Goal: Communication & Community: Answer question/provide support

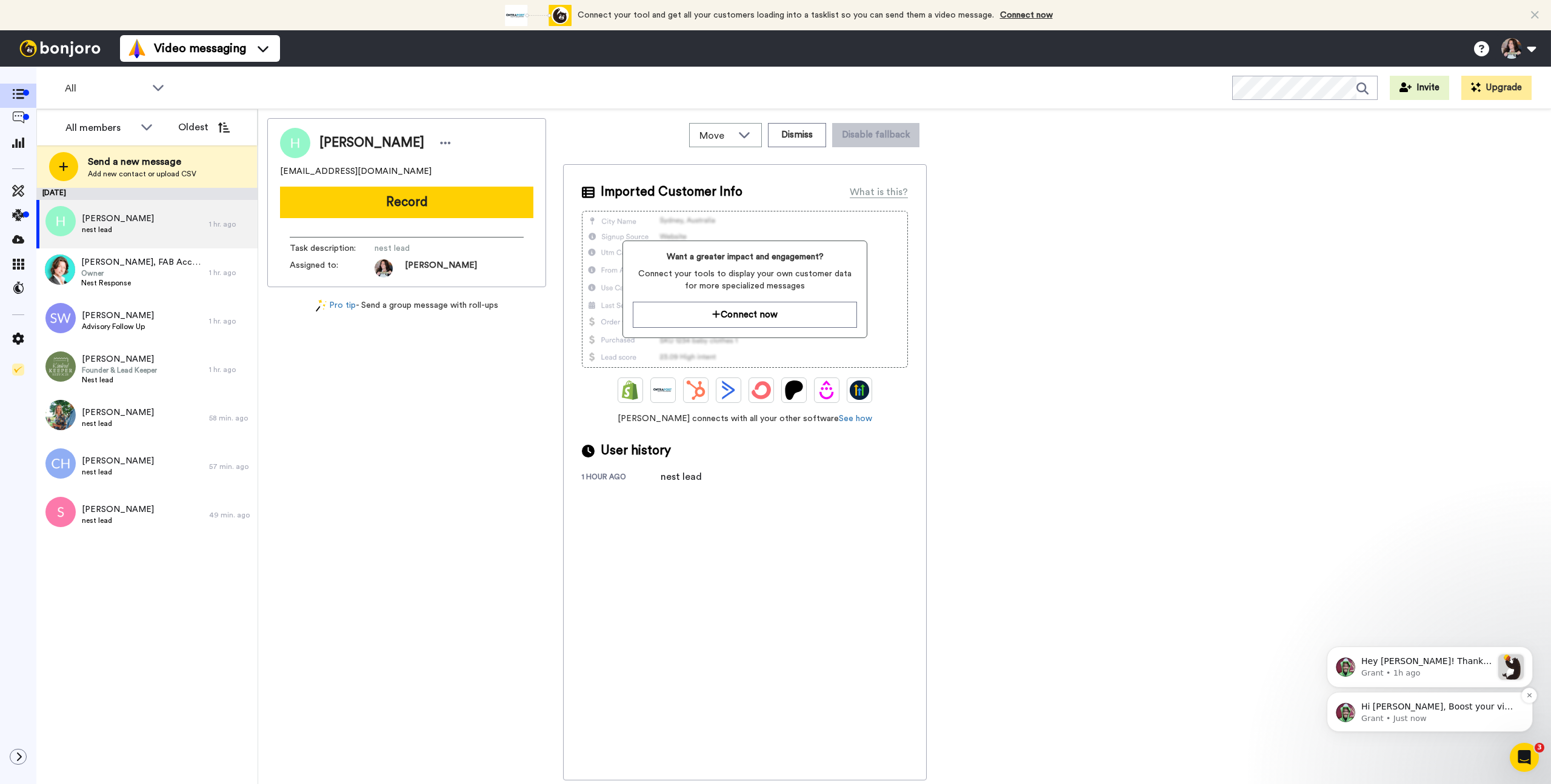
click at [1399, 705] on span "Hi Justine, Boost your view rates with automatic re-sends of unviewed messages!…" at bounding box center [1439, 760] width 155 height 118
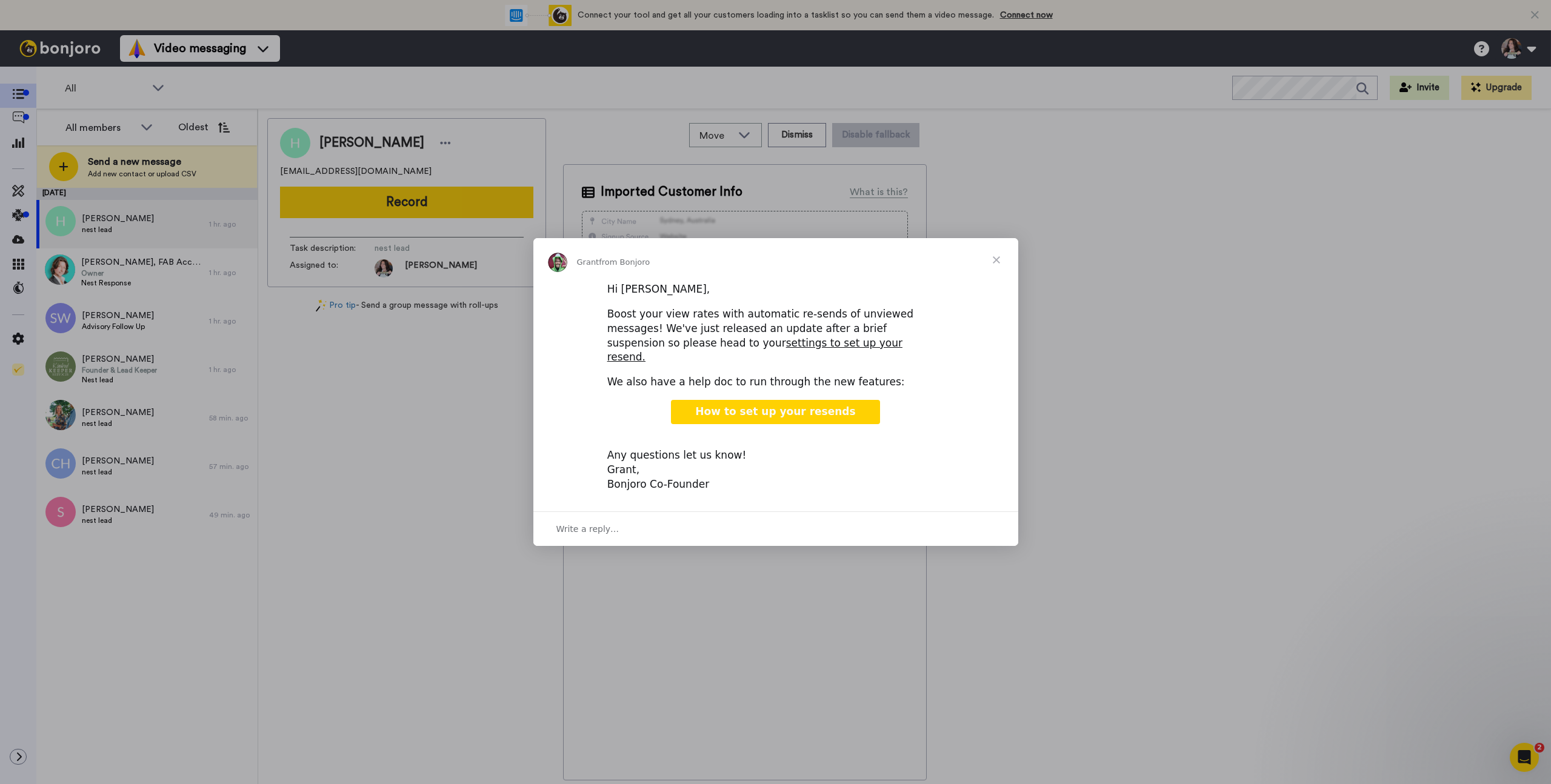
click at [773, 405] on span "How to set up your resends" at bounding box center [775, 411] width 160 height 12
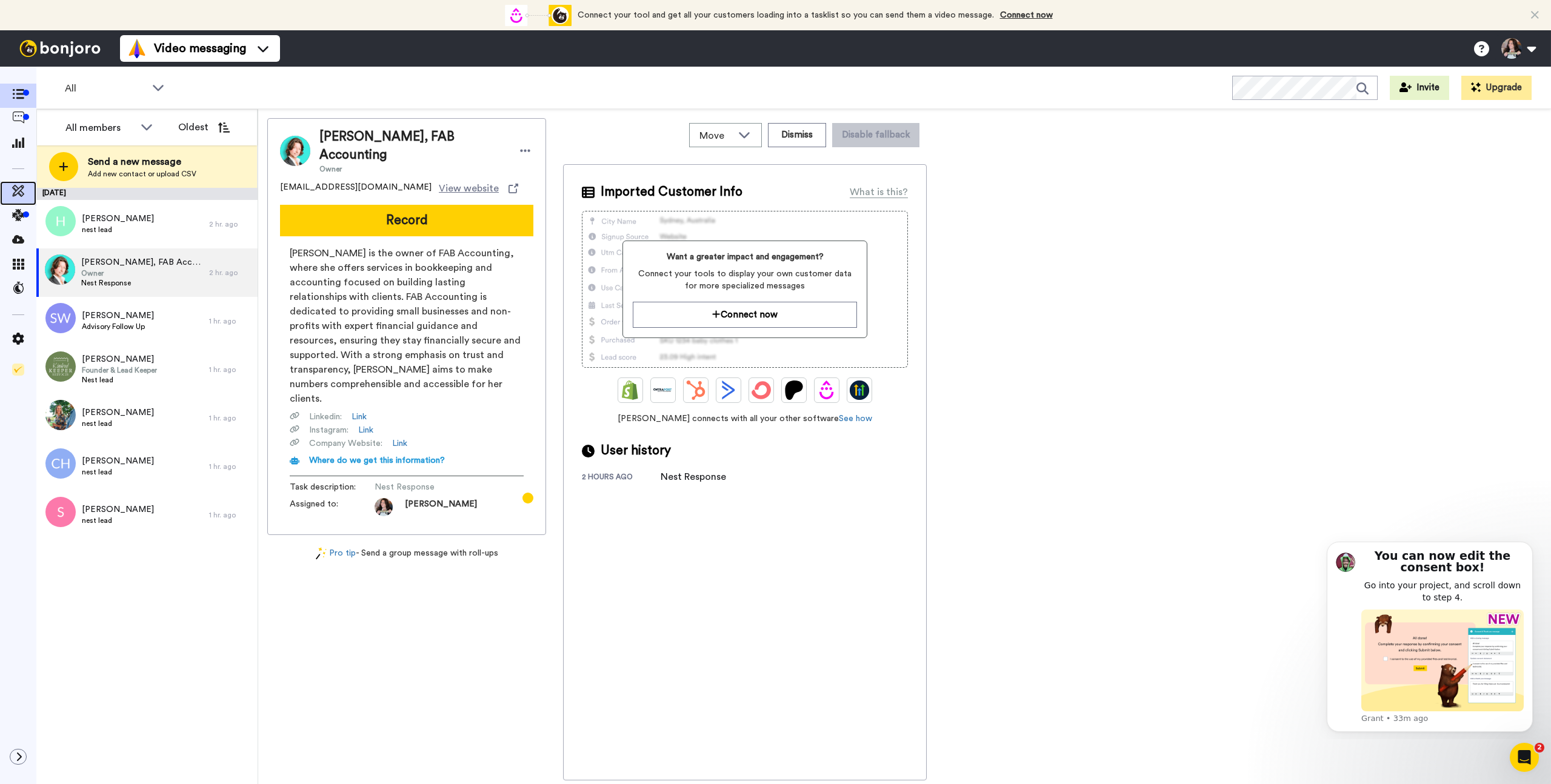
click at [18, 182] on div at bounding box center [18, 193] width 36 height 24
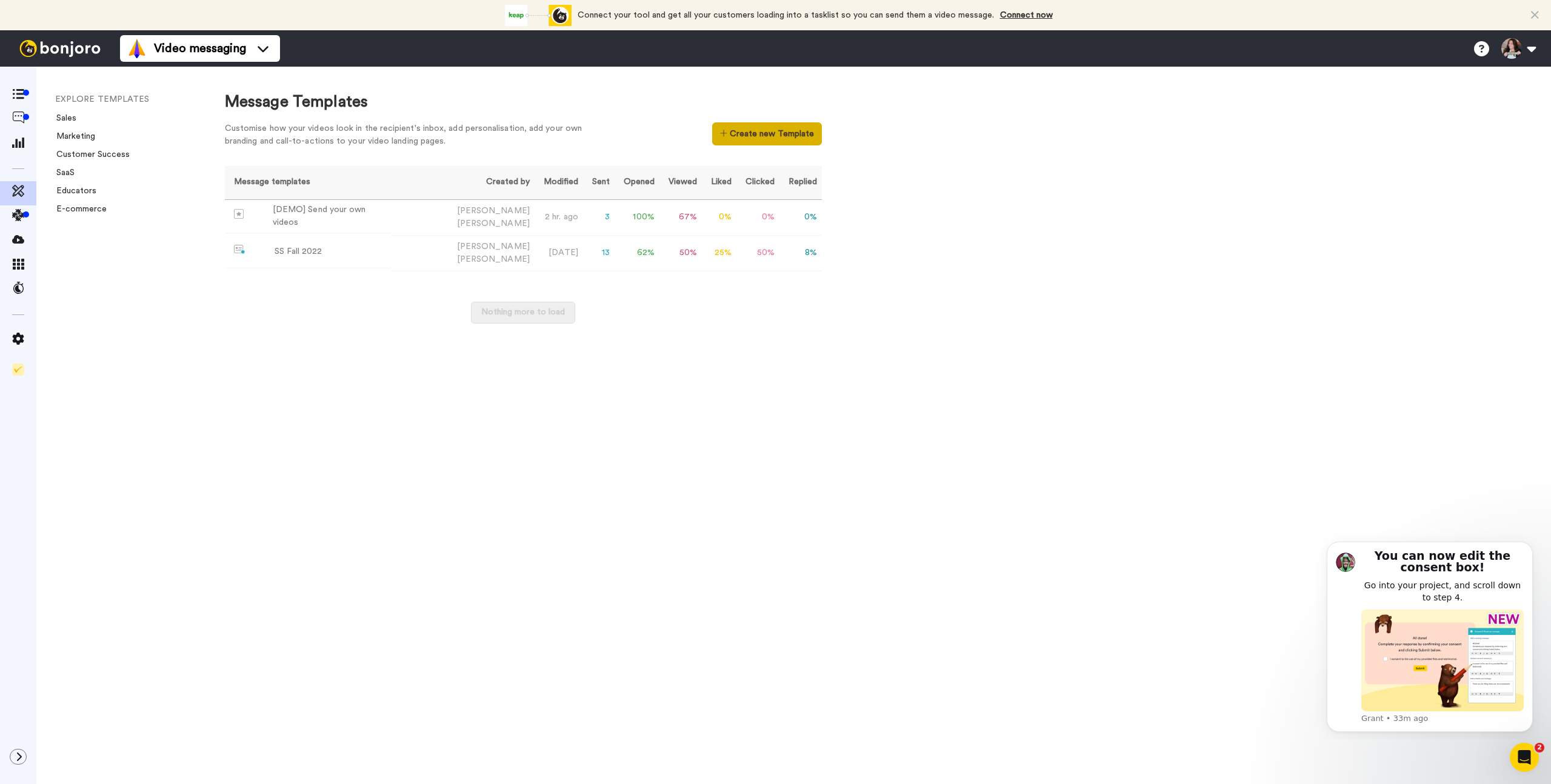
click at [765, 133] on button "Create new Template" at bounding box center [767, 134] width 110 height 23
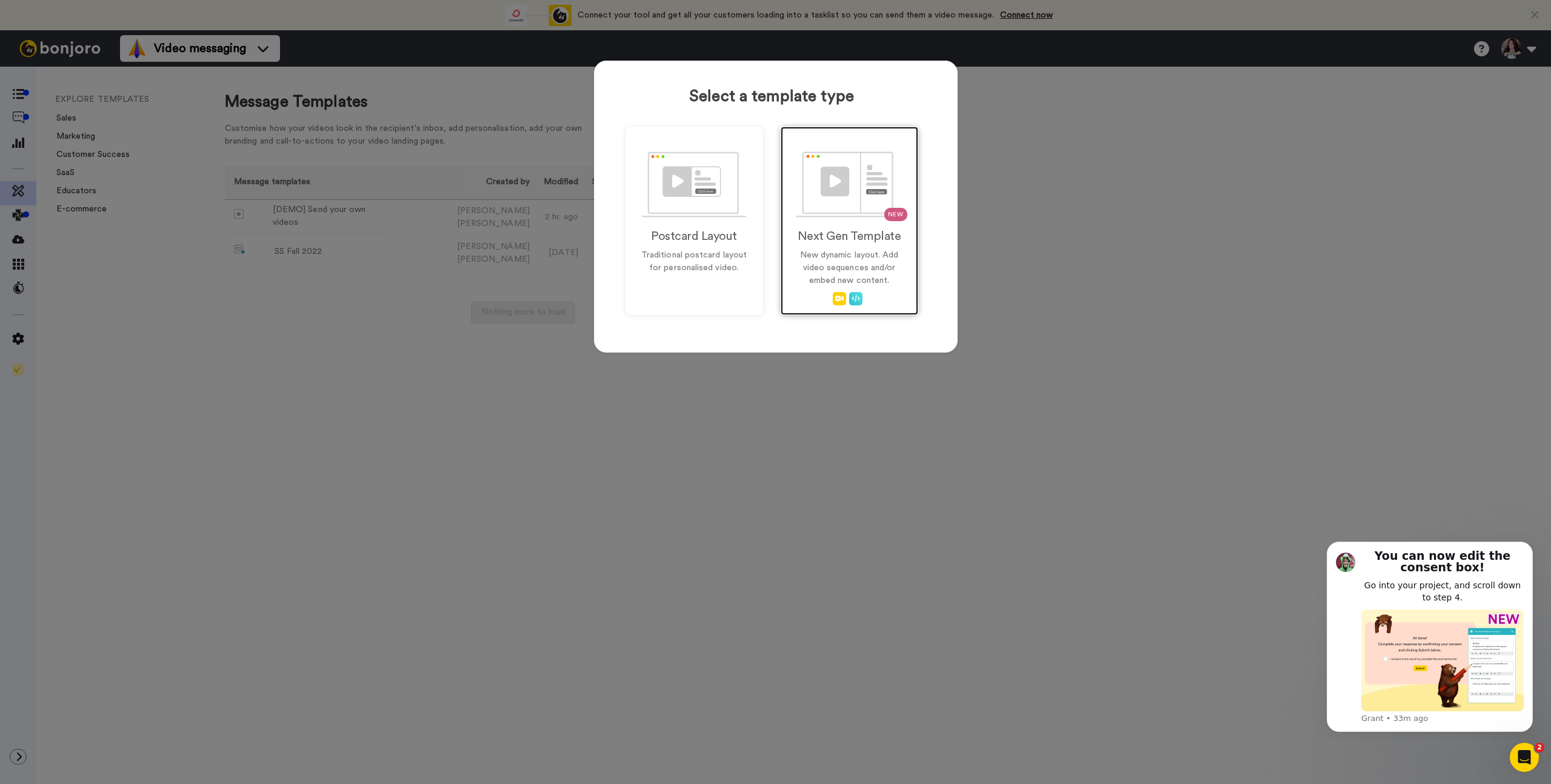
click at [844, 212] on img at bounding box center [849, 184] width 106 height 66
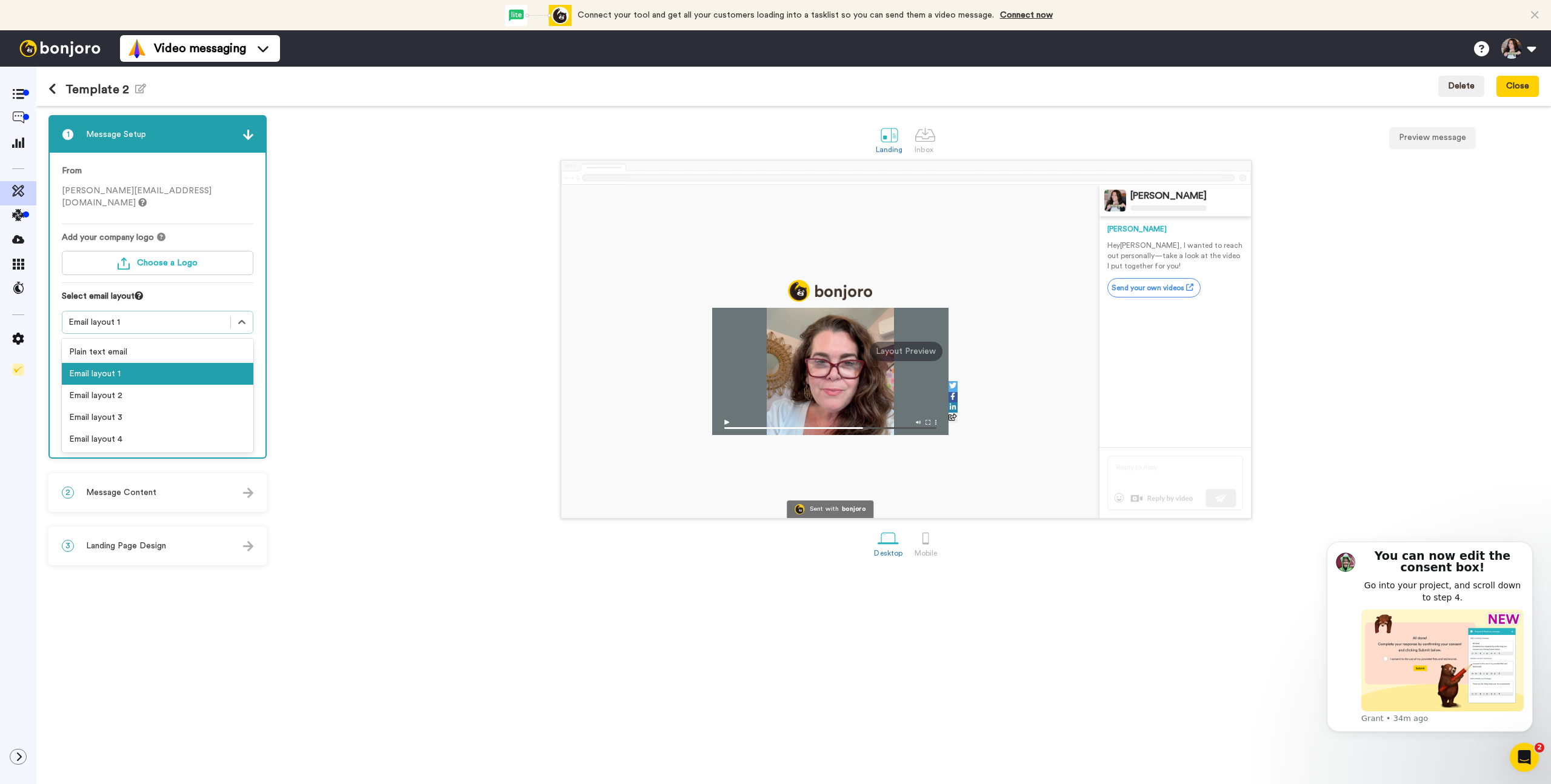
click at [174, 316] on div "Email layout 1" at bounding box center [147, 322] width 156 height 12
drag, startPoint x: 368, startPoint y: 324, endPoint x: 355, endPoint y: 315, distance: 15.8
click at [368, 324] on div "Sent with bonjoro Justine Lackey Justine Hey Tom , I wanted to reach out person…" at bounding box center [905, 339] width 1266 height 359
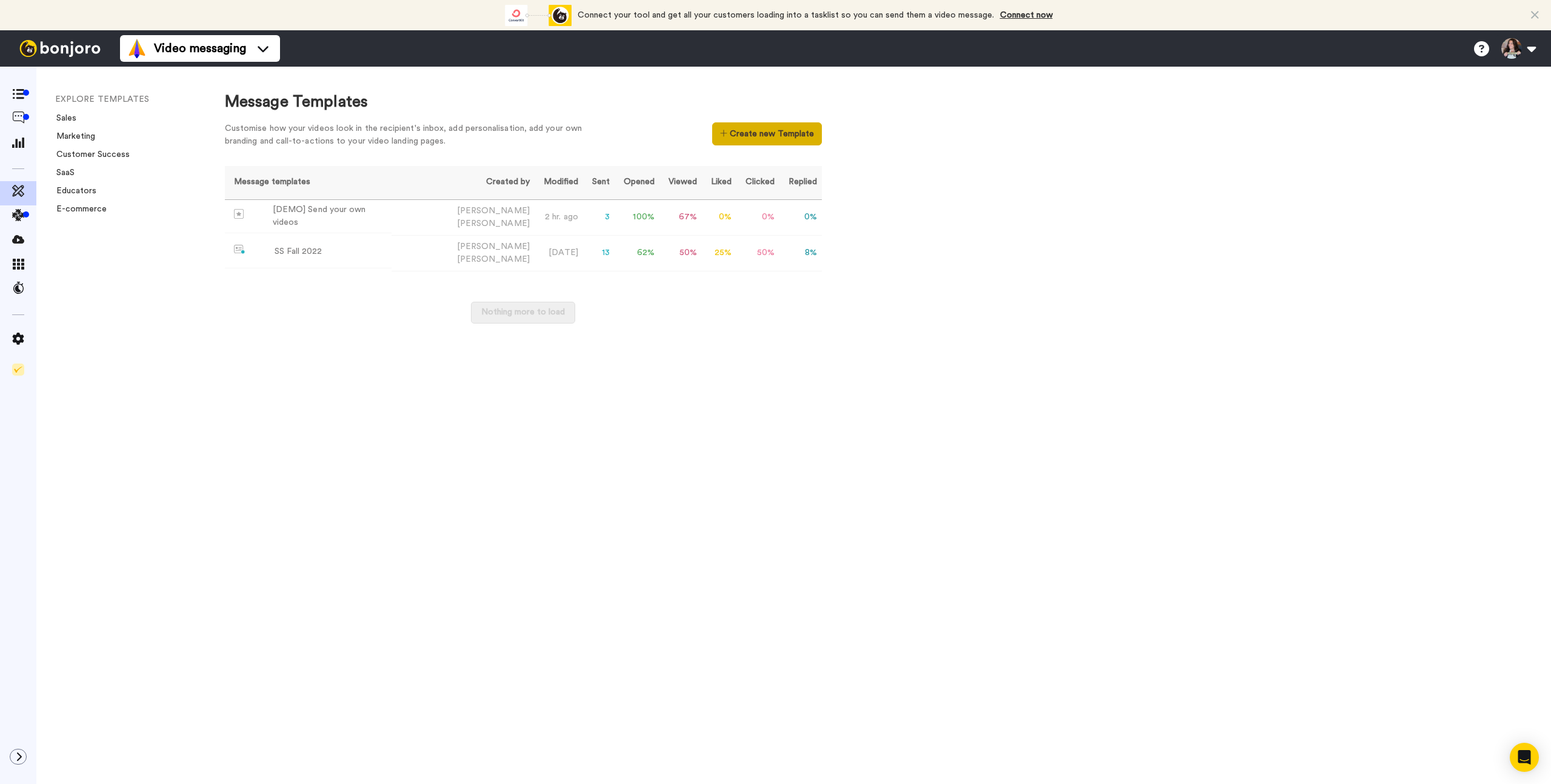
click at [784, 139] on button "Create new Template" at bounding box center [767, 134] width 110 height 23
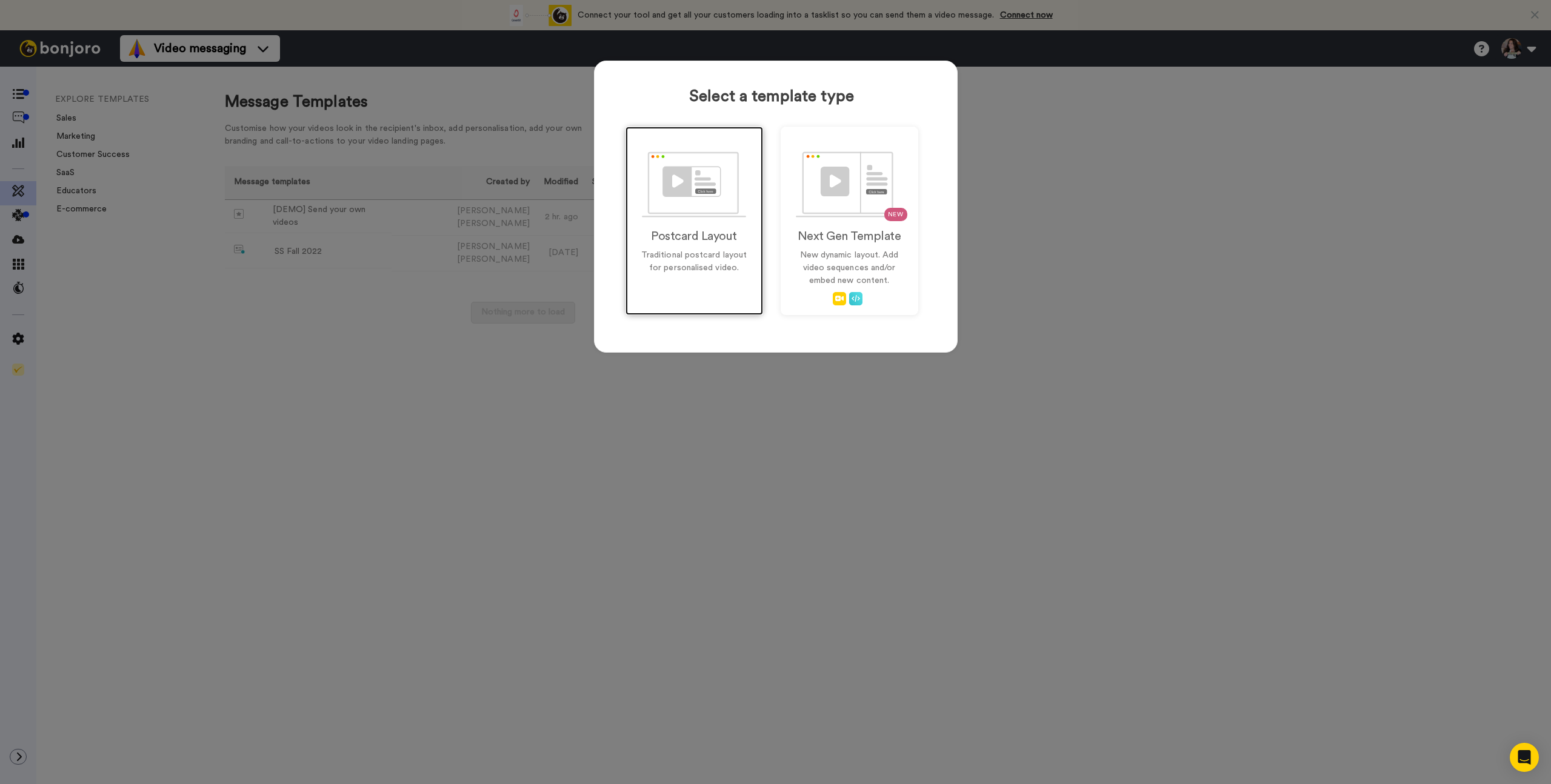
click at [694, 198] on img at bounding box center [694, 184] width 105 height 66
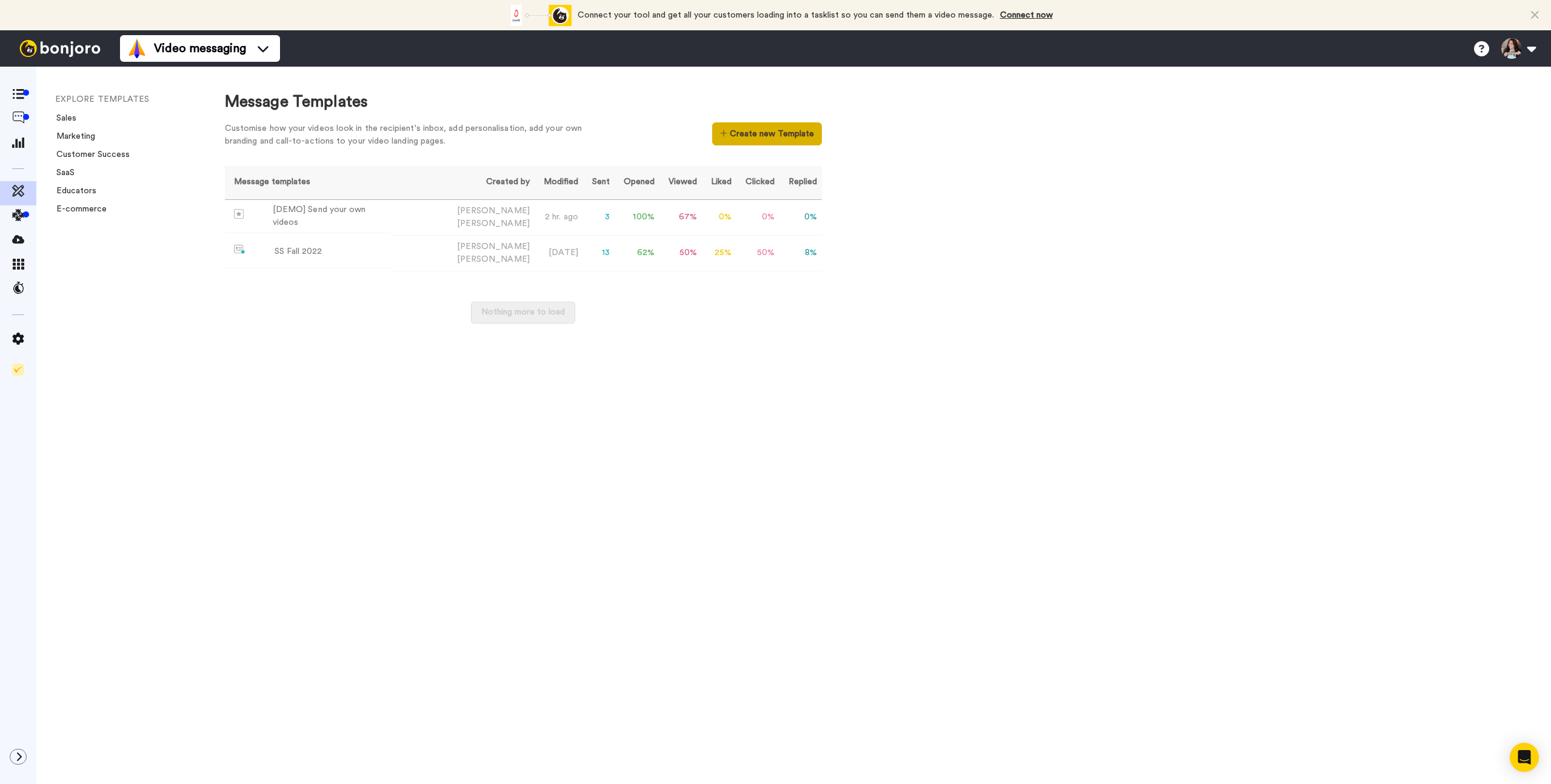
click at [734, 136] on button "Create new Template" at bounding box center [767, 134] width 110 height 23
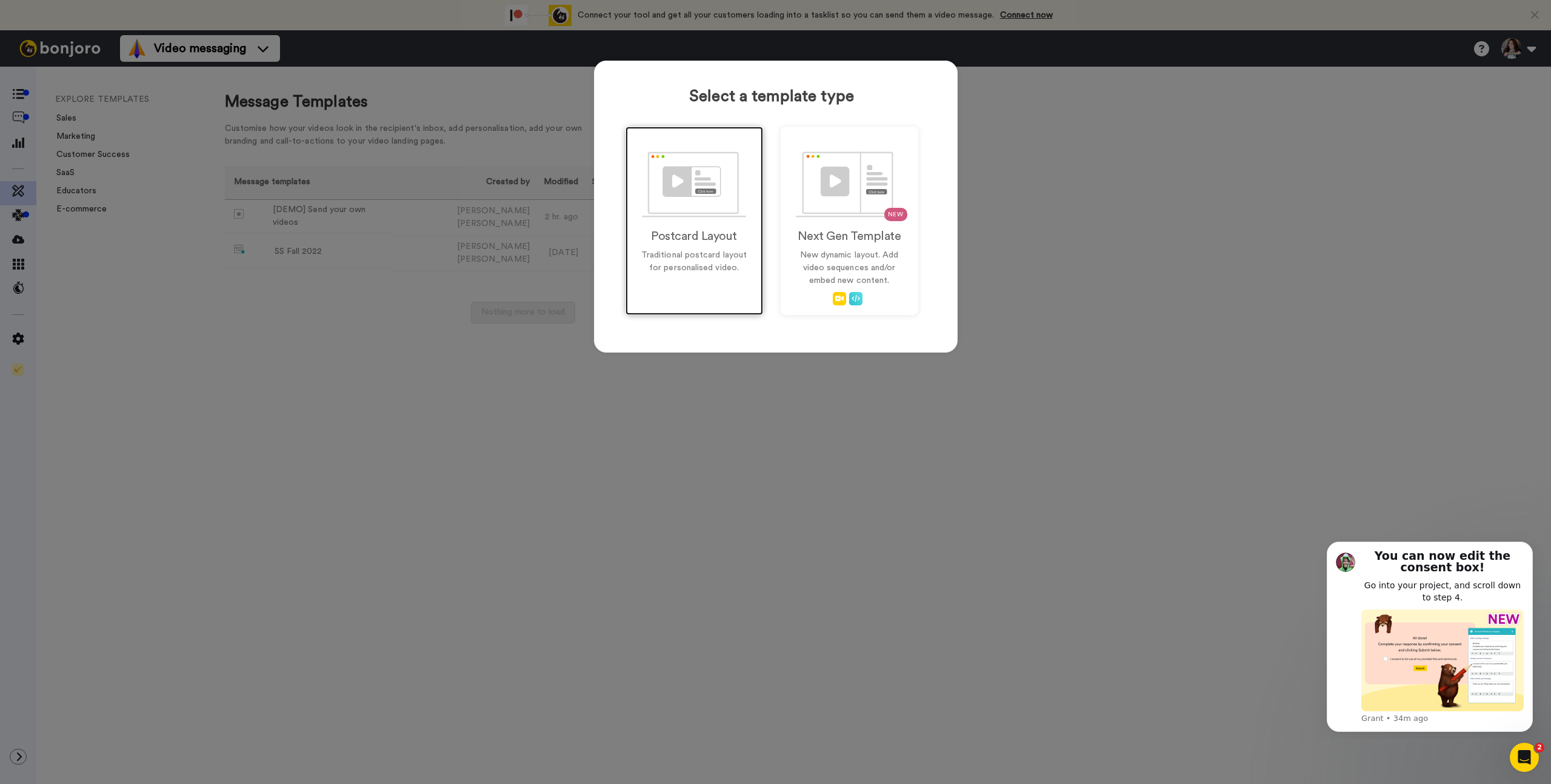
click at [683, 229] on h2 "Postcard Layout" at bounding box center [694, 236] width 112 height 13
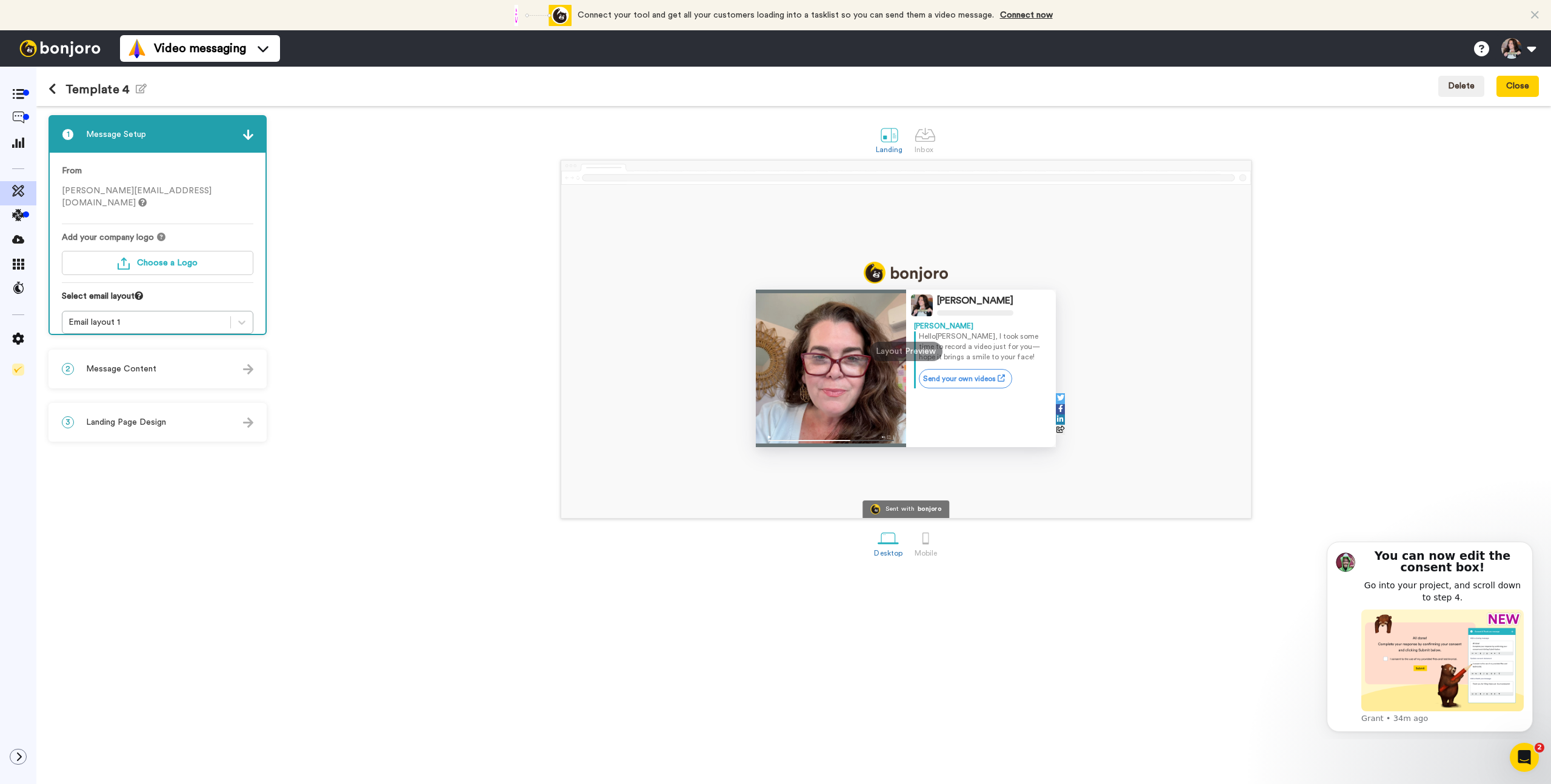
click at [155, 364] on div "2 Message Content" at bounding box center [157, 369] width 216 height 36
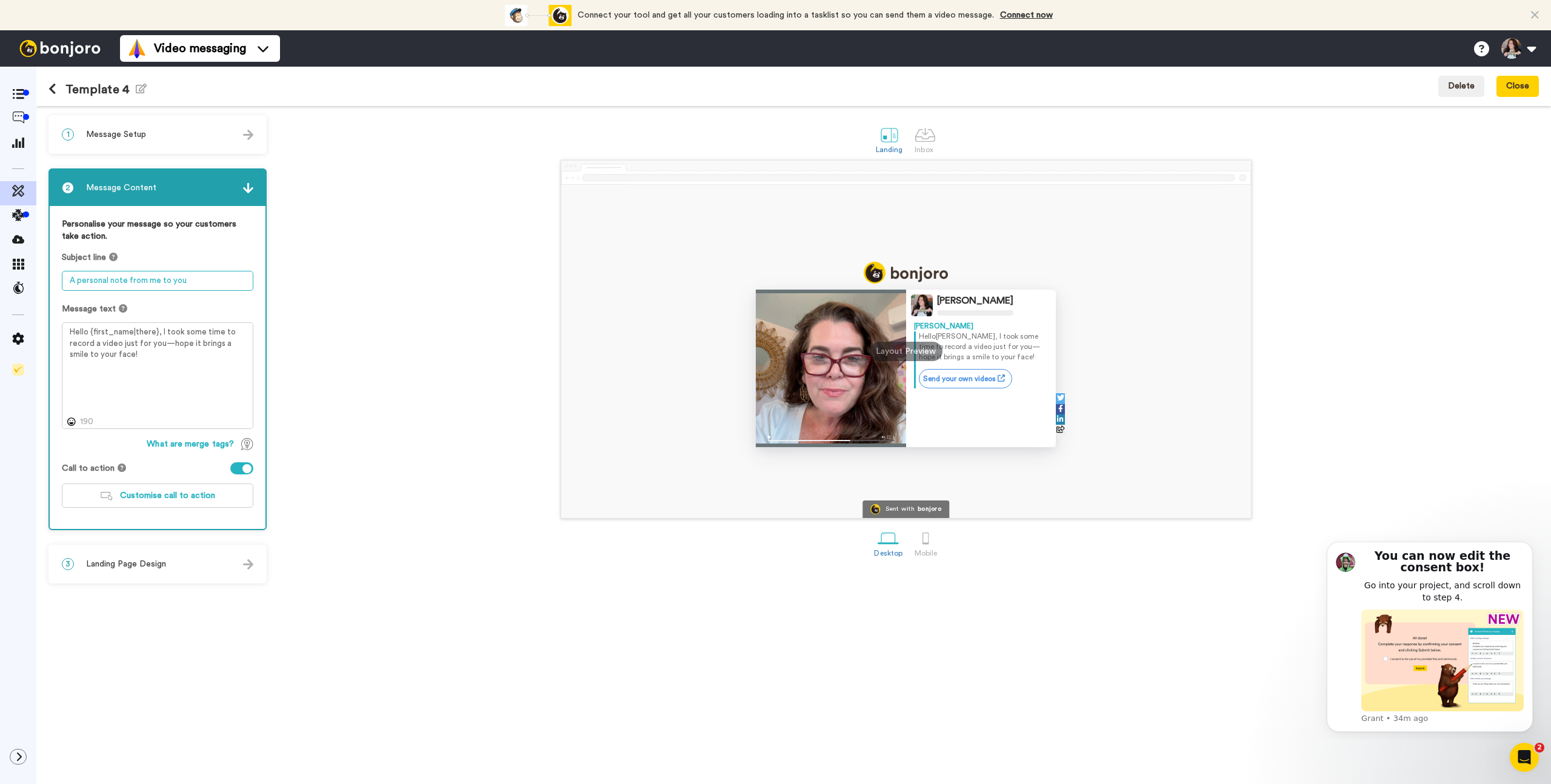
click at [147, 284] on textarea "A personal note from me to you" at bounding box center [157, 281] width 192 height 20
type textarea "A"
type textarea "I made a little video for you"
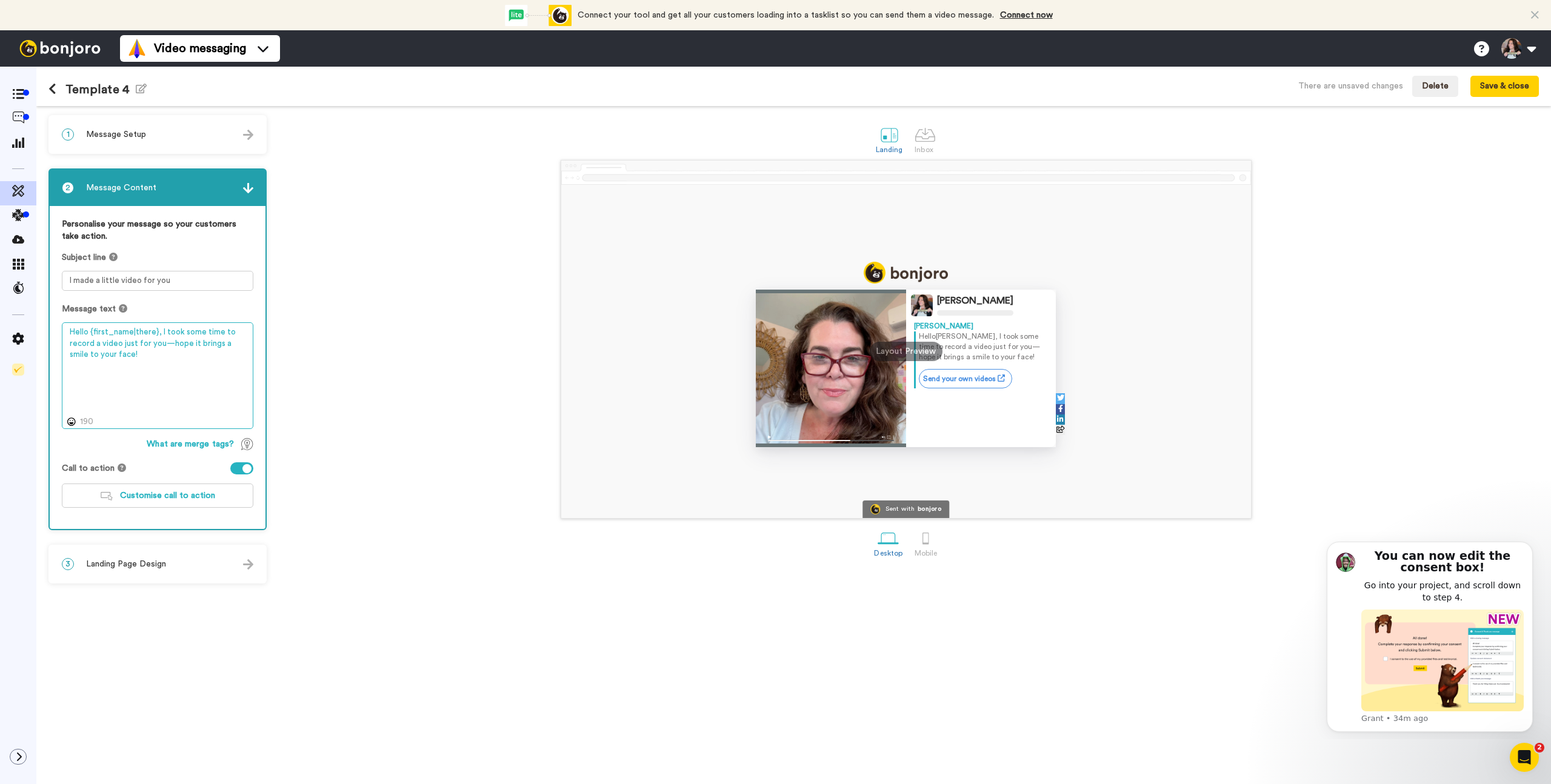
click at [157, 361] on textarea "Hello {first_name|there}, I took some time to record a video just for you—hope …" at bounding box center [157, 375] width 192 height 106
drag, startPoint x: 157, startPoint y: 359, endPoint x: 161, endPoint y: 331, distance: 28.3
click at [161, 331] on textarea "Hello {first_name|there}, I took some time to record a video just for you—hope …" at bounding box center [157, 375] width 192 height 106
drag, startPoint x: 200, startPoint y: 355, endPoint x: 153, endPoint y: 344, distance: 48.3
click at [153, 344] on textarea "Hello {first_name|there}, Thanks for your email - it was quicker for me to make…" at bounding box center [157, 375] width 192 height 106
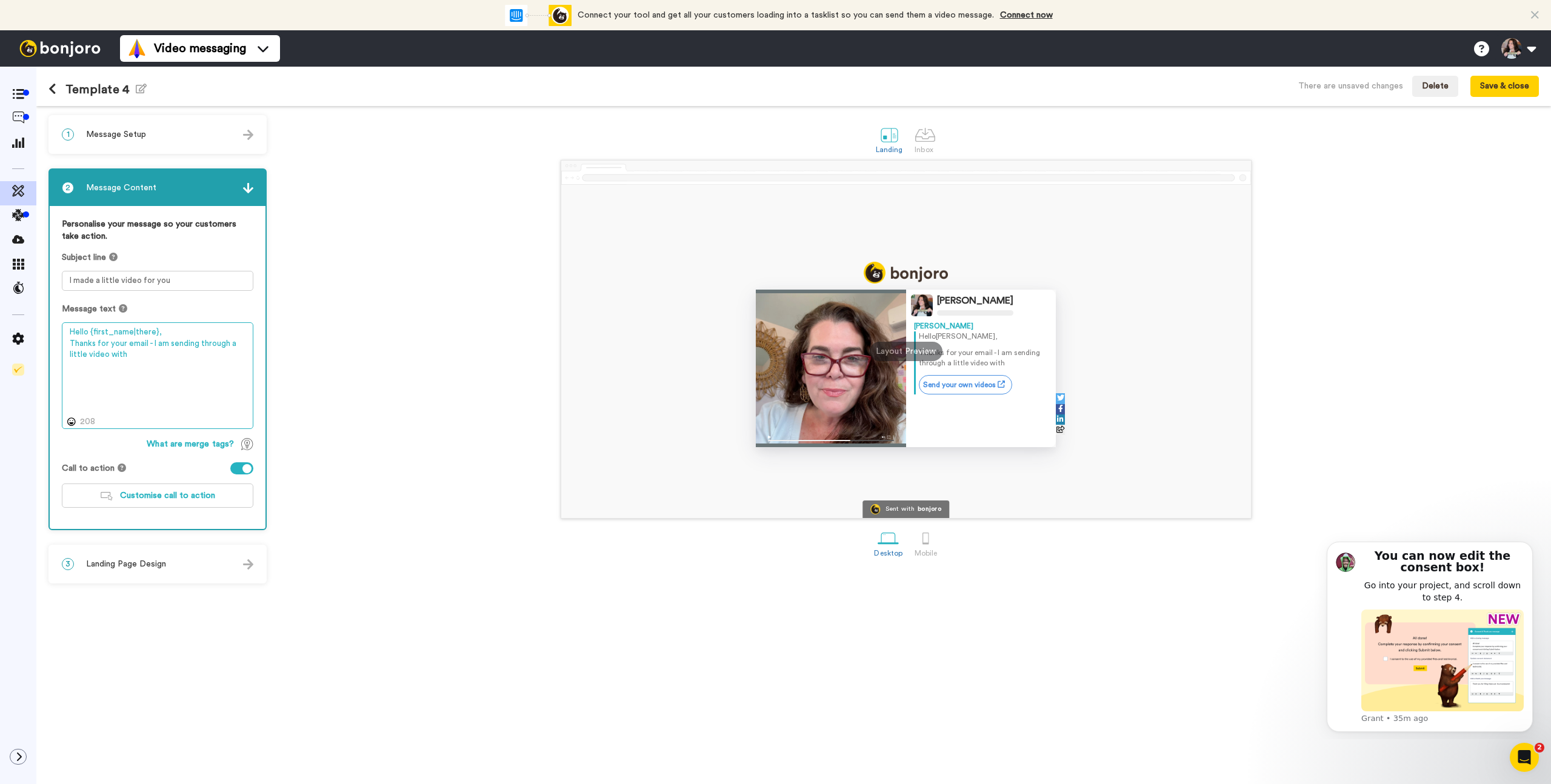
drag, startPoint x: 132, startPoint y: 354, endPoint x: 112, endPoint y: 355, distance: 20.0
click at [112, 355] on textarea "Hello {first_name|there}, Thanks for your email - I am sending through a little…" at bounding box center [157, 375] width 192 height 106
type textarea "Hello {first_name|there}, Thanks for your email - I am sending through a little…"
click at [147, 492] on span "Customise call to action" at bounding box center [167, 495] width 95 height 9
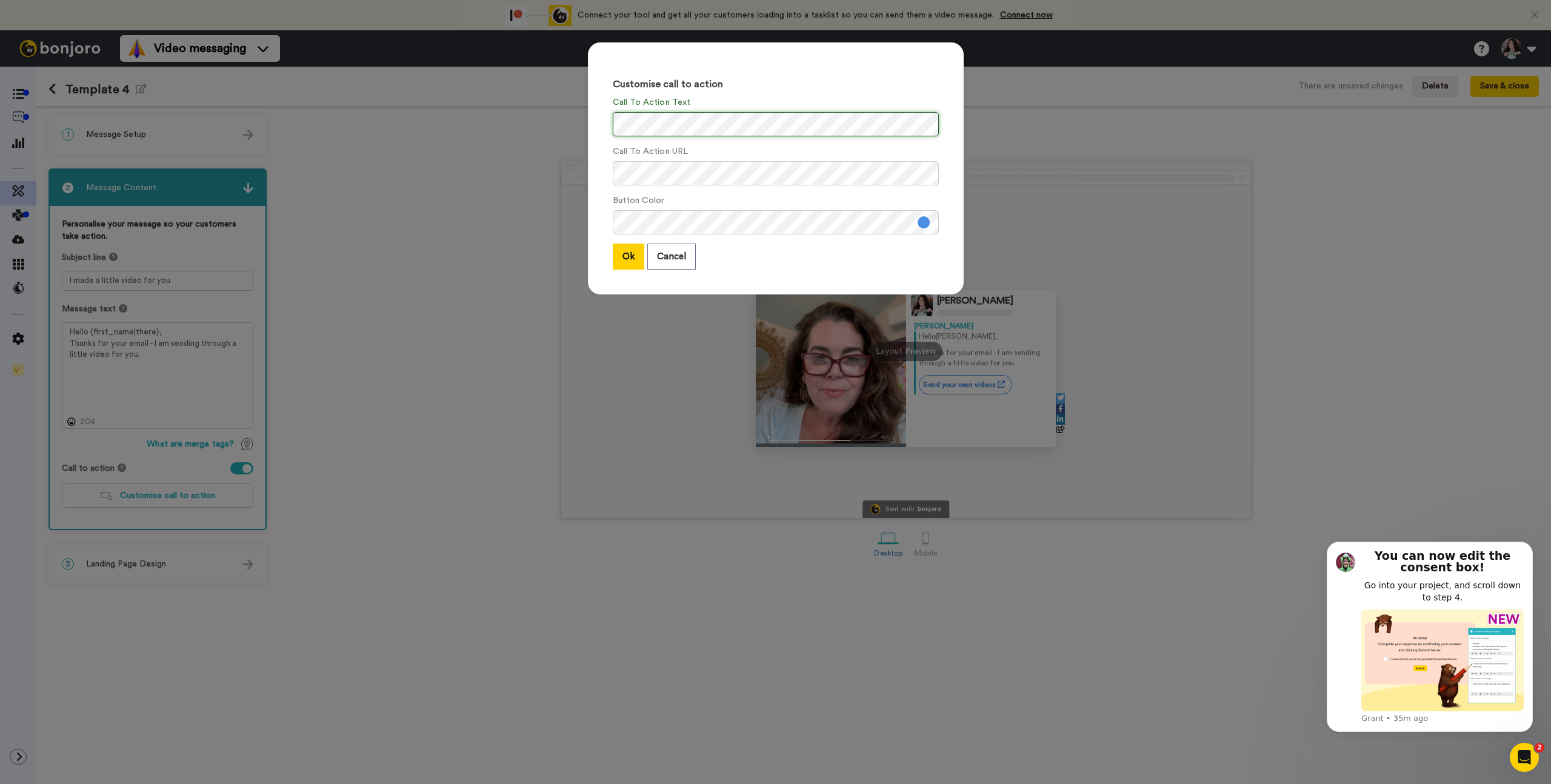
click at [576, 121] on div "Customise call to action Call To Action Text Call To Action URL Button Color Ok…" at bounding box center [776, 175] width 400 height 288
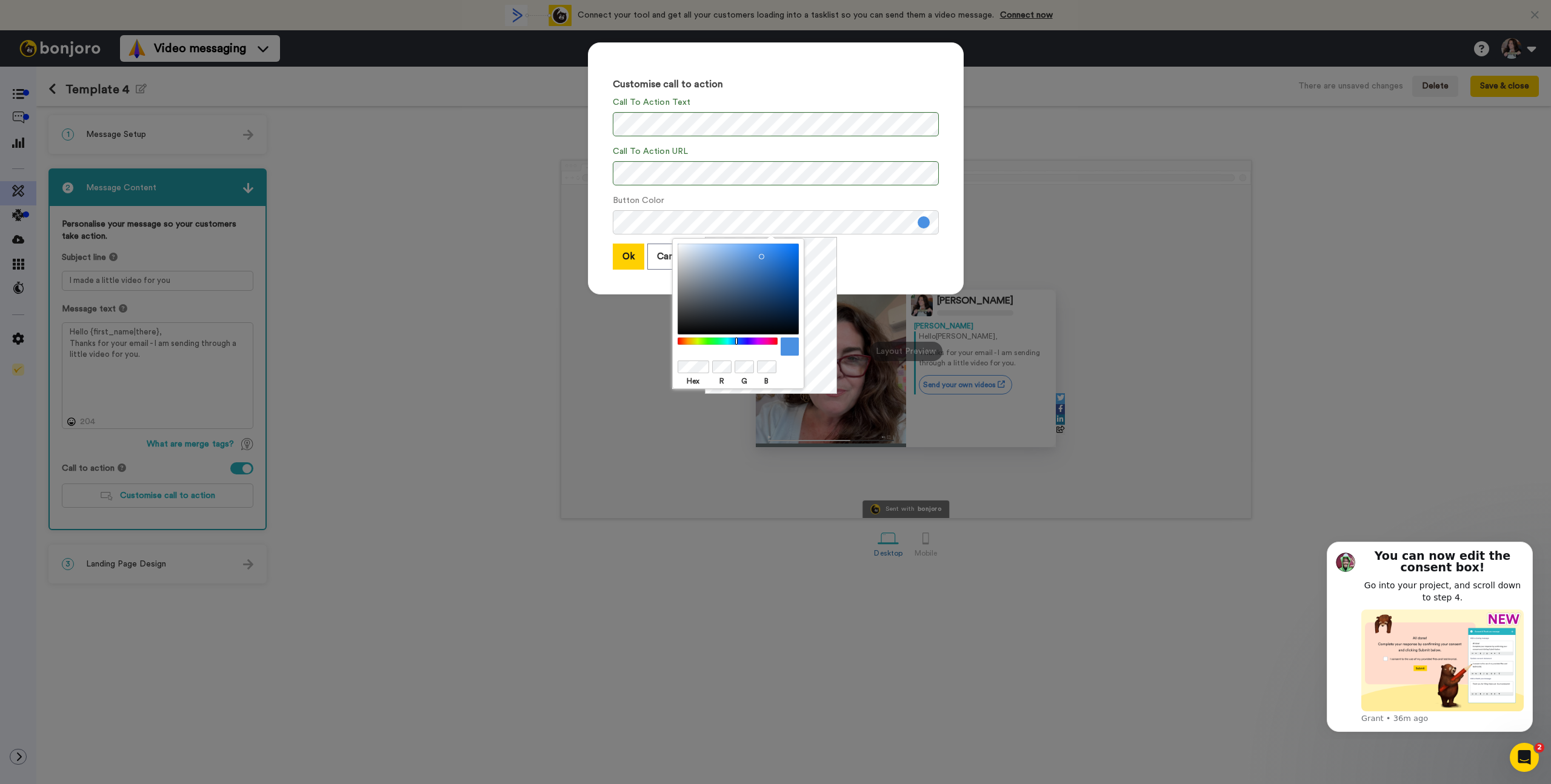
click at [745, 257] on div at bounding box center [738, 288] width 121 height 91
click at [696, 342] on div at bounding box center [728, 341] width 105 height 8
click at [736, 250] on div at bounding box center [738, 288] width 121 height 91
click at [715, 248] on div at bounding box center [738, 288] width 121 height 91
click at [700, 340] on div at bounding box center [728, 341] width 105 height 8
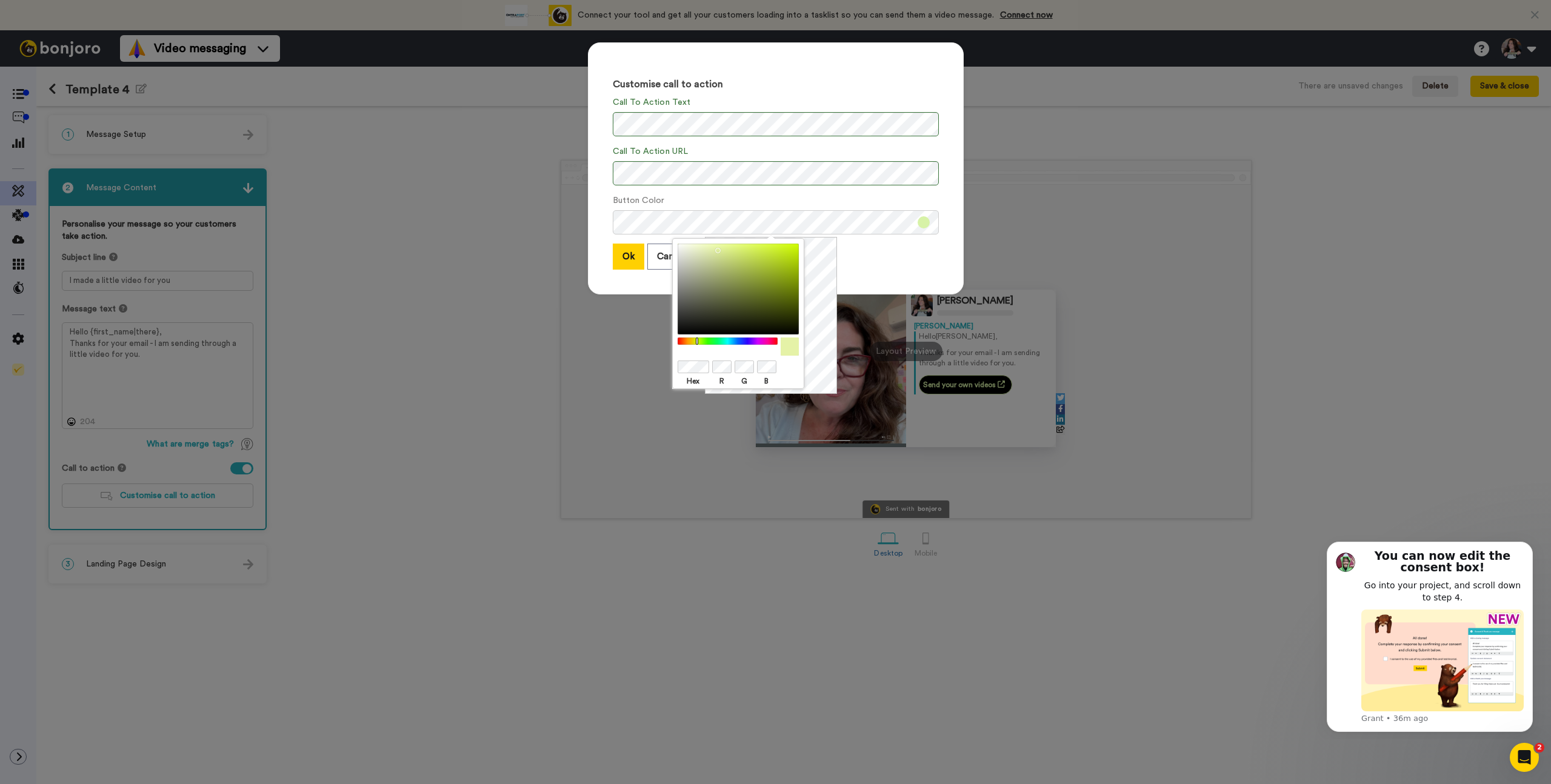
click at [697, 342] on div at bounding box center [728, 341] width 105 height 8
click at [692, 340] on div at bounding box center [728, 341] width 105 height 8
click at [738, 245] on div at bounding box center [738, 288] width 121 height 91
click at [771, 249] on div at bounding box center [738, 288] width 121 height 91
click at [763, 249] on div at bounding box center [738, 288] width 121 height 91
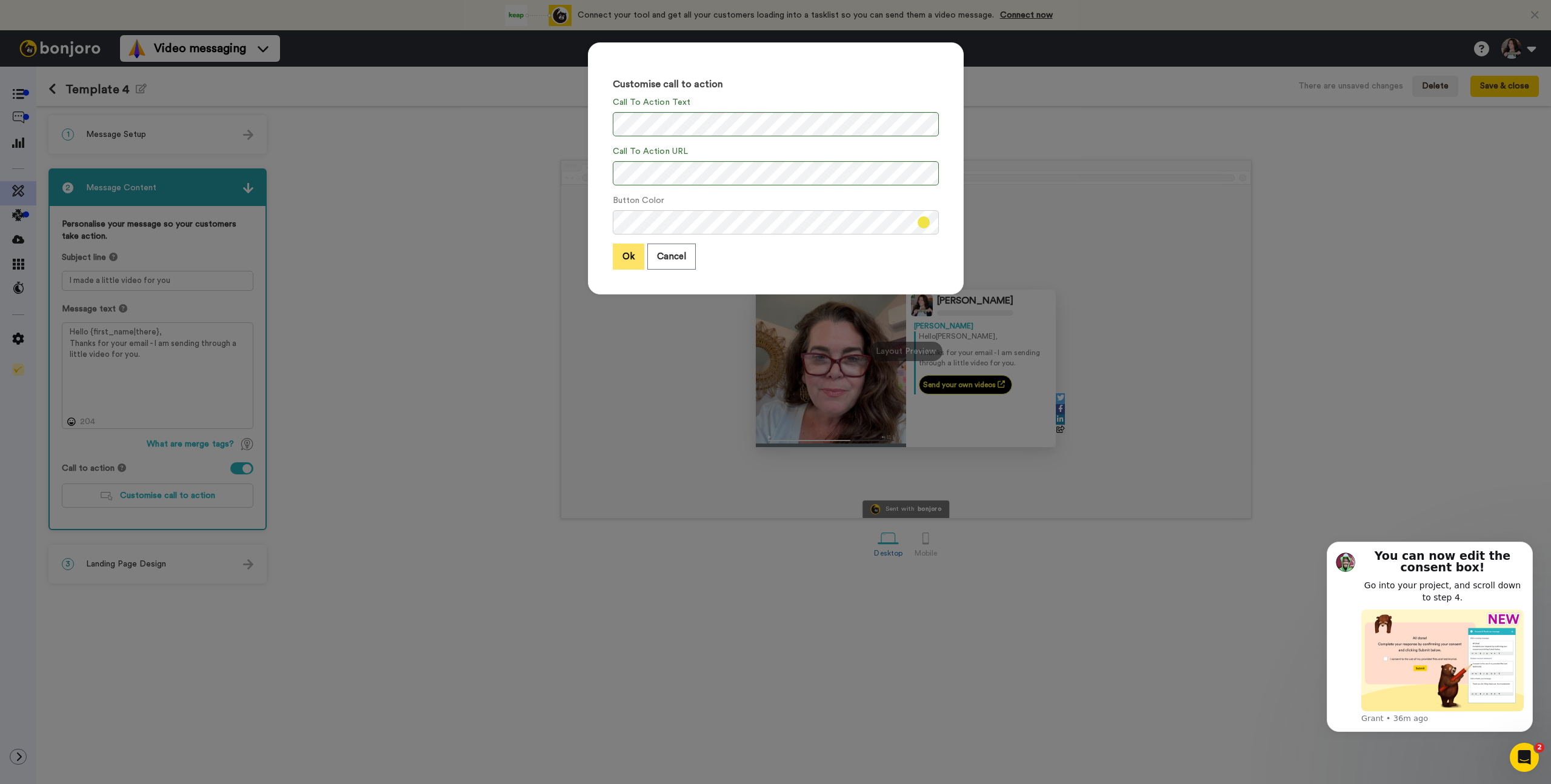
click at [623, 258] on button "Ok" at bounding box center [628, 256] width 32 height 26
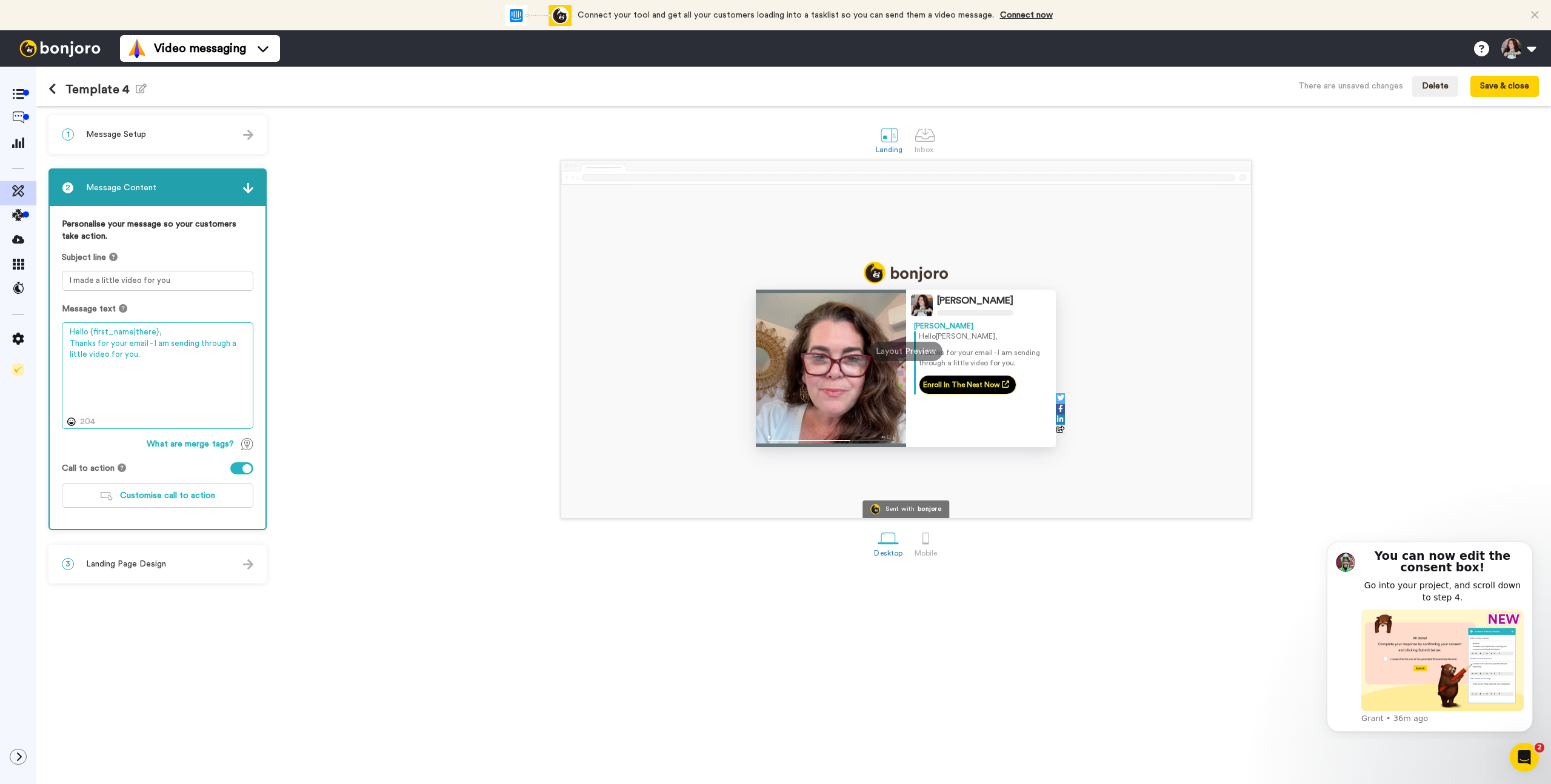
click at [171, 360] on textarea "Hello {first_name|there}, Thanks for your email - I am sending through a little…" at bounding box center [157, 375] width 192 height 106
click at [148, 498] on span "Customise call to action" at bounding box center [167, 495] width 95 height 9
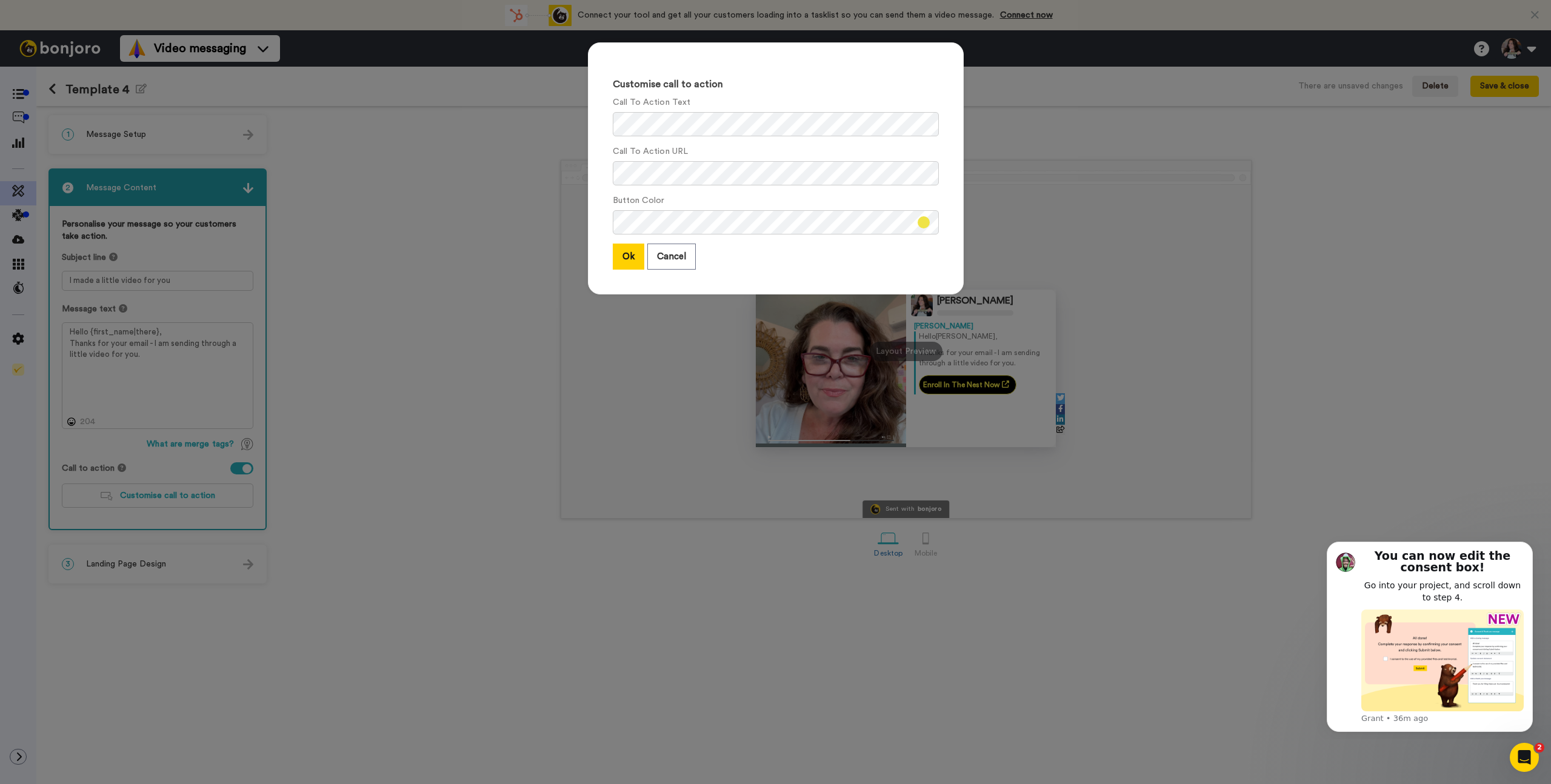
click at [917, 223] on button at bounding box center [923, 222] width 12 height 12
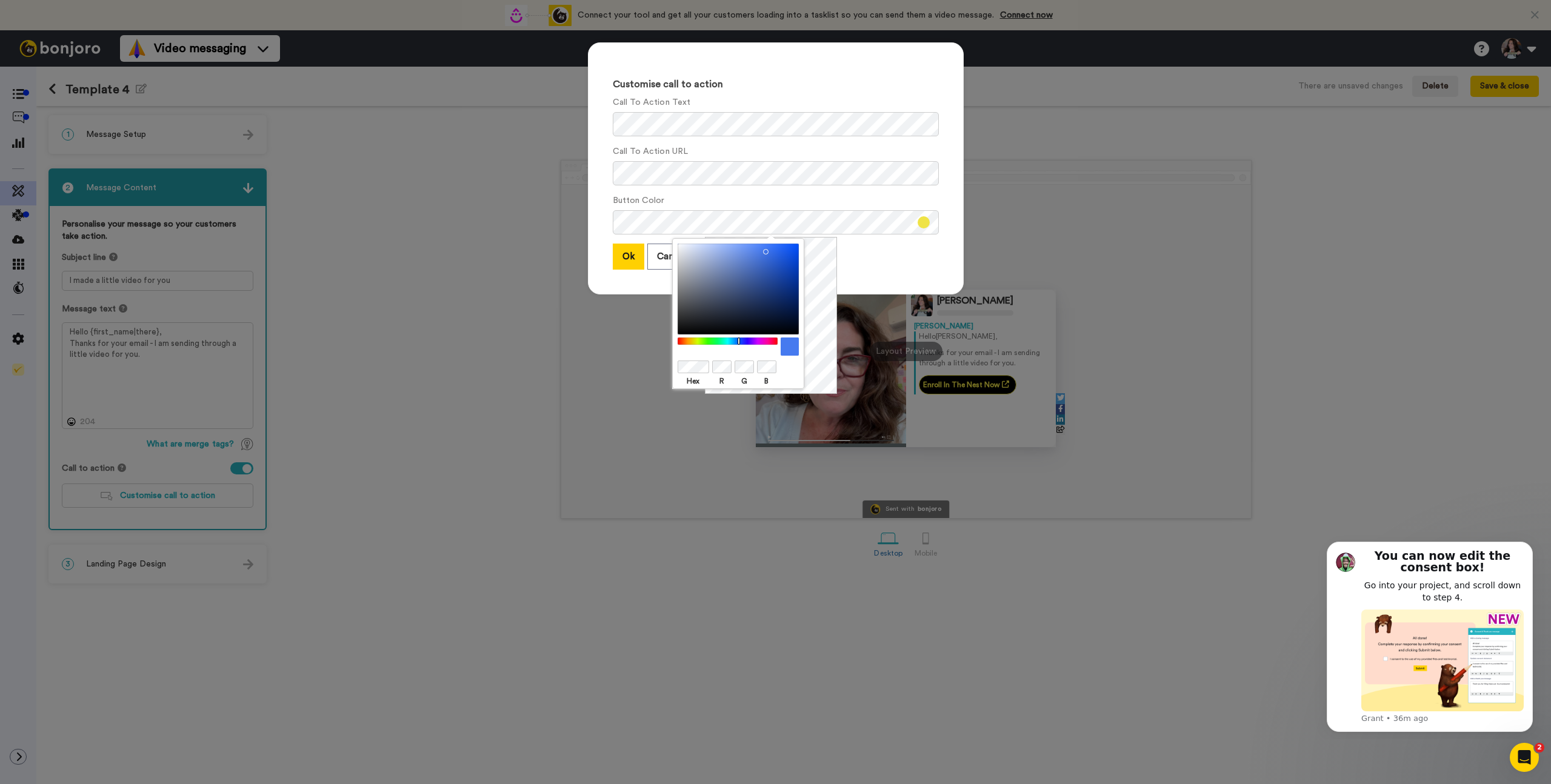
click at [739, 342] on div at bounding box center [728, 341] width 105 height 8
click at [698, 342] on div at bounding box center [728, 341] width 105 height 8
click at [738, 340] on div at bounding box center [728, 341] width 105 height 8
click at [781, 254] on div at bounding box center [738, 288] width 121 height 91
click at [767, 255] on div at bounding box center [738, 288] width 121 height 91
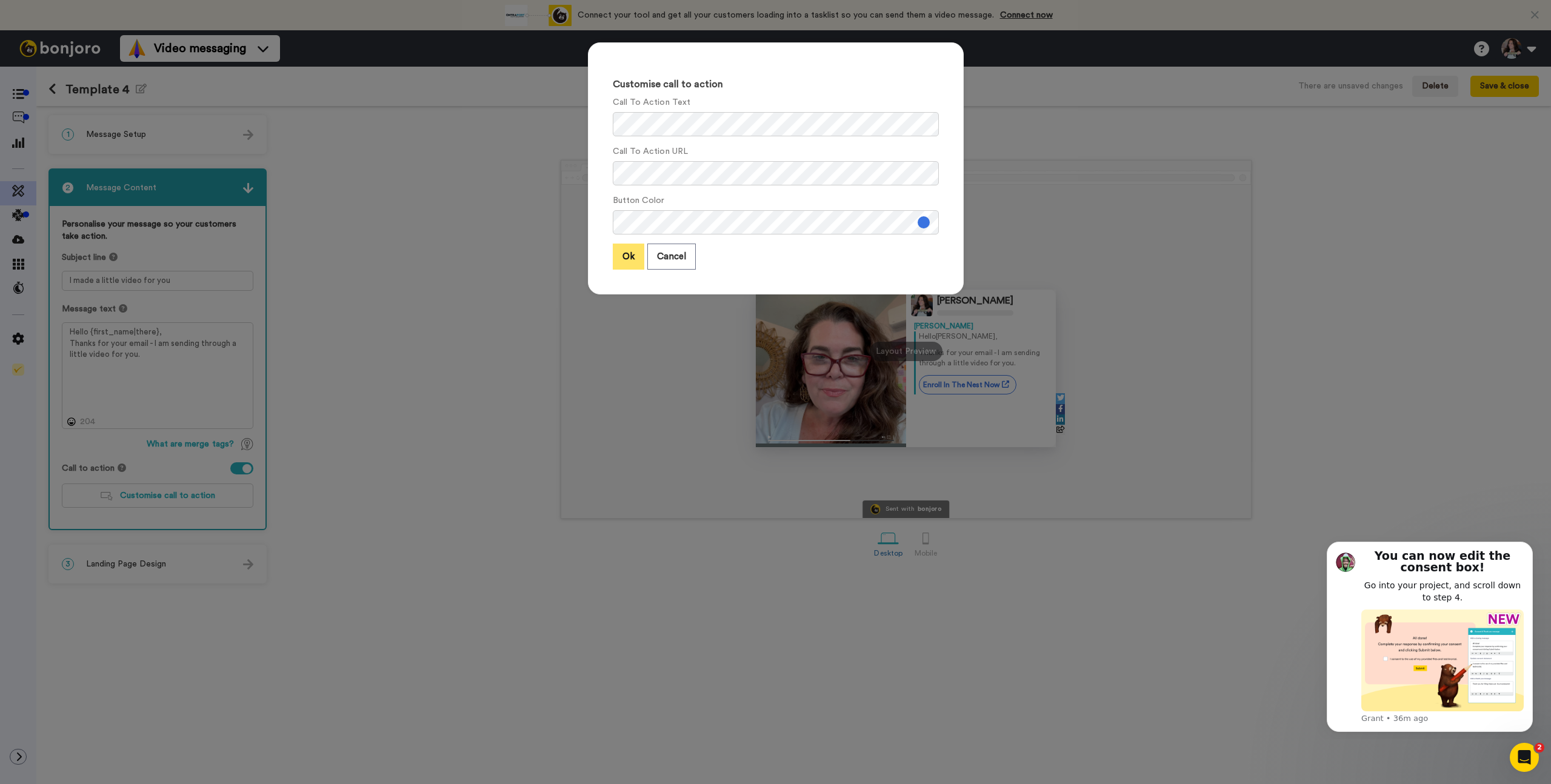
click at [619, 257] on button "Ok" at bounding box center [628, 256] width 32 height 26
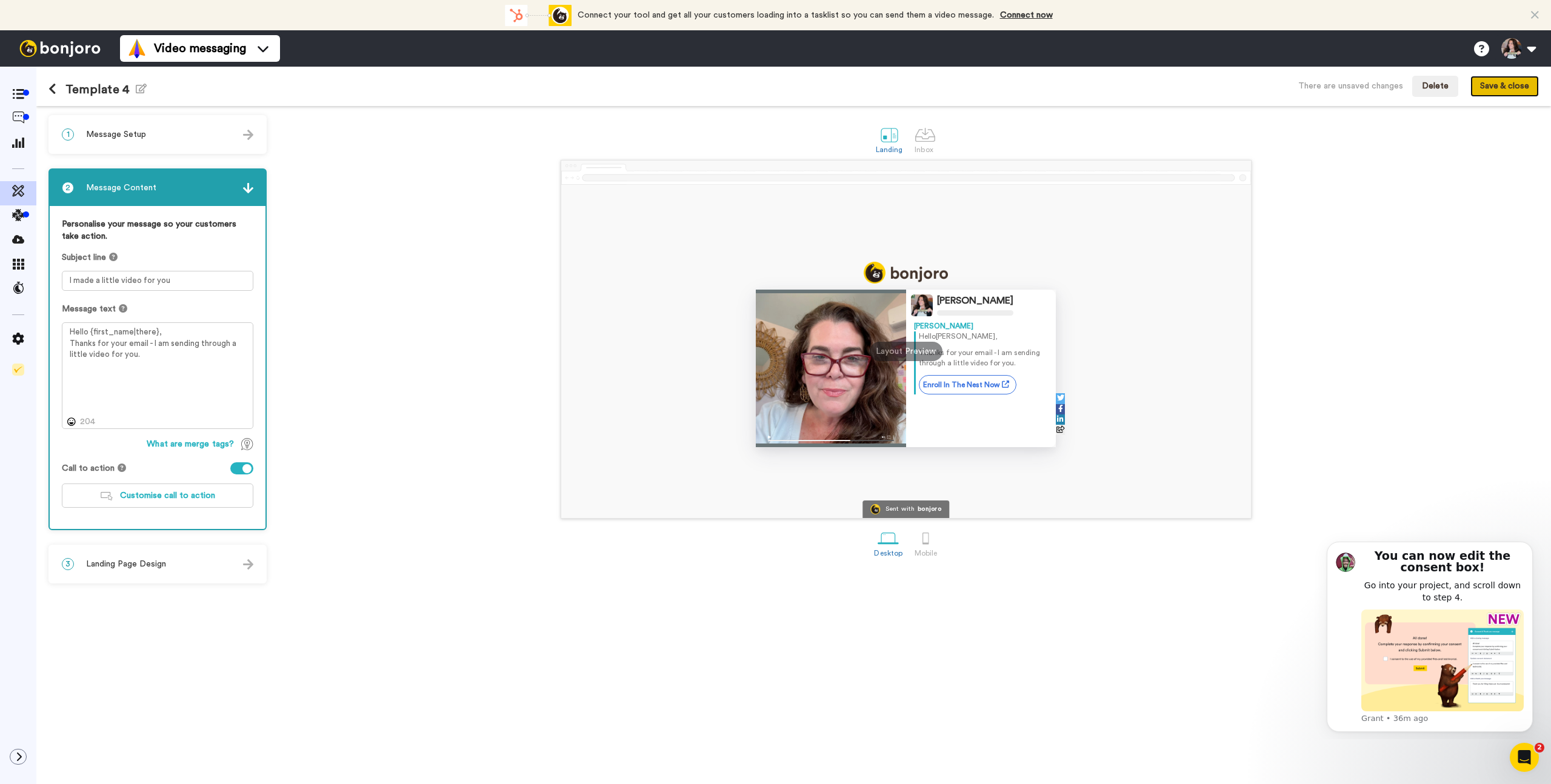
click at [1509, 87] on button "Save & close" at bounding box center [1505, 87] width 69 height 22
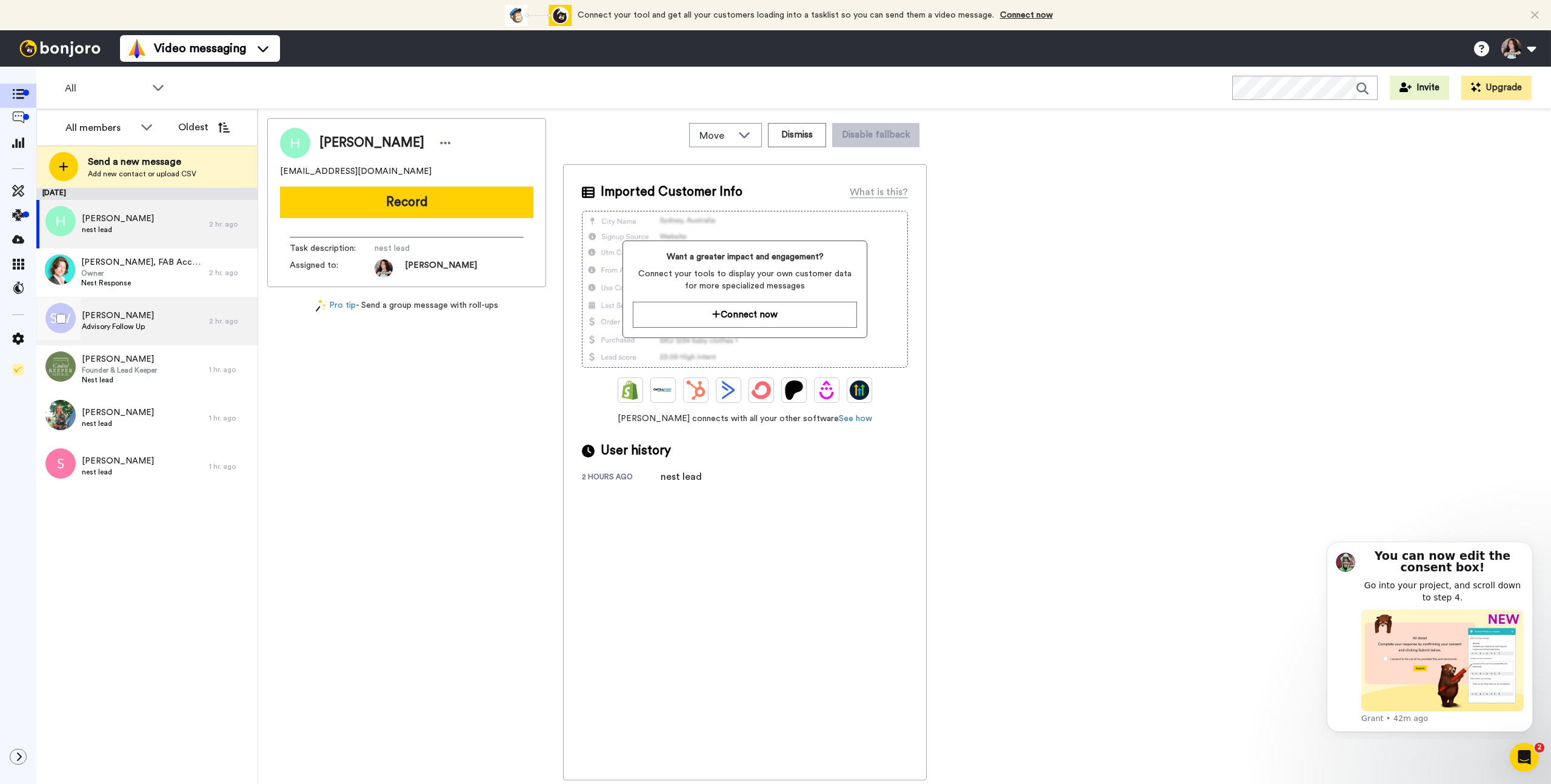
click at [136, 314] on span "[PERSON_NAME]" at bounding box center [118, 315] width 72 height 12
click at [437, 145] on div at bounding box center [445, 143] width 18 height 18
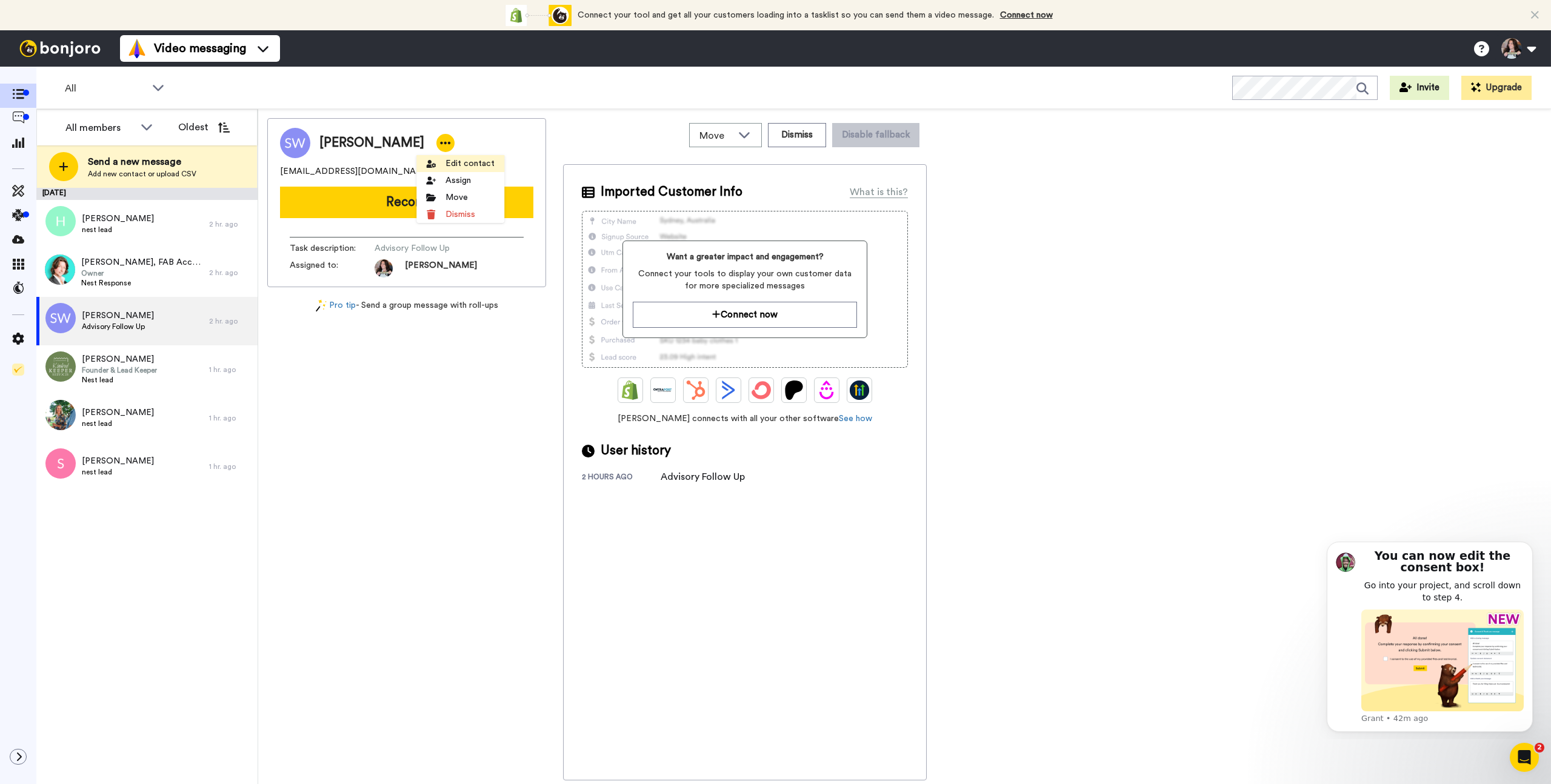
click at [460, 164] on li "Edit contact" at bounding box center [460, 164] width 88 height 17
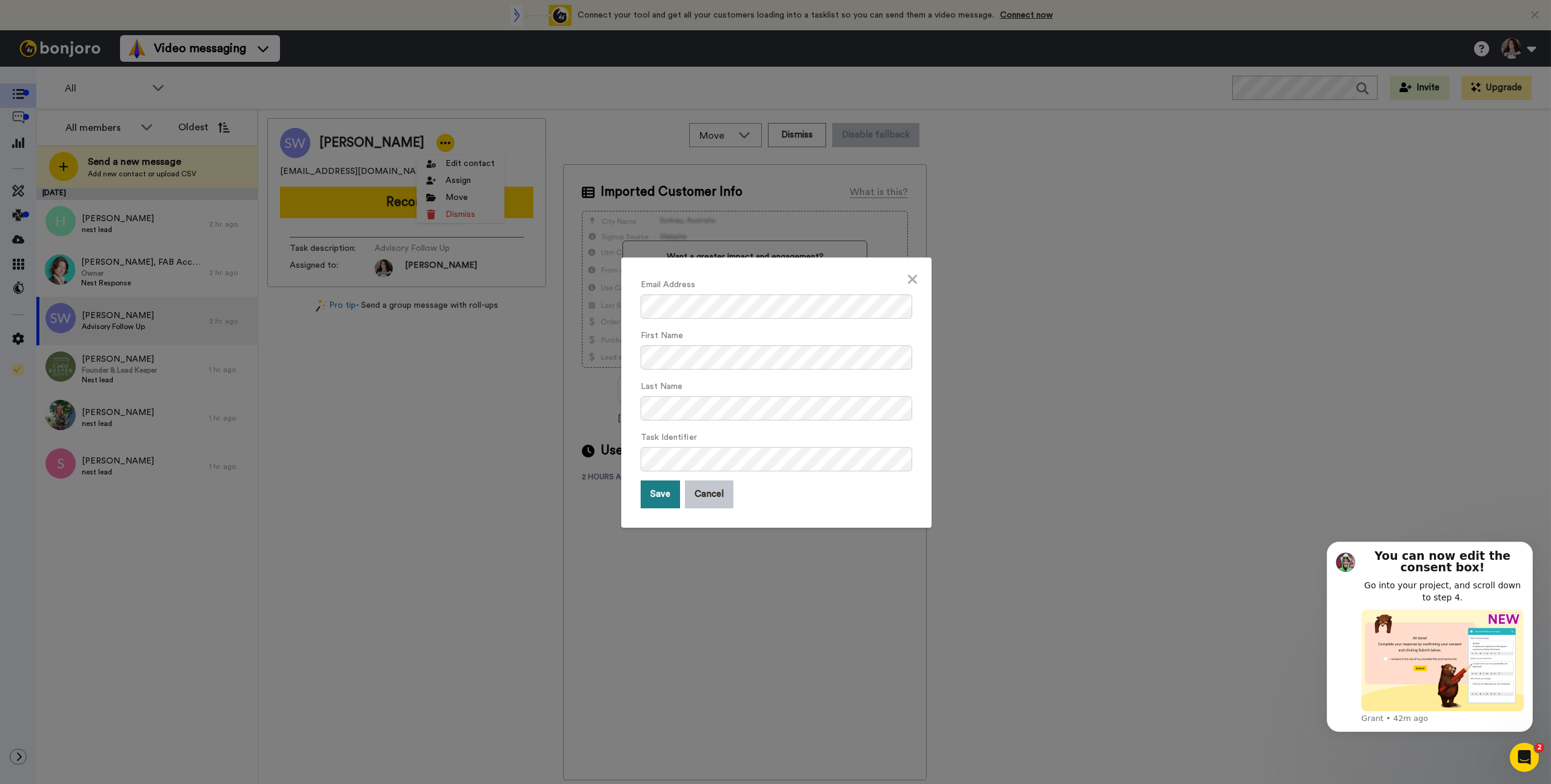
click at [644, 503] on button "Save" at bounding box center [661, 494] width 40 height 28
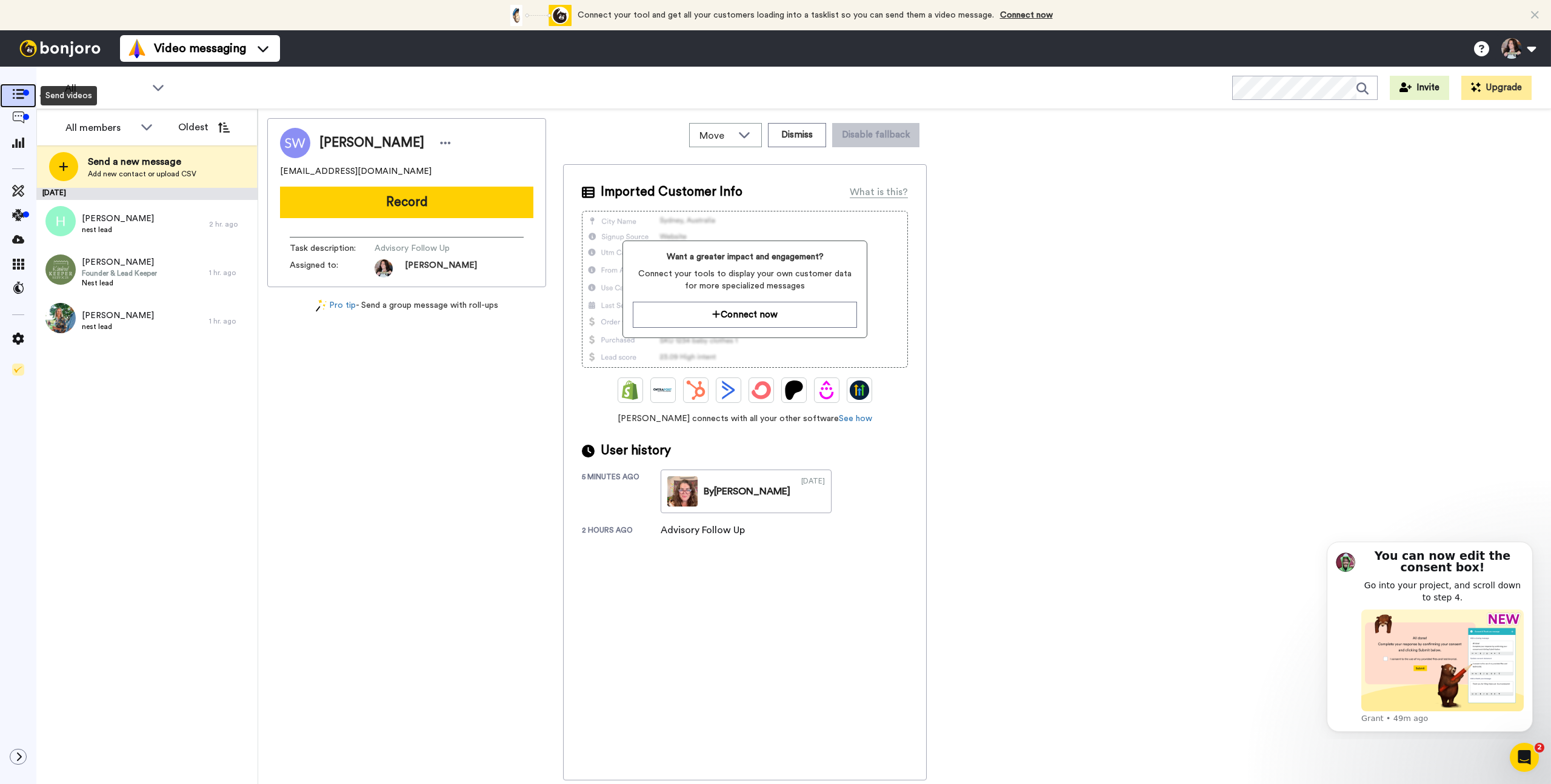
click at [17, 95] on icon at bounding box center [18, 95] width 12 height 11
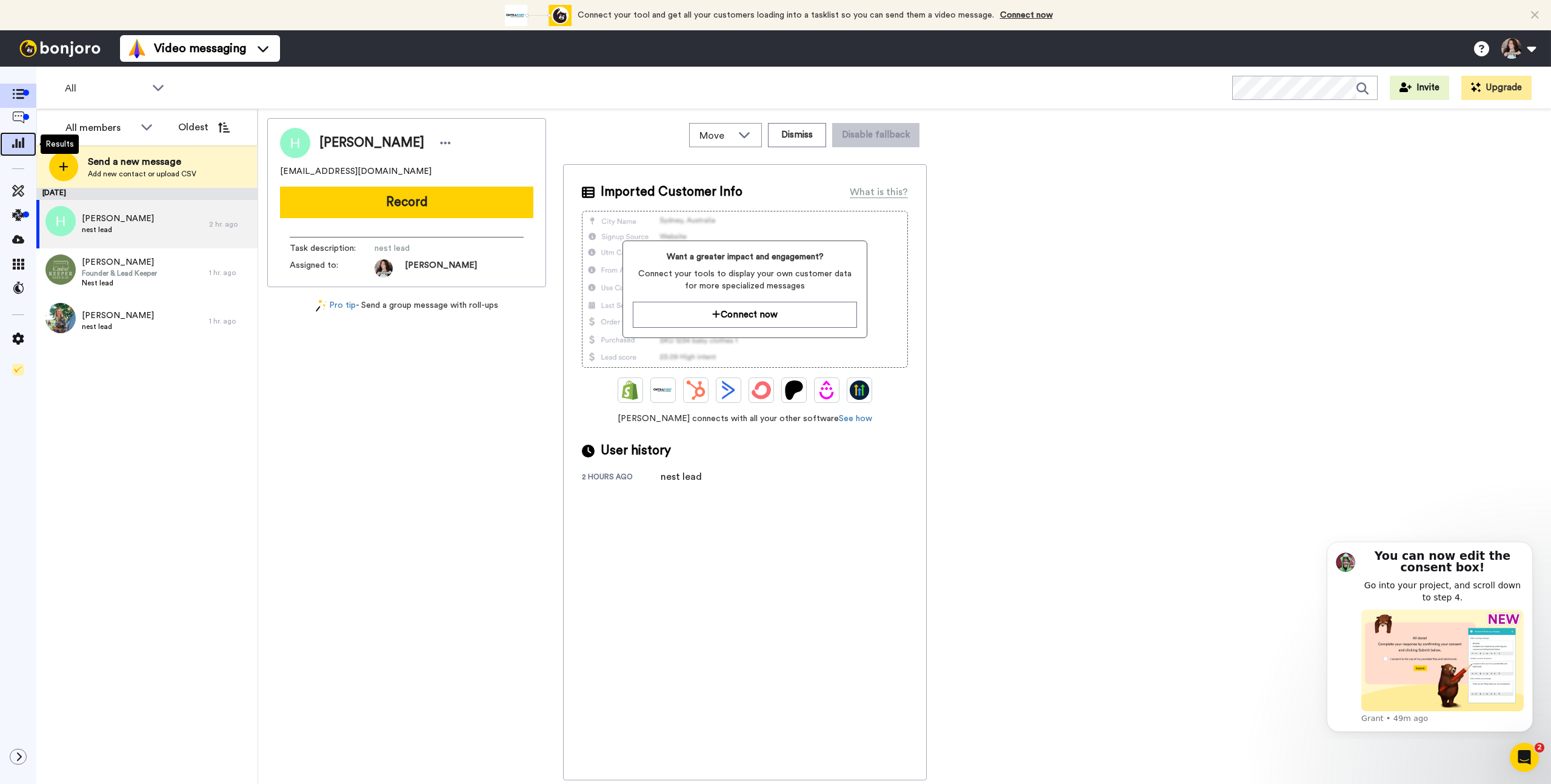
click at [23, 144] on icon at bounding box center [18, 142] width 12 height 11
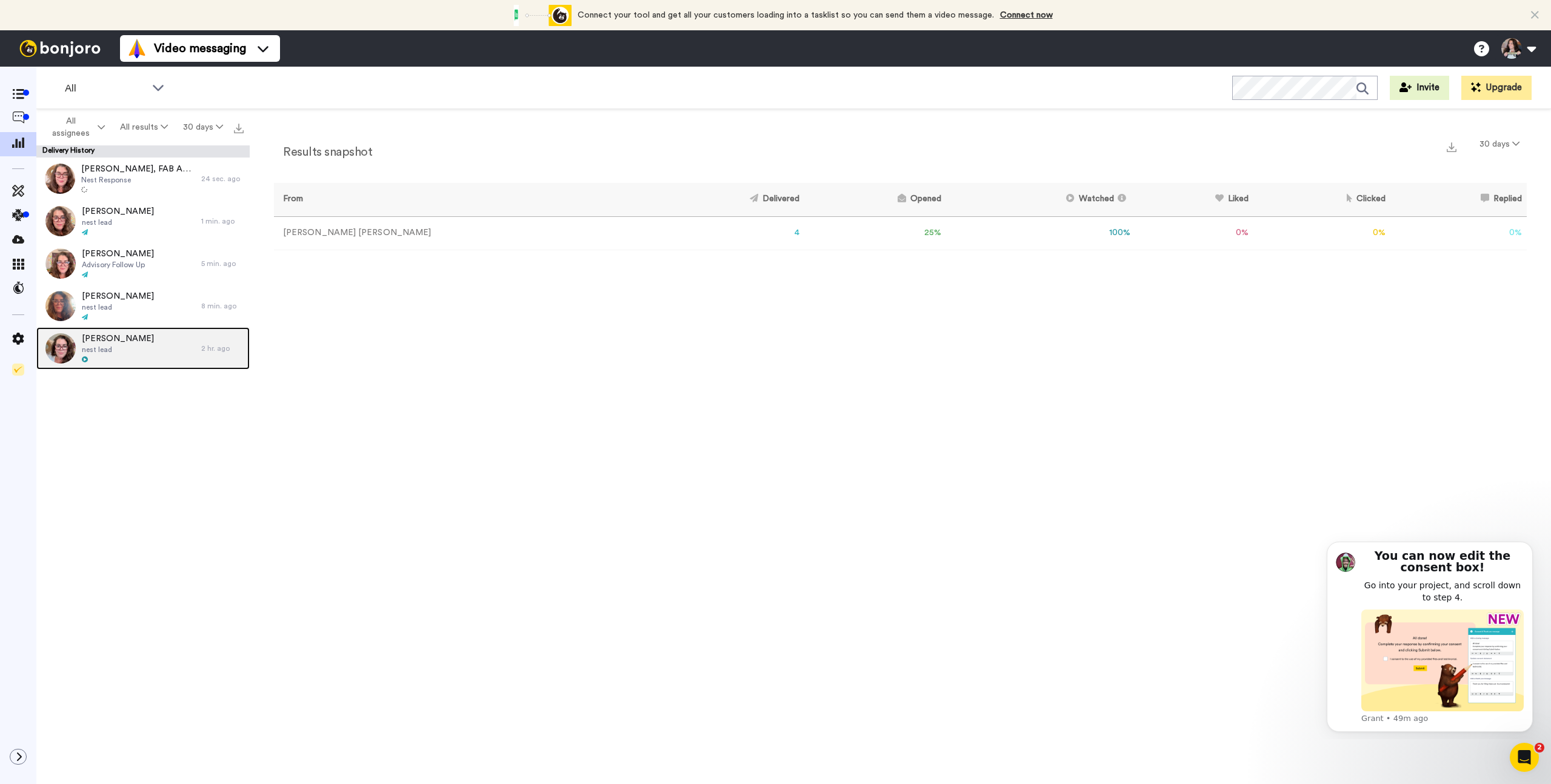
click at [102, 346] on span "nest lead" at bounding box center [118, 349] width 72 height 10
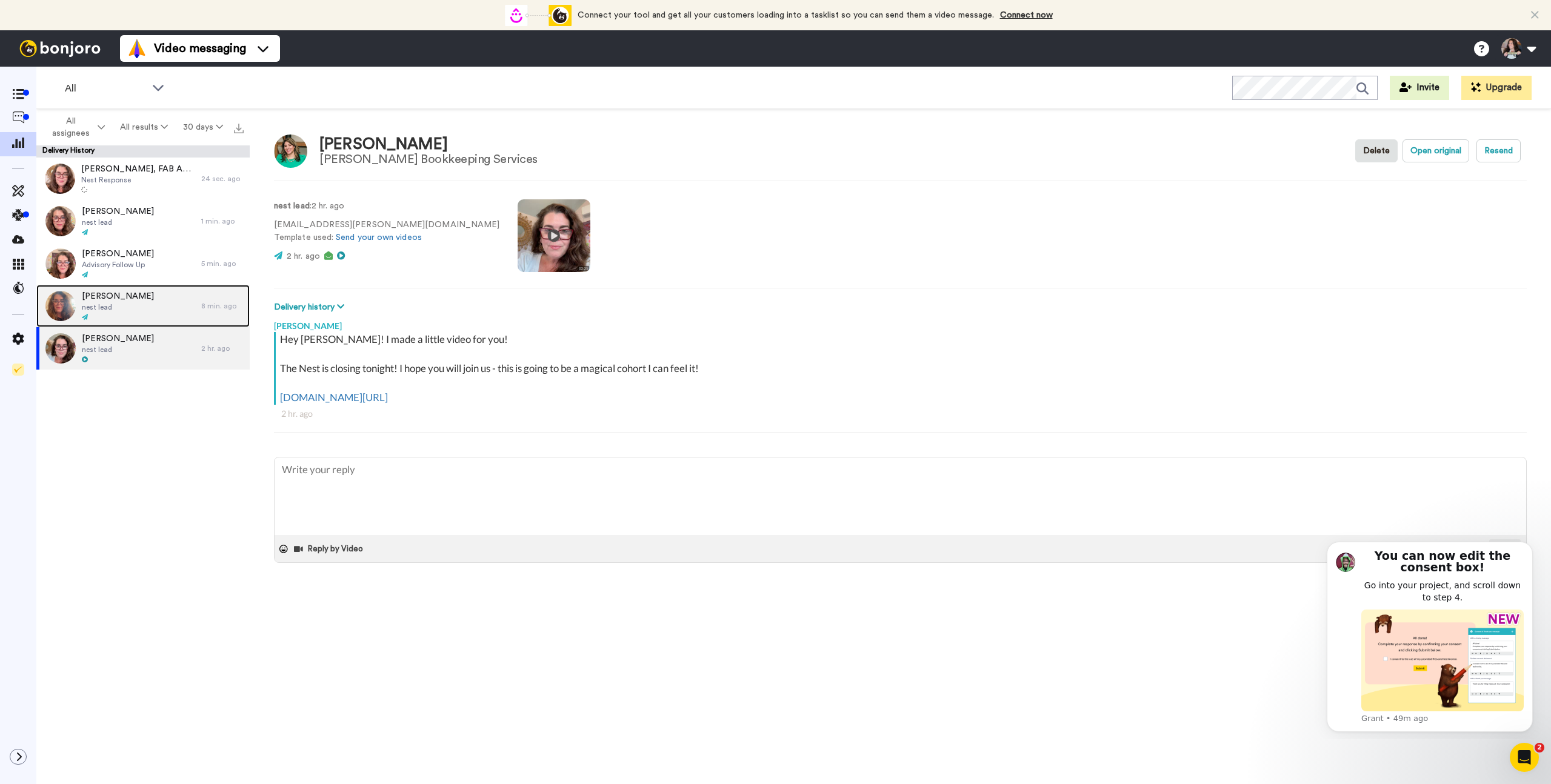
click at [109, 307] on span "nest lead" at bounding box center [118, 307] width 72 height 10
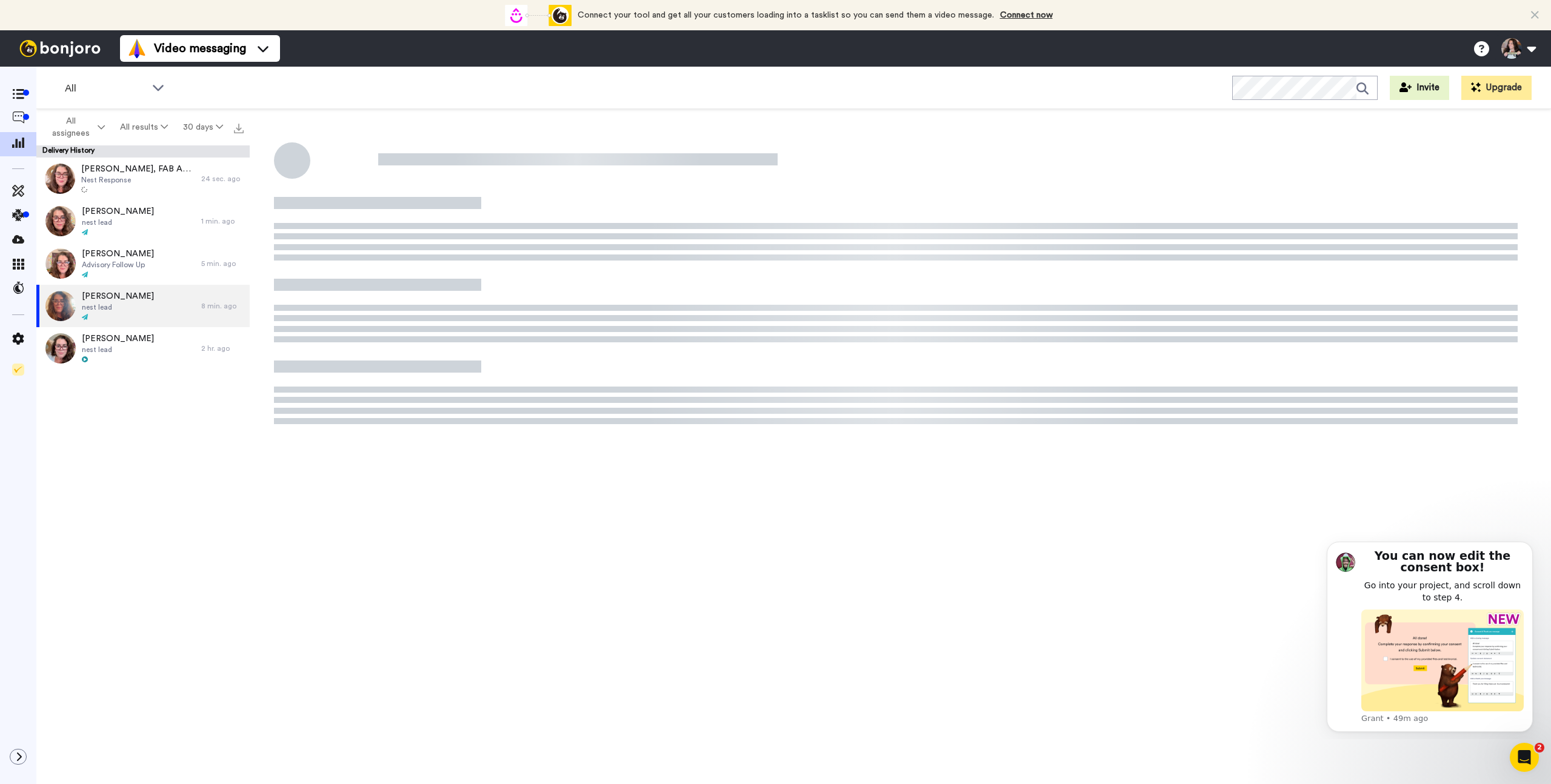
type textarea "x"
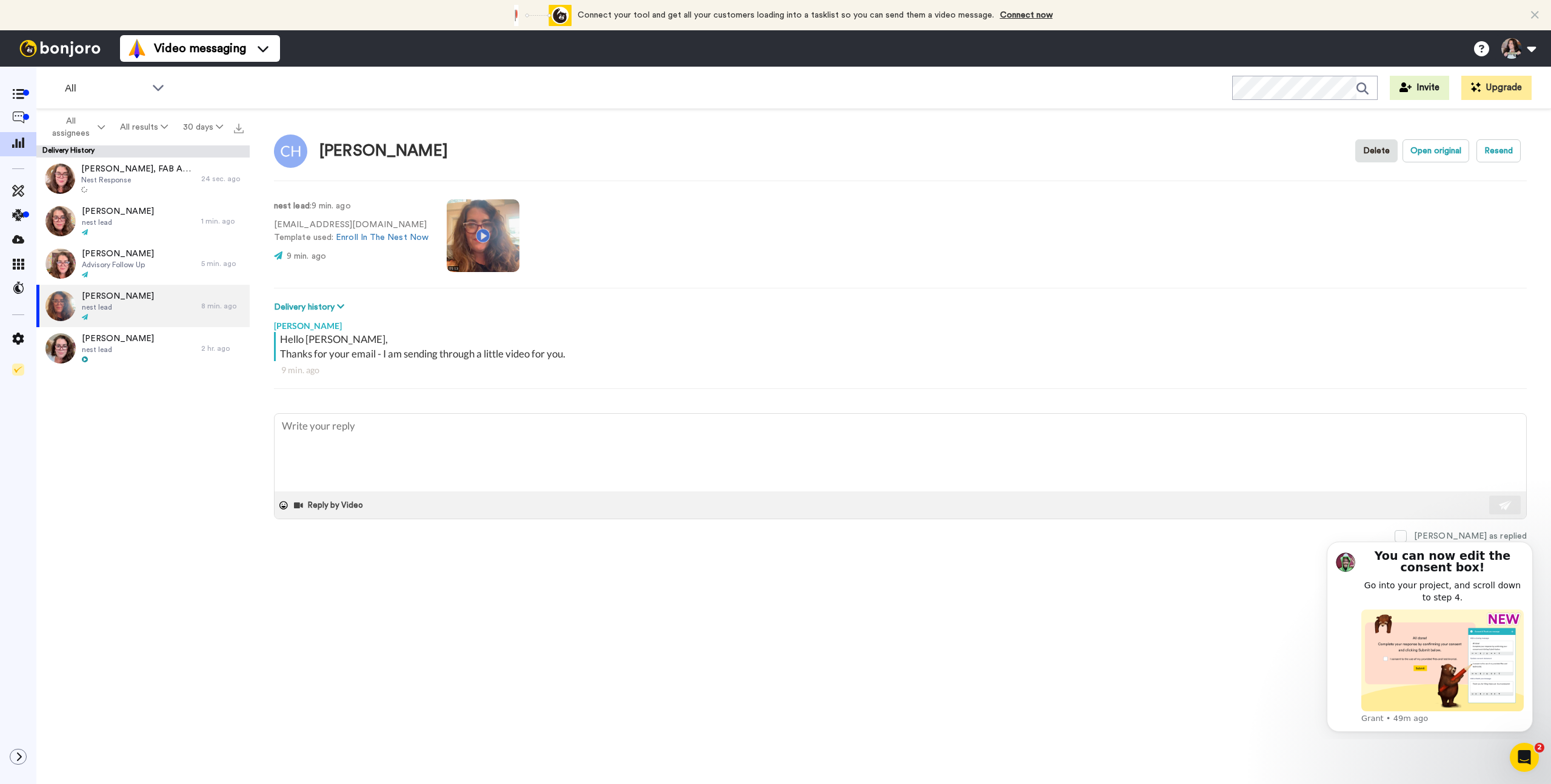
click at [1232, 605] on div "Crystal Helland Delete Open original Resend nest lead : 9 min. ago crystalhella…" at bounding box center [901, 450] width 1302 height 681
click at [20, 91] on icon at bounding box center [18, 95] width 12 height 11
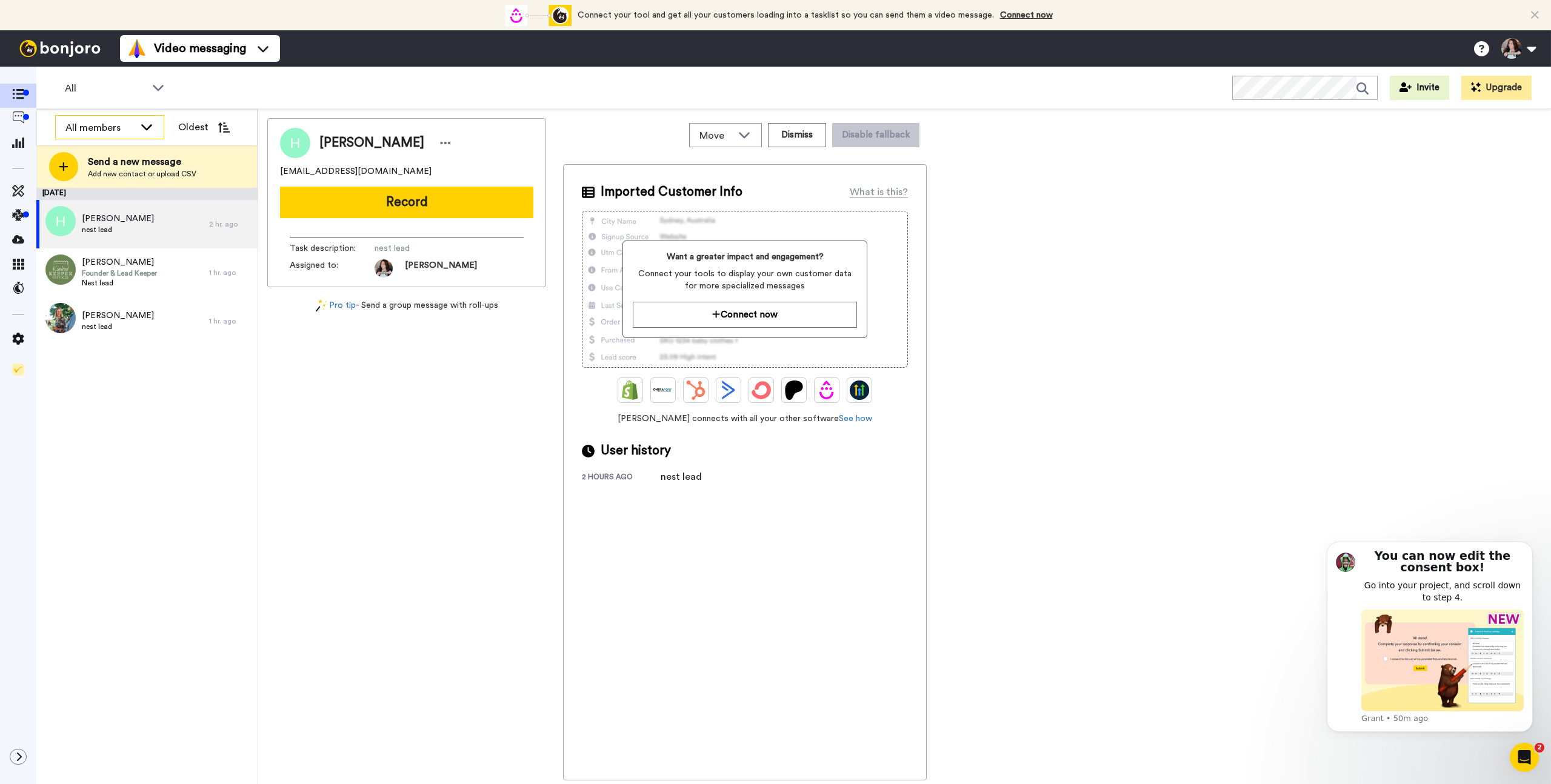
click at [119, 120] on div "All members" at bounding box center [100, 128] width 69 height 15
drag, startPoint x: 235, startPoint y: 100, endPoint x: 216, endPoint y: 100, distance: 19.0
click at [235, 100] on div "All WORKSPACES View all All Default Task List Lead Conversion Convert leads + A…" at bounding box center [794, 88] width 1515 height 42
click at [21, 119] on icon at bounding box center [18, 118] width 12 height 12
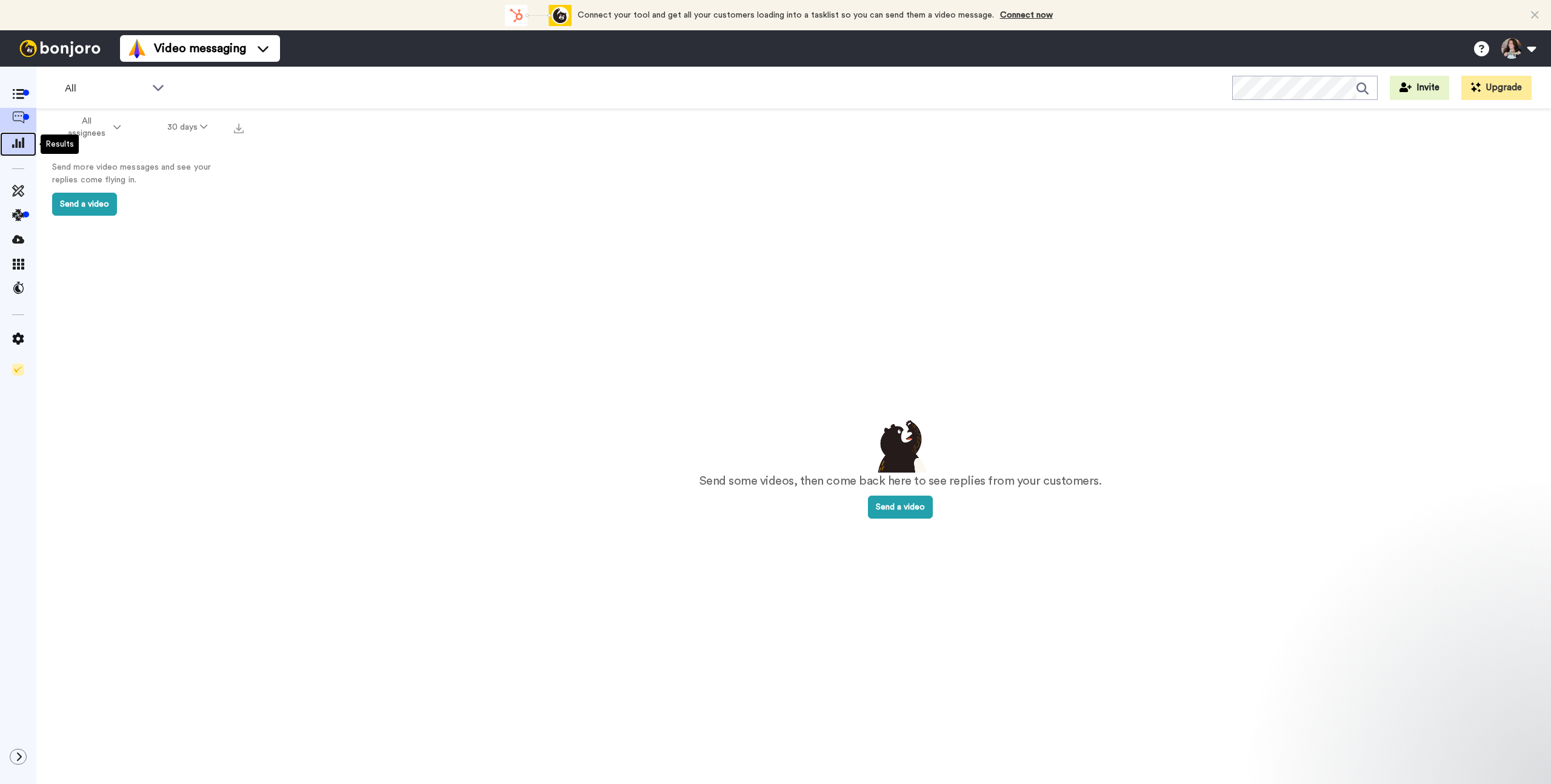
click at [18, 138] on icon at bounding box center [18, 142] width 12 height 11
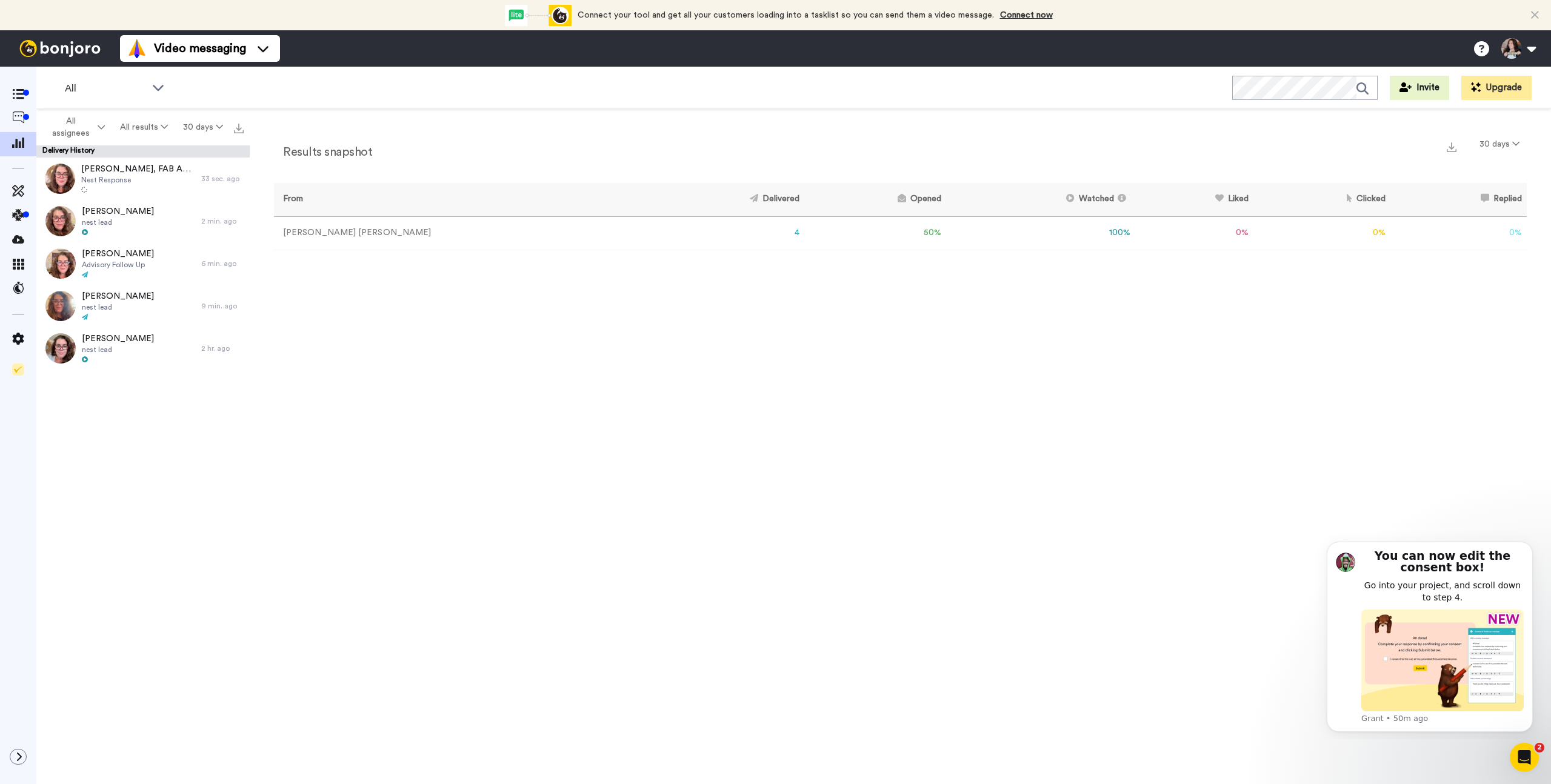
click at [811, 233] on td "50 %" at bounding box center [875, 233] width 142 height 33
click at [123, 314] on div at bounding box center [118, 317] width 72 height 9
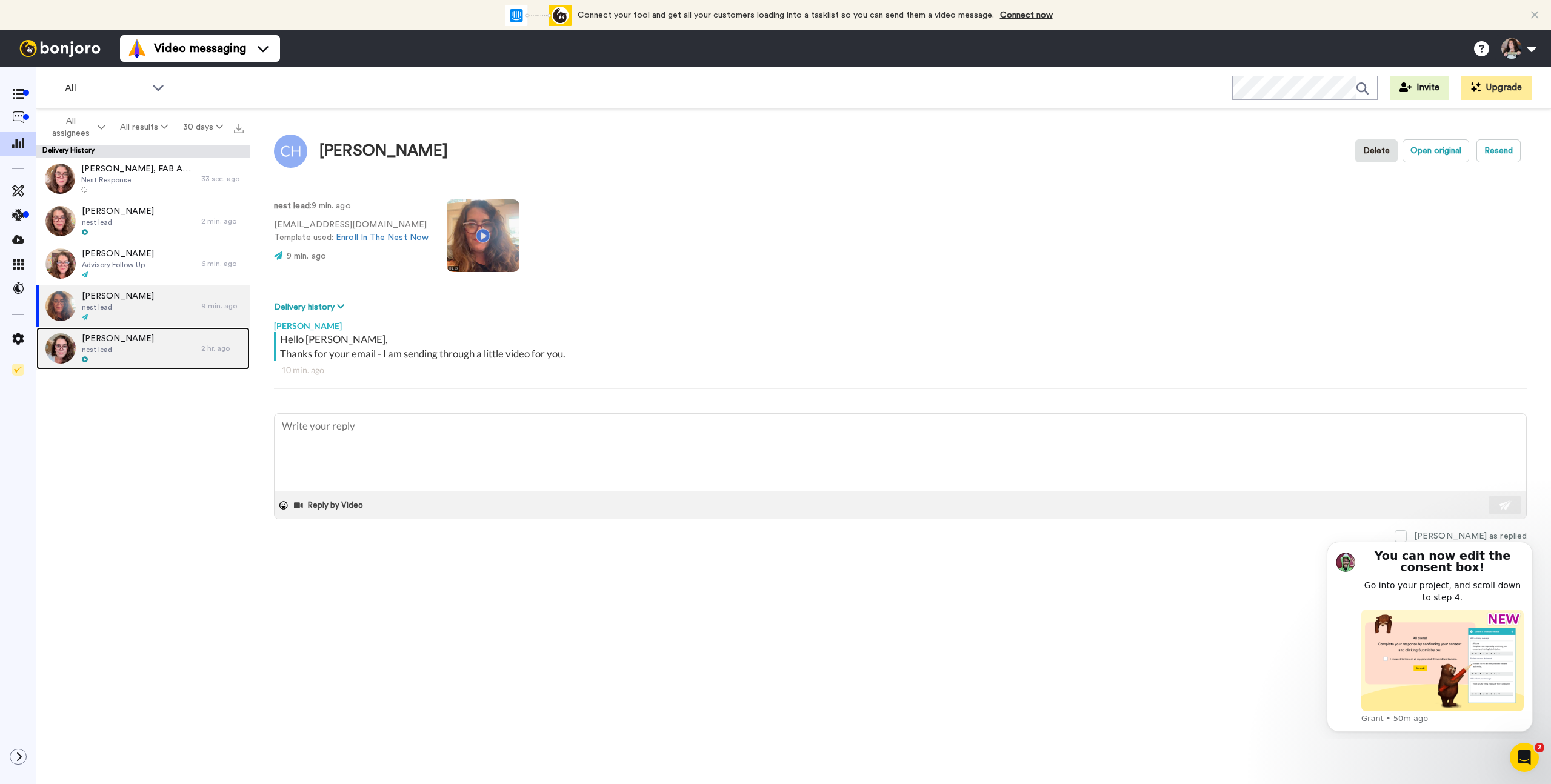
click at [128, 342] on span "[PERSON_NAME]" at bounding box center [118, 338] width 72 height 12
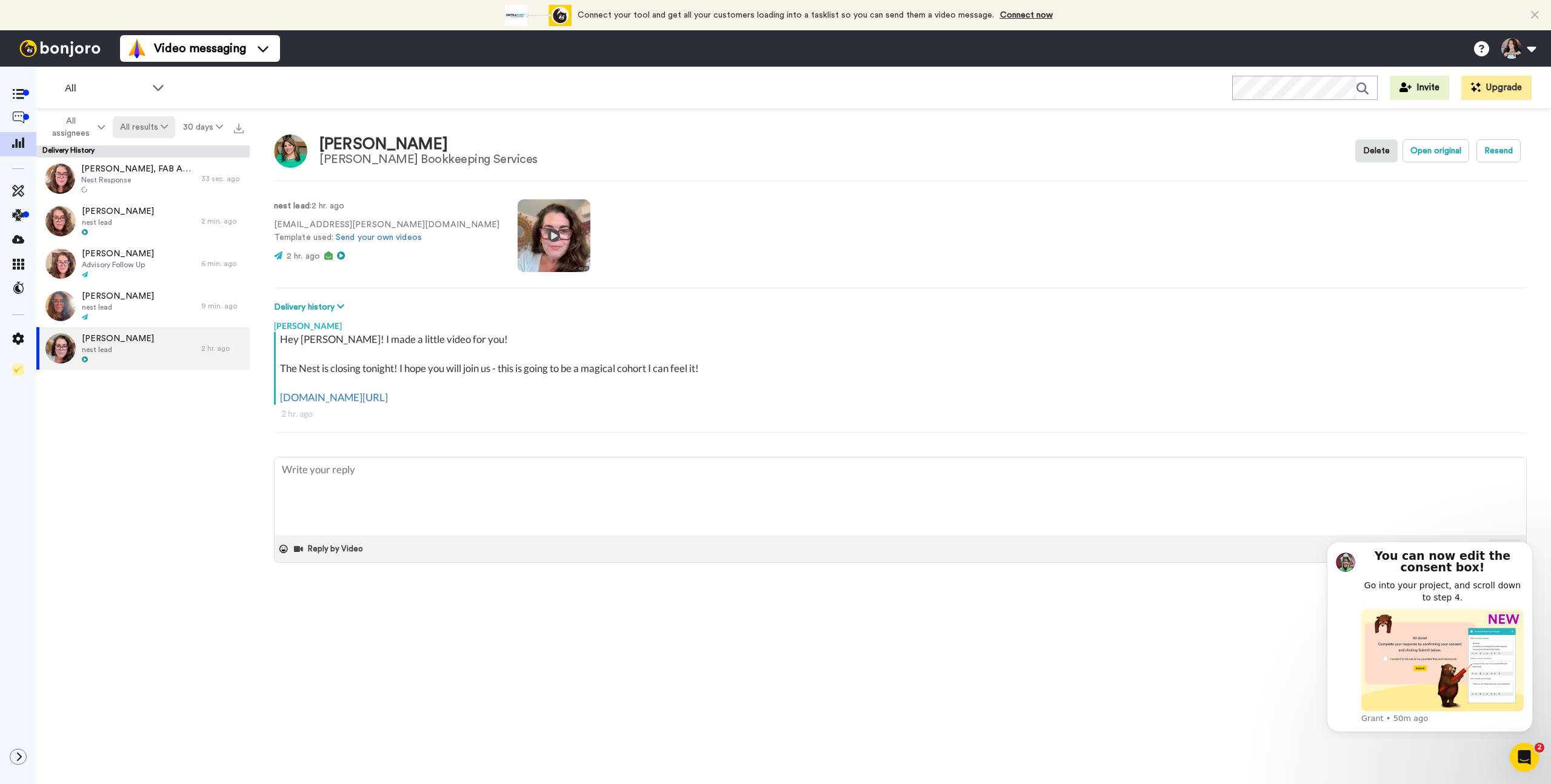
click at [144, 122] on button "All results" at bounding box center [144, 127] width 63 height 22
click at [144, 178] on div "Opened" at bounding box center [145, 174] width 56 height 13
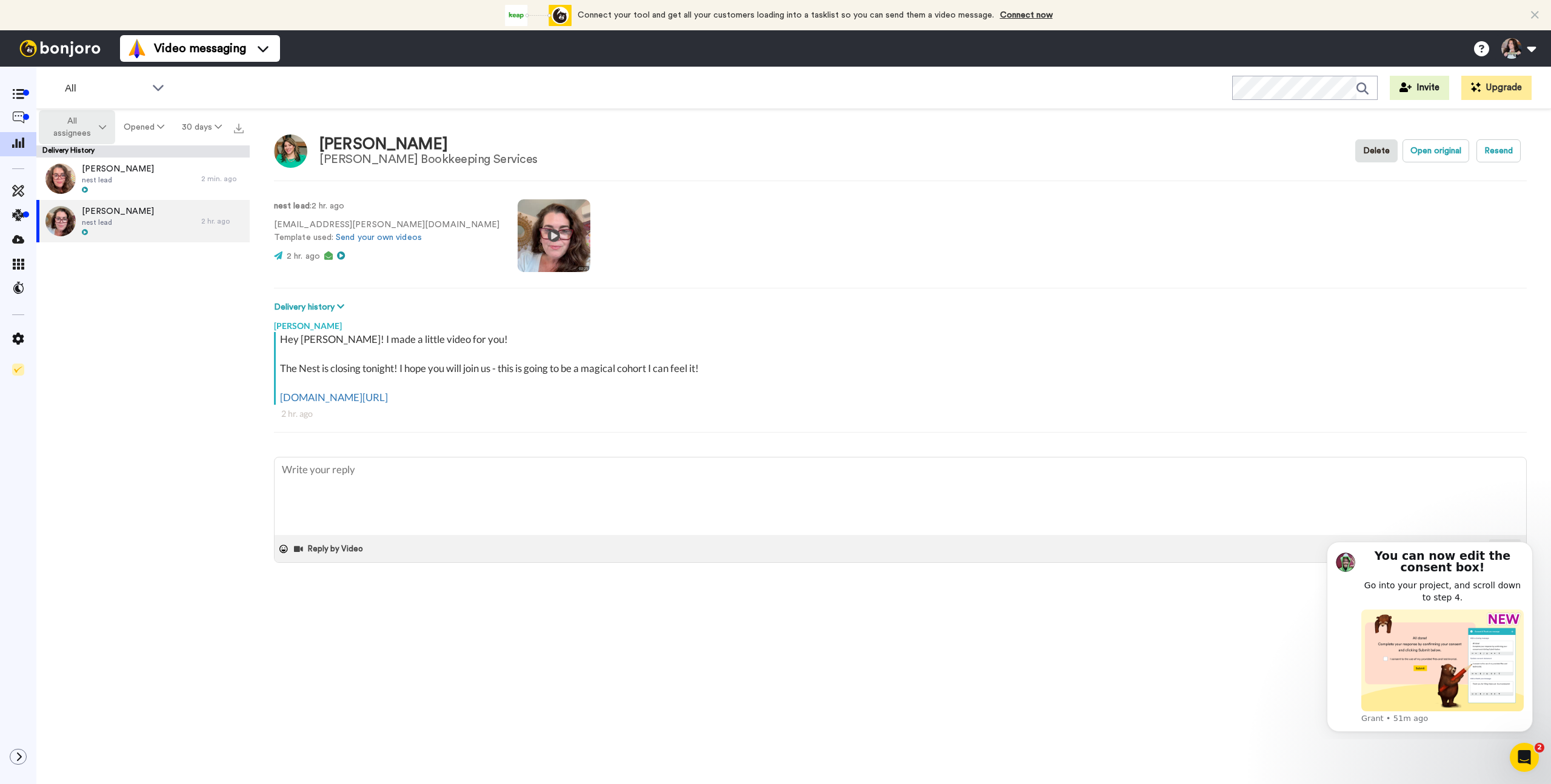
click at [79, 135] on span "All assignees" at bounding box center [71, 127] width 49 height 24
click at [149, 132] on button "Opened" at bounding box center [144, 127] width 58 height 22
click at [146, 156] on div "Delivered" at bounding box center [145, 152] width 56 height 13
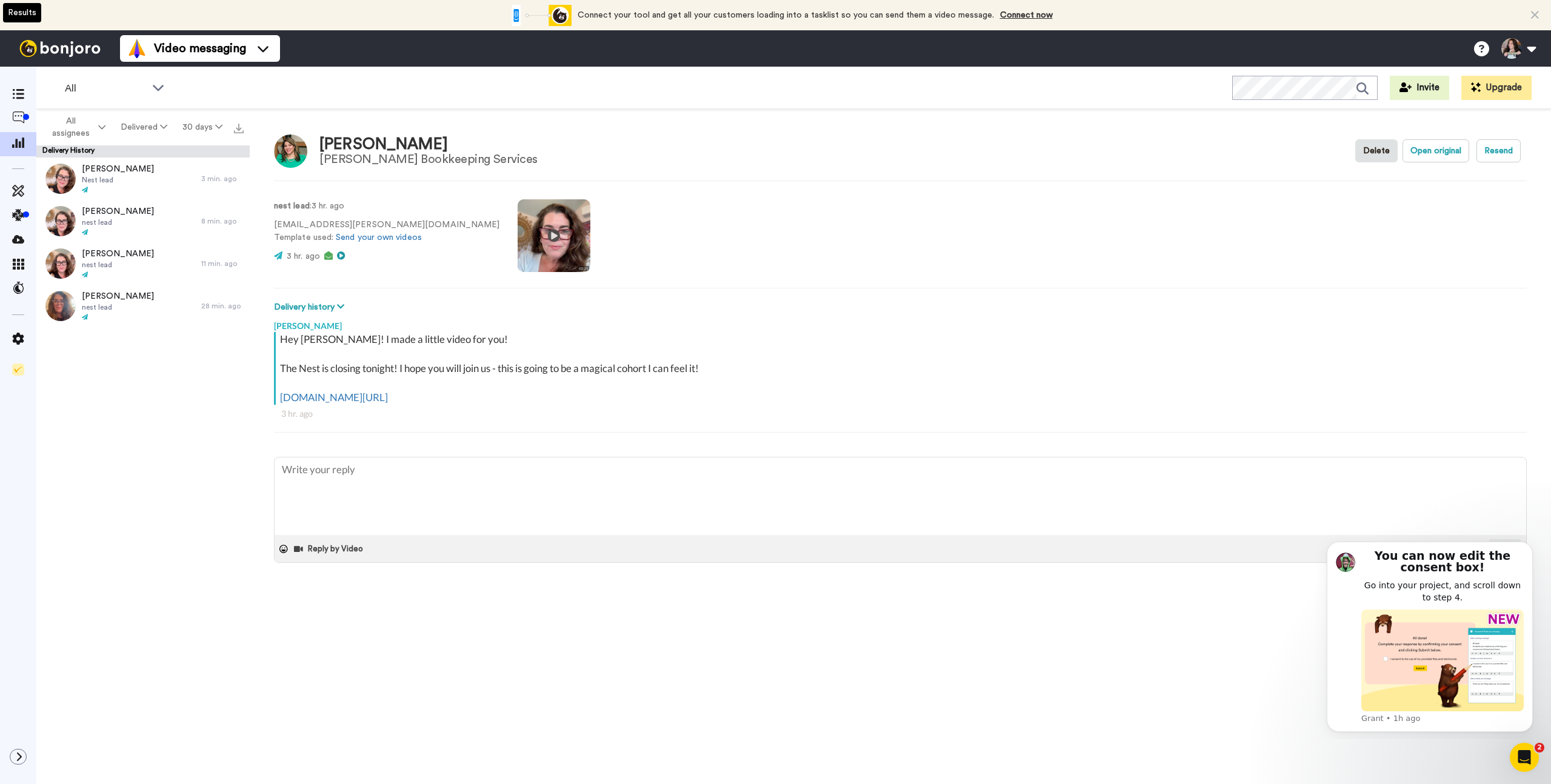
type textarea "x"
click at [18, 99] on icon at bounding box center [18, 95] width 12 height 11
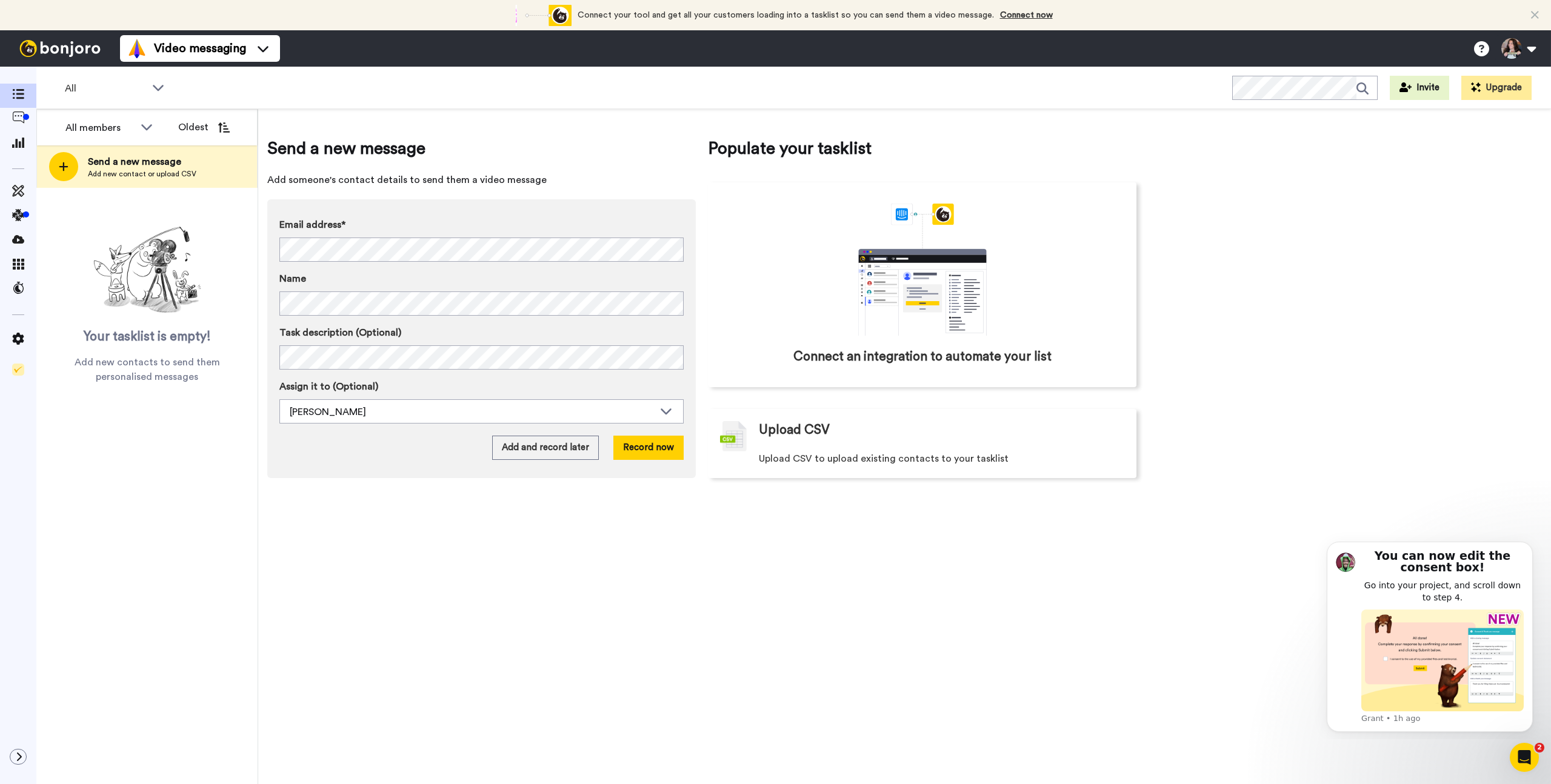
click at [482, 205] on div "Email address* No search result for ‘ rogersprofessionalbookkeeping@gmail.com ’…" at bounding box center [482, 338] width 429 height 279
click at [534, 448] on button "Add and record later" at bounding box center [545, 450] width 106 height 24
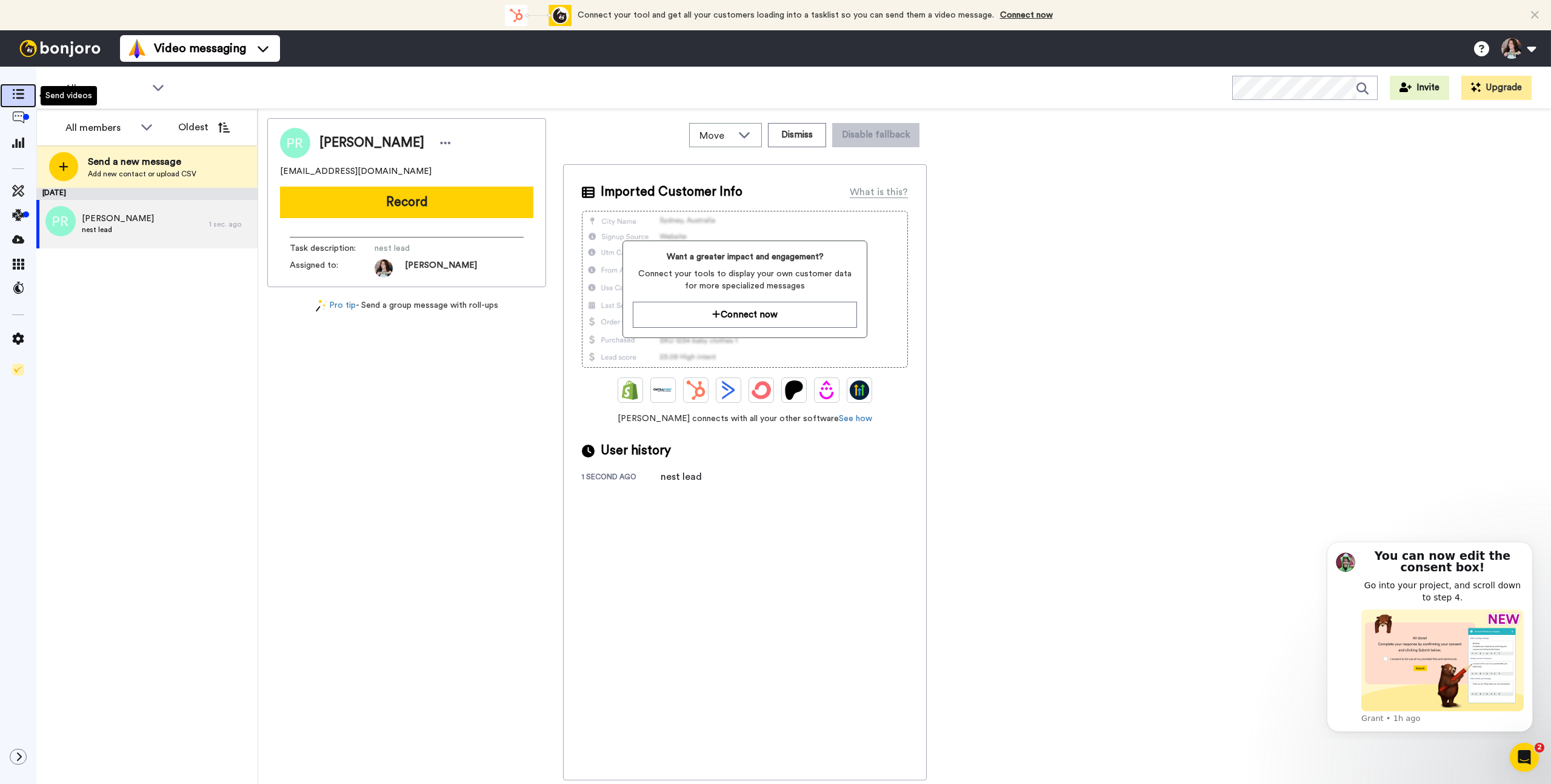
click at [23, 96] on icon at bounding box center [18, 95] width 12 height 11
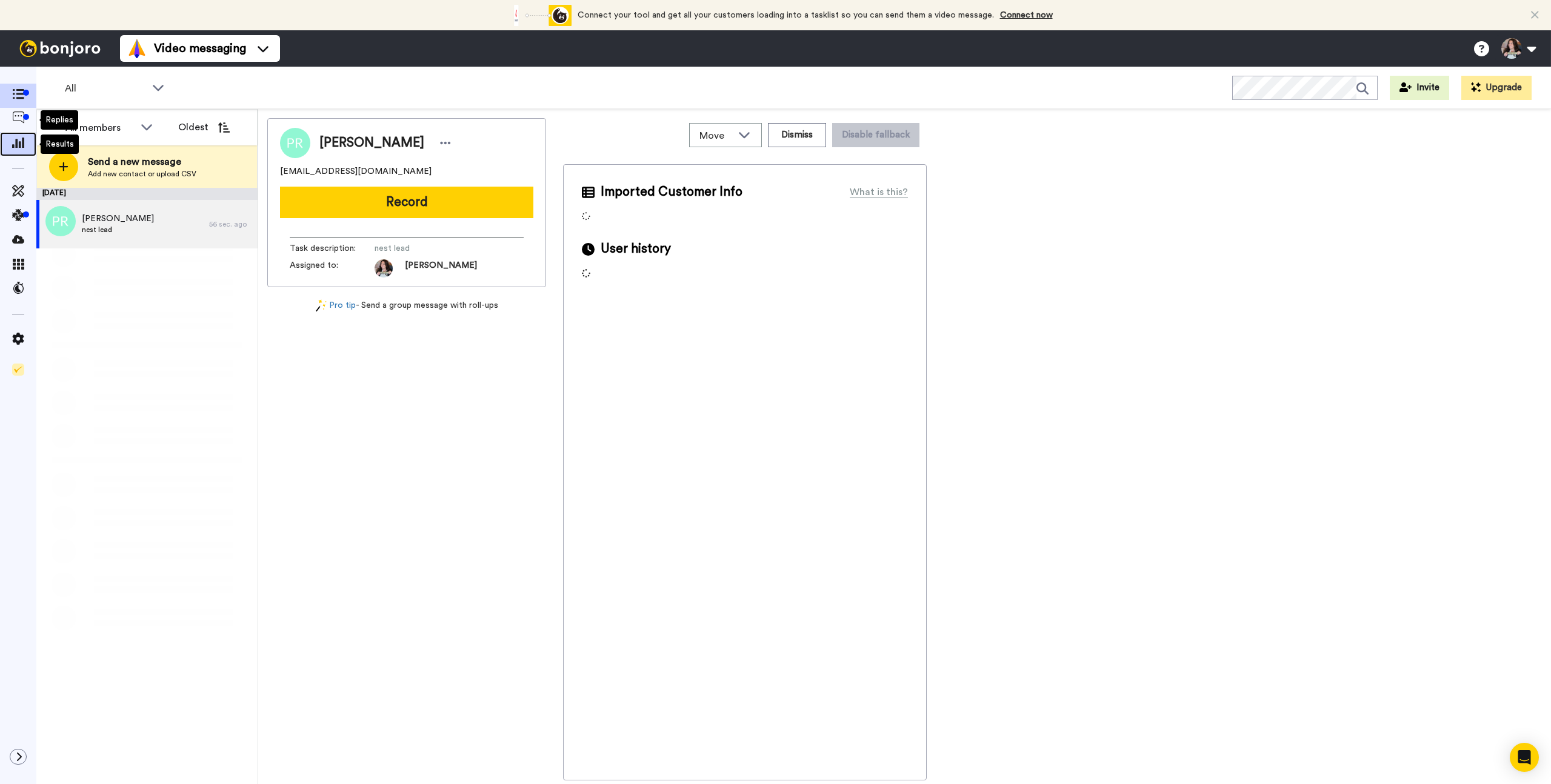
click at [19, 145] on icon at bounding box center [18, 142] width 12 height 11
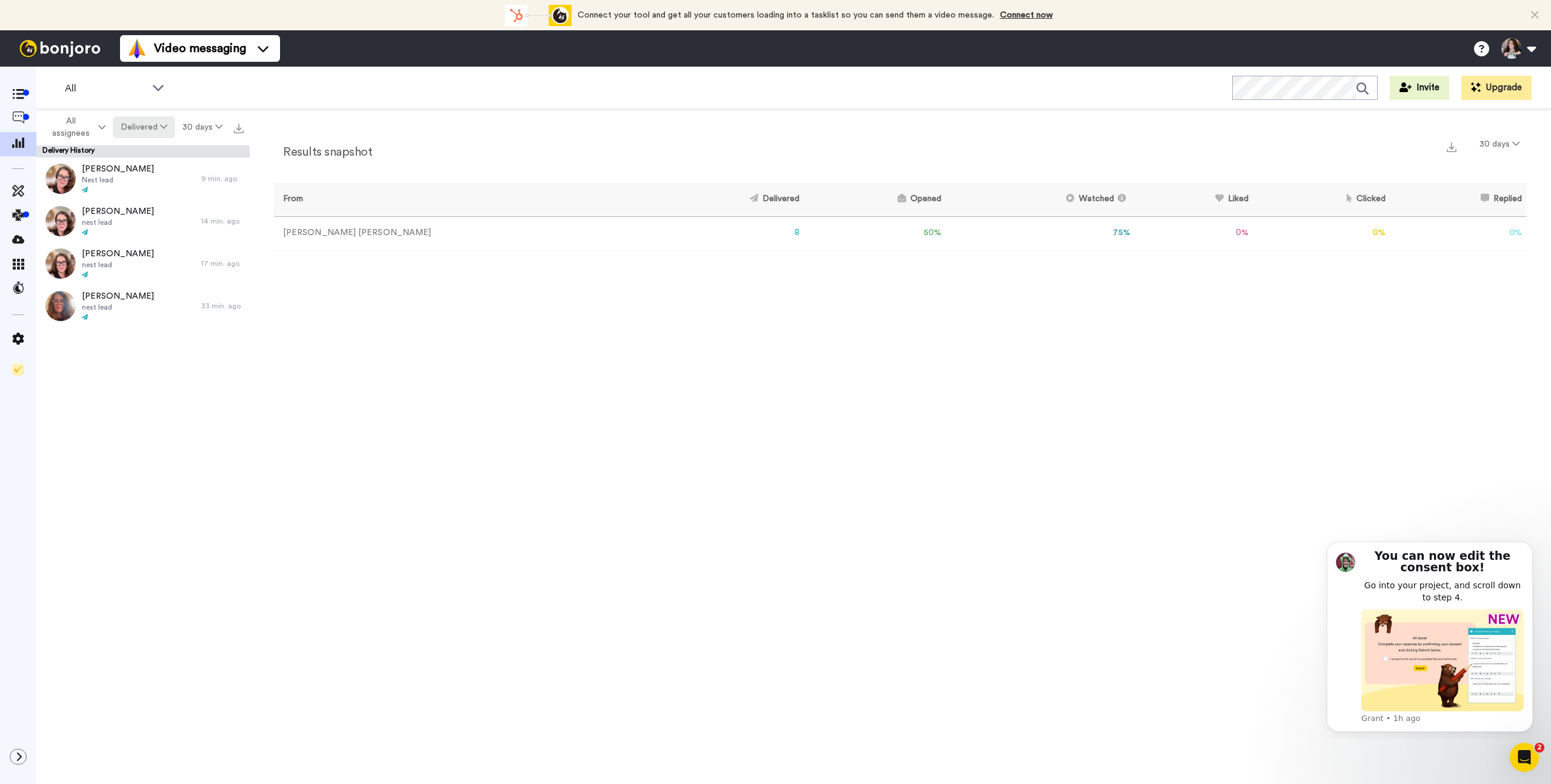
click at [149, 126] on button "Delivered" at bounding box center [143, 127] width 62 height 22
click at [145, 153] on div "Delivered" at bounding box center [145, 152] width 56 height 13
click at [138, 120] on button "Delivered" at bounding box center [143, 127] width 62 height 22
click at [157, 219] on div "Watched" at bounding box center [145, 217] width 56 height 13
click at [147, 136] on button "Watched" at bounding box center [144, 127] width 61 height 22
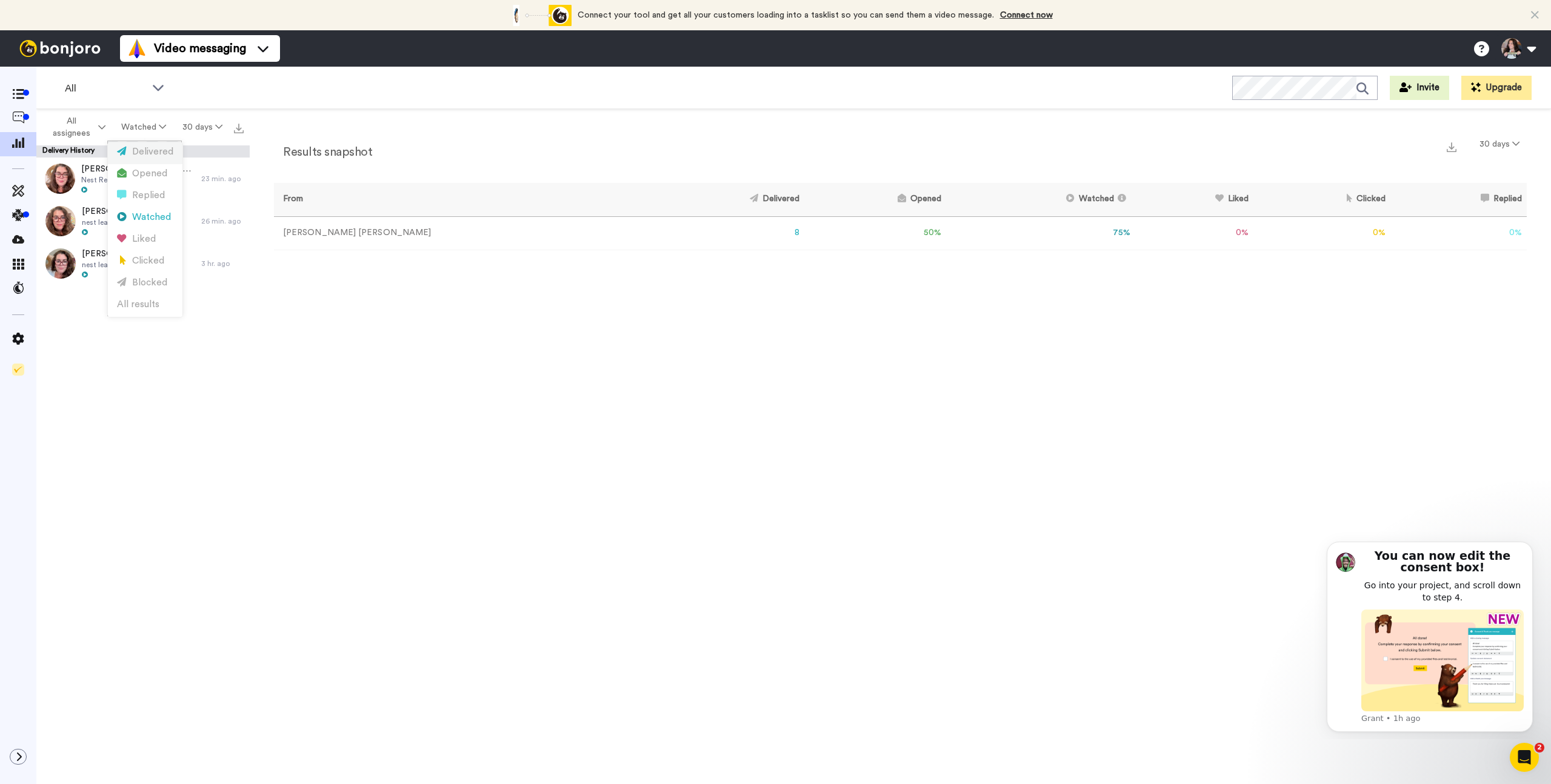
click at [134, 152] on div "Delivered" at bounding box center [145, 152] width 56 height 13
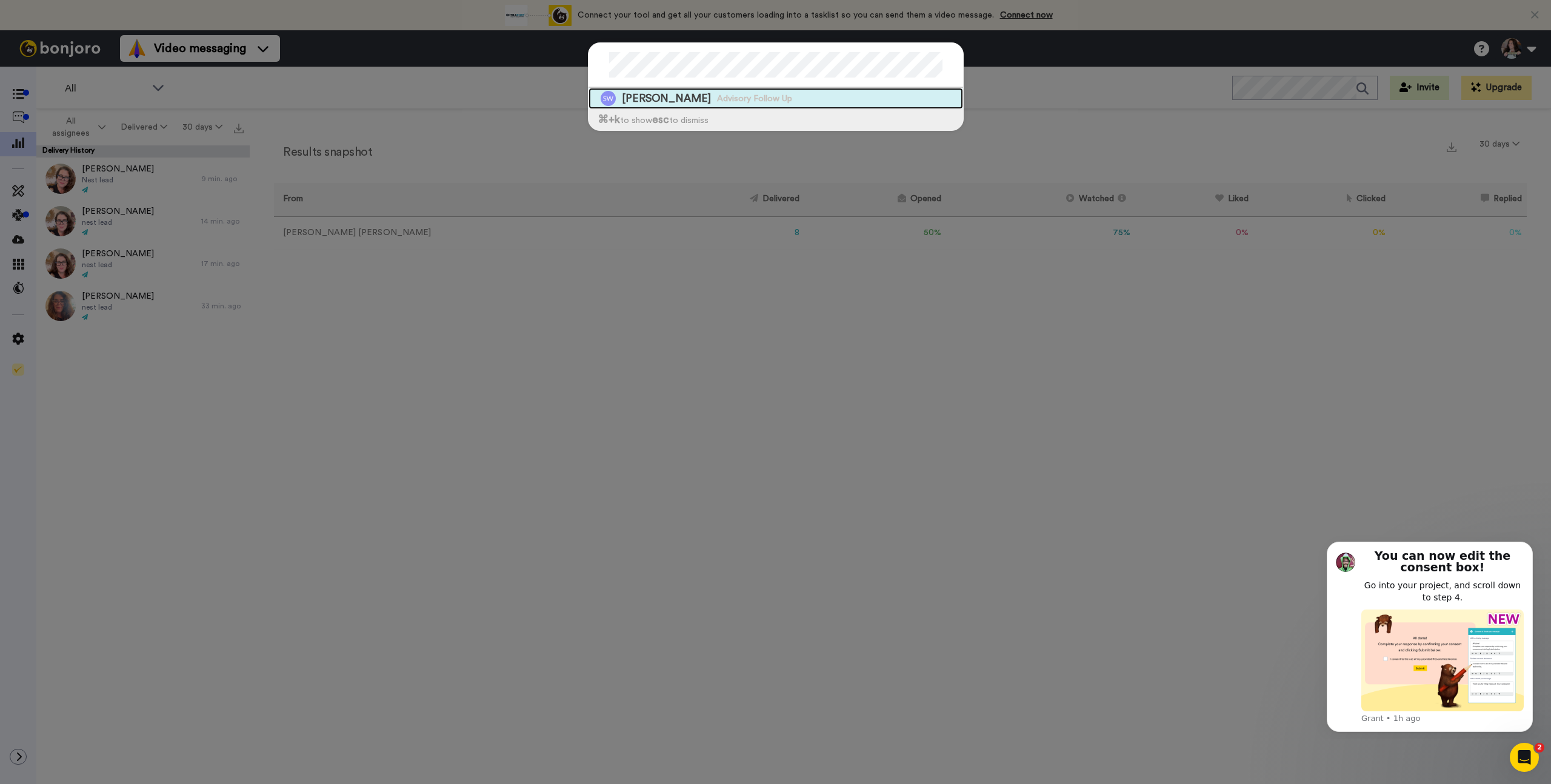
click at [641, 97] on span "[PERSON_NAME]" at bounding box center [666, 98] width 89 height 15
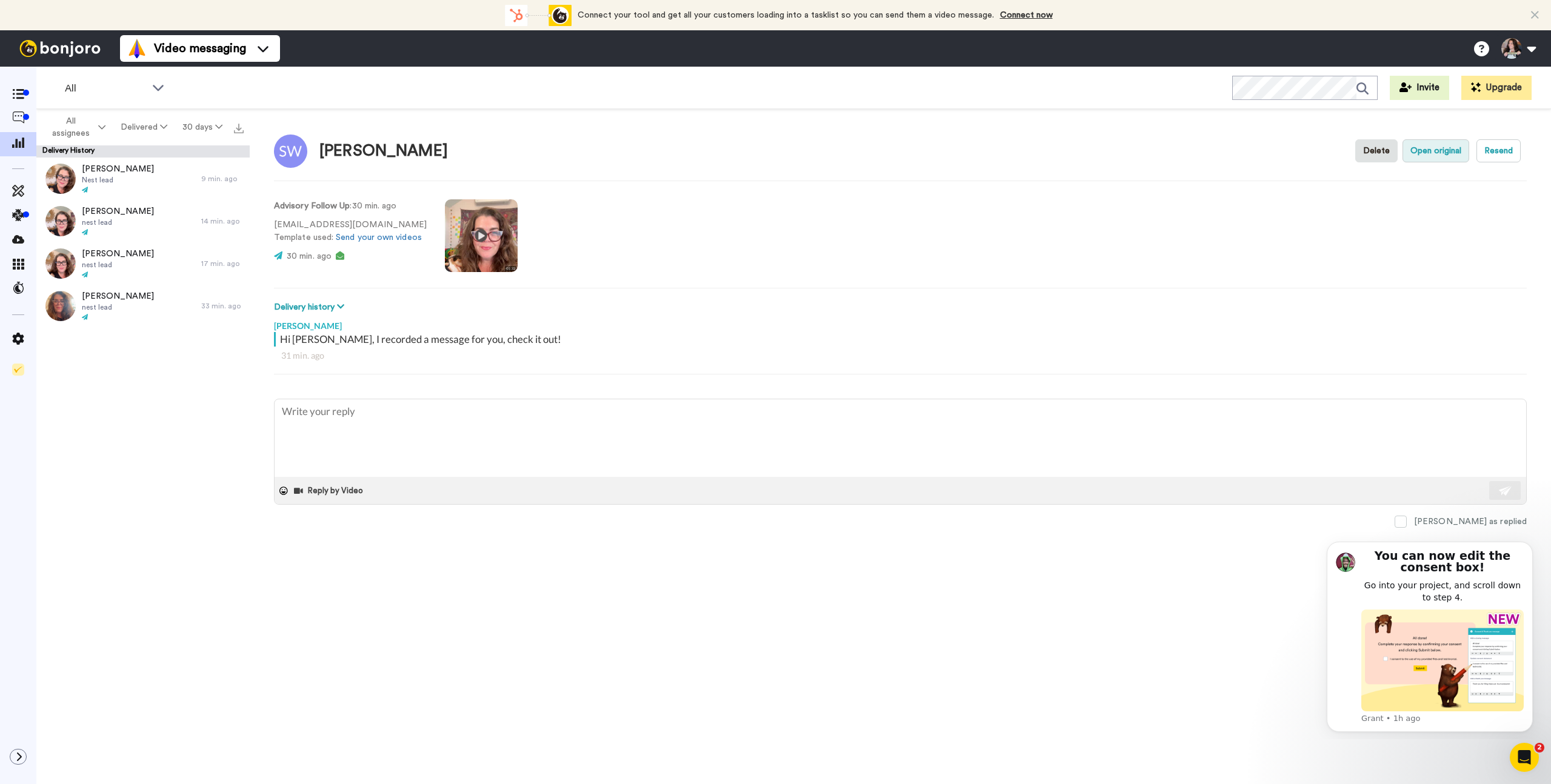
click at [1437, 156] on button "Open original" at bounding box center [1436, 151] width 67 height 23
click at [335, 414] on textarea at bounding box center [900, 438] width 1251 height 77
type textarea "x"
type textarea "H"
type textarea "x"
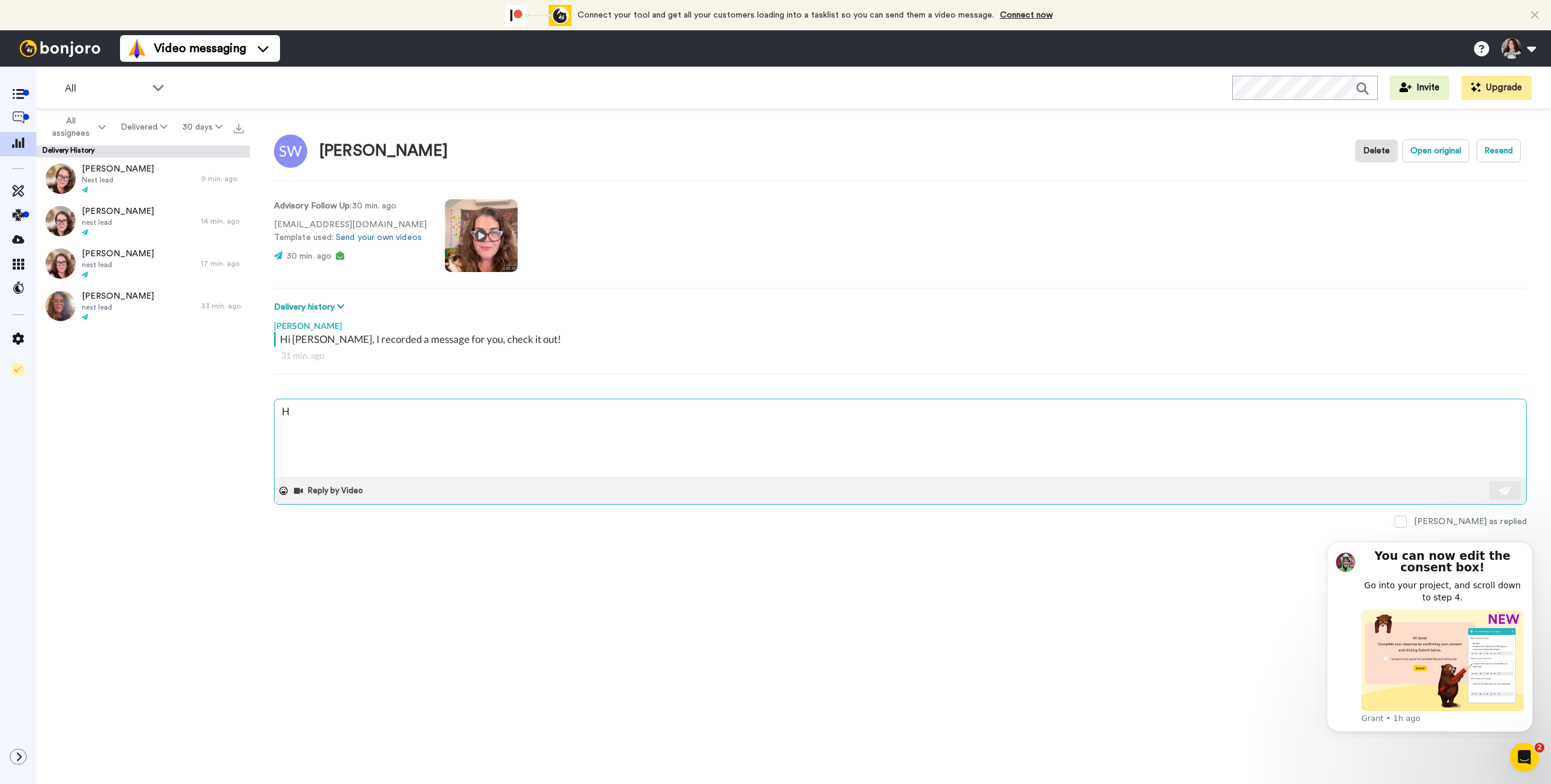
type textarea "HE"
type textarea "x"
type textarea "HEr"
type textarea "x"
type textarea "HEre"
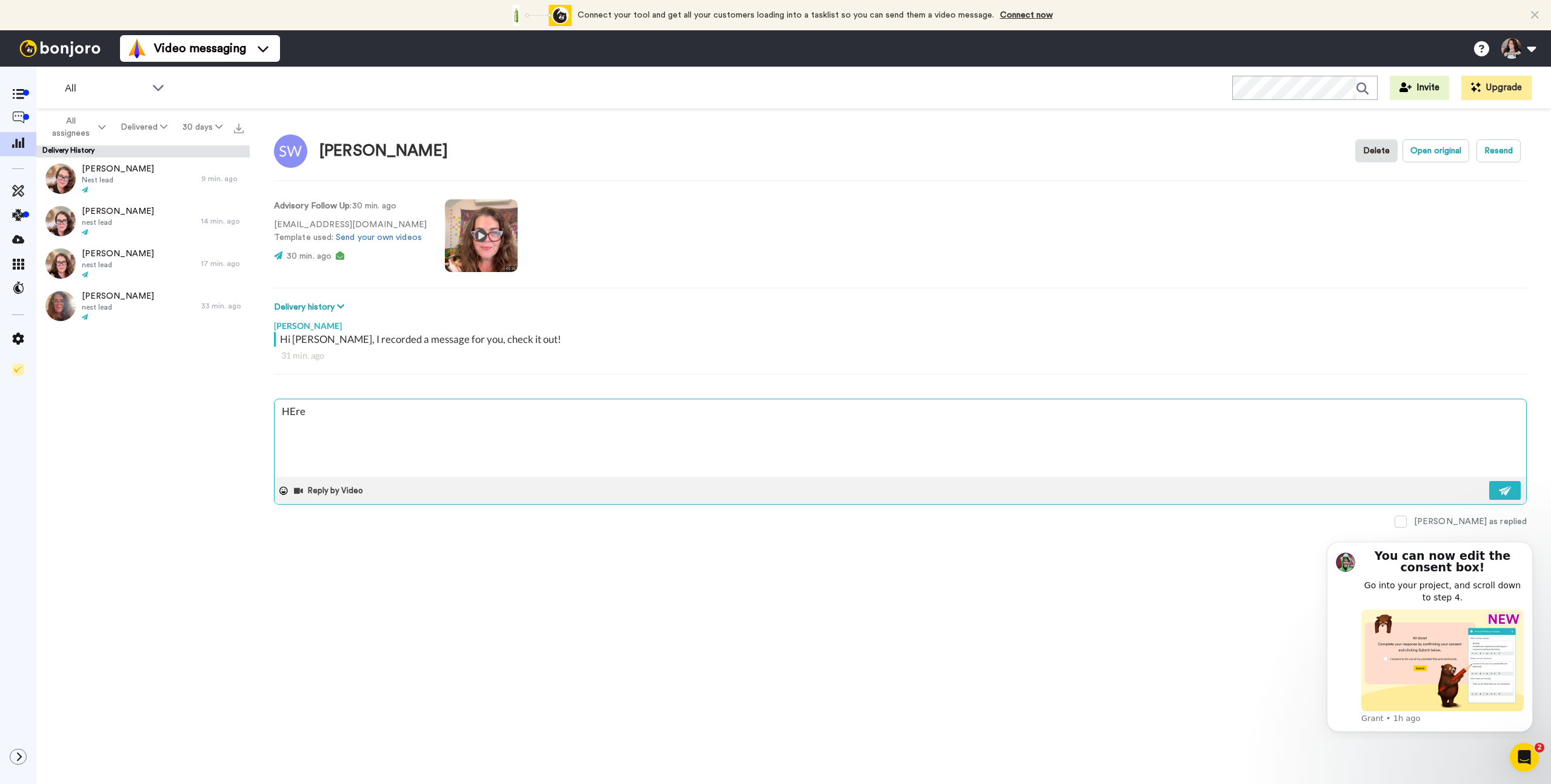
type textarea "x"
type textarea "HEre"
type textarea "x"
type textarea "HEre i"
type textarea "x"
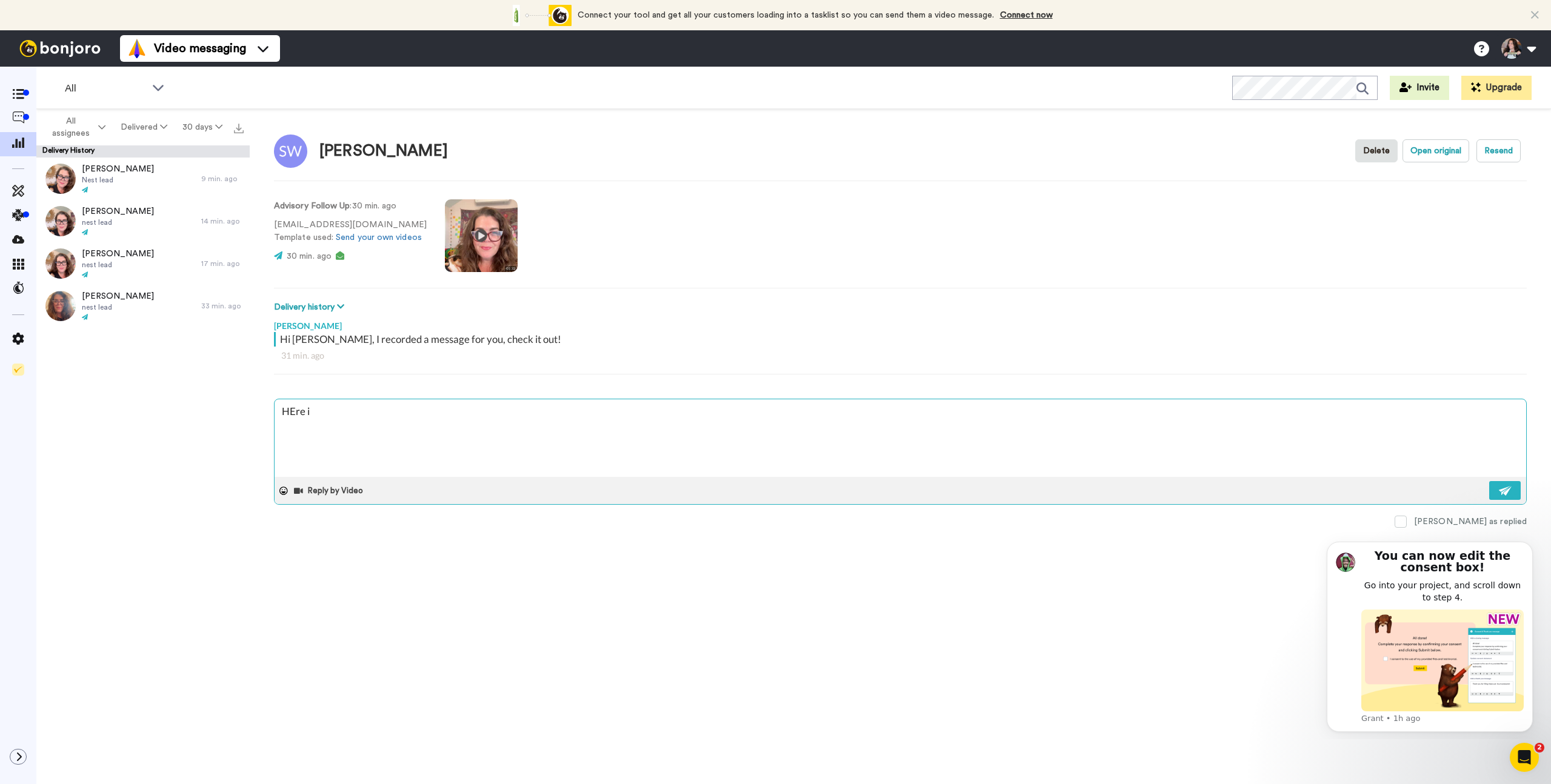
type textarea "HEre is"
type textarea "x"
type textarea "HEre is"
type textarea "x"
type textarea "HEre is t"
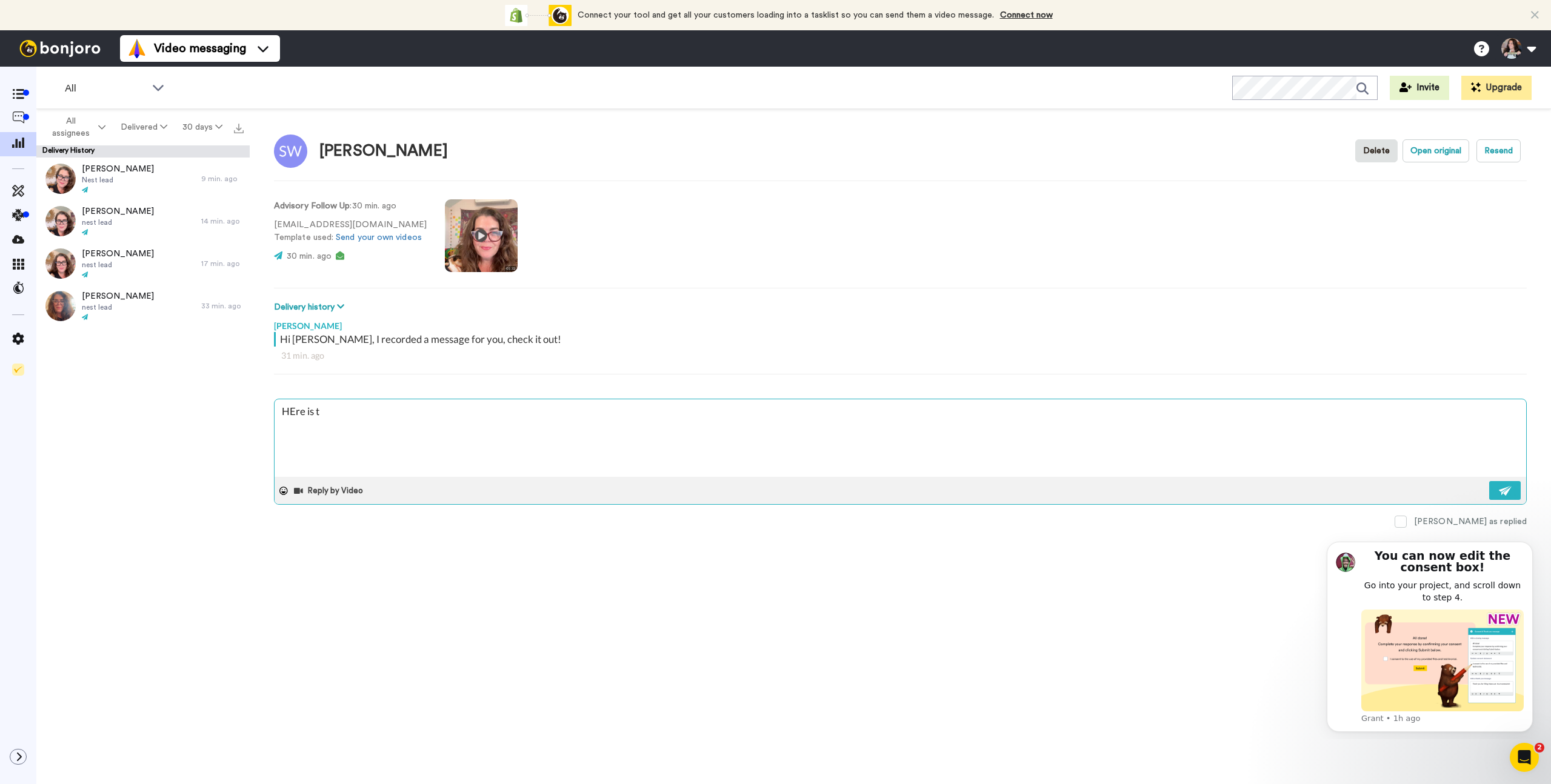
type textarea "x"
type textarea "HEre is th"
type textarea "x"
type textarea "HEre is the"
type textarea "x"
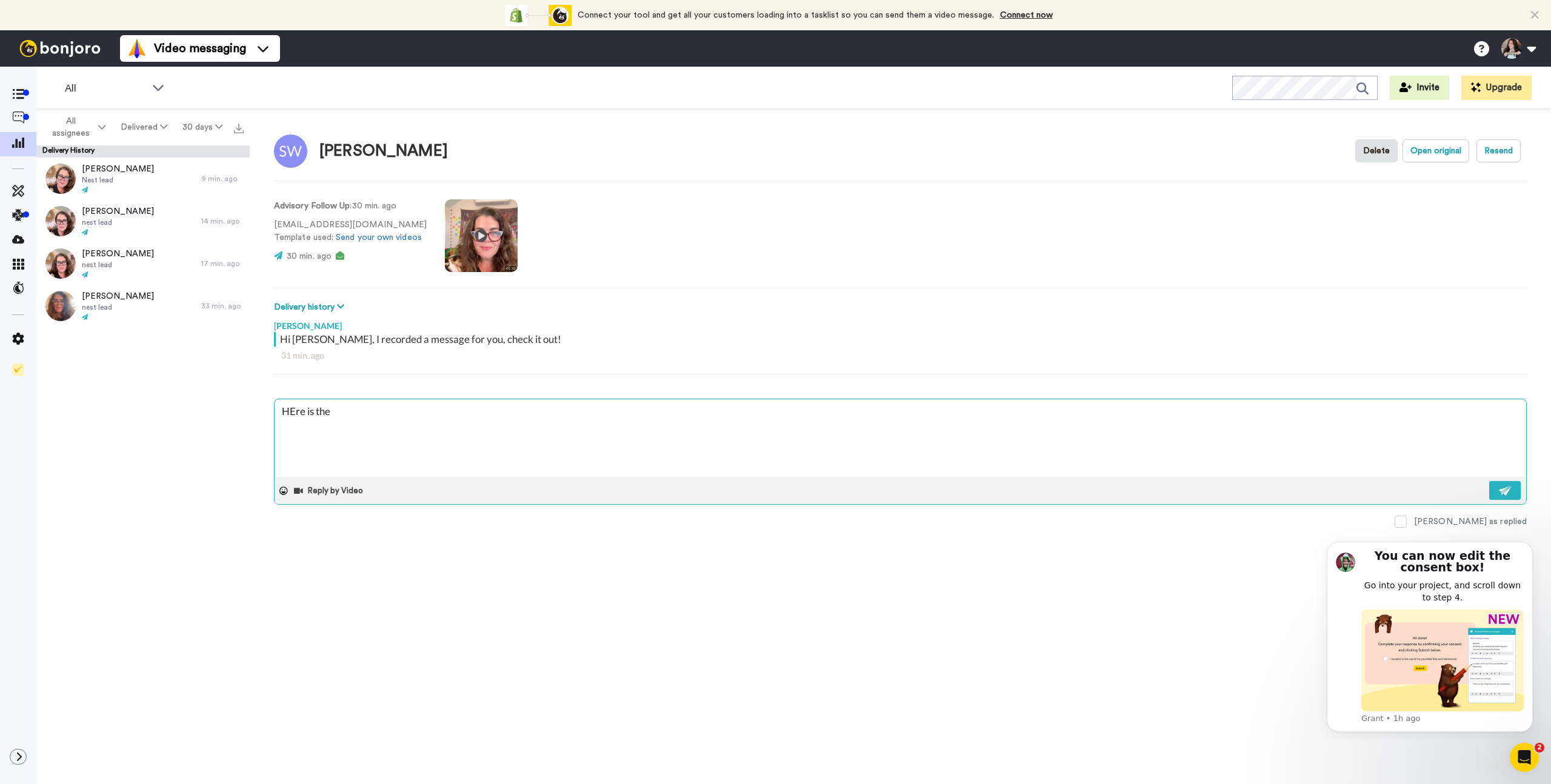
type textarea "HEre is the"
type textarea "x"
type textarea "HEre is the l"
type textarea "x"
type textarea "HEre is the li"
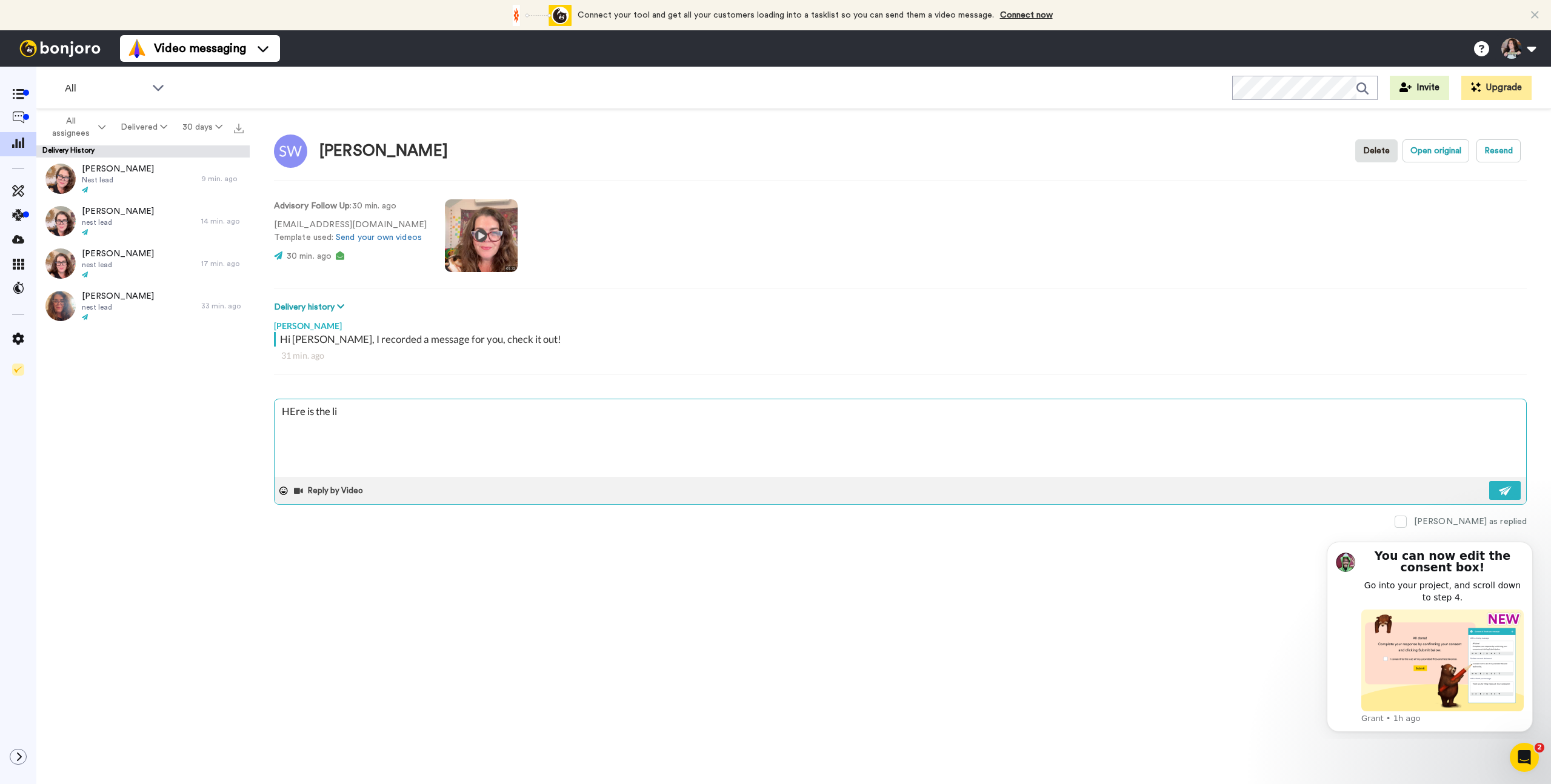
type textarea "x"
type textarea "HEre is the lin"
type textarea "x"
type textarea "HEre is the link"
type textarea "x"
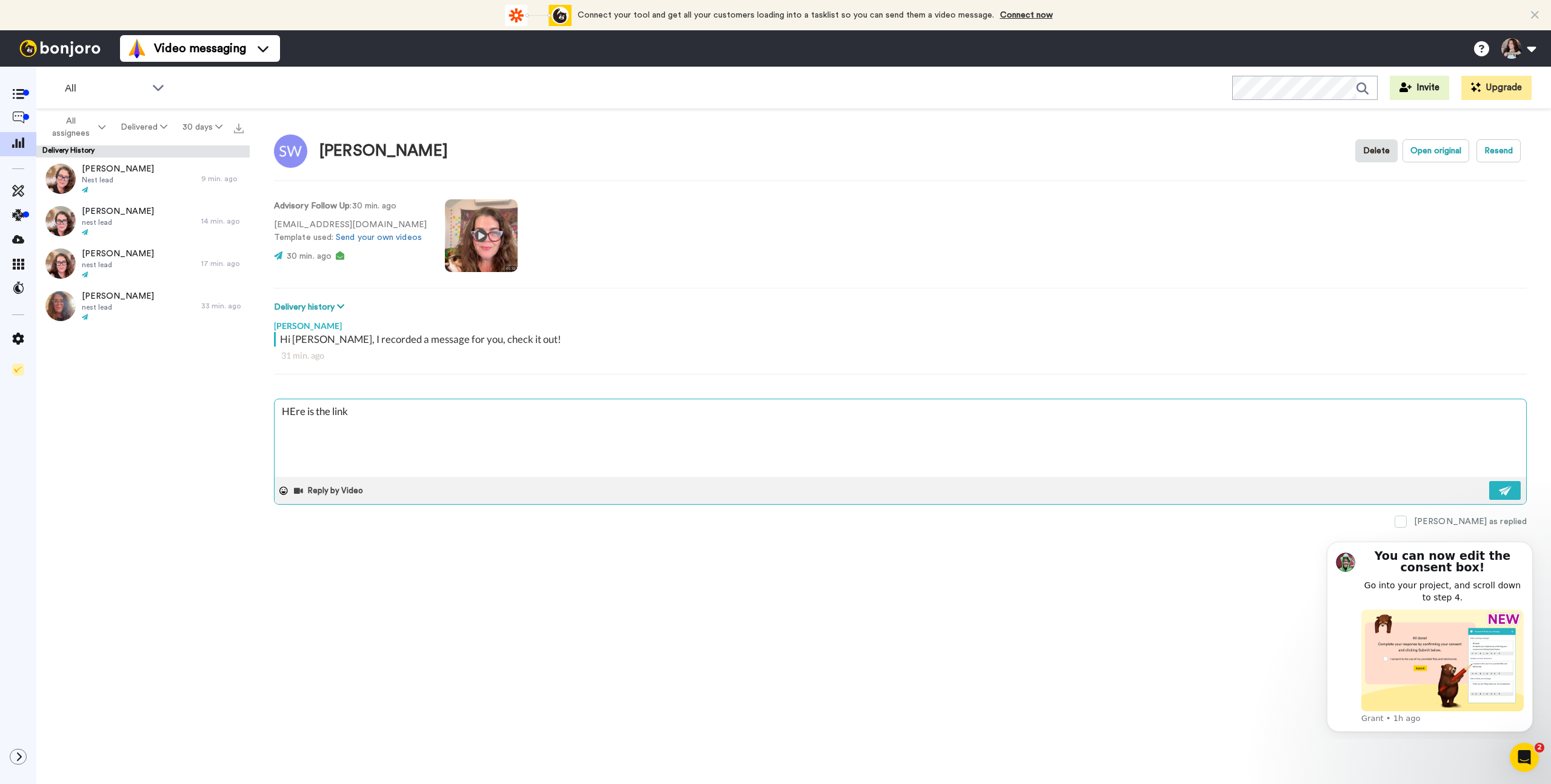
type textarea "HEre is the link"
type textarea "x"
type textarea "HEre is the link t"
type textarea "x"
type textarea "HEre is the link to"
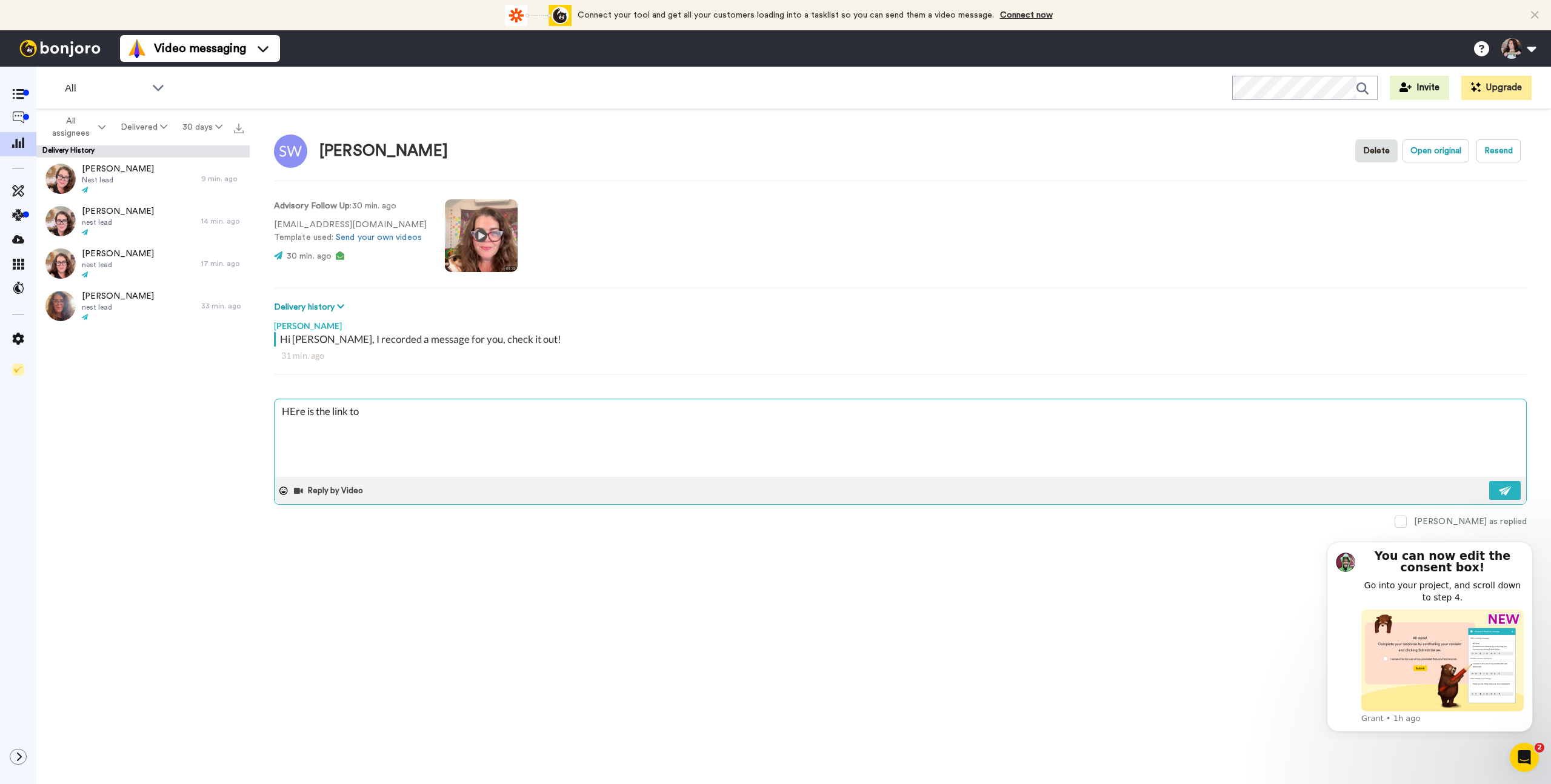
type textarea "x"
type textarea "HEre is the link to"
type textarea "x"
type textarea "HEre is the link to j"
type textarea "x"
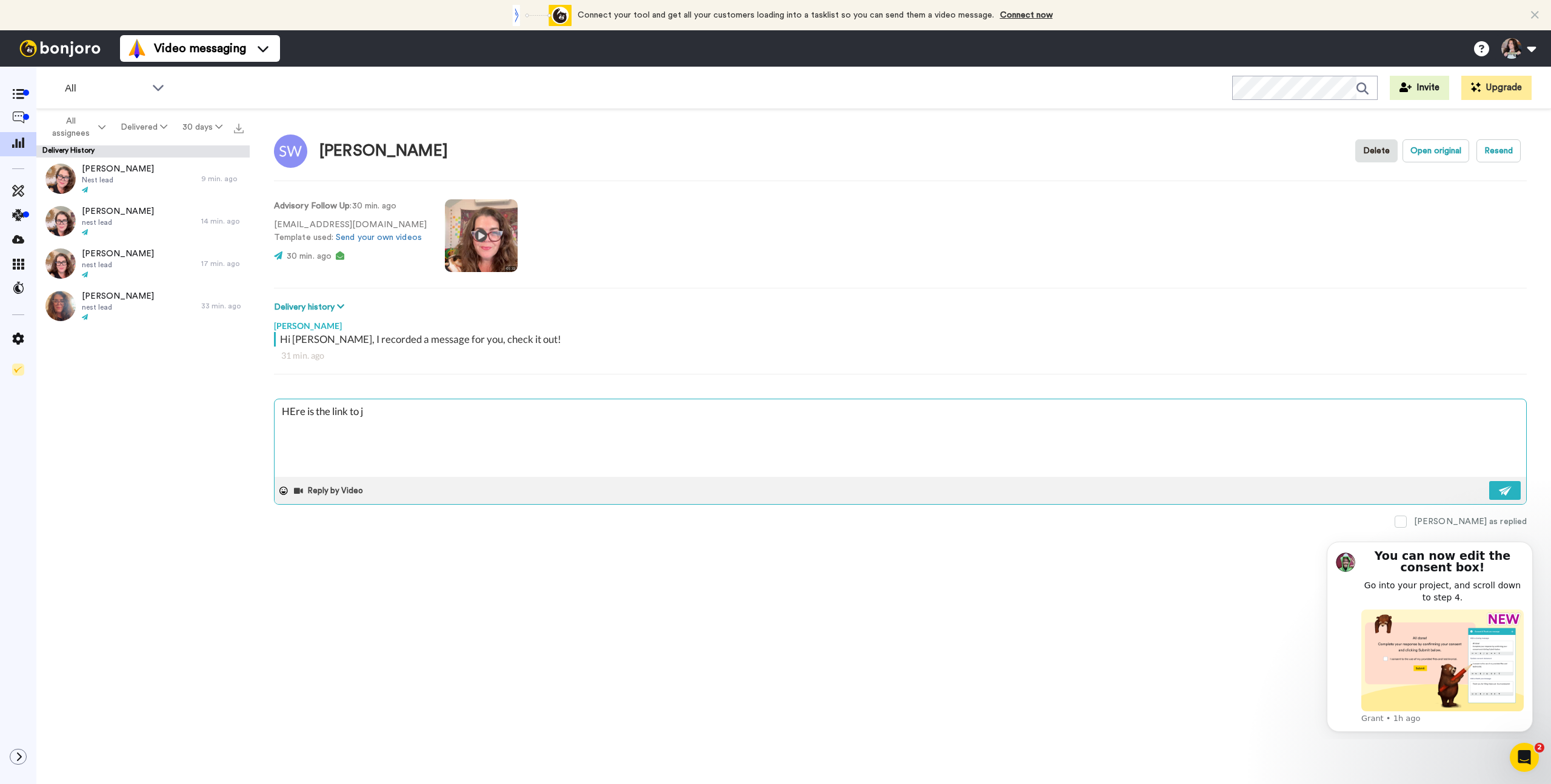
type textarea "HEre is the link to jo"
type textarea "x"
type textarea "HEre is the link to joi"
type textarea "x"
type textarea "HEre is the link to join"
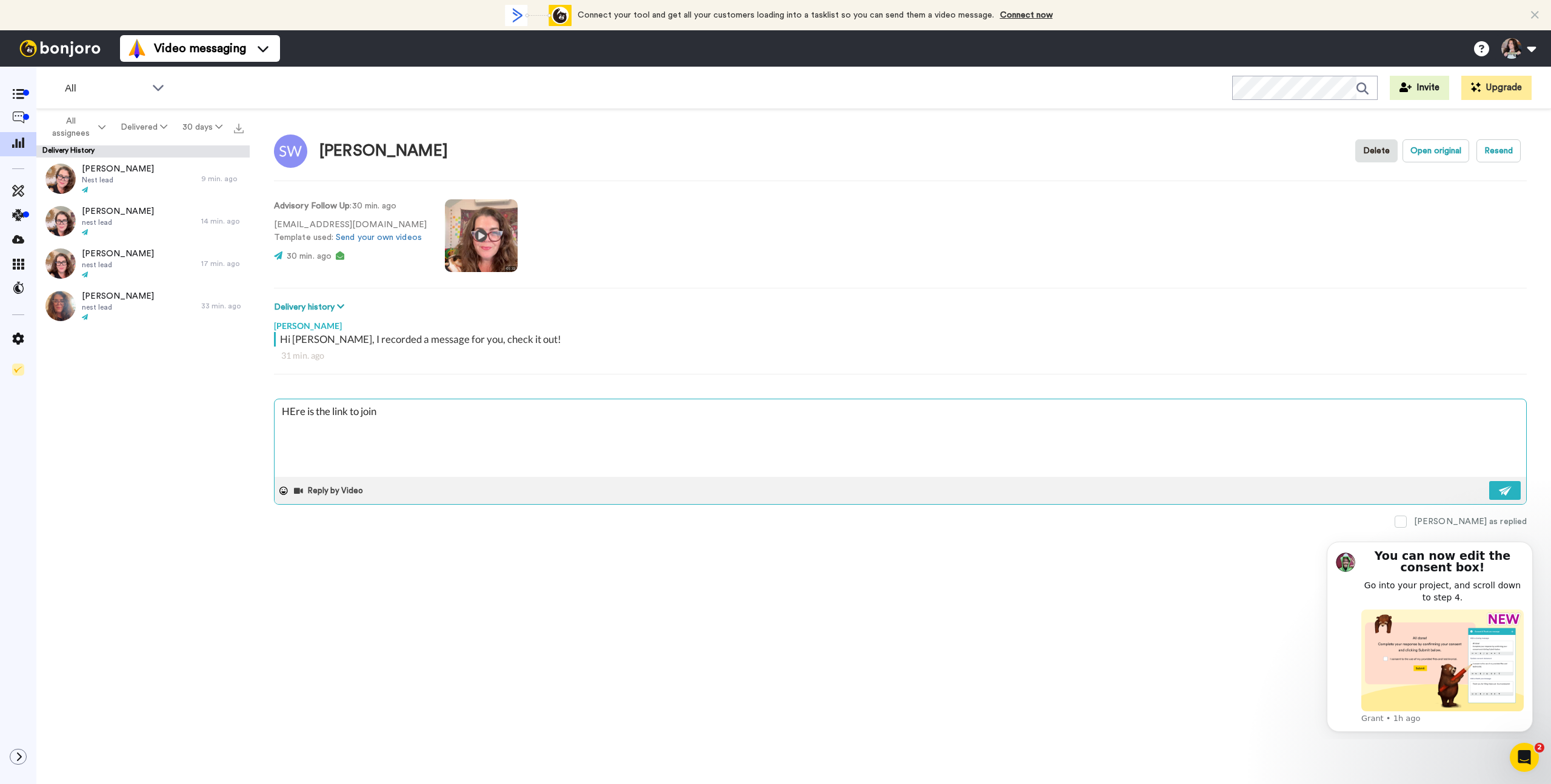
type textarea "x"
type textarea "HEre is the link to join"
type textarea "x"
type textarea "HEre is the link to join T"
type textarea "x"
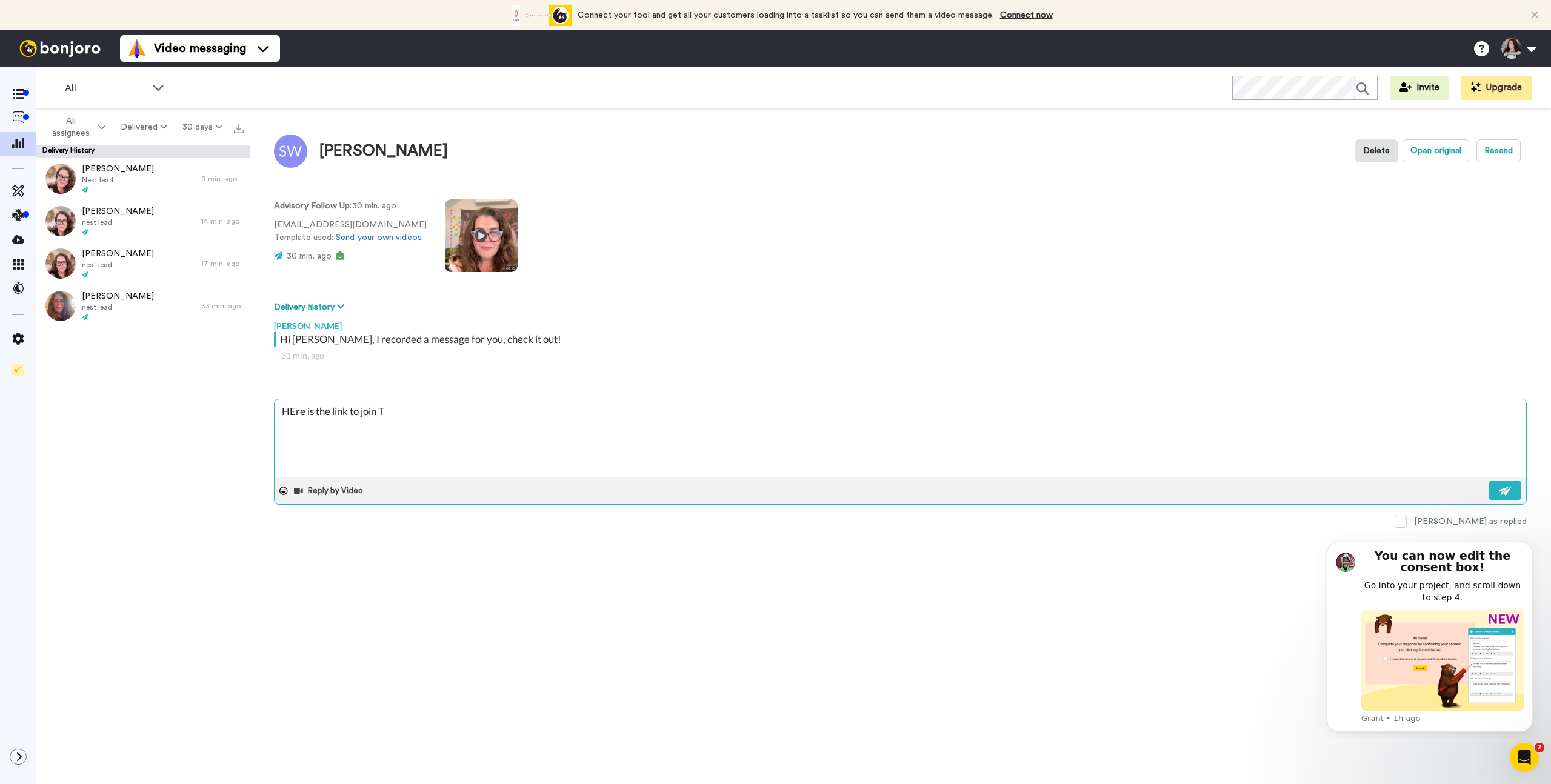
type textarea "HEre is the link to join Th"
type textarea "x"
type textarea "HEre is the link to join The"
type textarea "x"
type textarea "HEre is the link to join The"
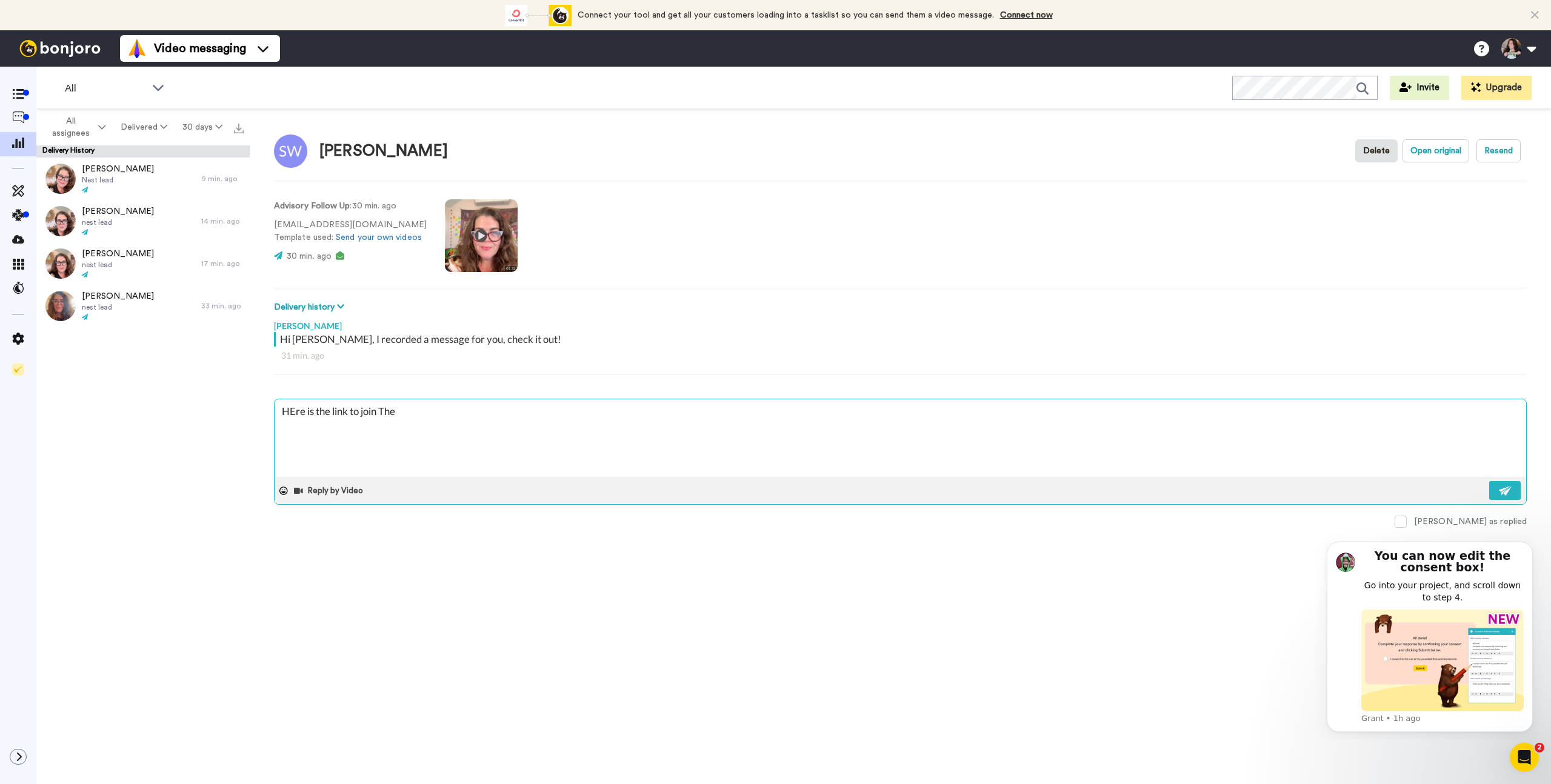
type textarea "x"
type textarea "HEre is the link to join The A"
type textarea "x"
type textarea "HEre is the link to join The Ad"
type textarea "x"
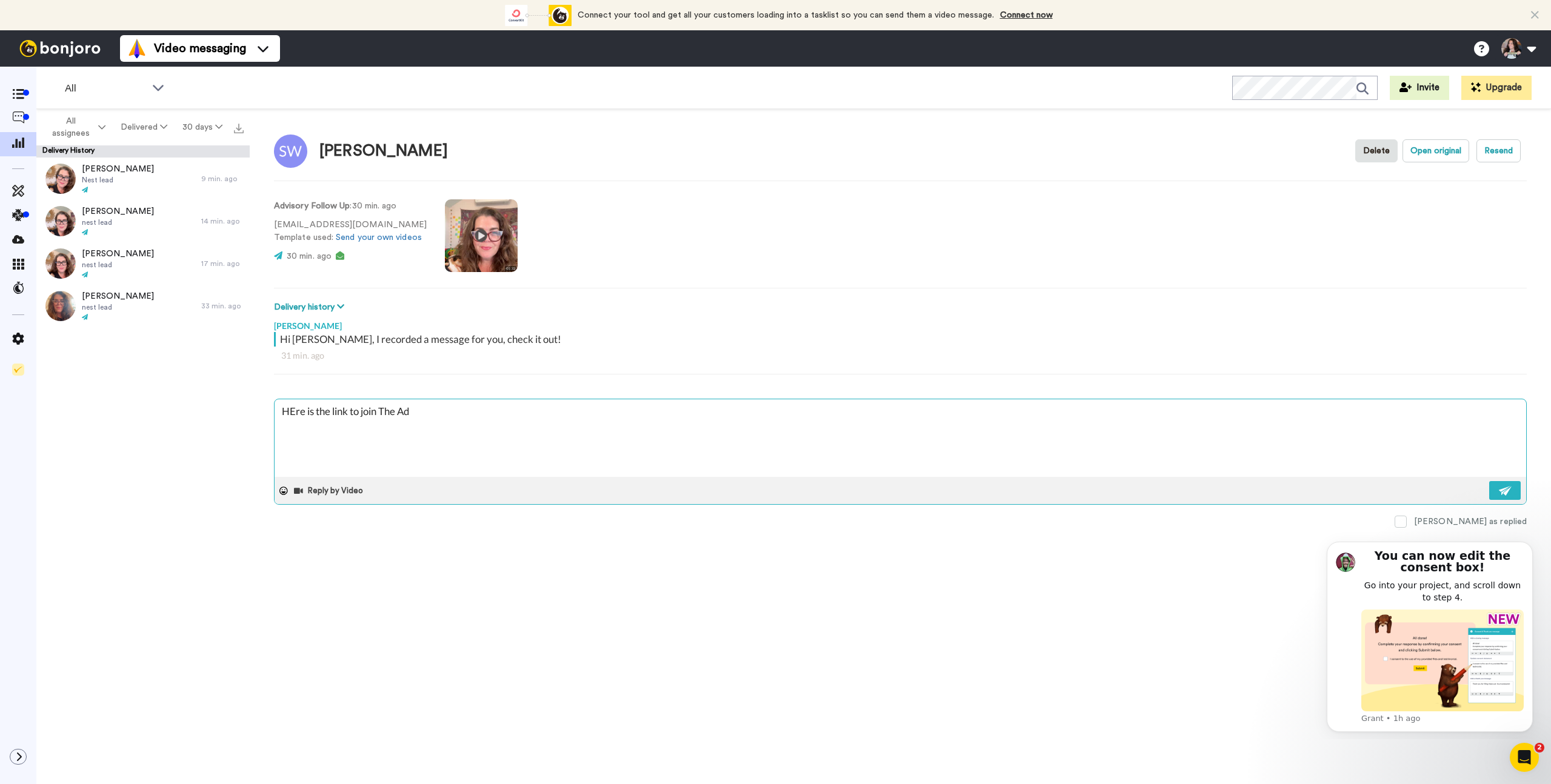
type textarea "HEre is the link to join The Adv"
type textarea "x"
type textarea "HEre is the link to join The Advi"
type textarea "x"
type textarea "HEre is the link to join The Advis"
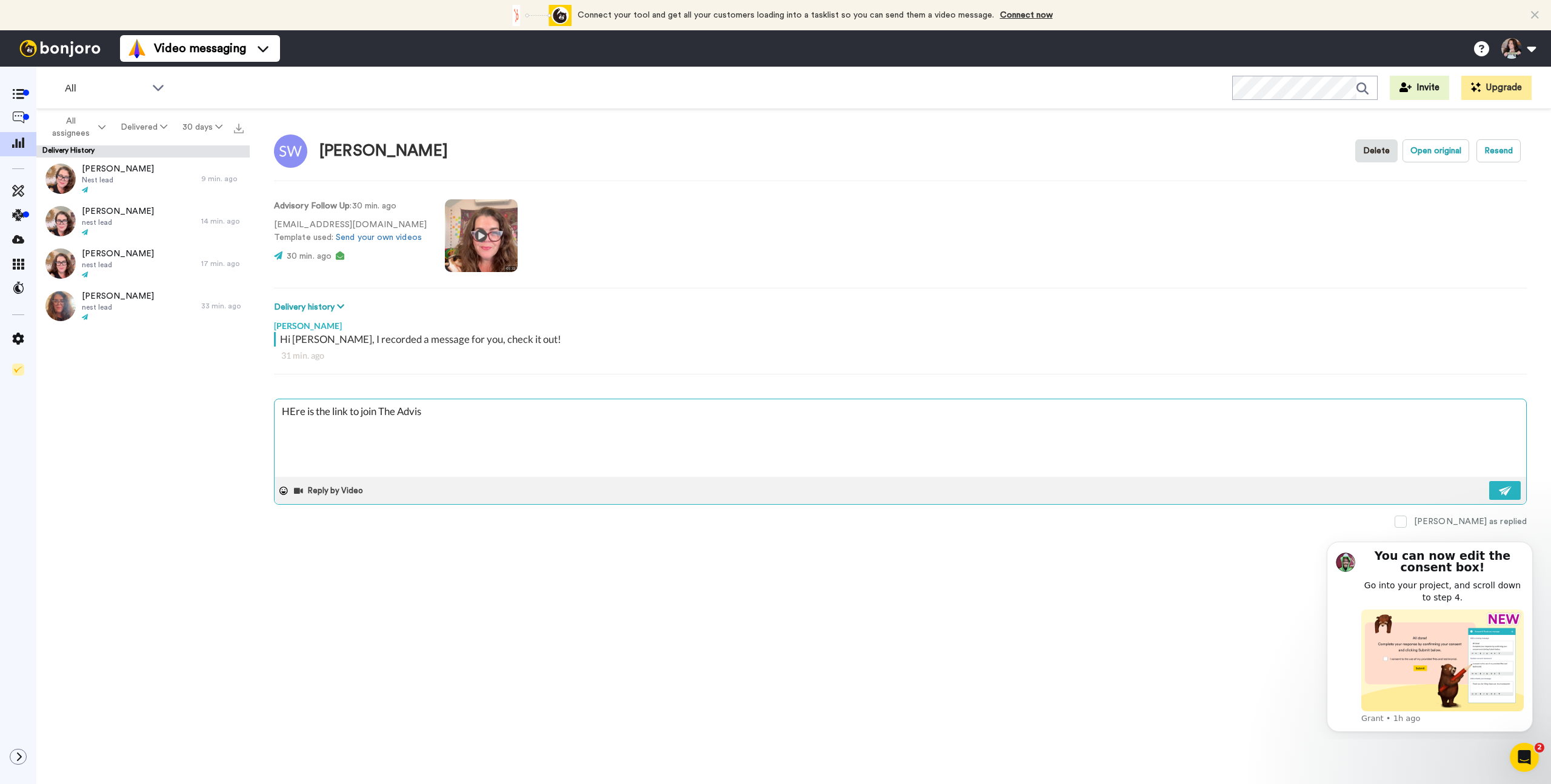
type textarea "x"
type textarea "HEre is the link to join The Adviso"
type textarea "x"
type textarea "HEre is the link to join The Advisor"
type textarea "x"
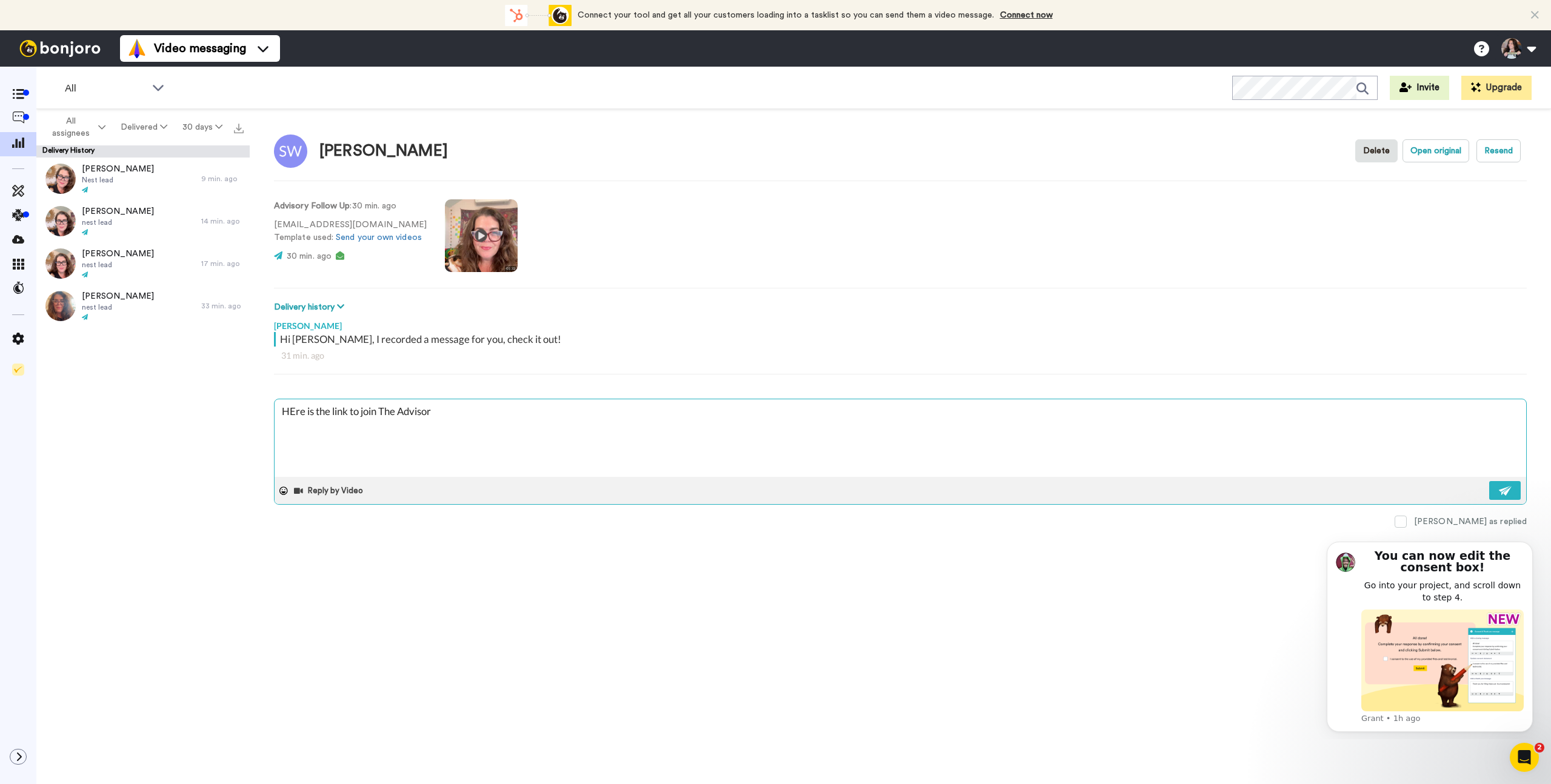
type textarea "HEre is the link to join The Advisory"
type textarea "x"
type textarea "HEre is the link to join The Advisory"
type textarea "x"
type textarea "HEre is the link to join The Advisory s"
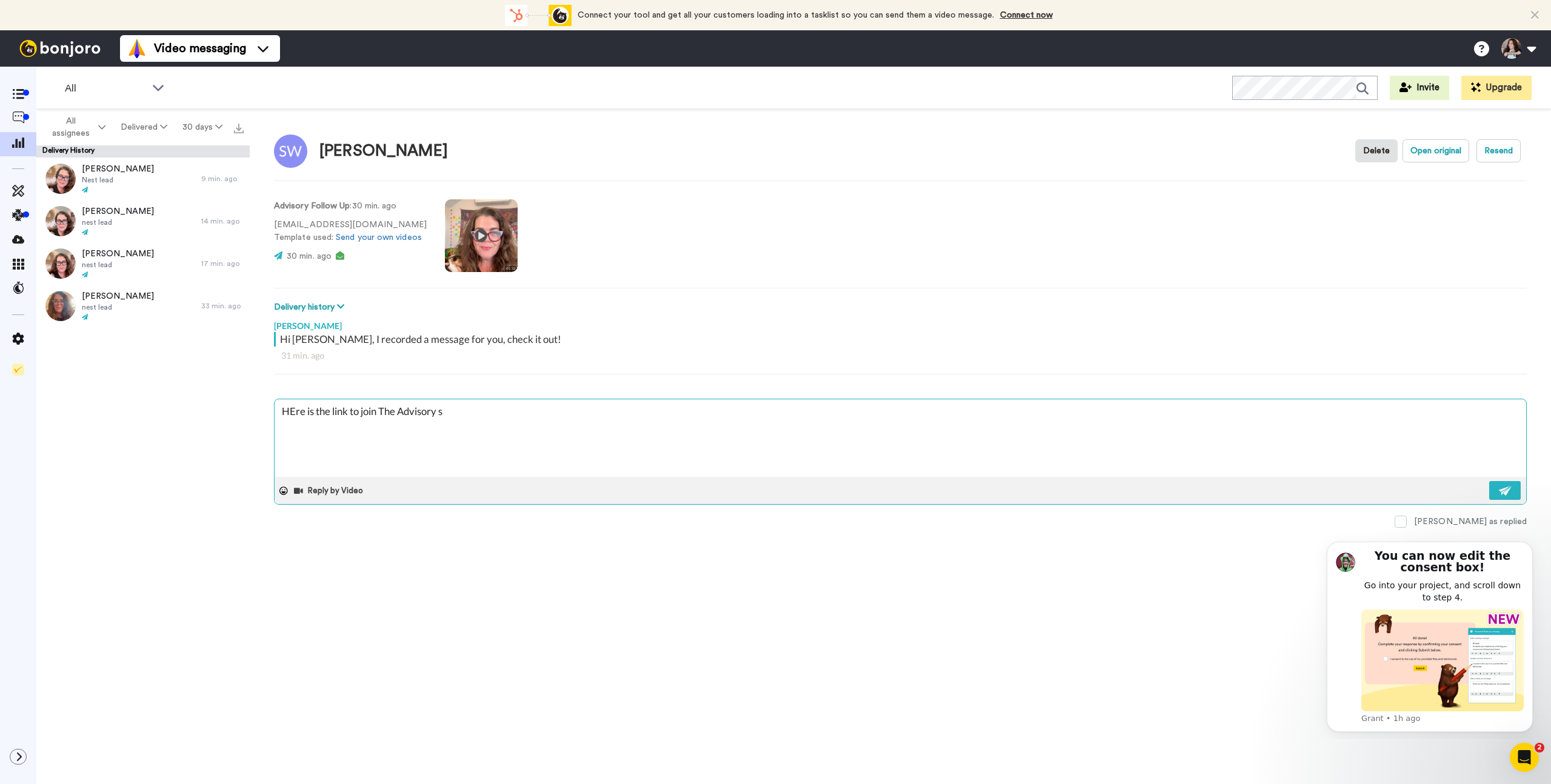
type textarea "x"
type textarea "HEre is the link to join The Advisory so"
type textarea "x"
type textarea "HEre is the link to join The Advisory so"
type textarea "x"
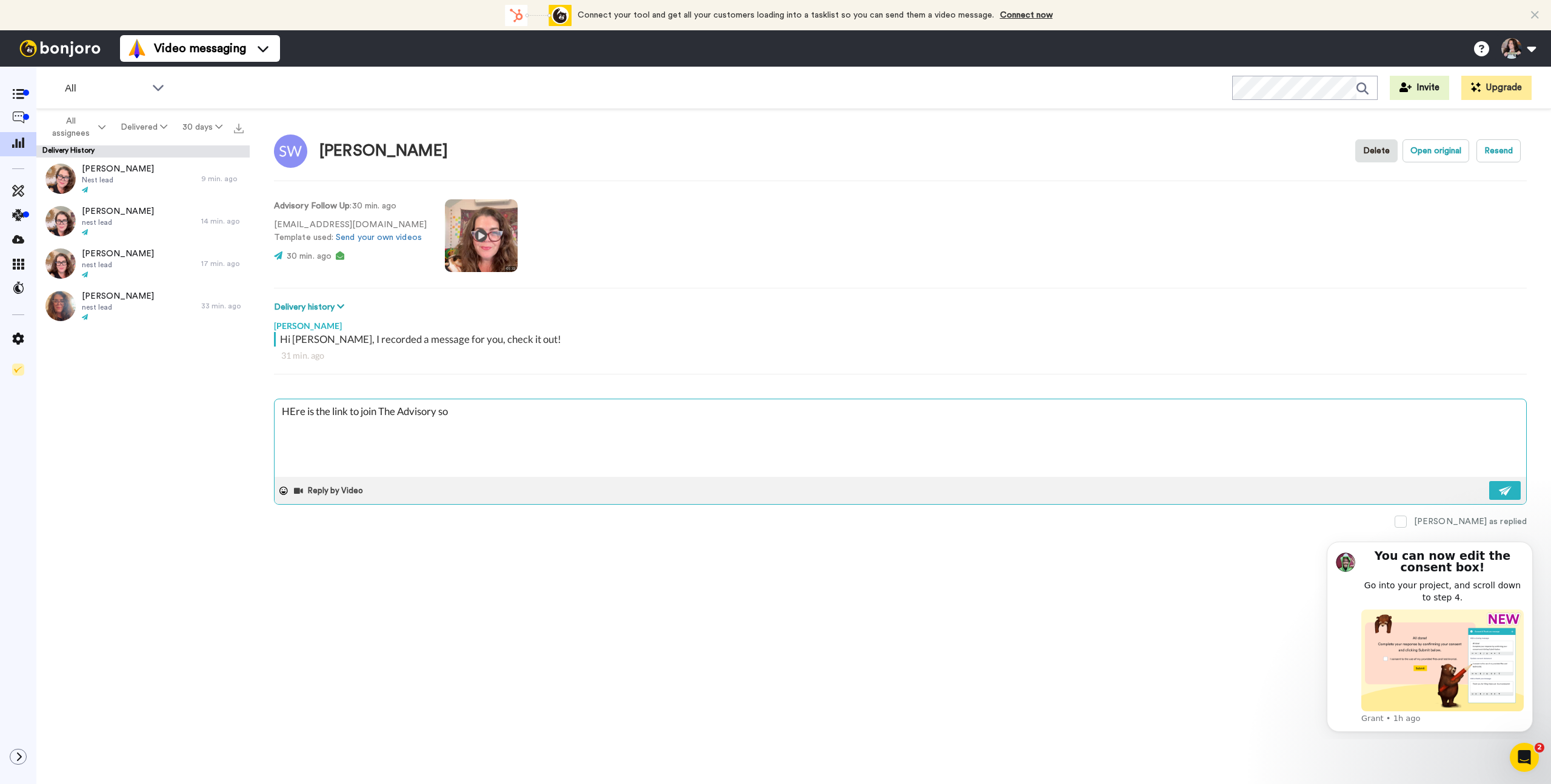
type textarea "HEre is the link to join The Advisory so y"
type textarea "x"
type textarea "HEre is the link to join The Advisory so yo"
type textarea "x"
type textarea "HEre is the link to join The Advisory so you"
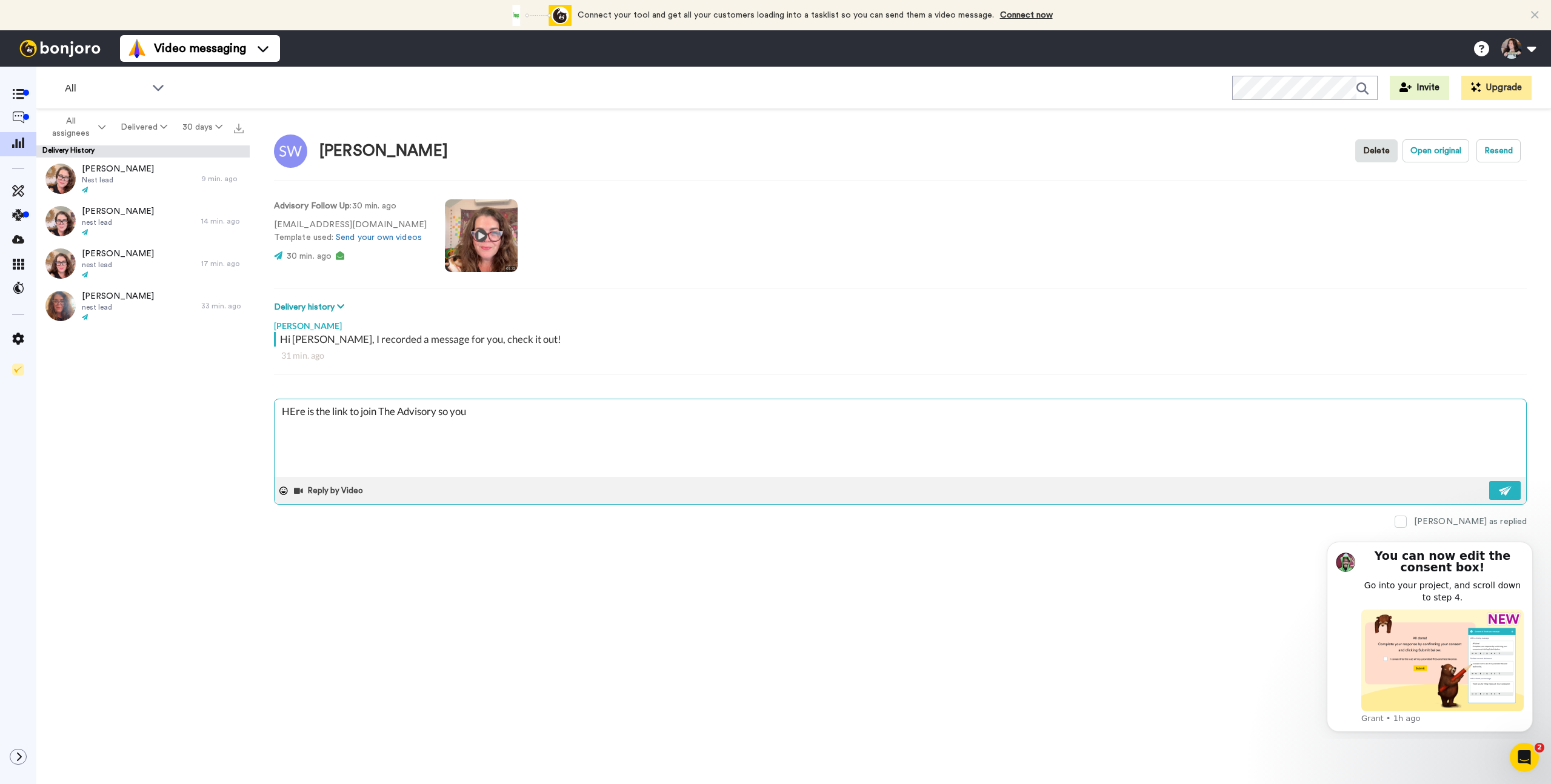
type textarea "x"
type textarea "HEre is the link to join The Advisory so you"
type textarea "x"
type textarea "HEre is the link to join The Advisory so you h"
type textarea "x"
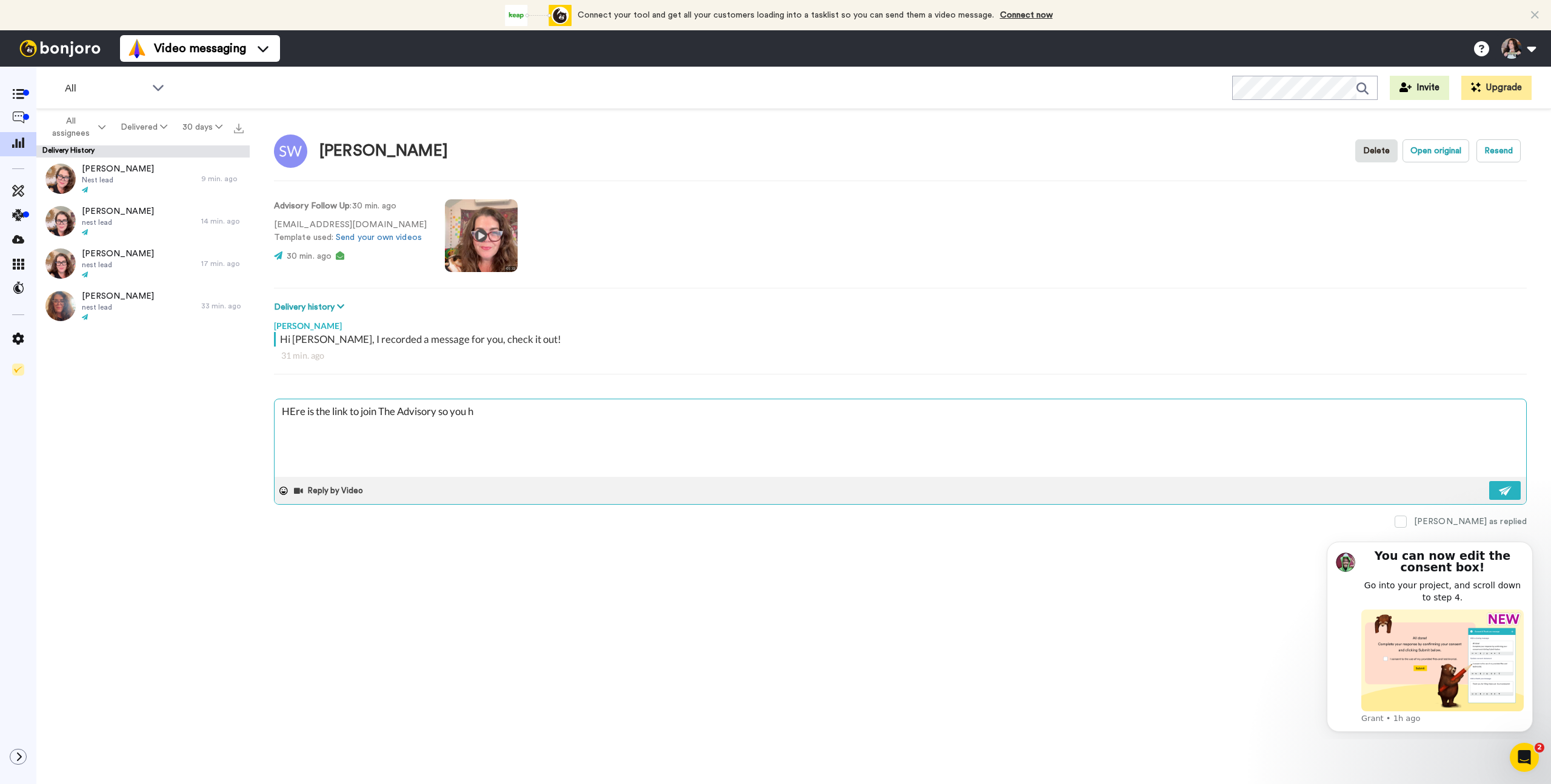
type textarea "HEre is the link to join The Advisory so you ha"
type textarea "x"
type textarea "HEre is the link to join The Advisory so you hav"
type textarea "x"
type textarea "HEre is the link to join The Advisory so you have"
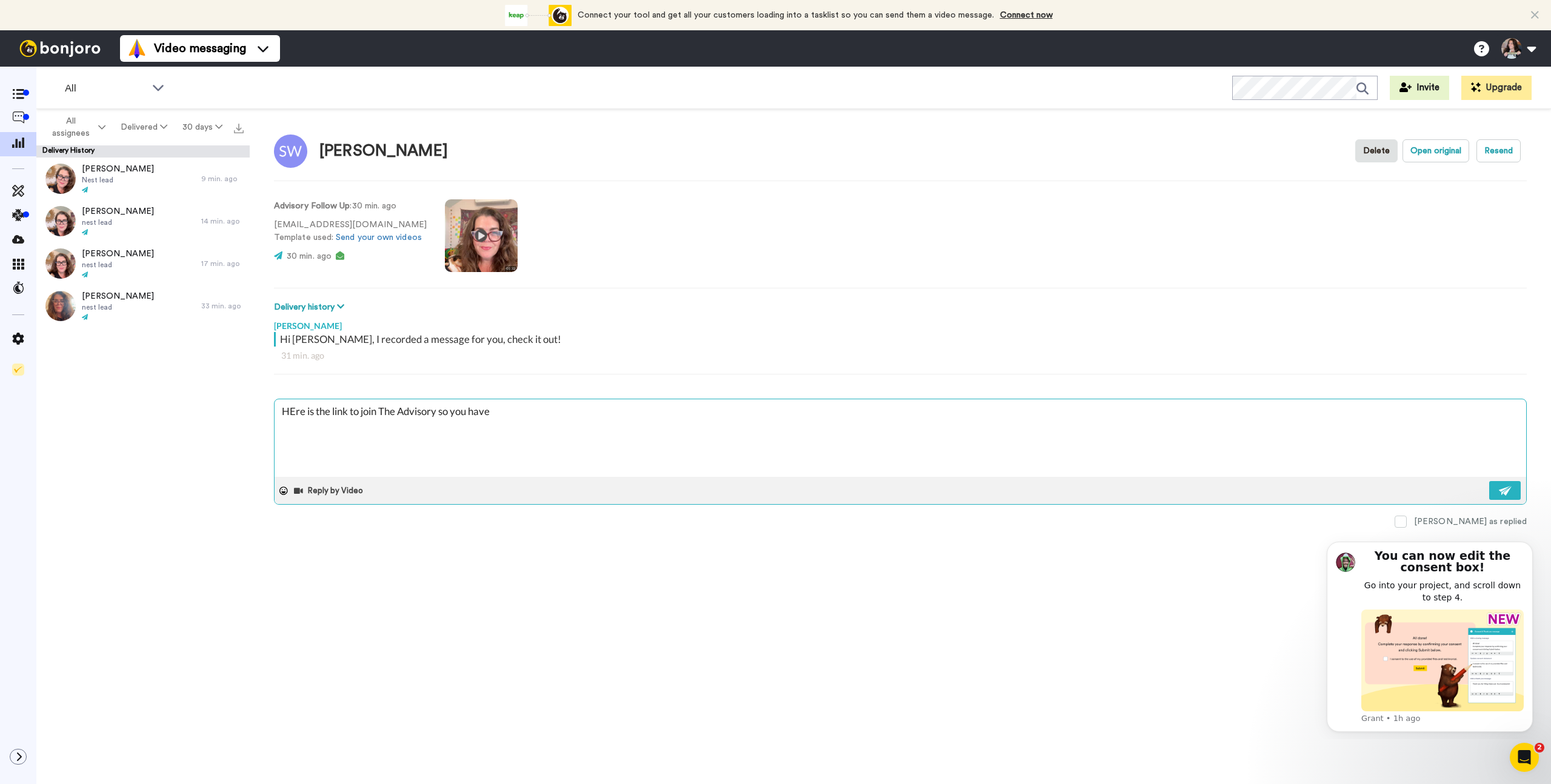
type textarea "x"
type textarea "HEre is the link to join The Advisory so you have"
type textarea "x"
type textarea "HEre is the link to join The Advisory so you have i"
type textarea "x"
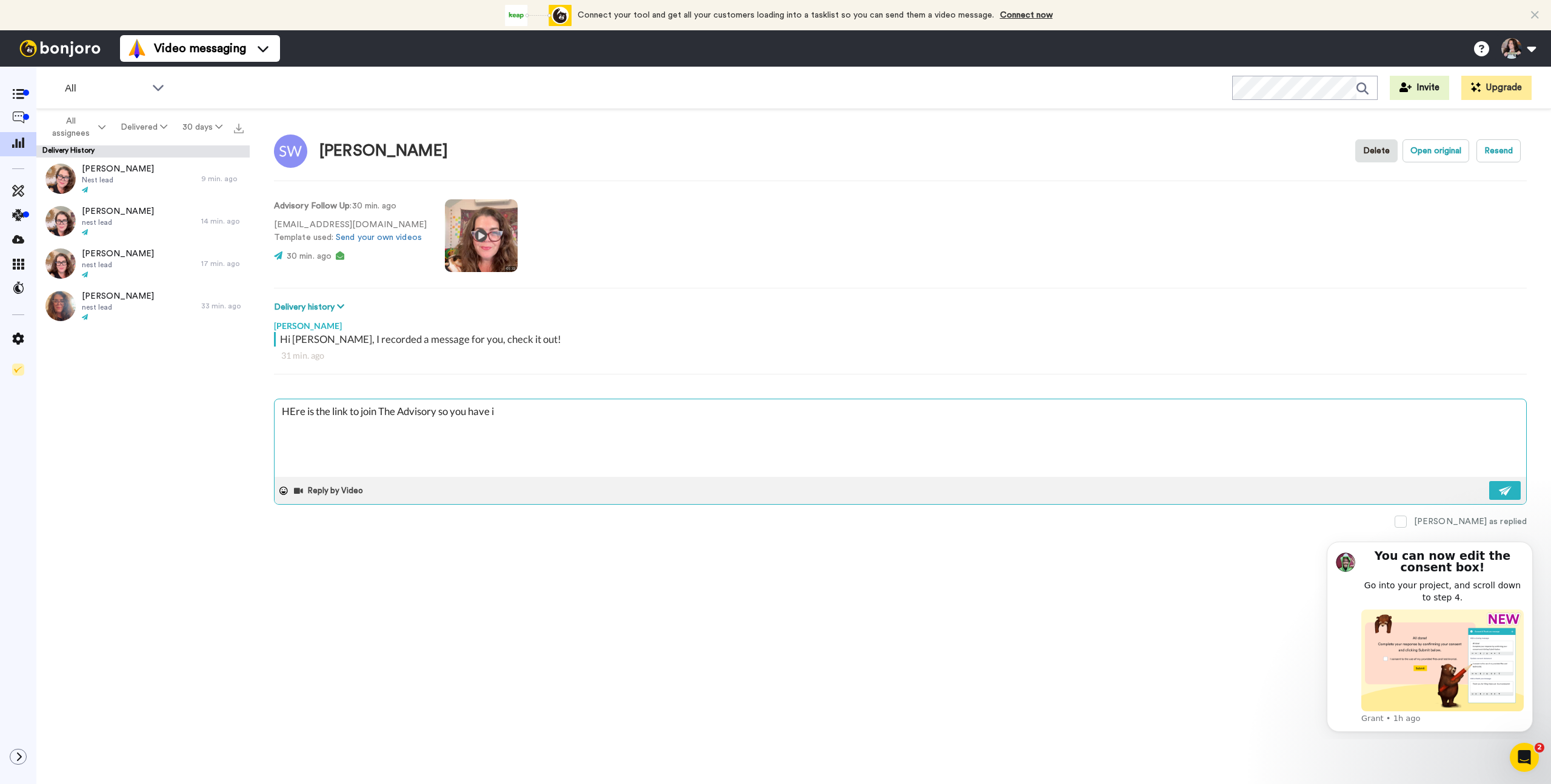
type textarea "HEre is the link to join The Advisory so you have it"
type textarea "x"
type textarea "HEre is the link to join The Advisory so you have it"
type textarea "x"
type textarea "HEre is the link to join The Advisory so you have it h"
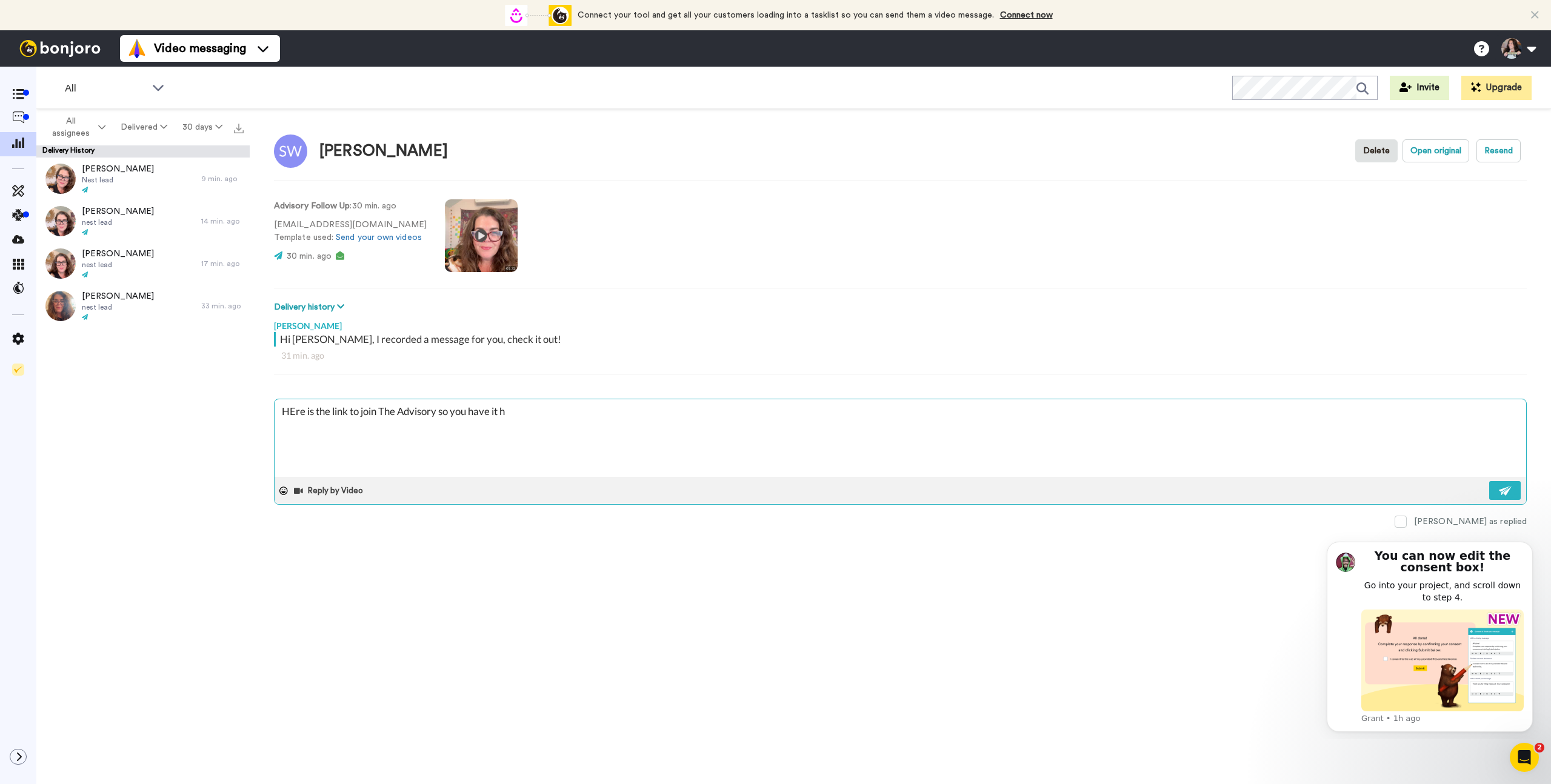
type textarea "x"
type textarea "HEre is the link to join The Advisory so you have it ha"
type textarea "x"
type textarea "HEre is the link to join The Advisory so you have it han"
type textarea "x"
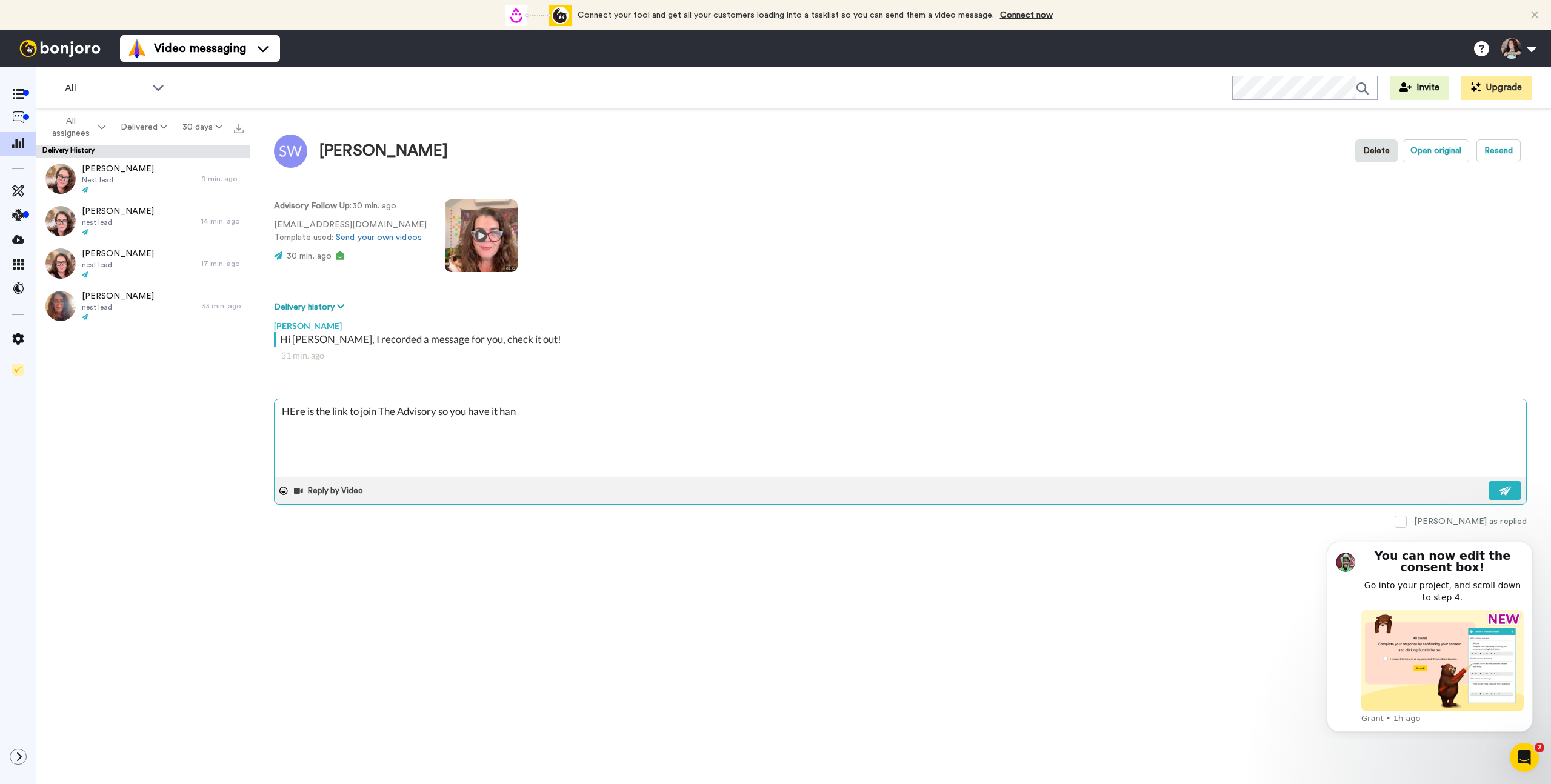
type textarea "HEre is the link to join The Advisory so you have it hand"
type textarea "x"
type textarea "HEre is the link to join The Advisory so you have it handy"
type textarea "x"
type textarea "HEre is the link to join The Advisory so you have it handy"
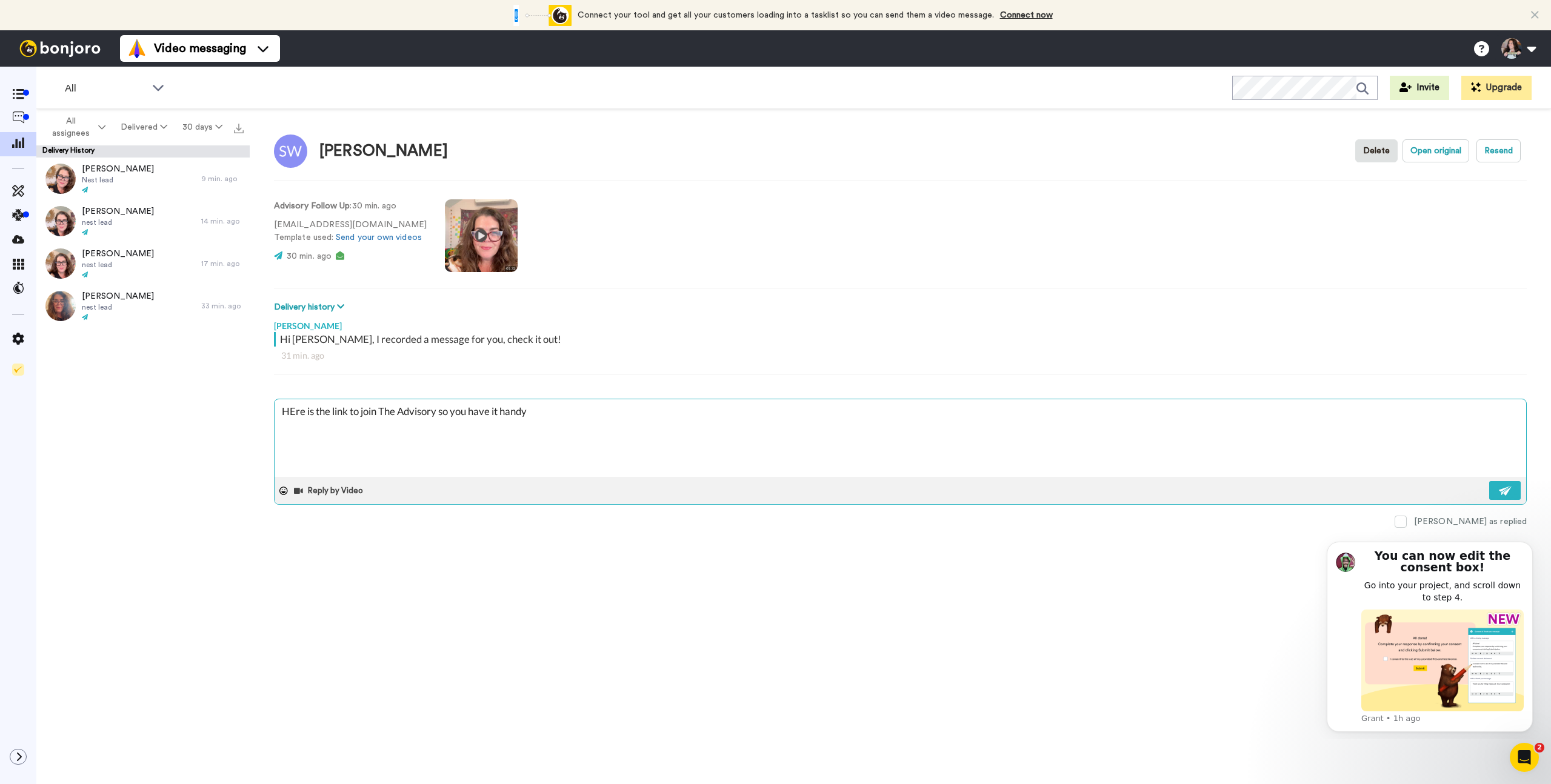
type textarea "x"
type textarea "HEre is the link to join The Advisory so you have it handy <"
type textarea "x"
type textarea "HEre is the link to join The Advisory so you have it handy <3"
type textarea "x"
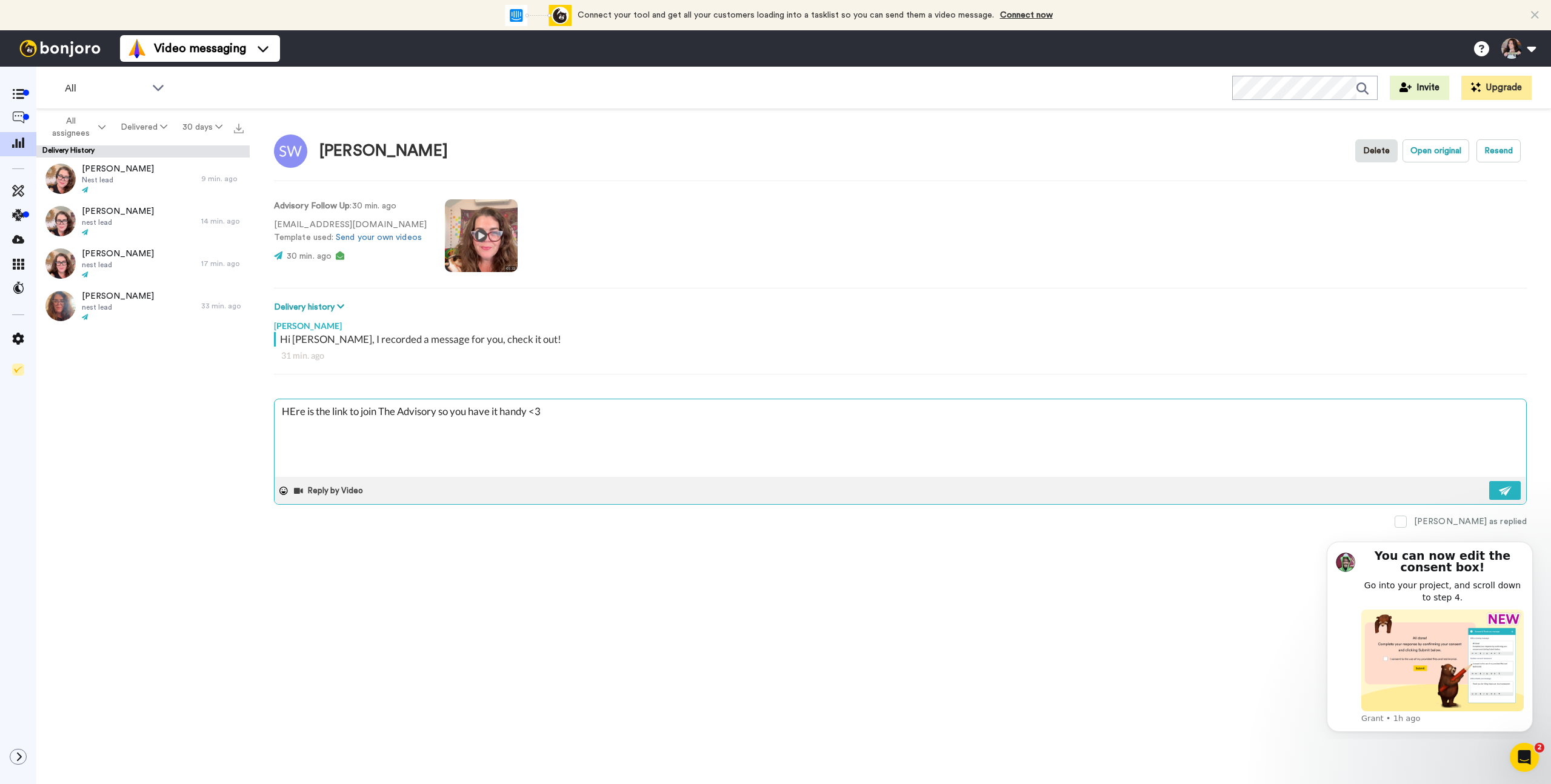
type textarea "HEre is the link to join The Advisory so you have it handy <3"
type textarea "x"
type textarea "HEre is the link to join The Advisory so you have it handy <3"
type textarea "x"
type textarea "HEre is the link to join The Advisory so you have it handy <3"
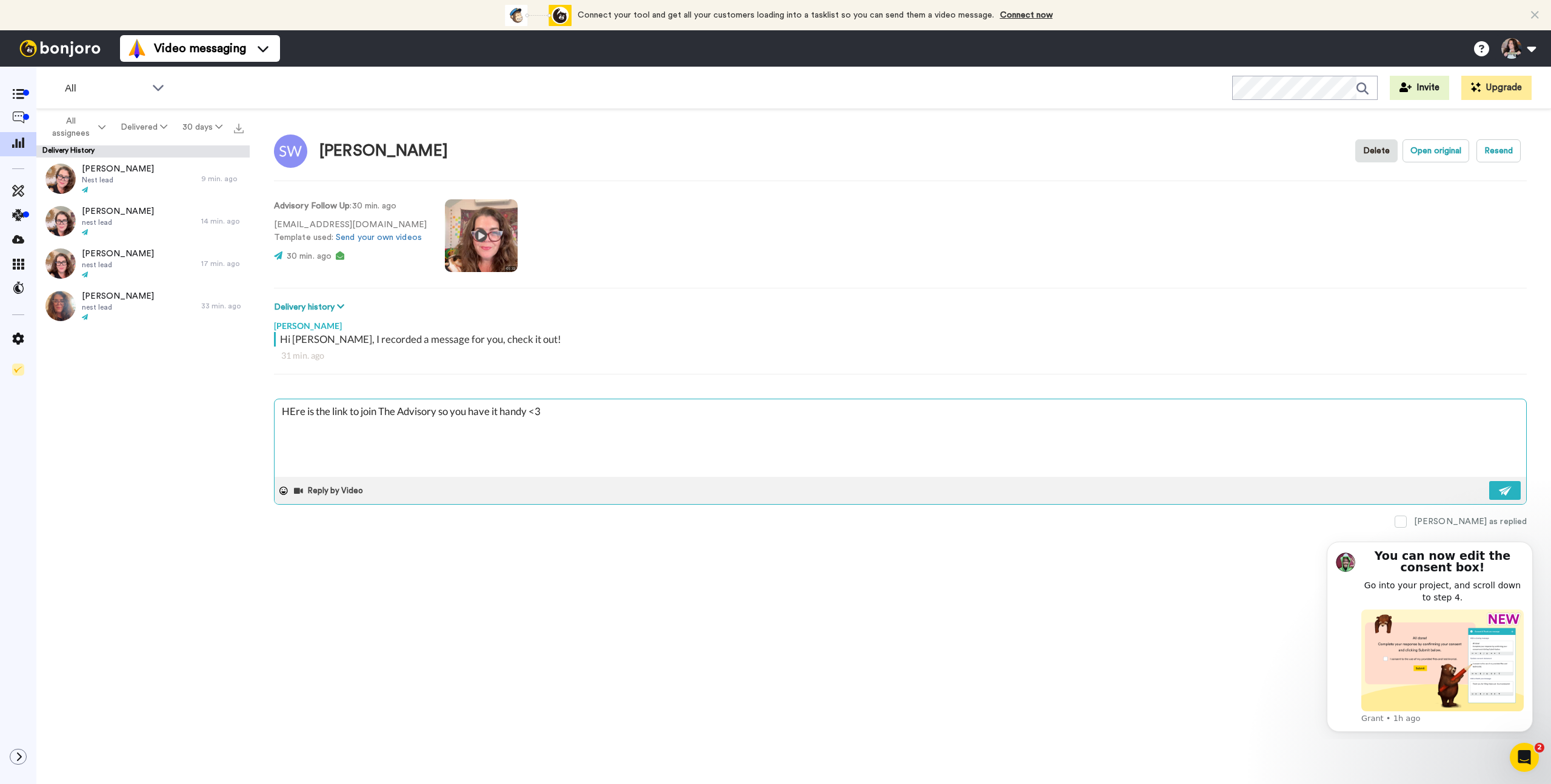
paste textarea "https://www.justinelackey.com/advisory"
type textarea "x"
type textarea "HEre is the link to join The Advisory so you have it handy <3 https://www.justi…"
click at [1513, 491] on button at bounding box center [1505, 490] width 32 height 19
type textarea "x"
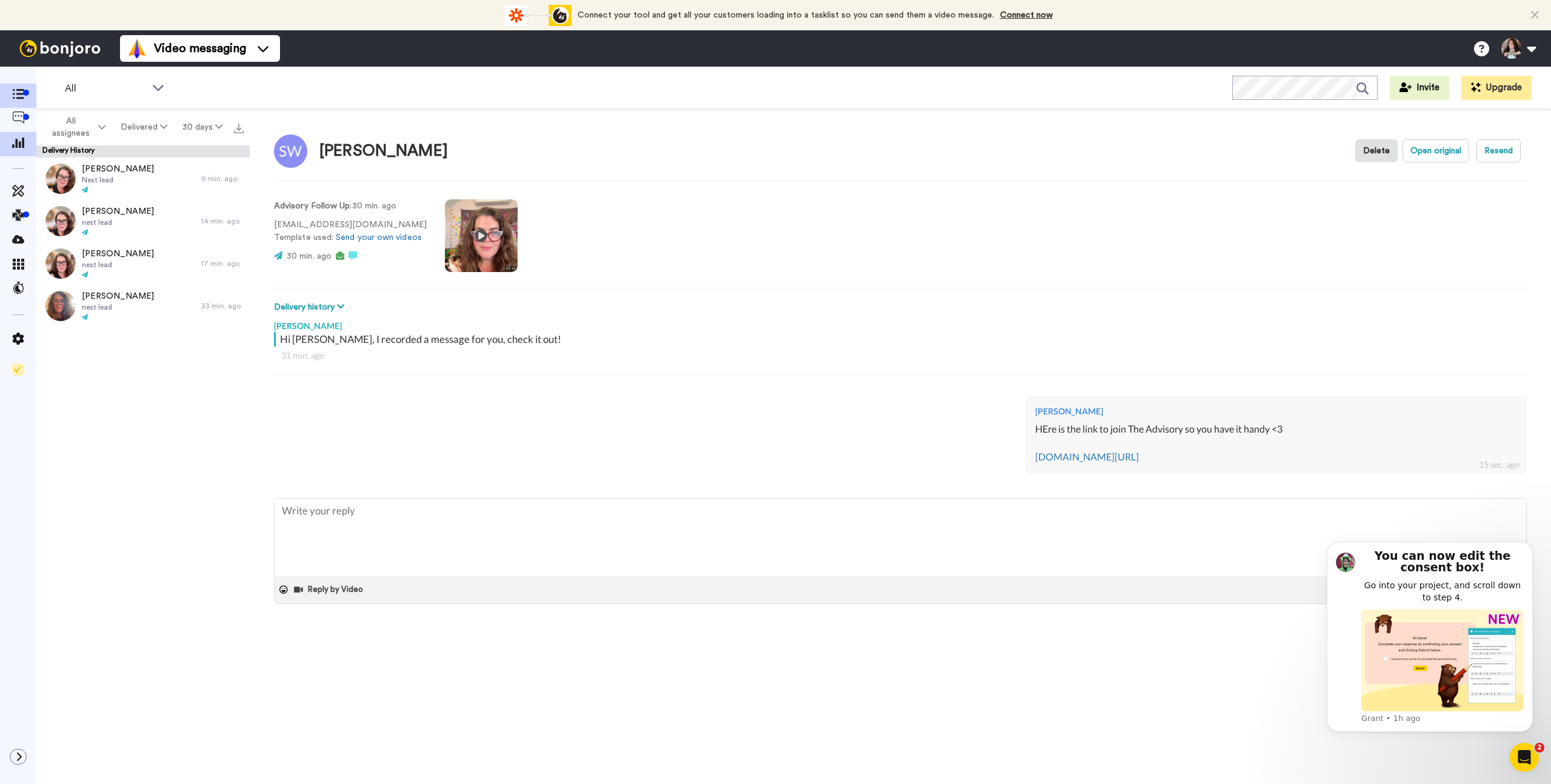
type textarea "x"
click at [19, 91] on icon at bounding box center [18, 95] width 12 height 11
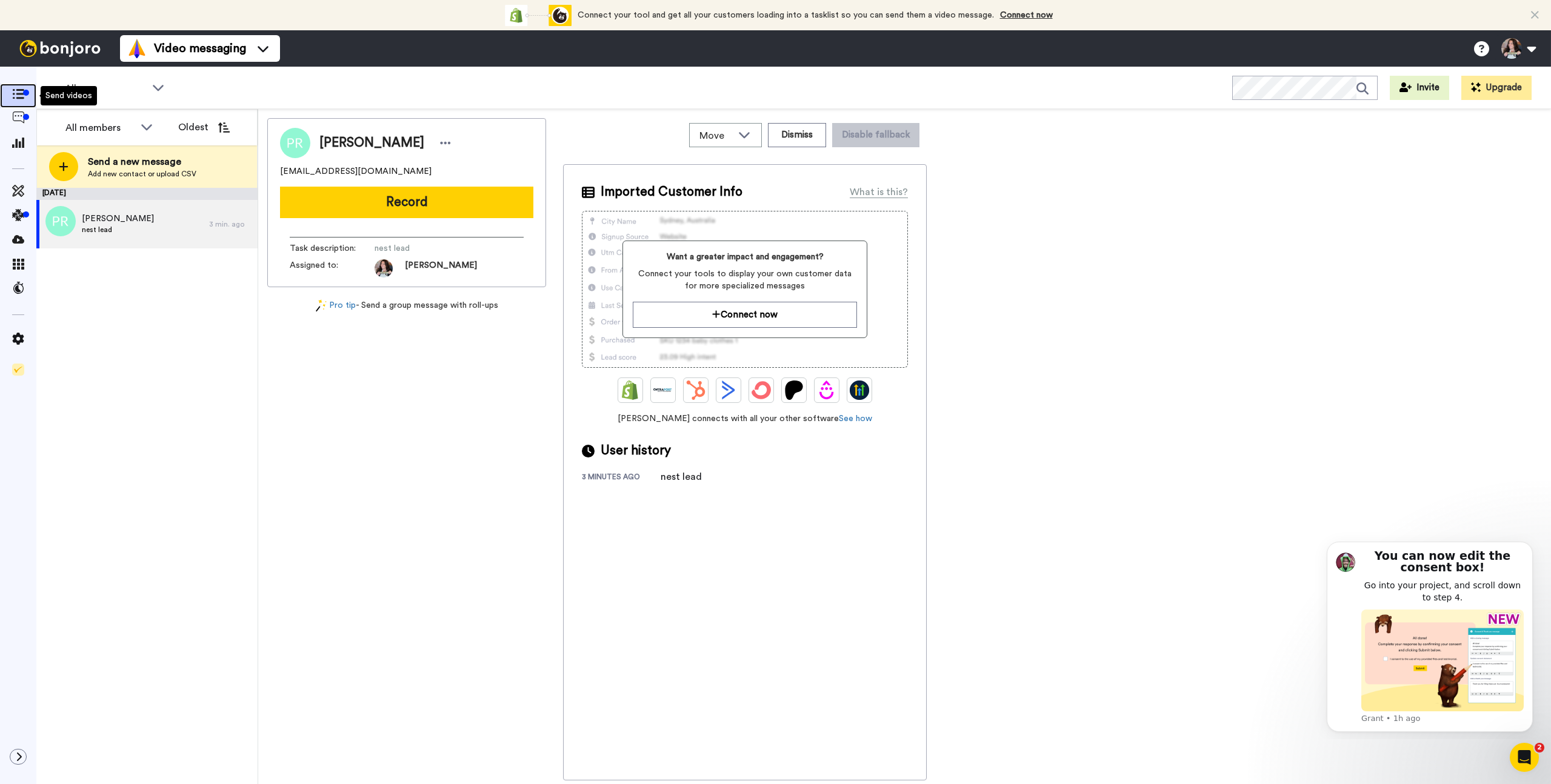
click at [23, 93] on div at bounding box center [26, 93] width 6 height 6
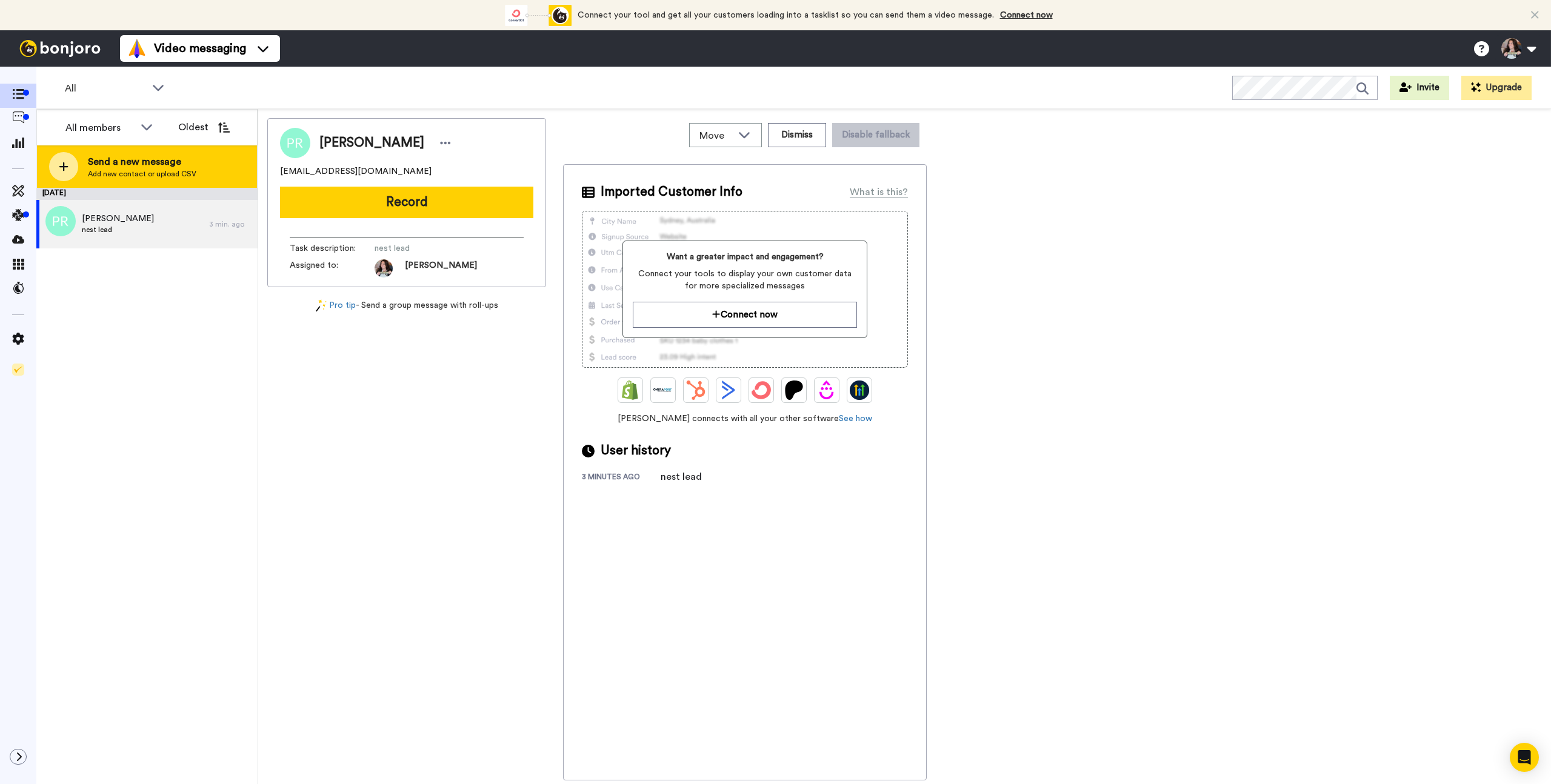
click at [112, 170] on span "Add new contact or upload CSV" at bounding box center [142, 174] width 108 height 10
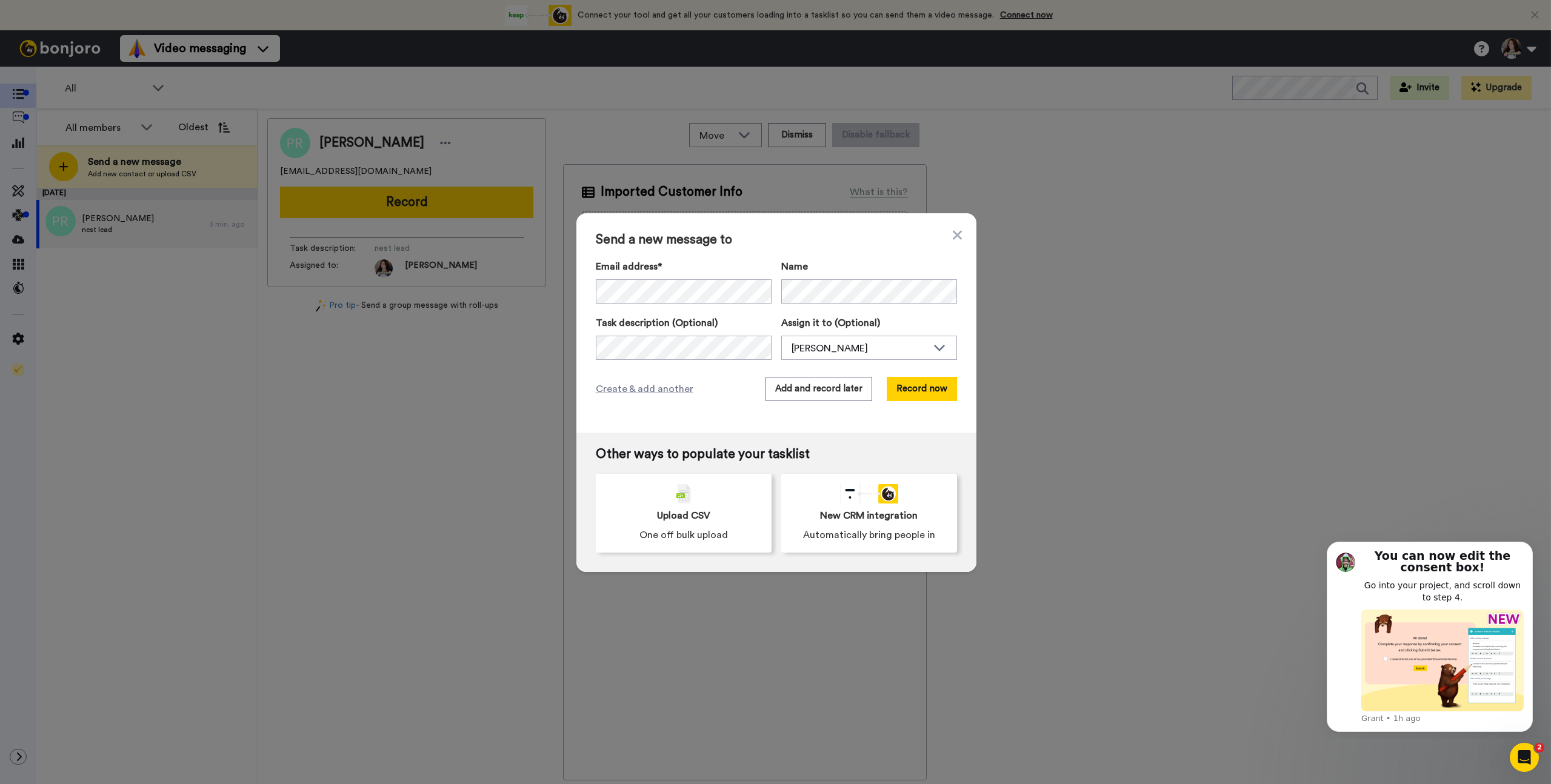
click at [869, 235] on span "Send a new message to" at bounding box center [776, 240] width 361 height 15
click at [825, 384] on button "Add and record later" at bounding box center [818, 389] width 106 height 24
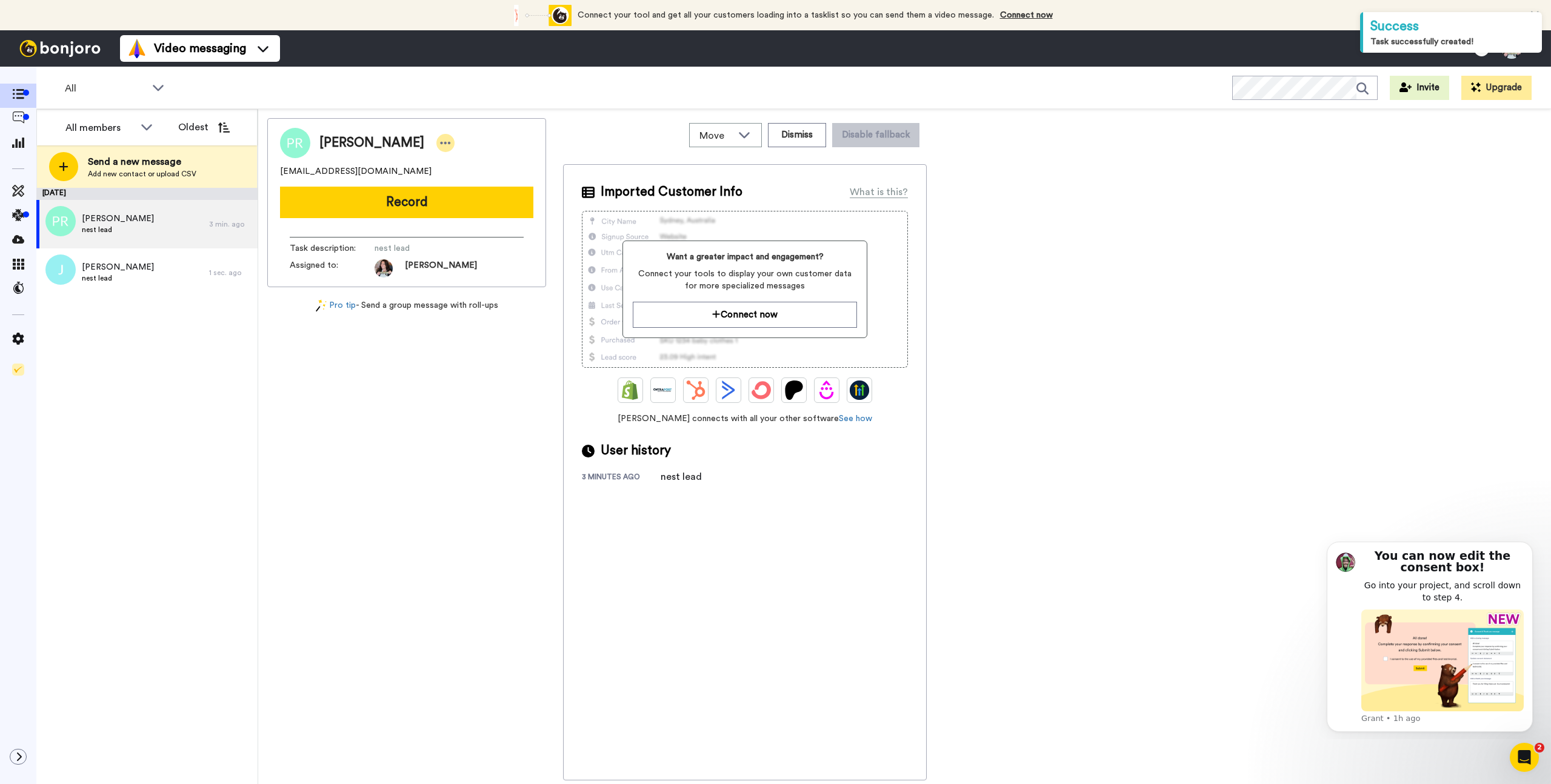
click at [440, 145] on icon at bounding box center [445, 143] width 11 height 12
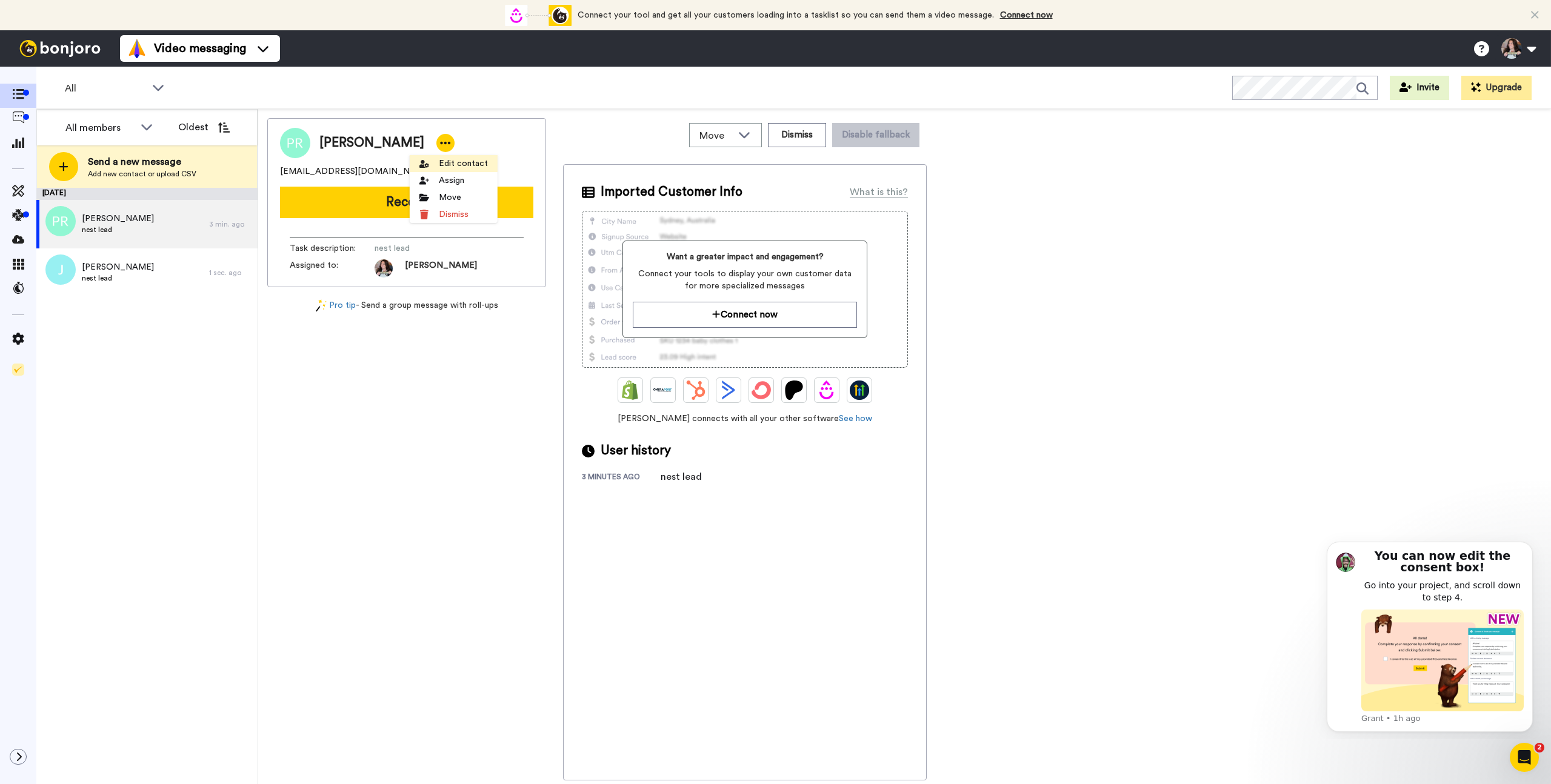
click at [446, 165] on li "Edit contact" at bounding box center [453, 164] width 88 height 17
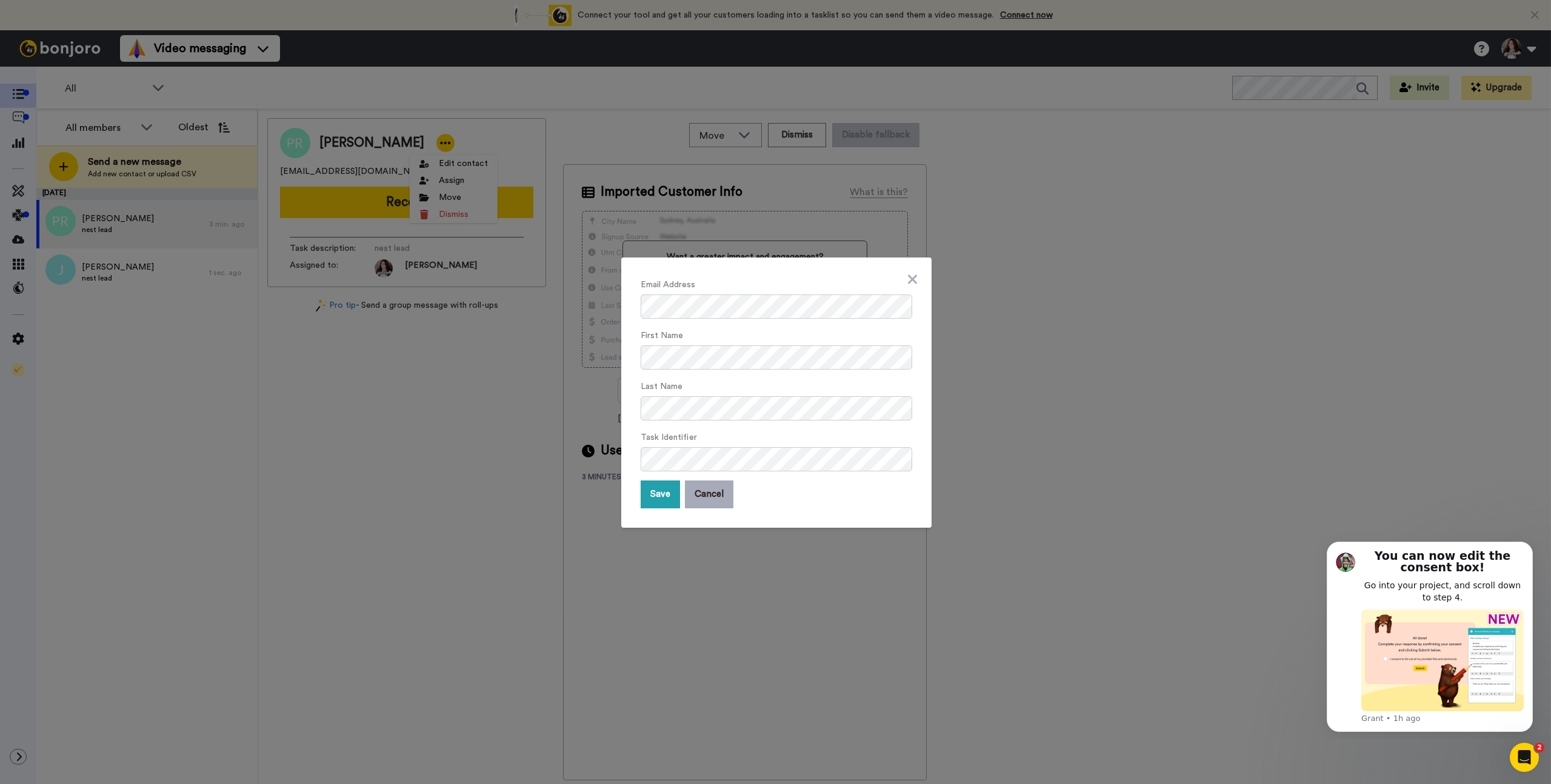
click at [704, 489] on button "Cancel" at bounding box center [709, 494] width 48 height 28
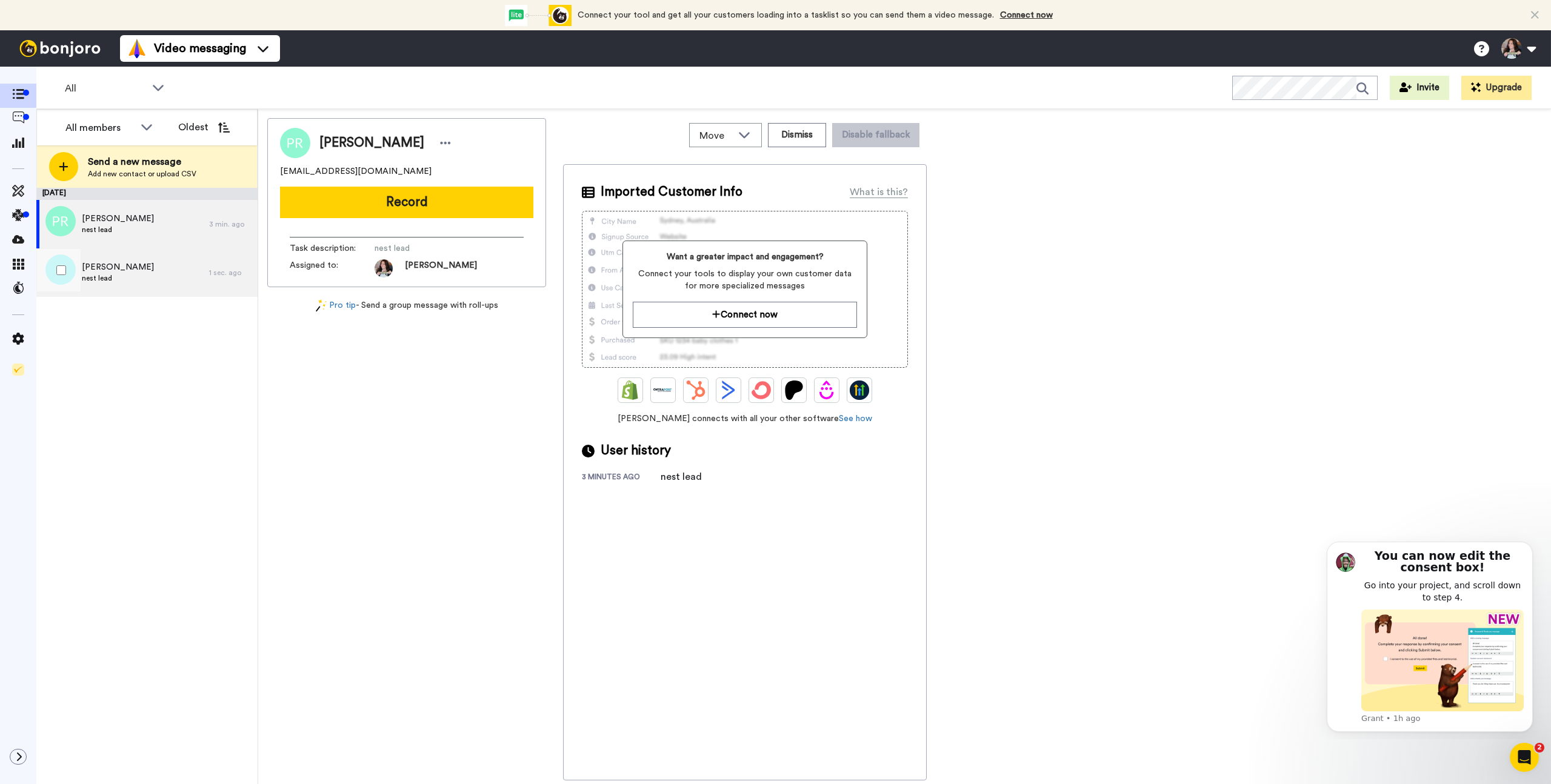
click at [126, 274] on div "Janel nest lead" at bounding box center [122, 272] width 173 height 48
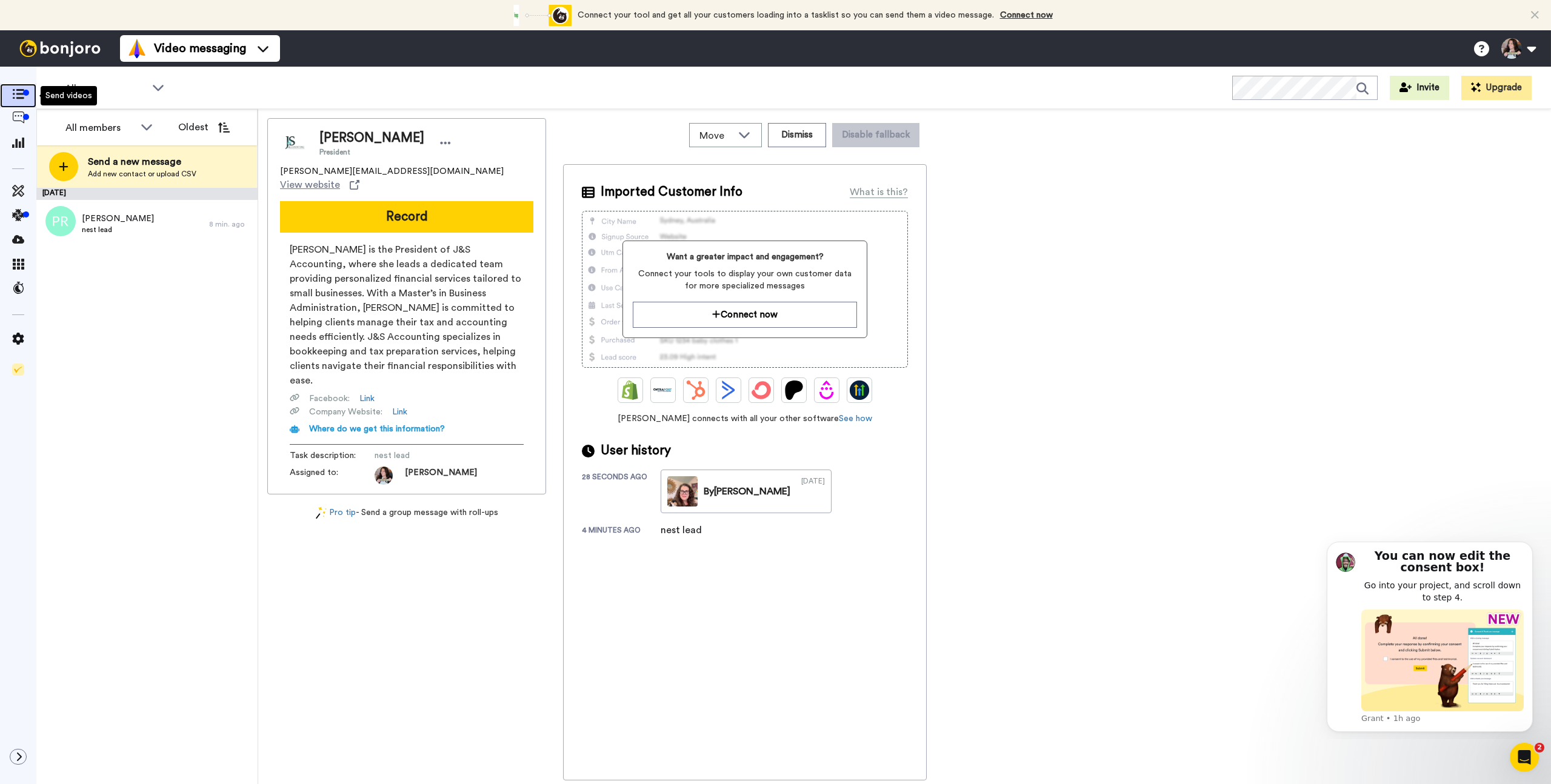
click at [21, 93] on icon at bounding box center [18, 95] width 12 height 11
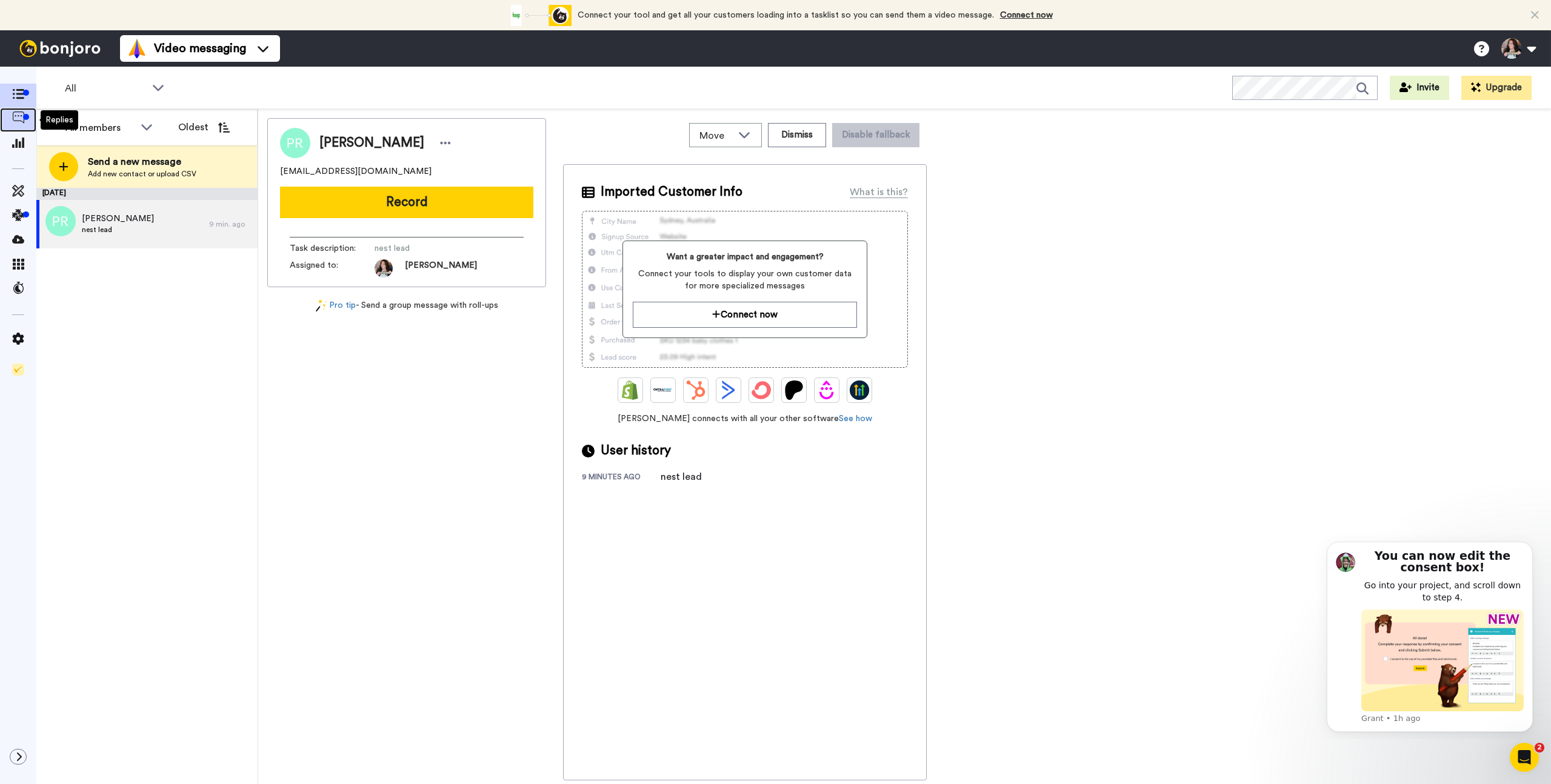
click at [18, 118] on icon at bounding box center [18, 118] width 12 height 12
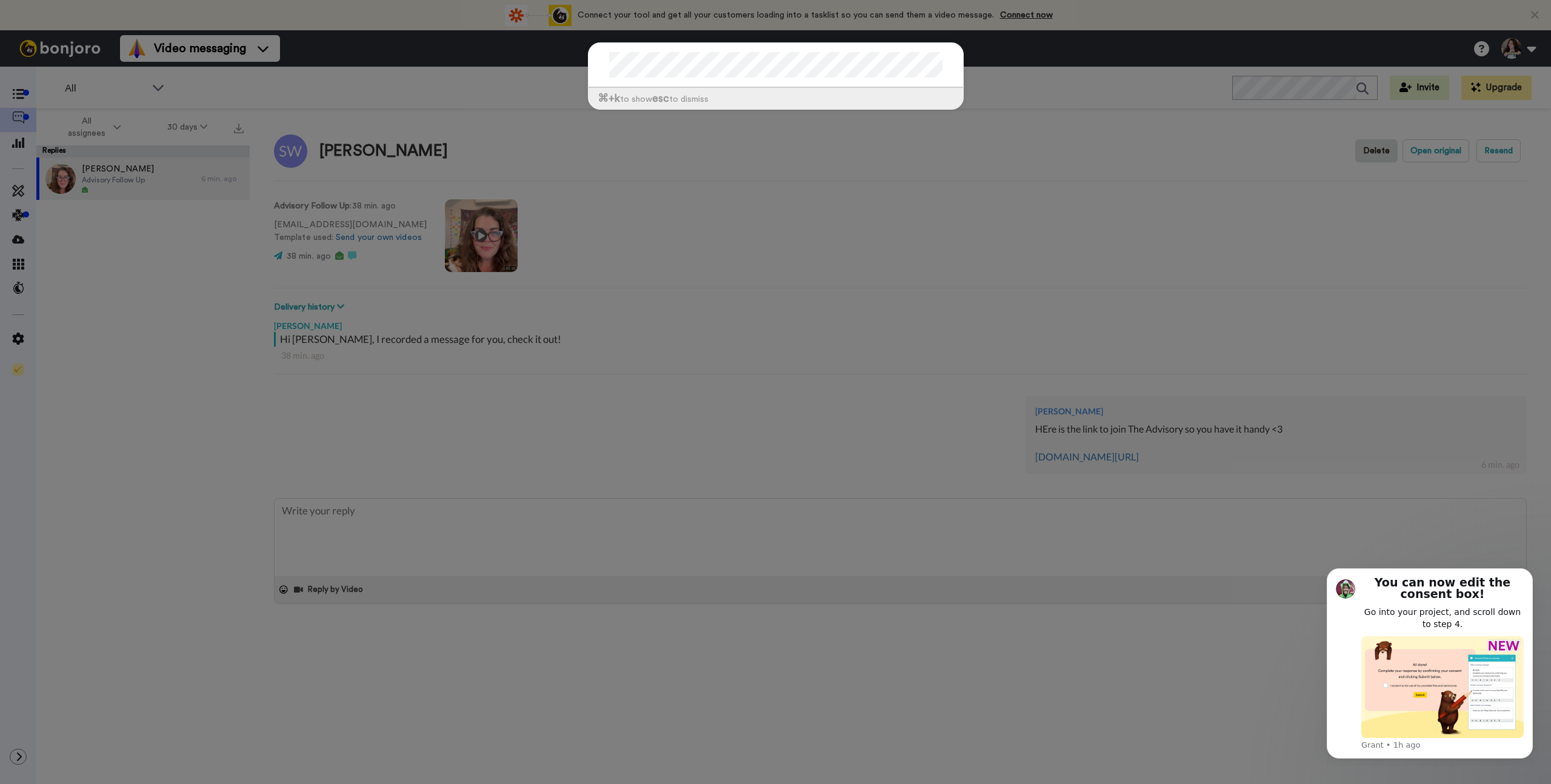
click at [663, 50] on div at bounding box center [776, 65] width 374 height 45
click at [1174, 105] on div "⌘ +k to show esc to dismiss" at bounding box center [775, 392] width 1551 height 784
click at [224, 225] on div "⌘ +k to show esc to dismiss" at bounding box center [775, 392] width 1551 height 784
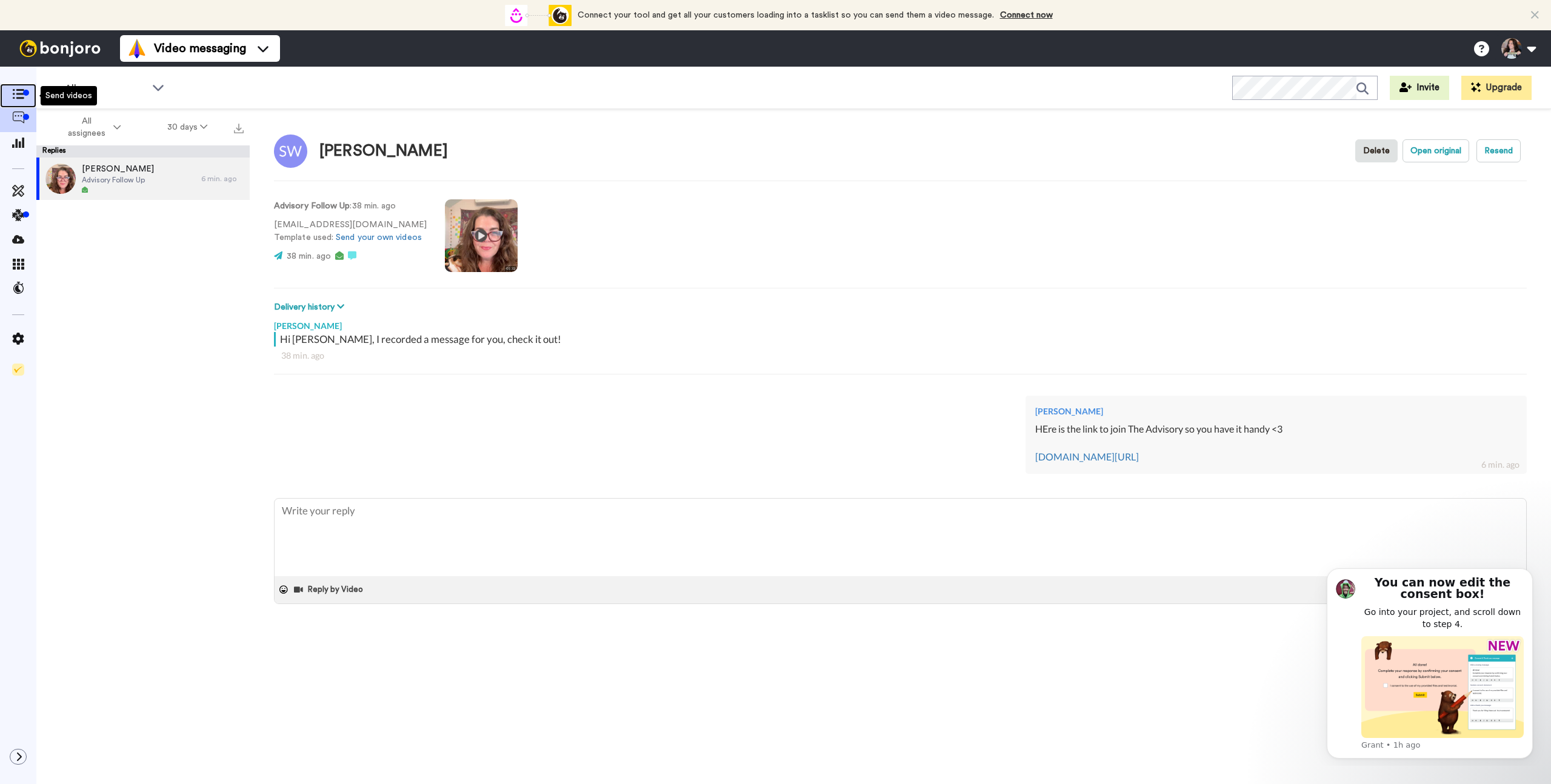
click at [9, 90] on span at bounding box center [18, 96] width 36 height 12
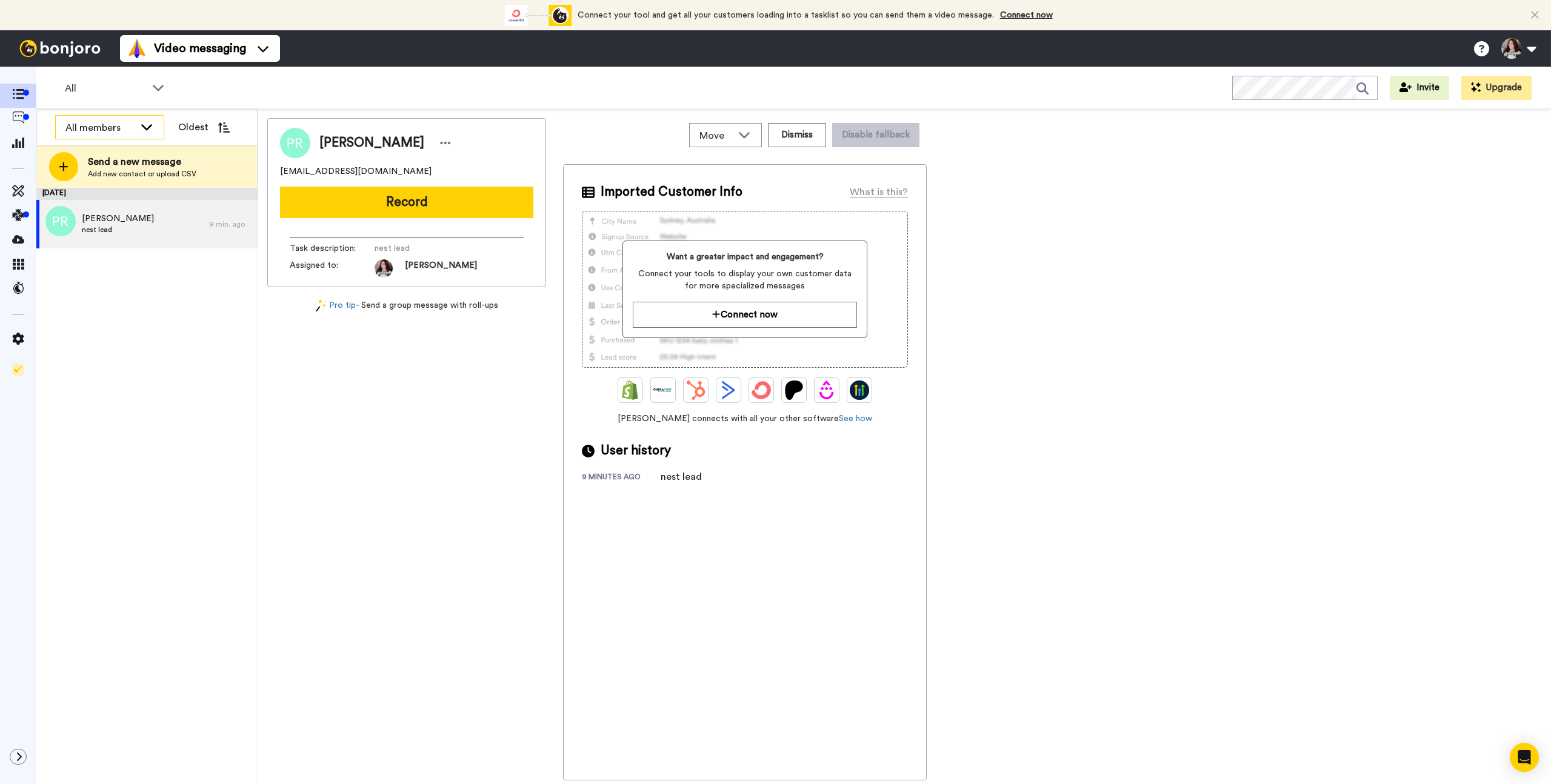
click at [134, 129] on div "All members" at bounding box center [109, 128] width 108 height 24
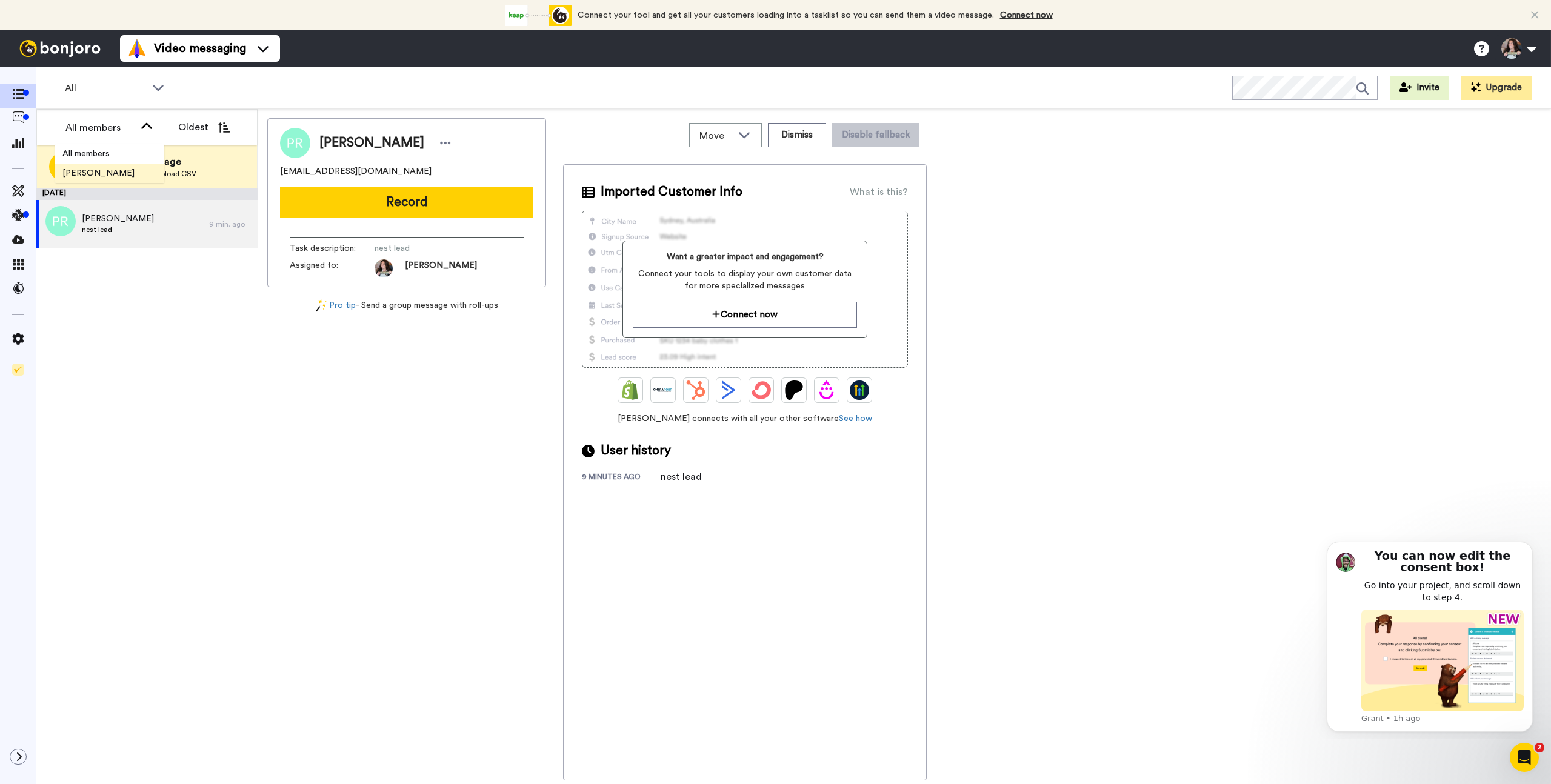
click at [106, 167] on span "[PERSON_NAME]" at bounding box center [98, 173] width 87 height 12
click at [13, 121] on icon at bounding box center [18, 118] width 12 height 12
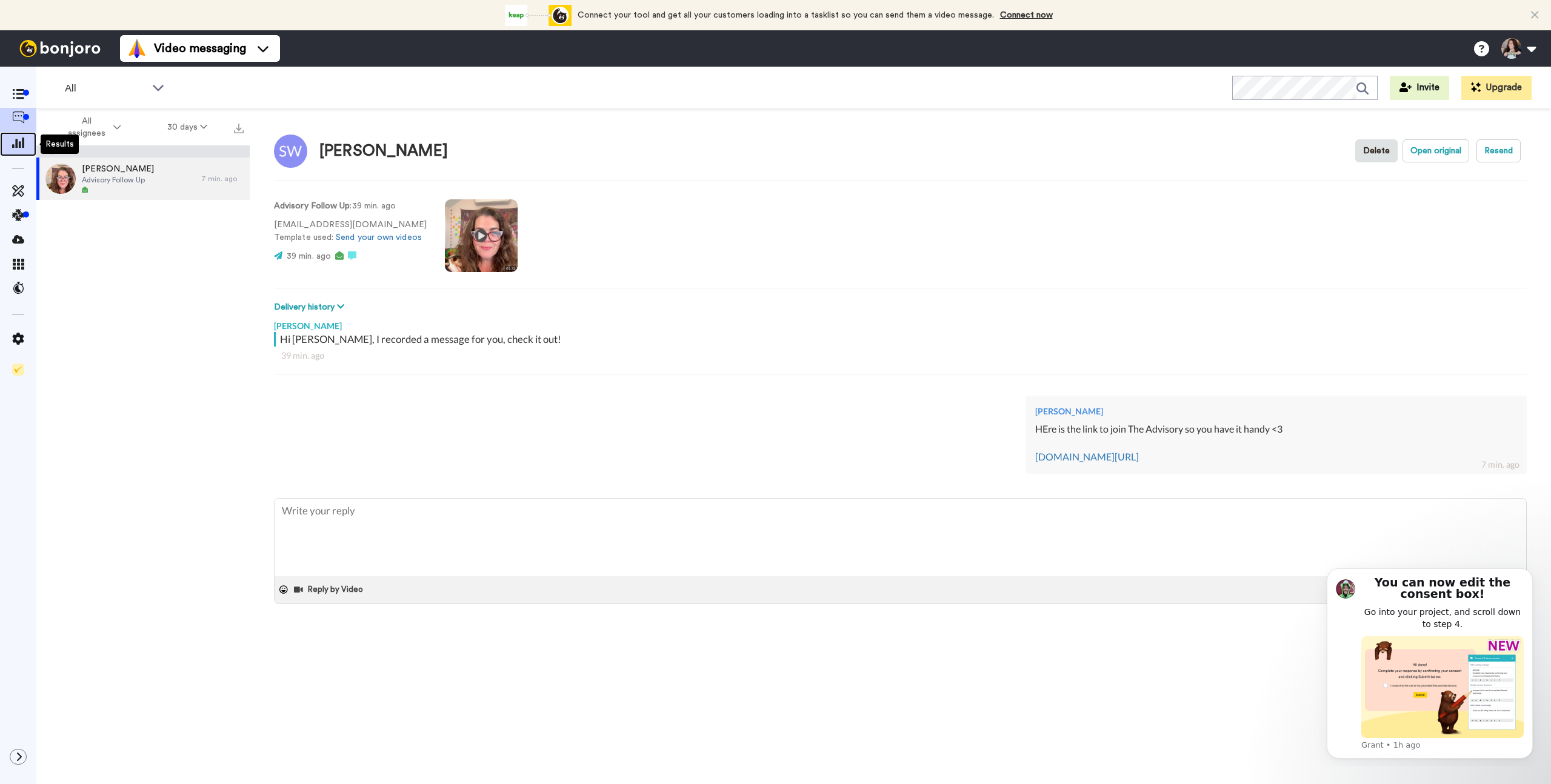
click at [30, 143] on span at bounding box center [18, 144] width 36 height 12
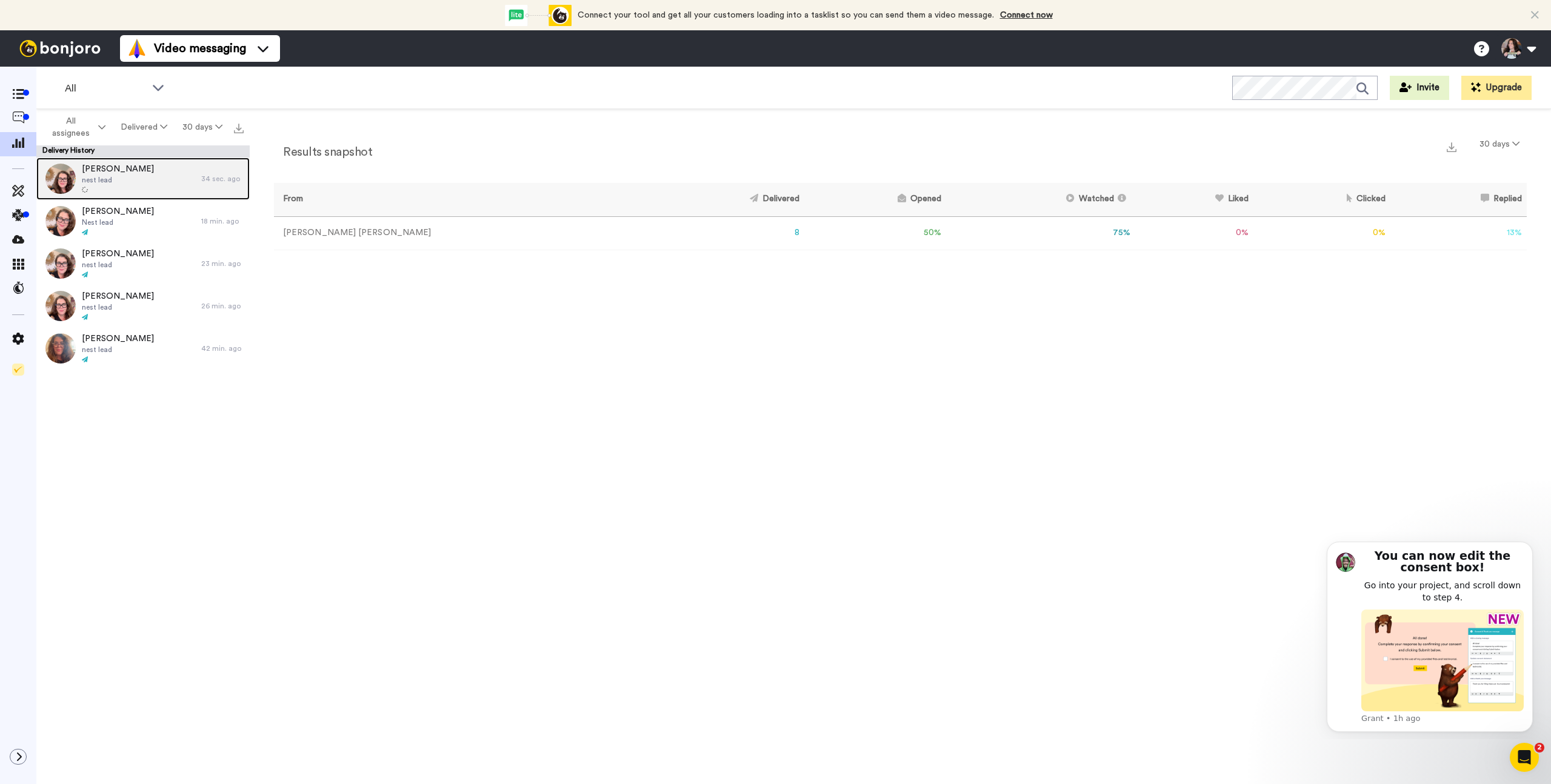
click at [164, 175] on div "[PERSON_NAME] nest lead" at bounding box center [118, 178] width 165 height 42
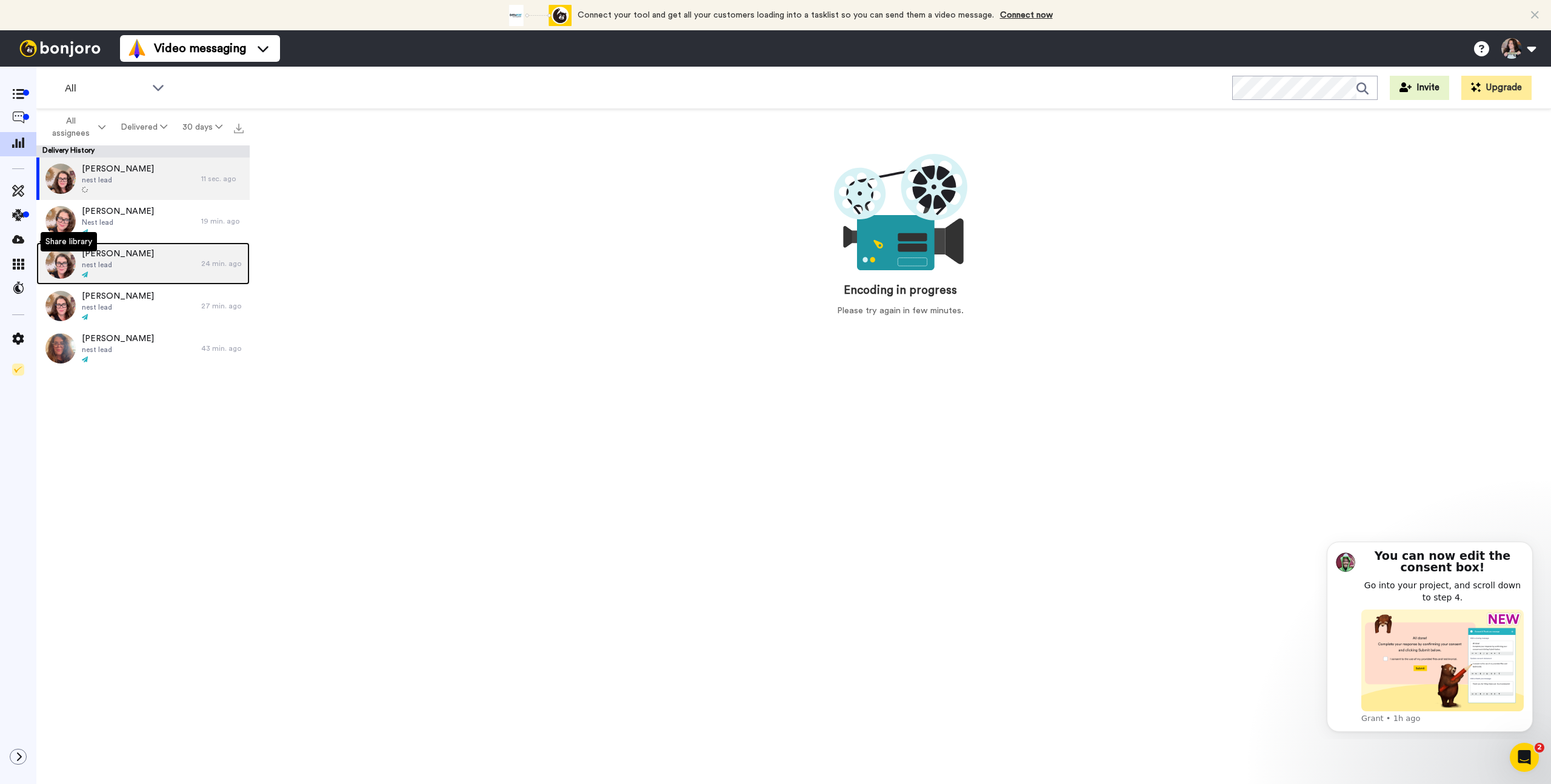
click at [150, 255] on div "Helen Krasn nest lead" at bounding box center [118, 264] width 165 height 42
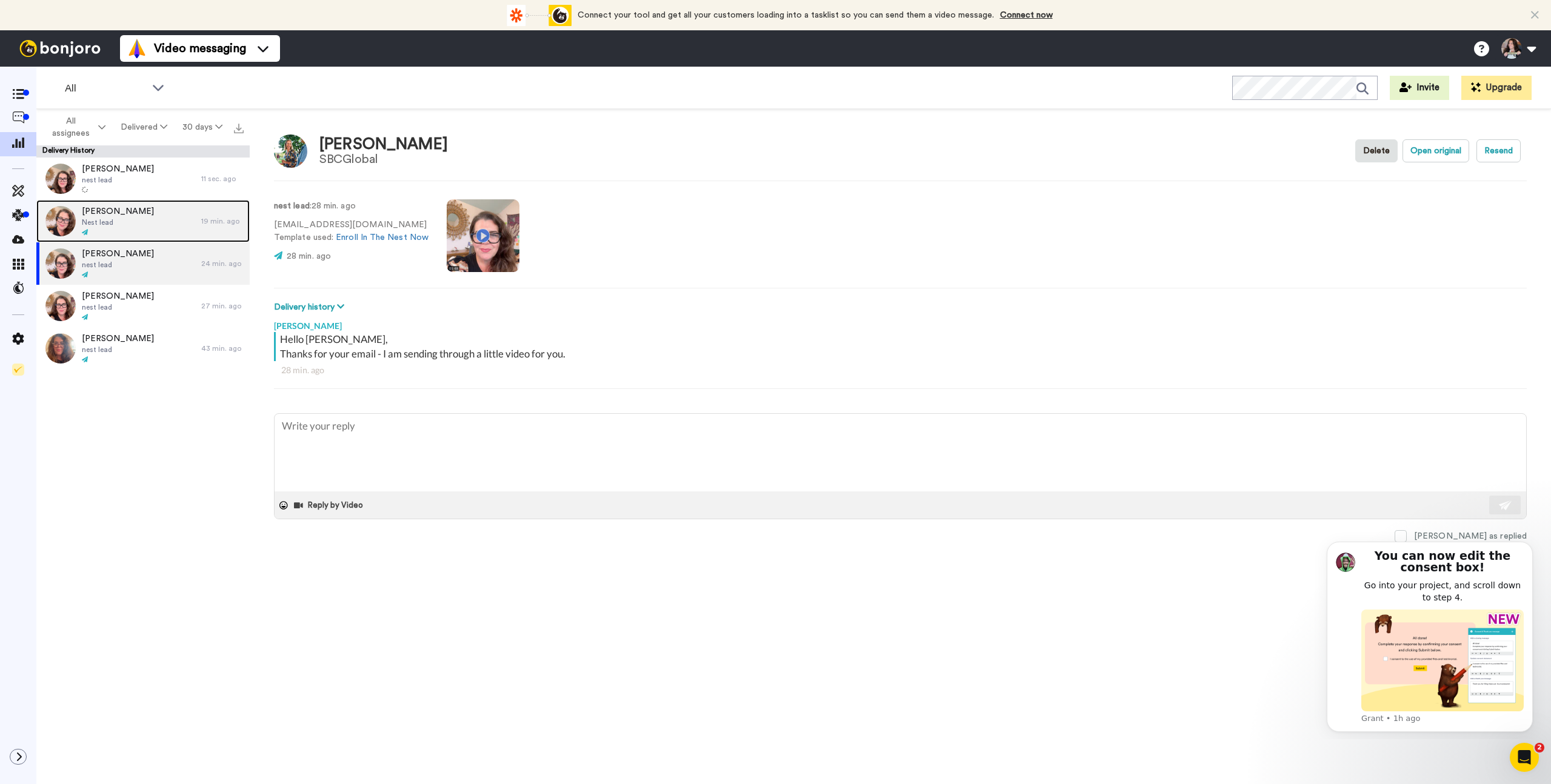
click at [148, 211] on div "Jill Shalett Nest lead" at bounding box center [118, 221] width 165 height 42
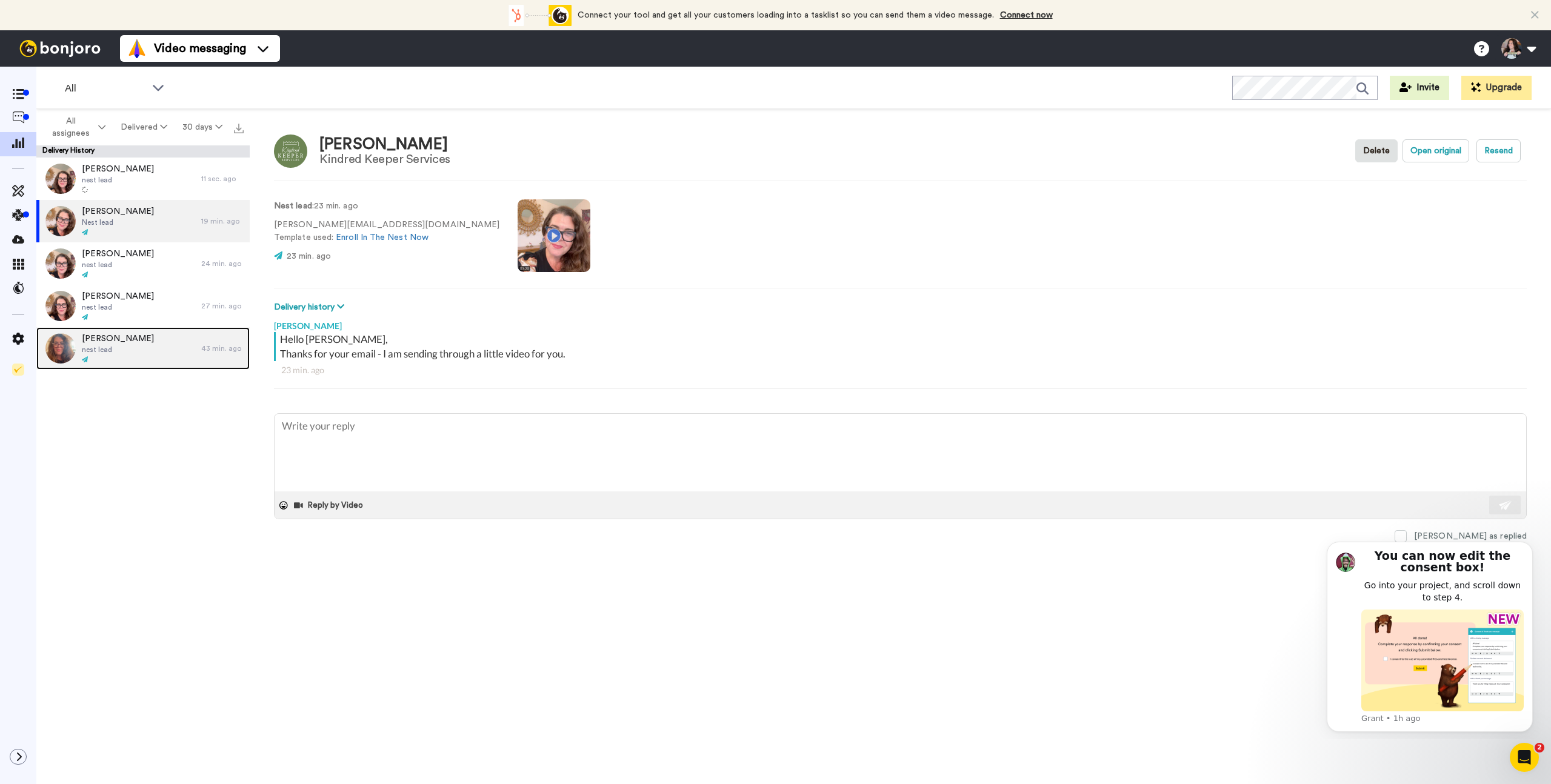
click at [143, 340] on div "Crystal Helland nest lead" at bounding box center [118, 348] width 165 height 42
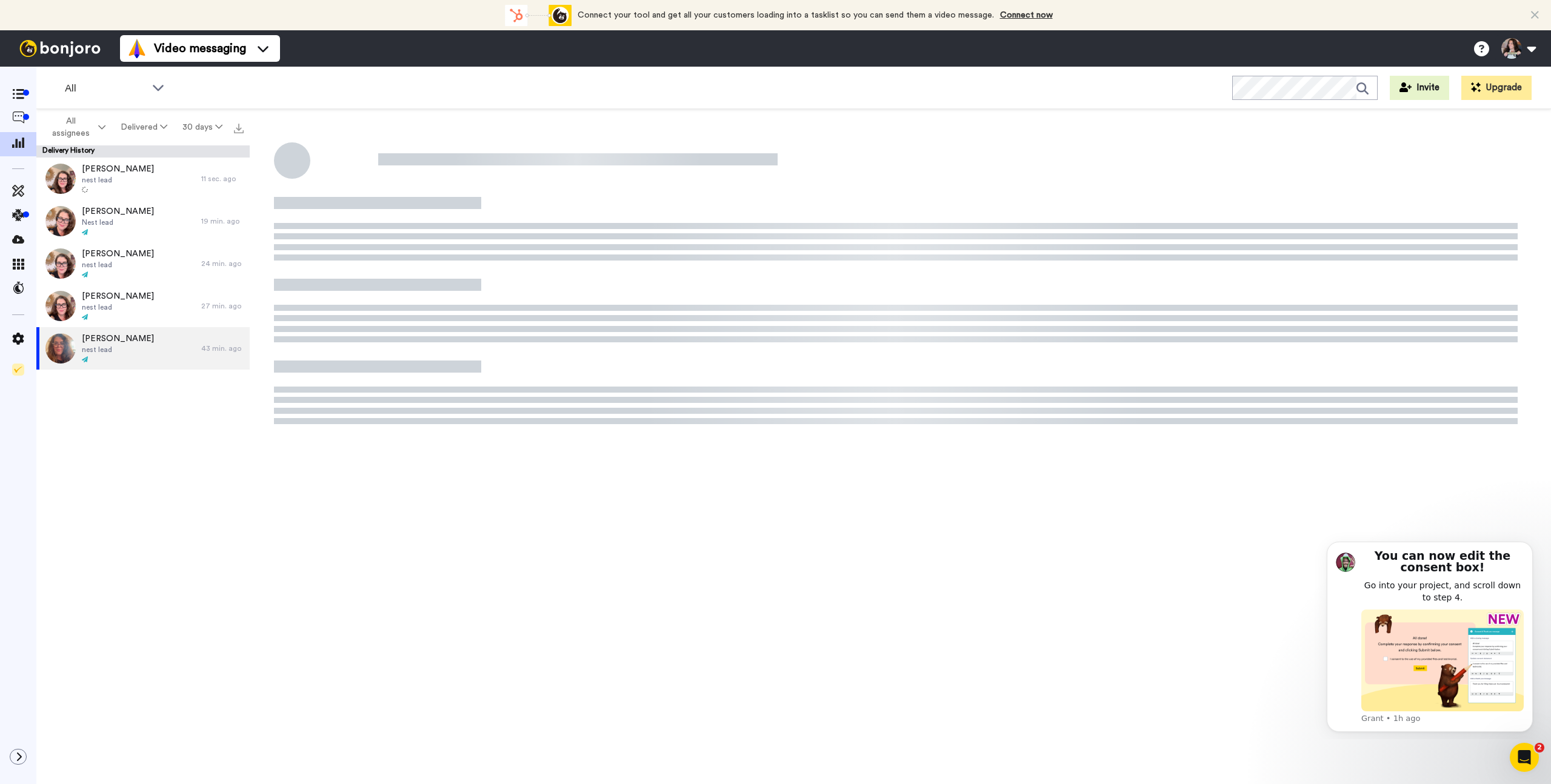
type textarea "x"
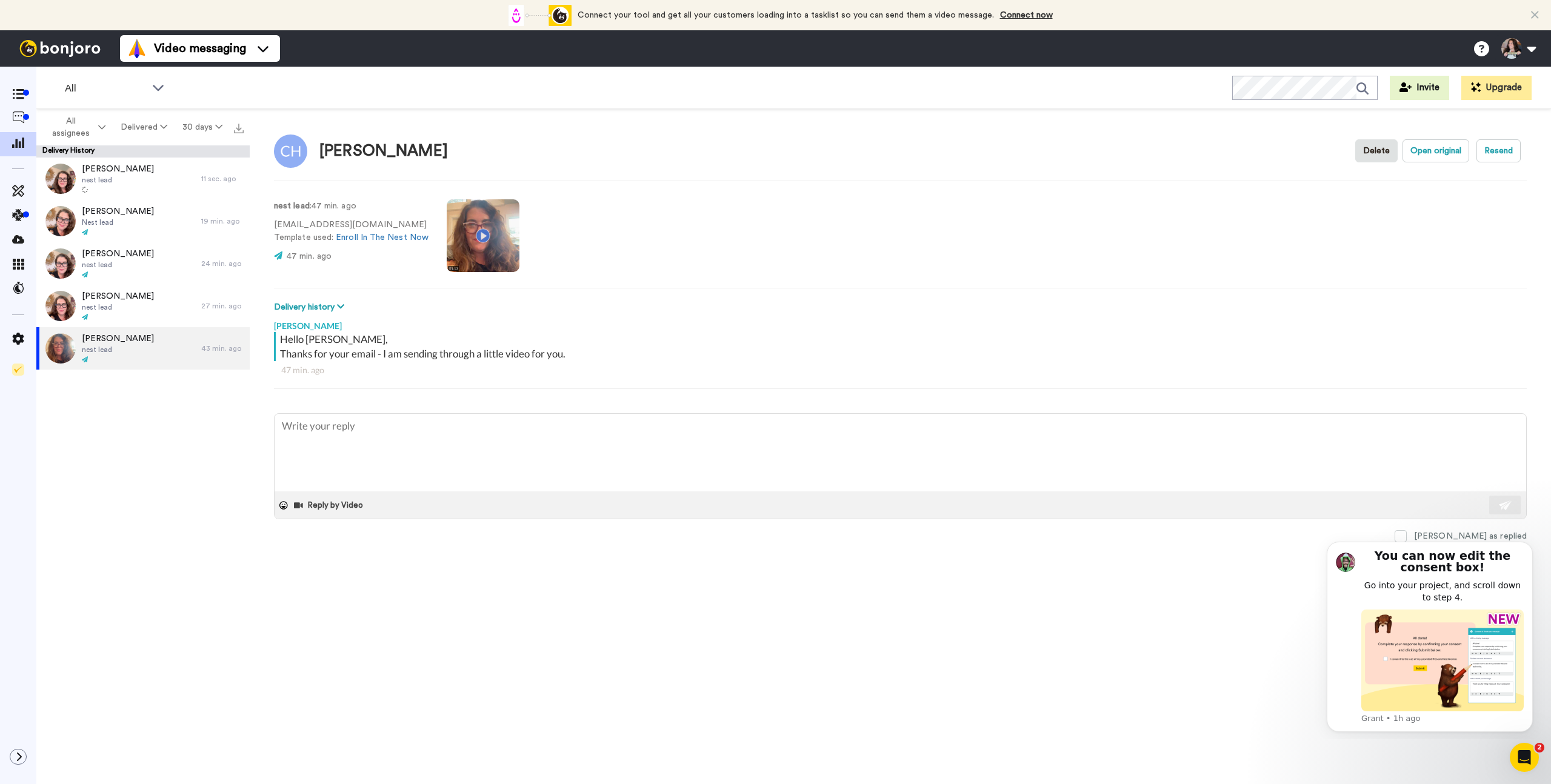
click at [480, 240] on video at bounding box center [483, 235] width 73 height 73
click at [490, 232] on video at bounding box center [483, 235] width 73 height 73
click at [13, 89] on icon at bounding box center [18, 95] width 12 height 11
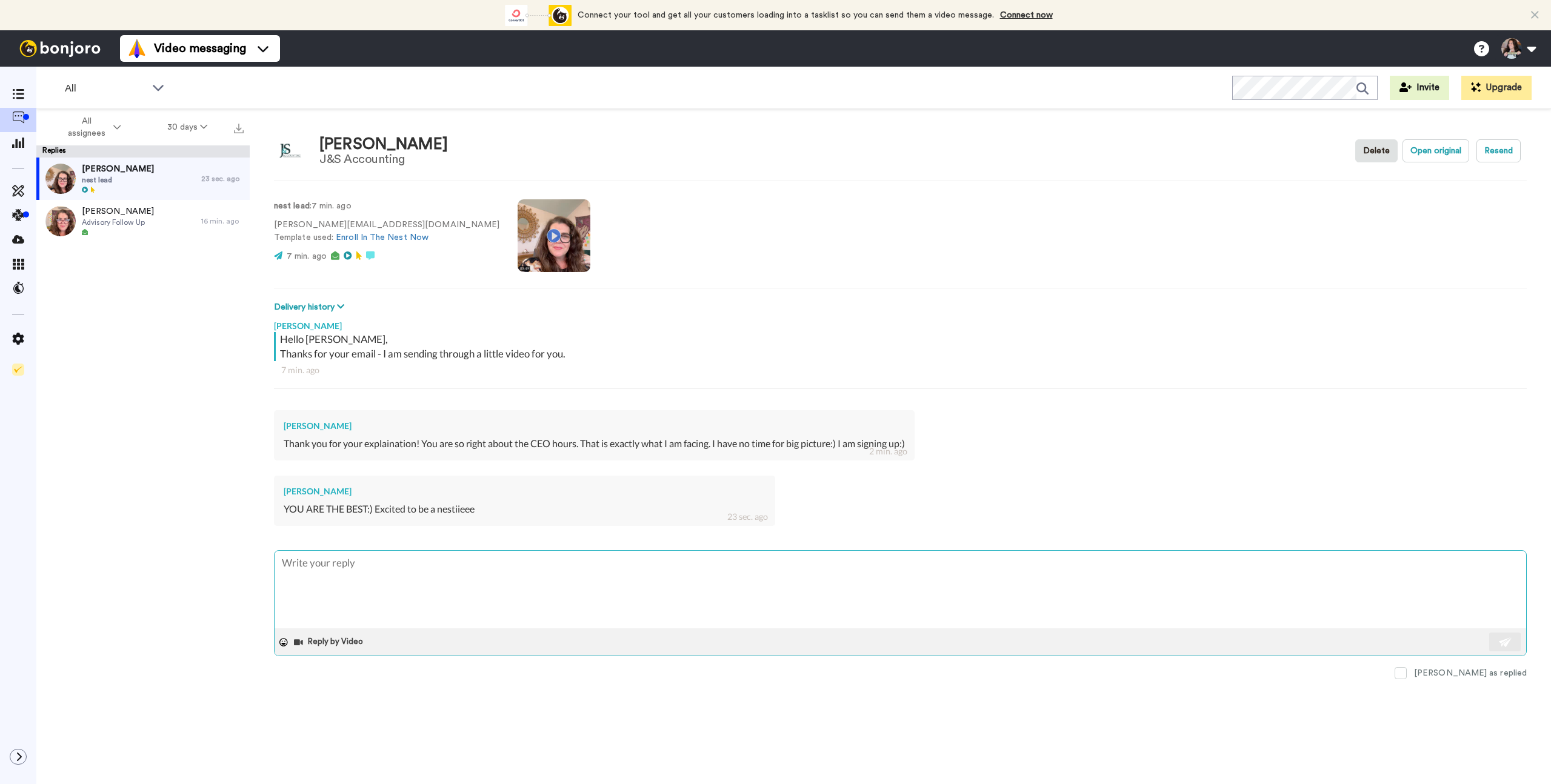
click at [415, 584] on textarea at bounding box center [900, 589] width 1251 height 77
type textarea "x"
type textarea "W"
type textarea "x"
type textarea "WO"
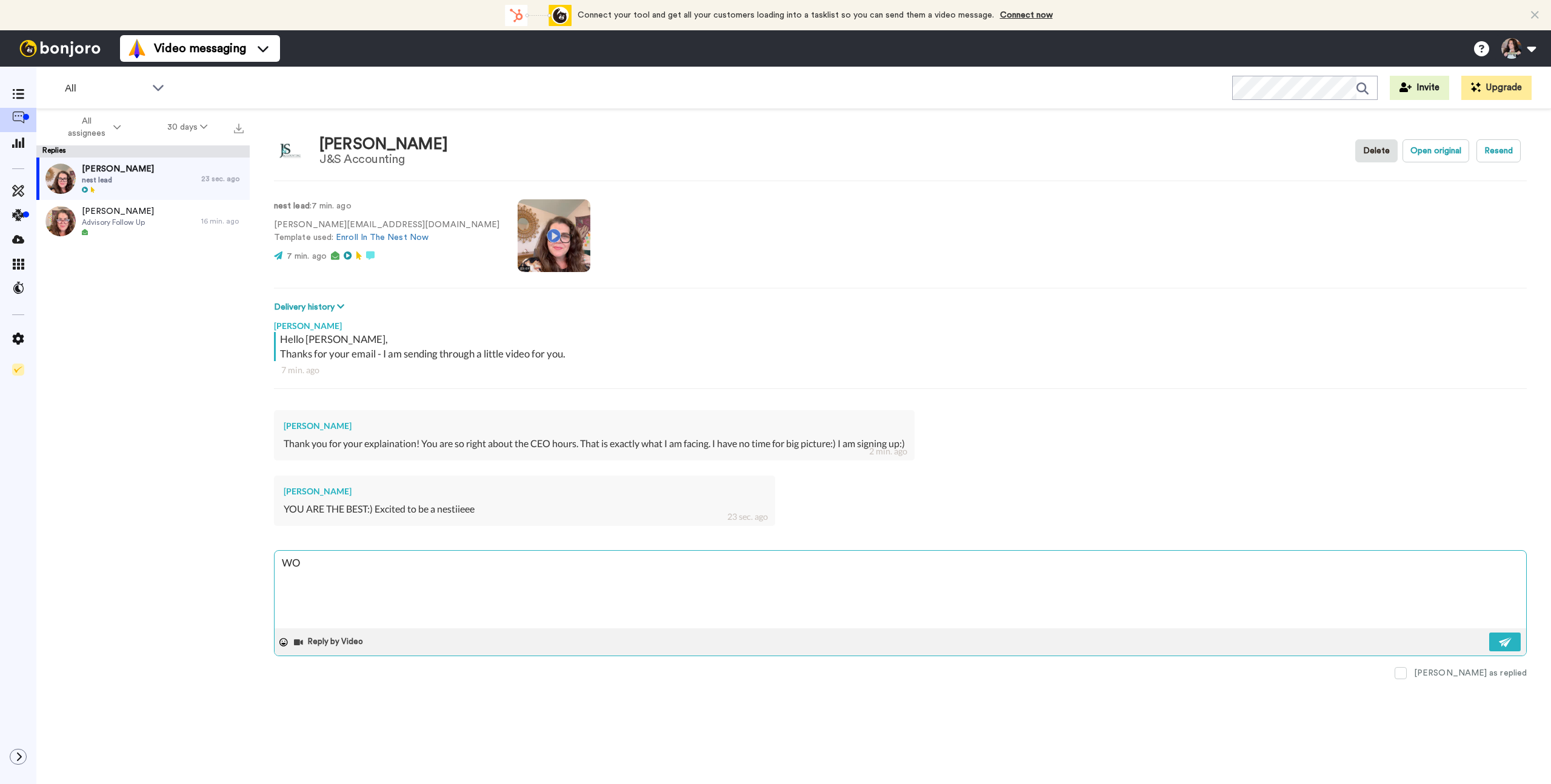
type textarea "x"
type textarea "WOW"
type textarea "x"
type textarea "WOW"
type textarea "x"
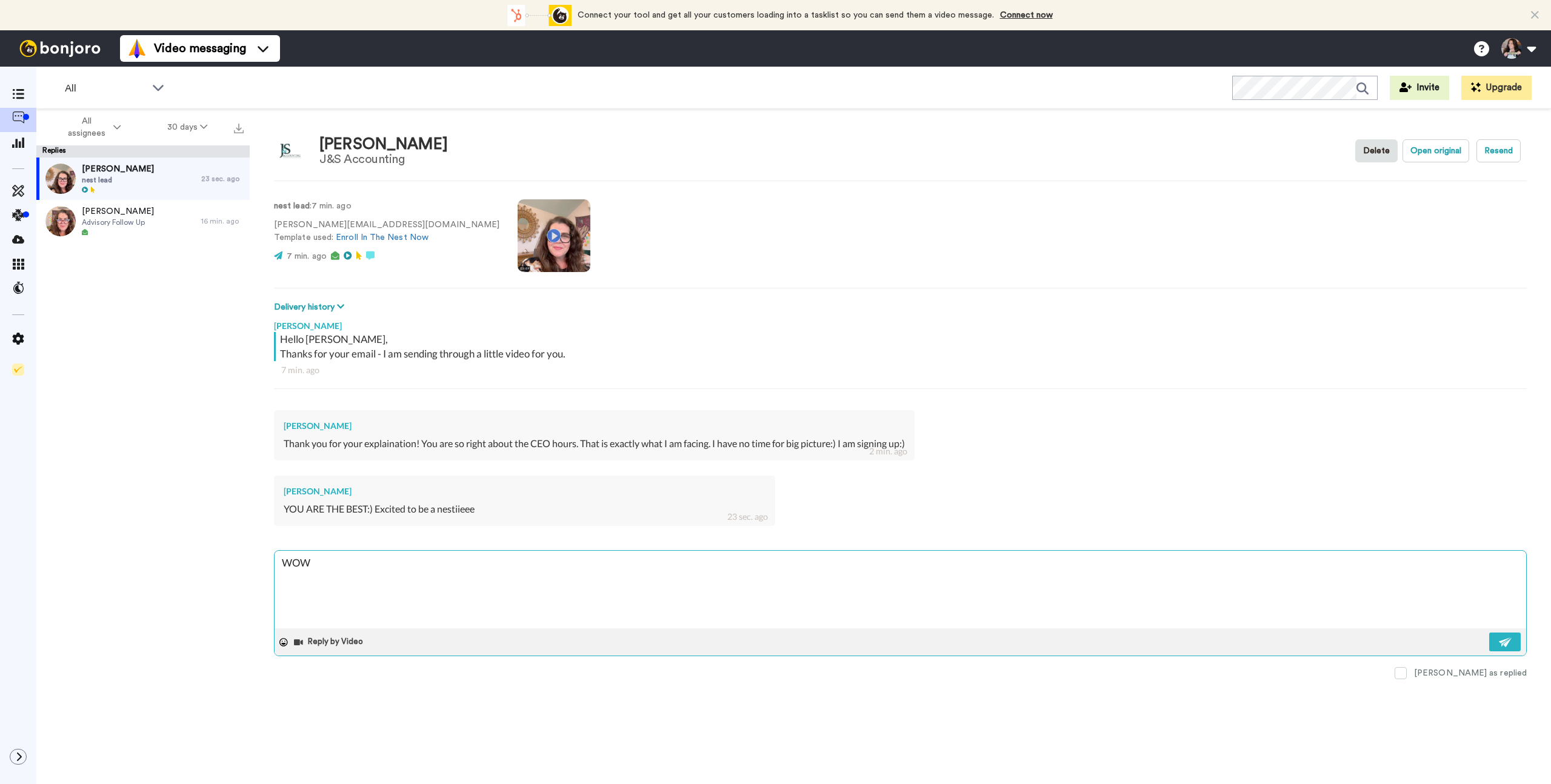
type textarea "WOW C"
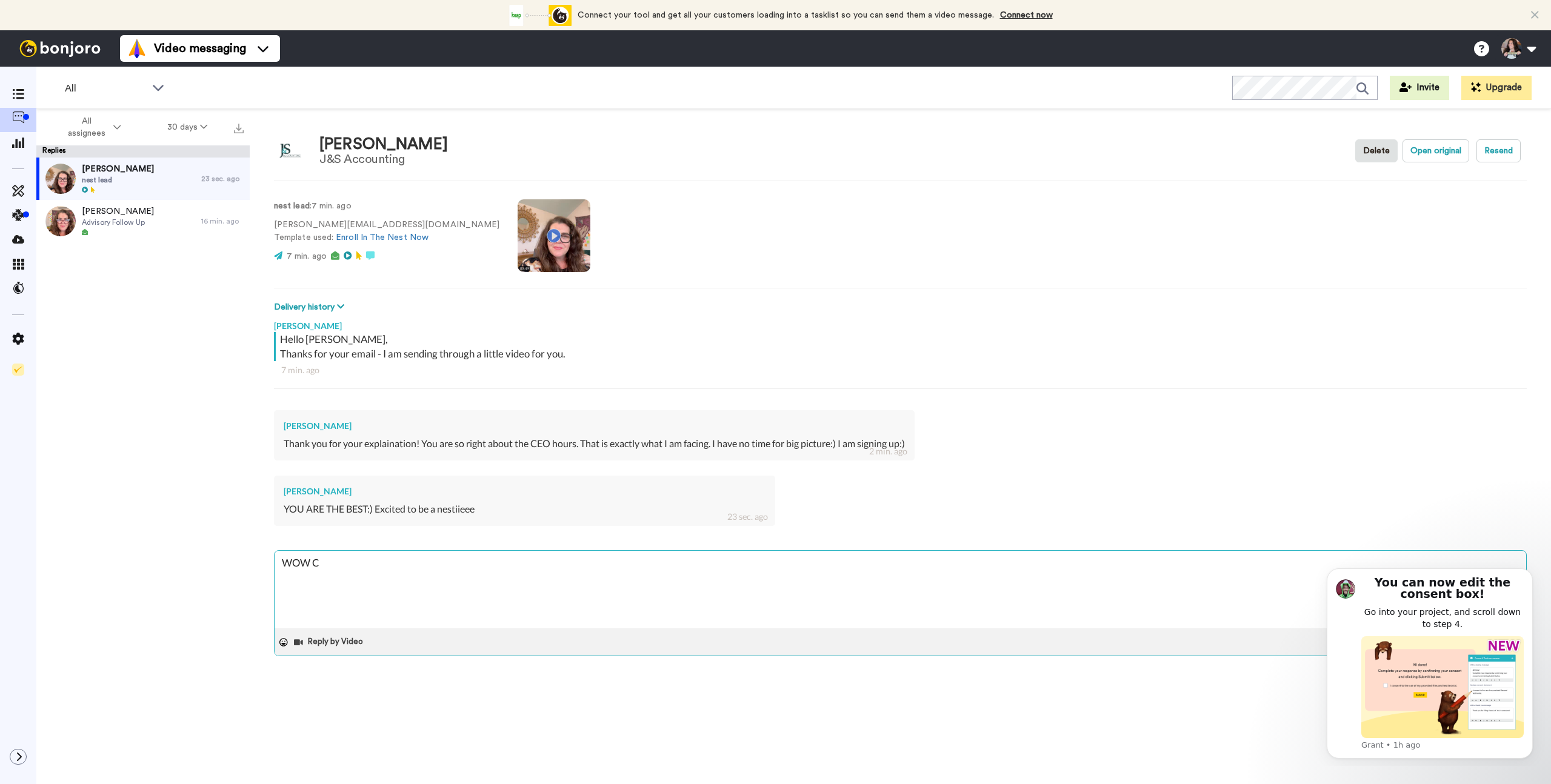
type textarea "x"
type textarea "WOW CH"
type textarea "x"
type textarea "WOW CHI"
type textarea "x"
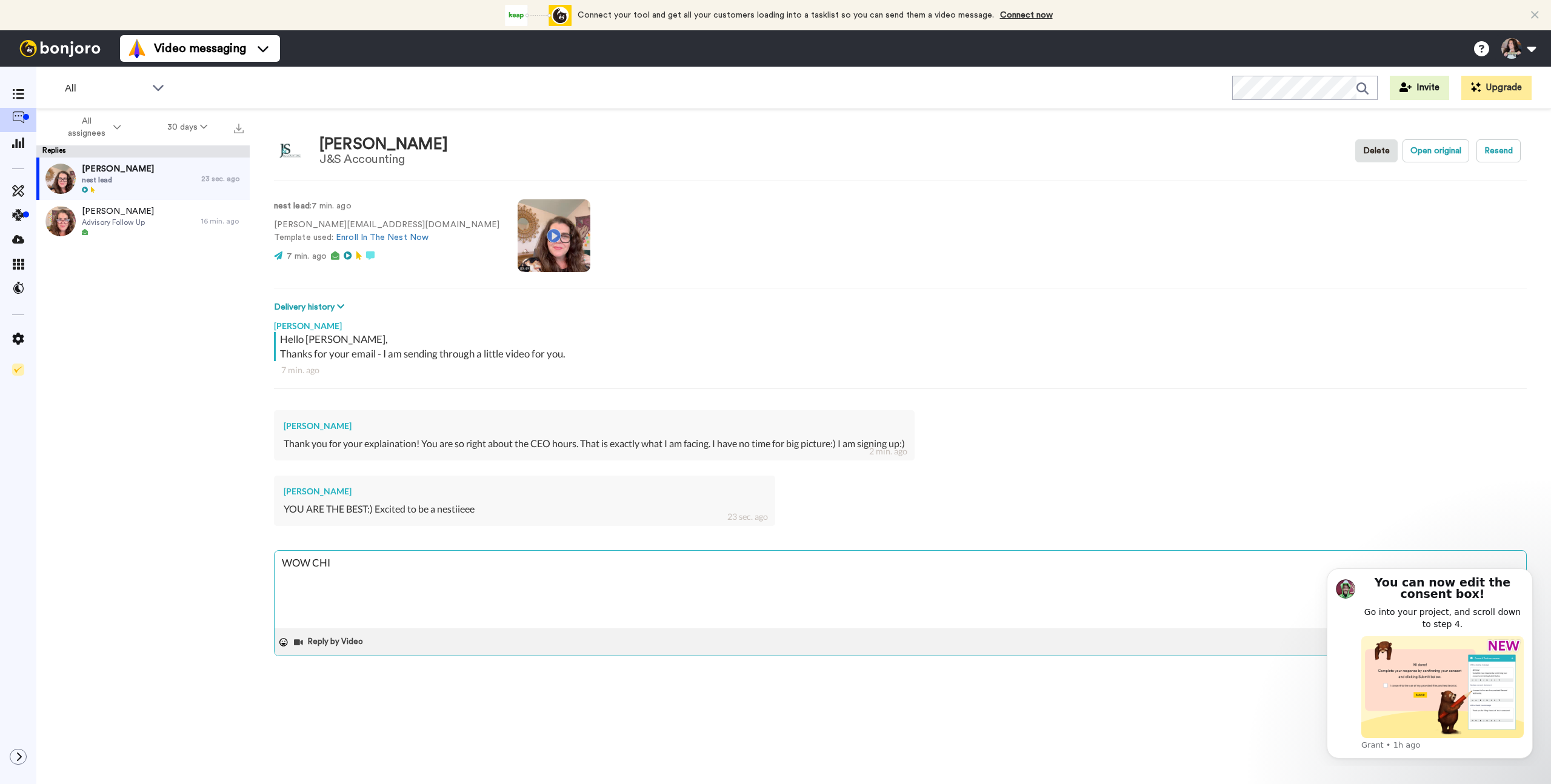
type textarea "WOW CHIC"
type textarea "x"
type textarea "WOW CHICA"
type textarea "x"
type textarea "WOW CHICA"
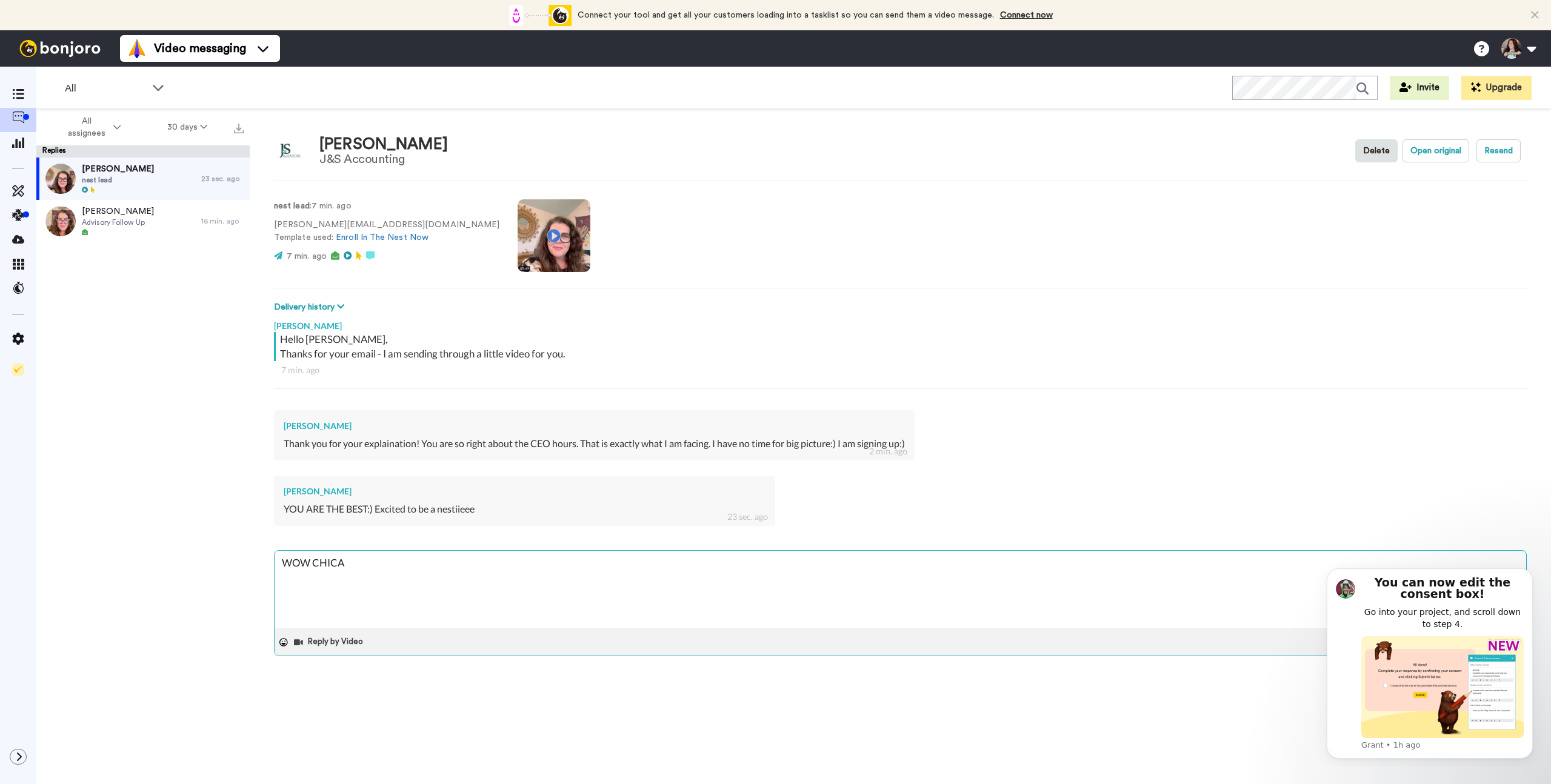
type textarea "x"
type textarea "WOW CHICA W"
type textarea "x"
type textarea "WOW CHICA WO"
type textarea "x"
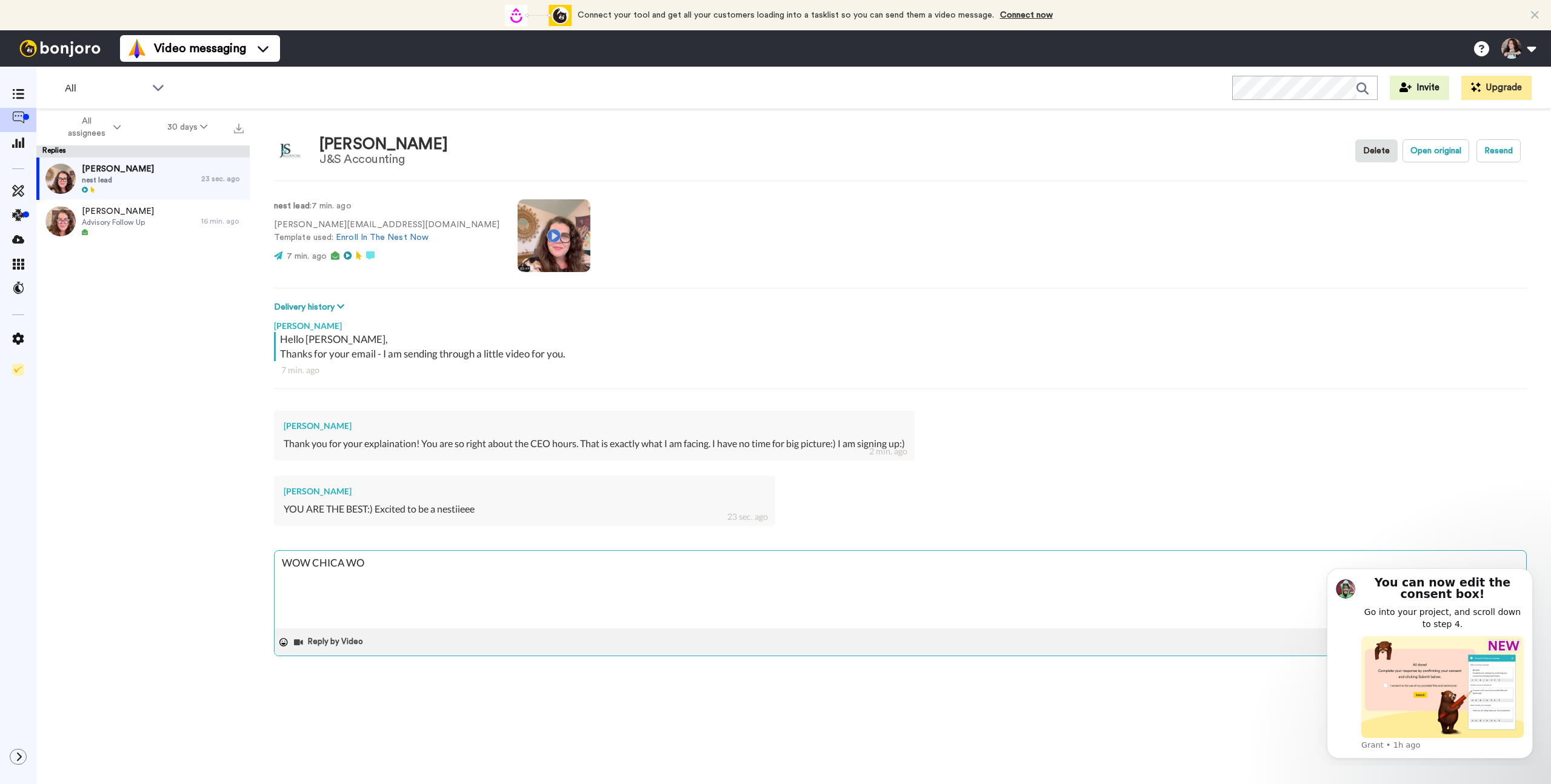
type textarea "WOW CHICA WOW"
type textarea "x"
type textarea "WOW CHICA WOW"
type textarea "x"
type textarea "WOW CHICA WOW W"
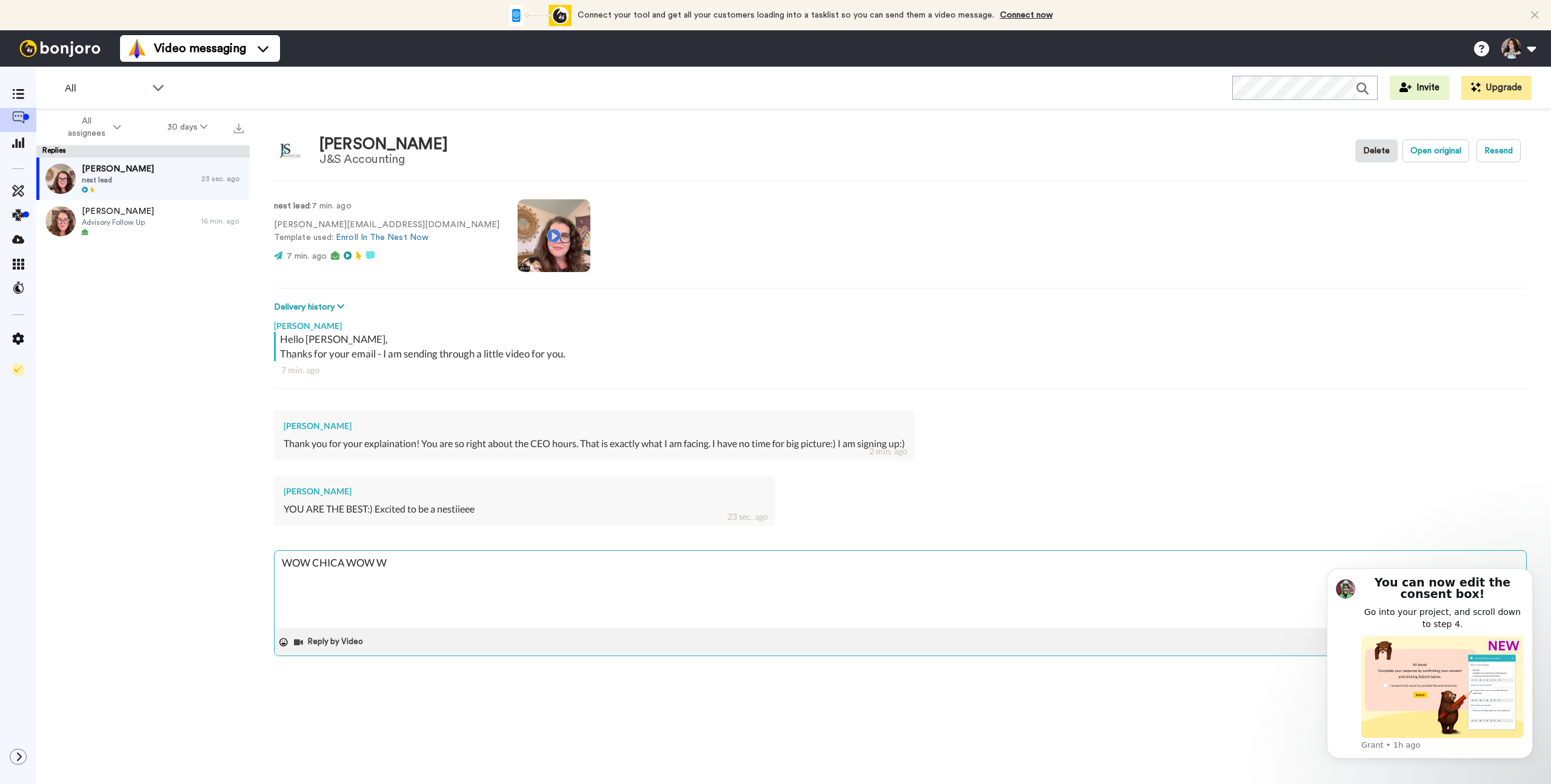
type textarea "x"
type textarea "WOW CHICA WOW WO"
type textarea "x"
type textarea "WOW CHICA WOW WOW"
type textarea "x"
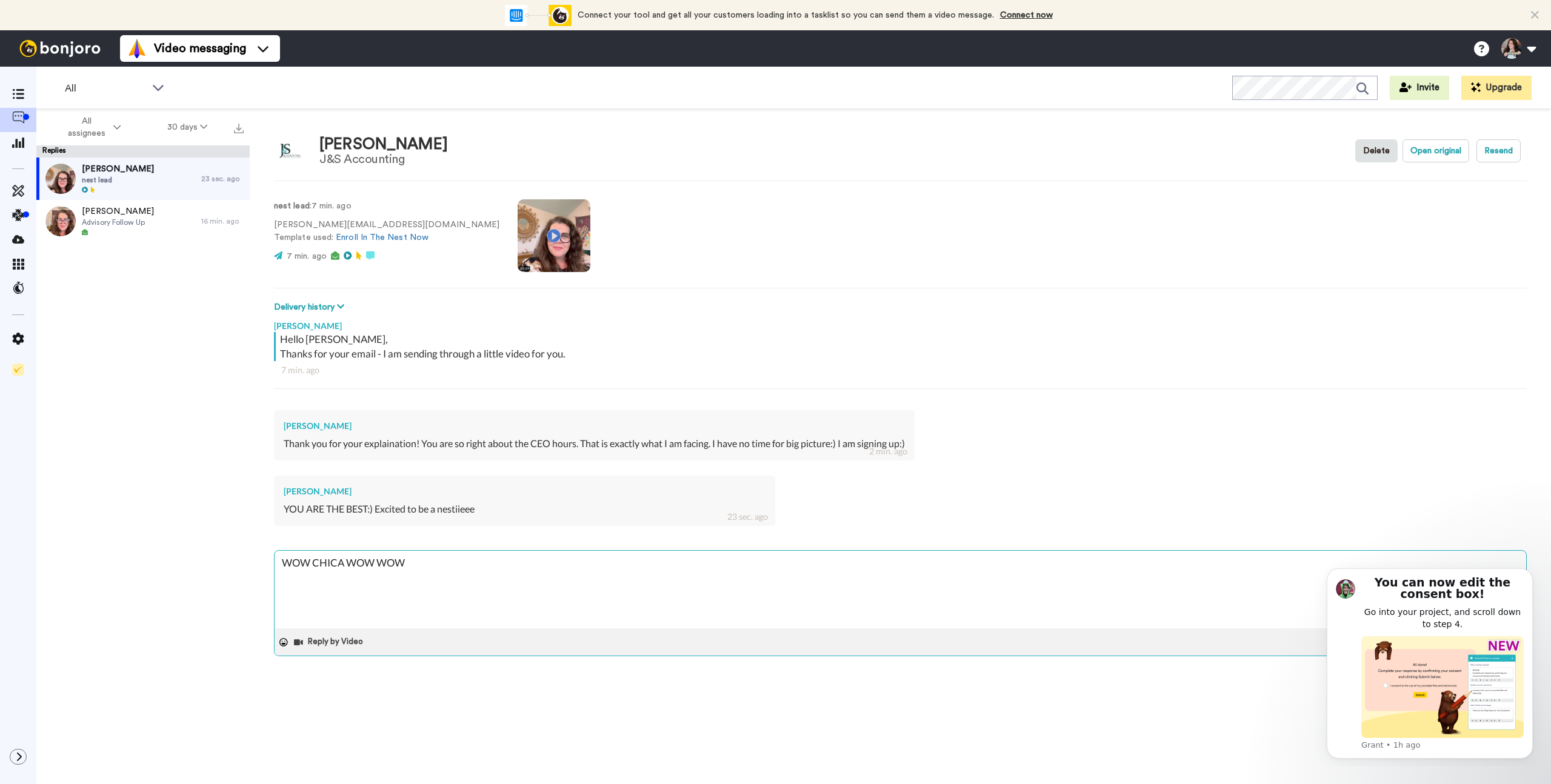
type textarea "WOW CHICA WOW WOW"
type textarea "x"
type textarea "WOW CHICA WOW WOW L"
type textarea "x"
type textarea "WOW CHICA WOW WOW LE"
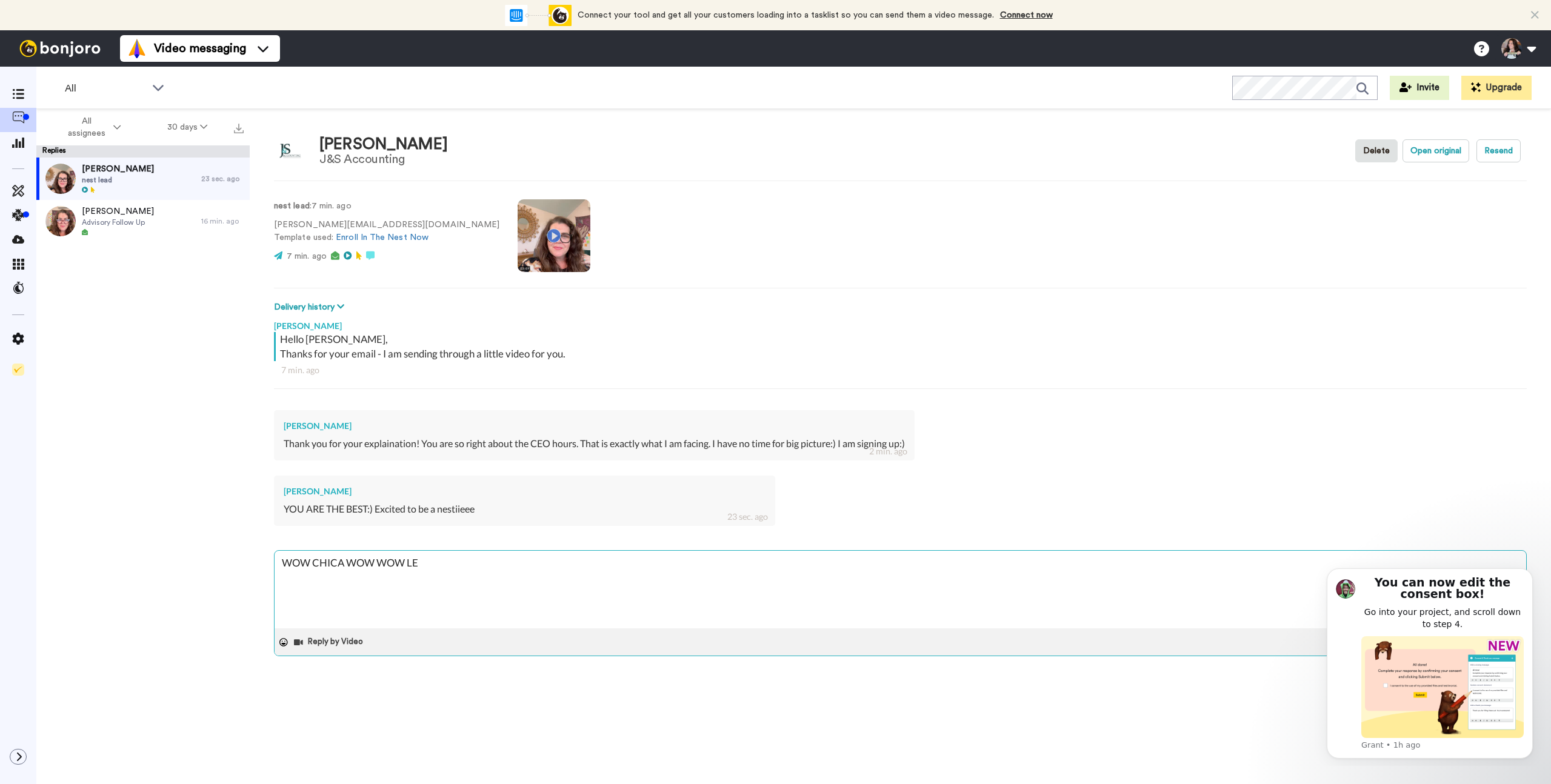
type textarea "x"
type textarea "WOW CHICA WOW WOW LET"
type textarea "x"
type textarea "WOW CHICA WOW WOW LETS"
type textarea "x"
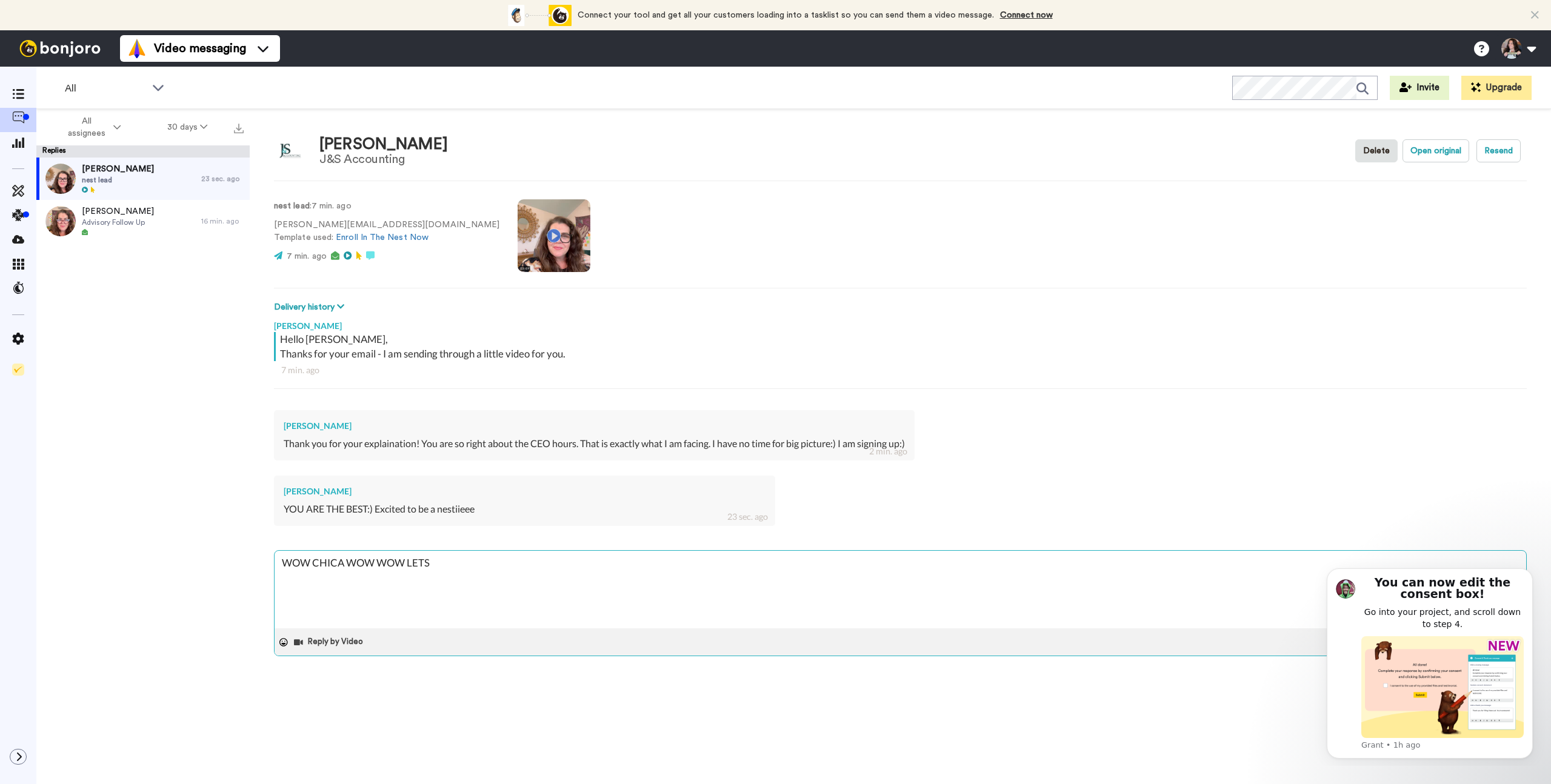
type textarea "WOW CHICA WOW WOW LETS"
type textarea "x"
type textarea "WOW CHICA WOW WOW LETS G"
type textarea "x"
type textarea "WOW CHICA WOW WOW LETS GO"
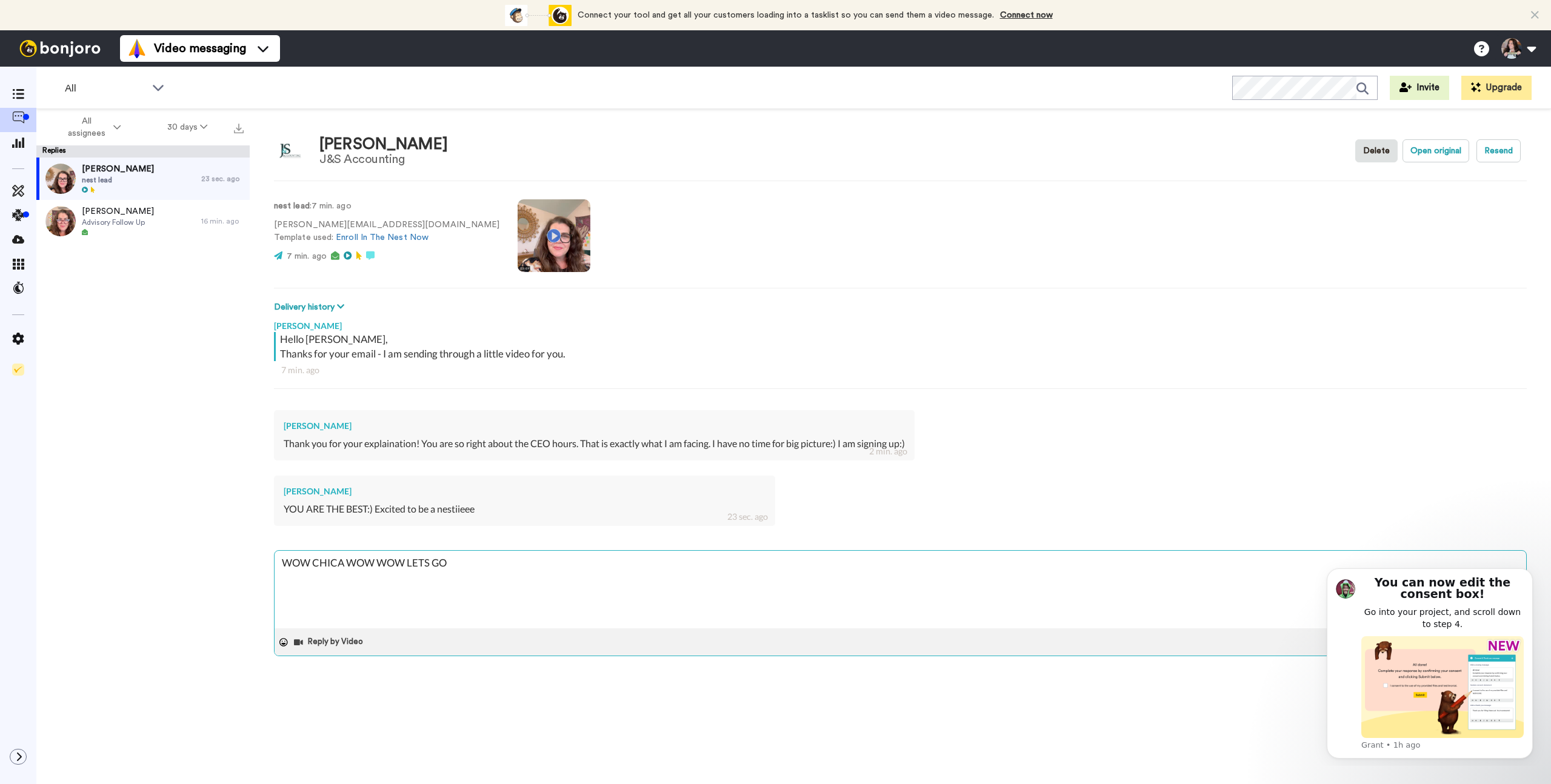
type textarea "x"
type textarea "WOW CHICA WOW WOW LETS GOO"
type textarea "x"
type textarea "WOW CHICA WOW WOW LETS GOOO"
type textarea "x"
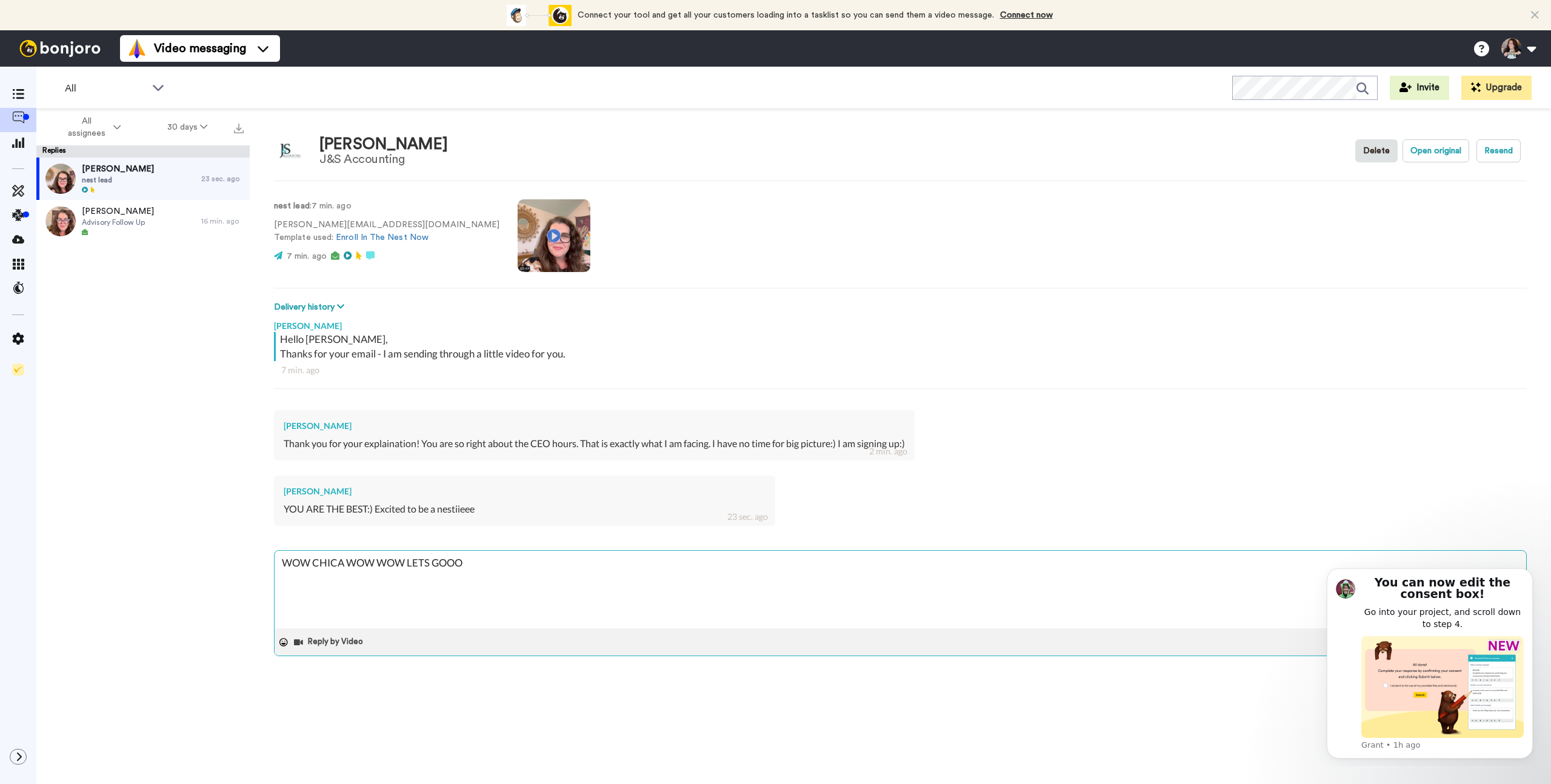
type textarea "WOW CHICA WOW WOW LETS GOOOO"
type textarea "x"
type textarea "WOW CHICA WOW WOW LETS GOOOOO"
type textarea "x"
type textarea "WOW CHICA WOW WOW LETS GOOOOOO"
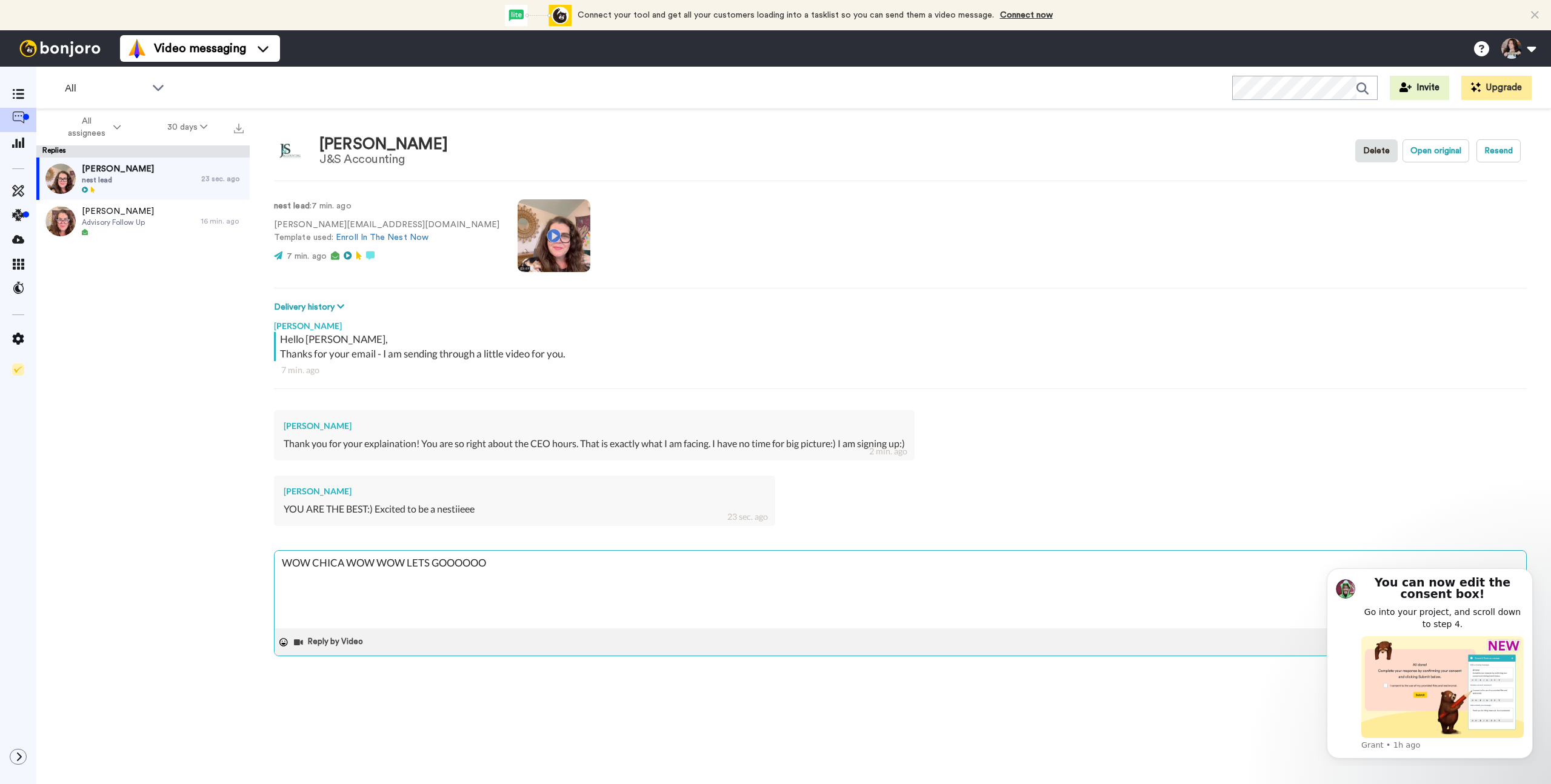
type textarea "x"
type textarea "WOW CHICA WOW WOW LETS GOOOOOOO"
type textarea "x"
type textarea "WOW CHICA WOW WOW LETS GOOOOOOO!"
type textarea "x"
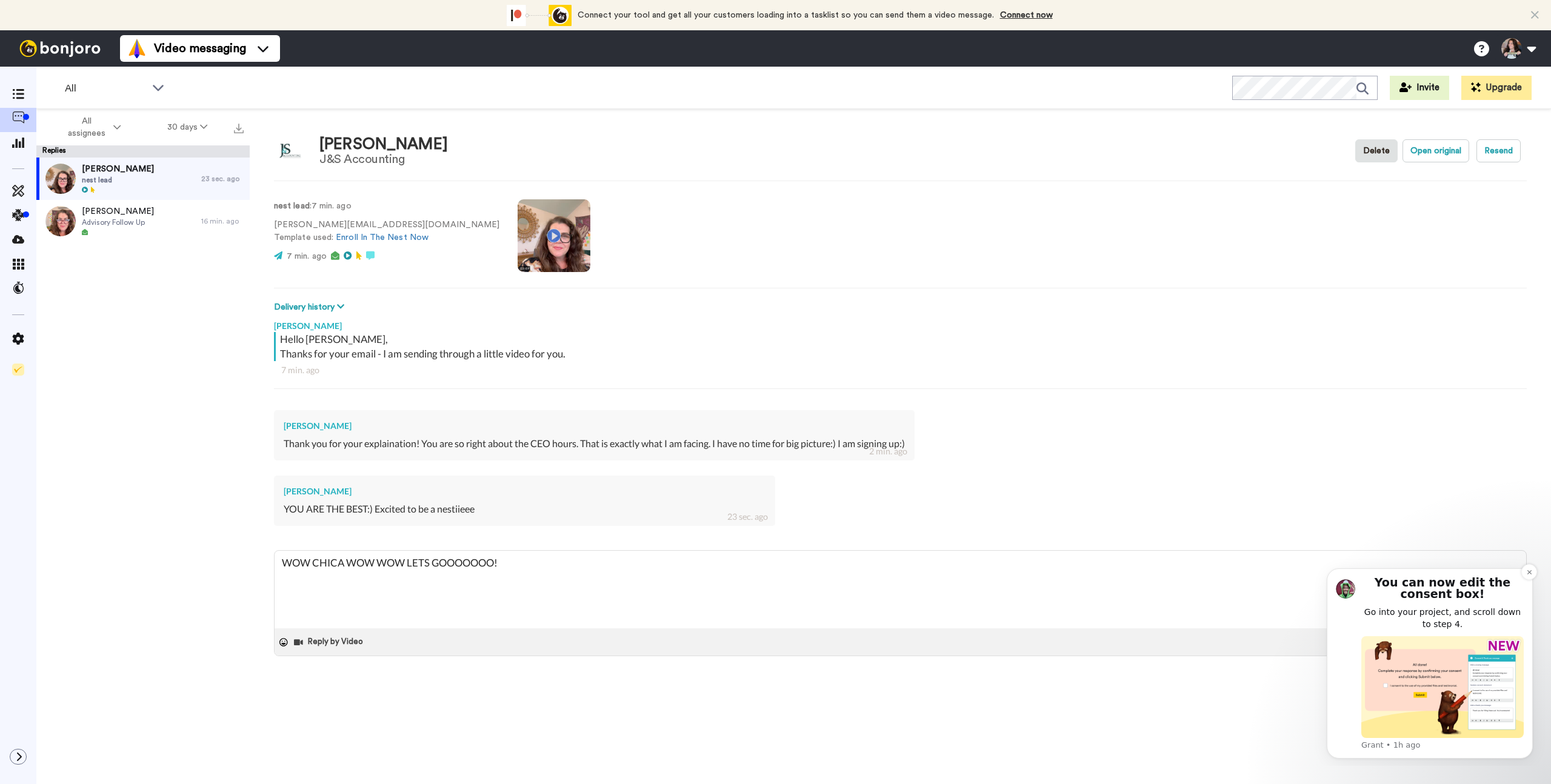
type textarea "WOW CHICA WOW WOW LETS GOOOOOOO!"
drag, startPoint x: 1448, startPoint y: 576, endPoint x: 1236, endPoint y: 624, distance: 217.4
click at [1309, 624] on html "You can now edit the consent box! Go into your project, and scroll down to step…" at bounding box center [1430, 661] width 243 height 208
click at [1528, 574] on icon "Dismiss notification" at bounding box center [1529, 572] width 7 height 7
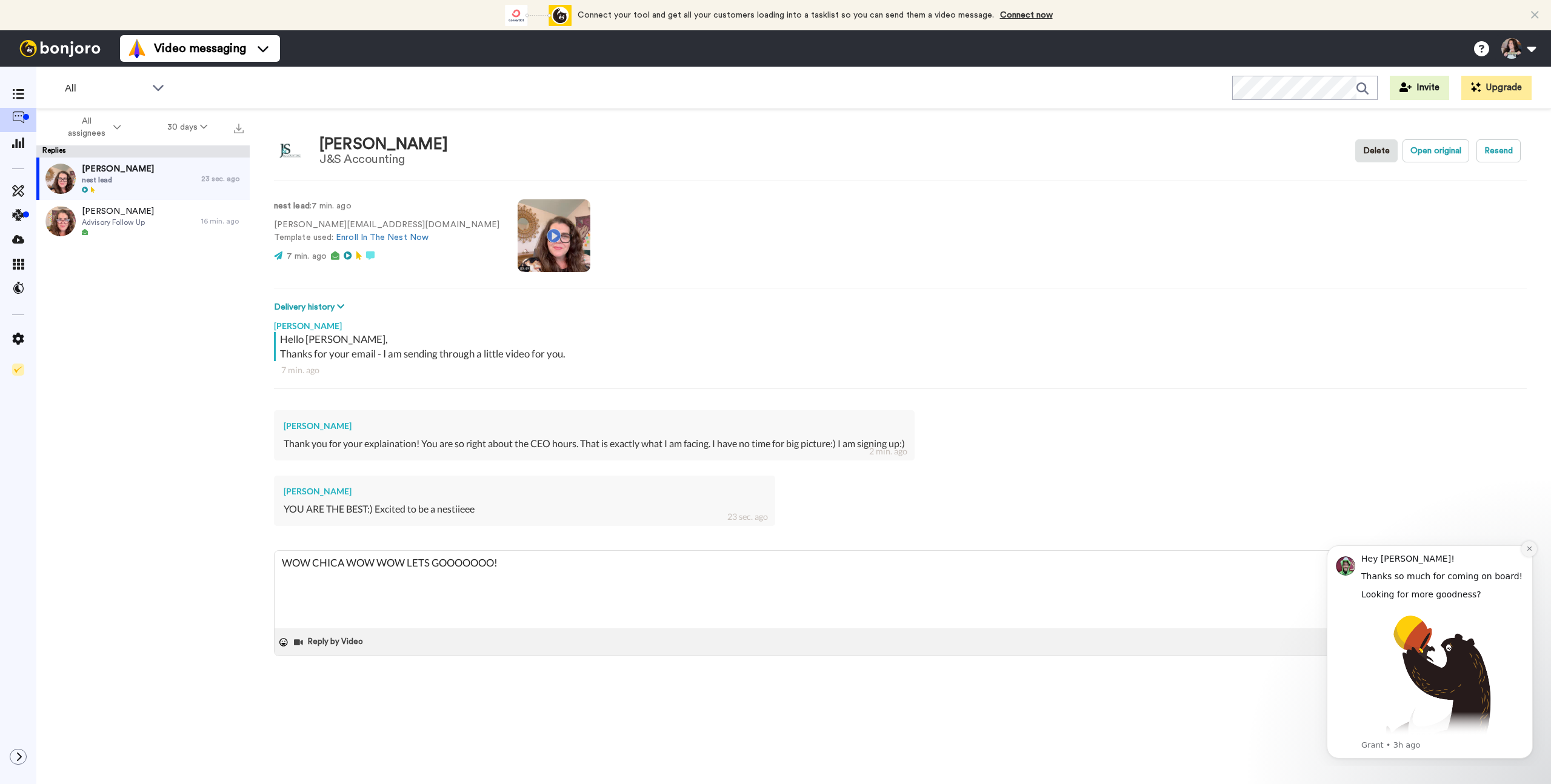
click at [1529, 549] on icon "Dismiss notification" at bounding box center [1529, 549] width 7 height 7
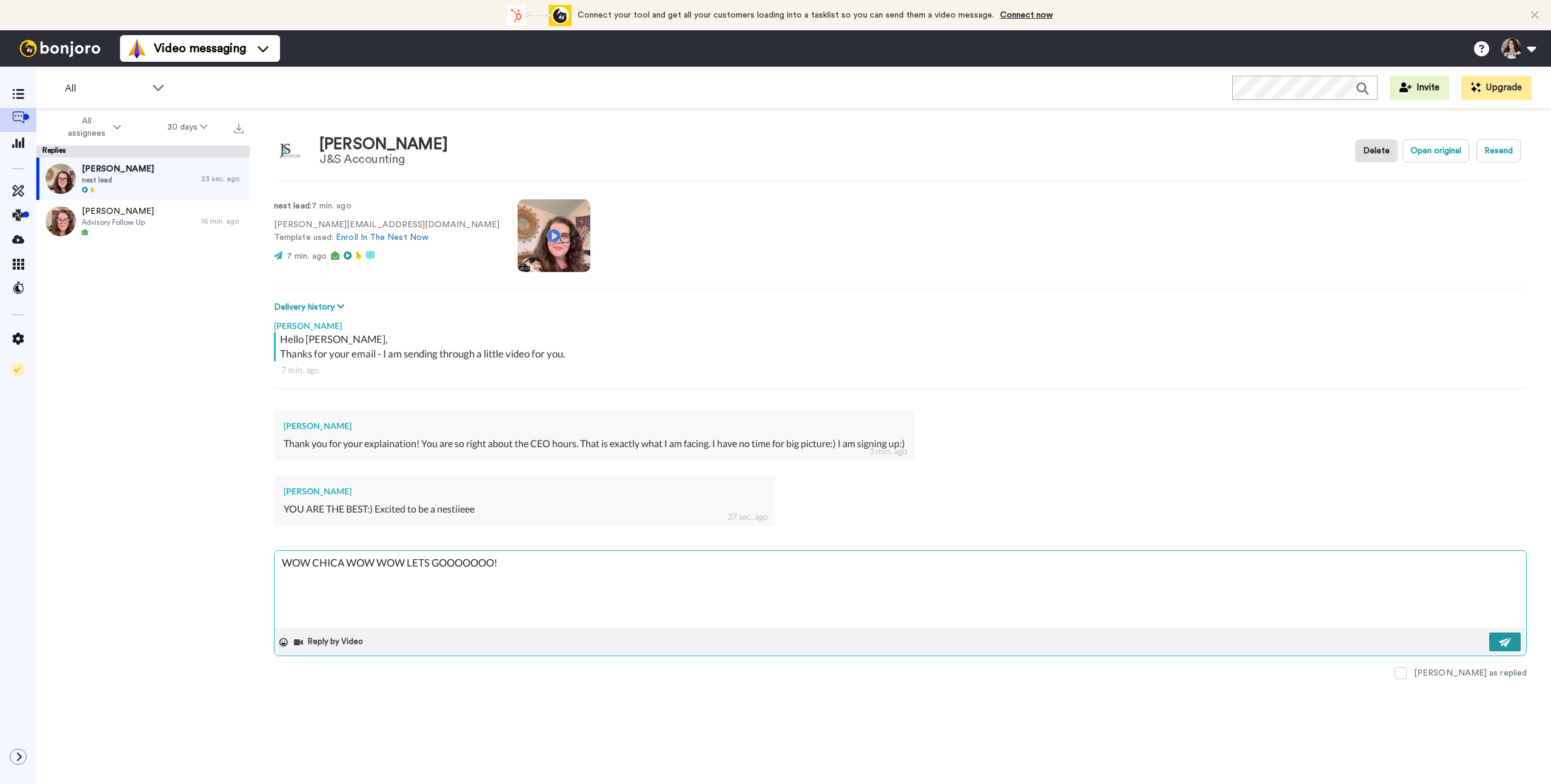
click at [1503, 642] on img at bounding box center [1505, 642] width 13 height 10
type textarea "x"
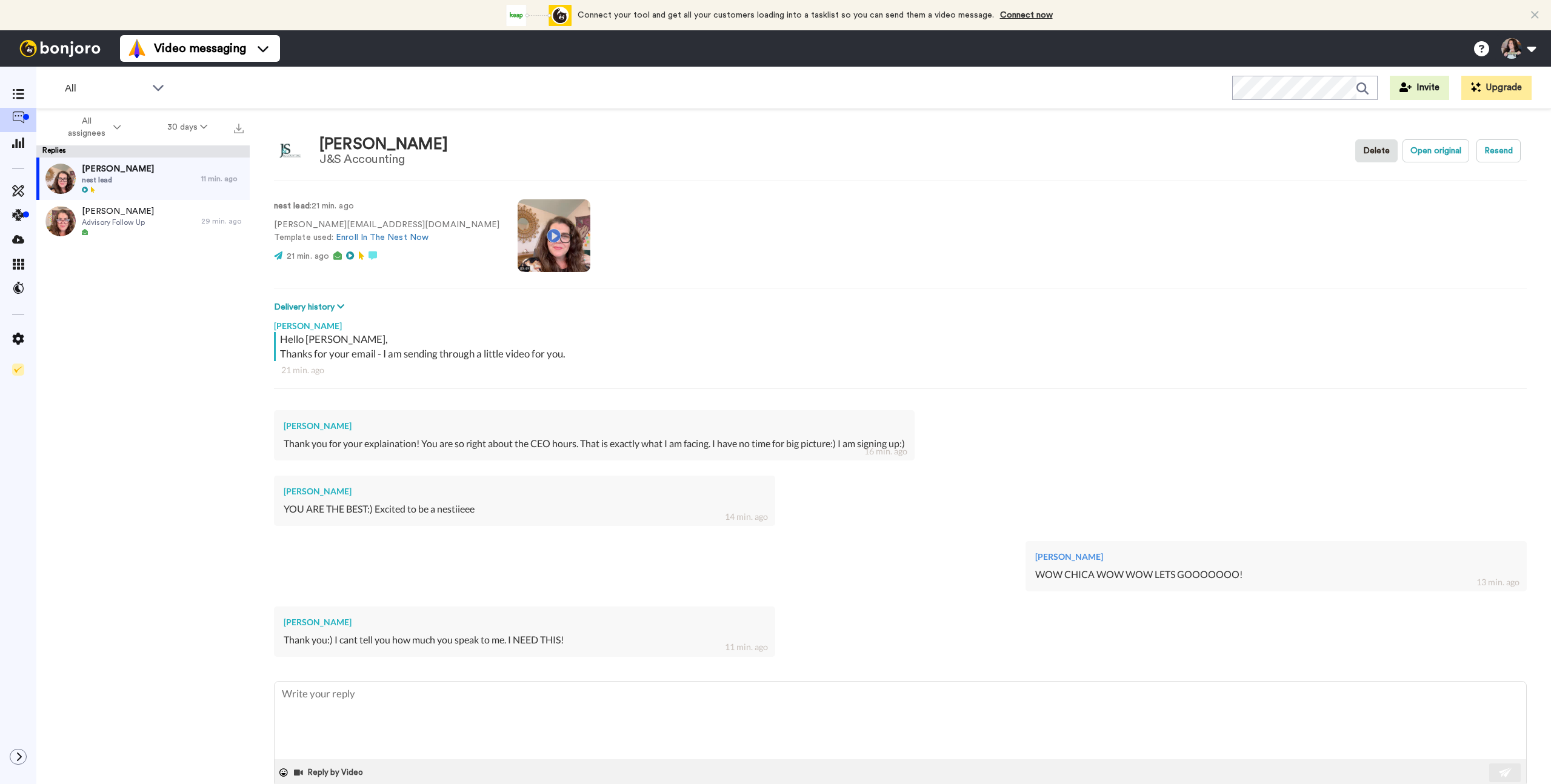
scroll to position [25, 0]
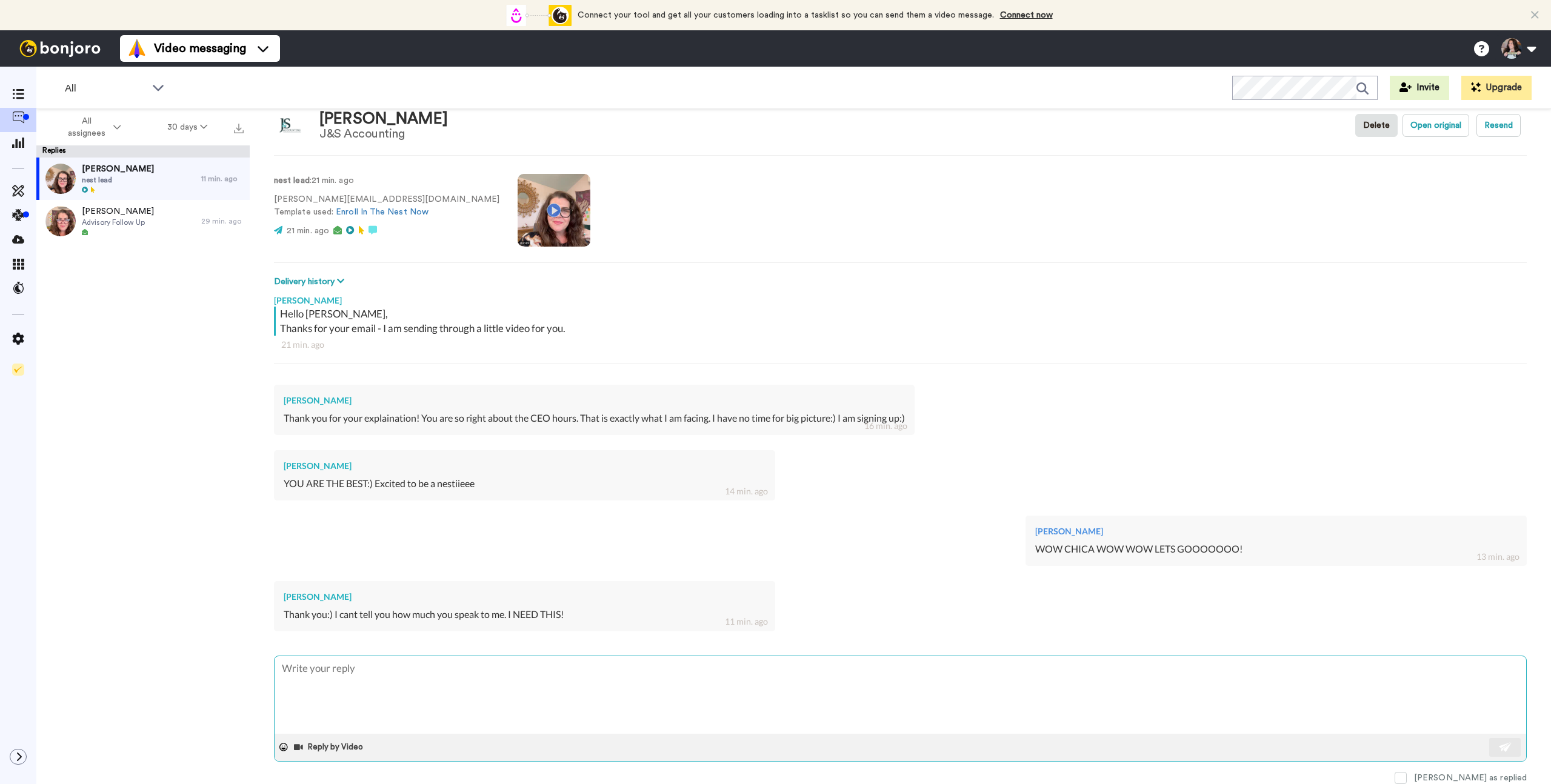
click at [434, 683] on textarea at bounding box center [900, 694] width 1251 height 77
type textarea "x"
type textarea "I"
type textarea "x"
type textarea "I"
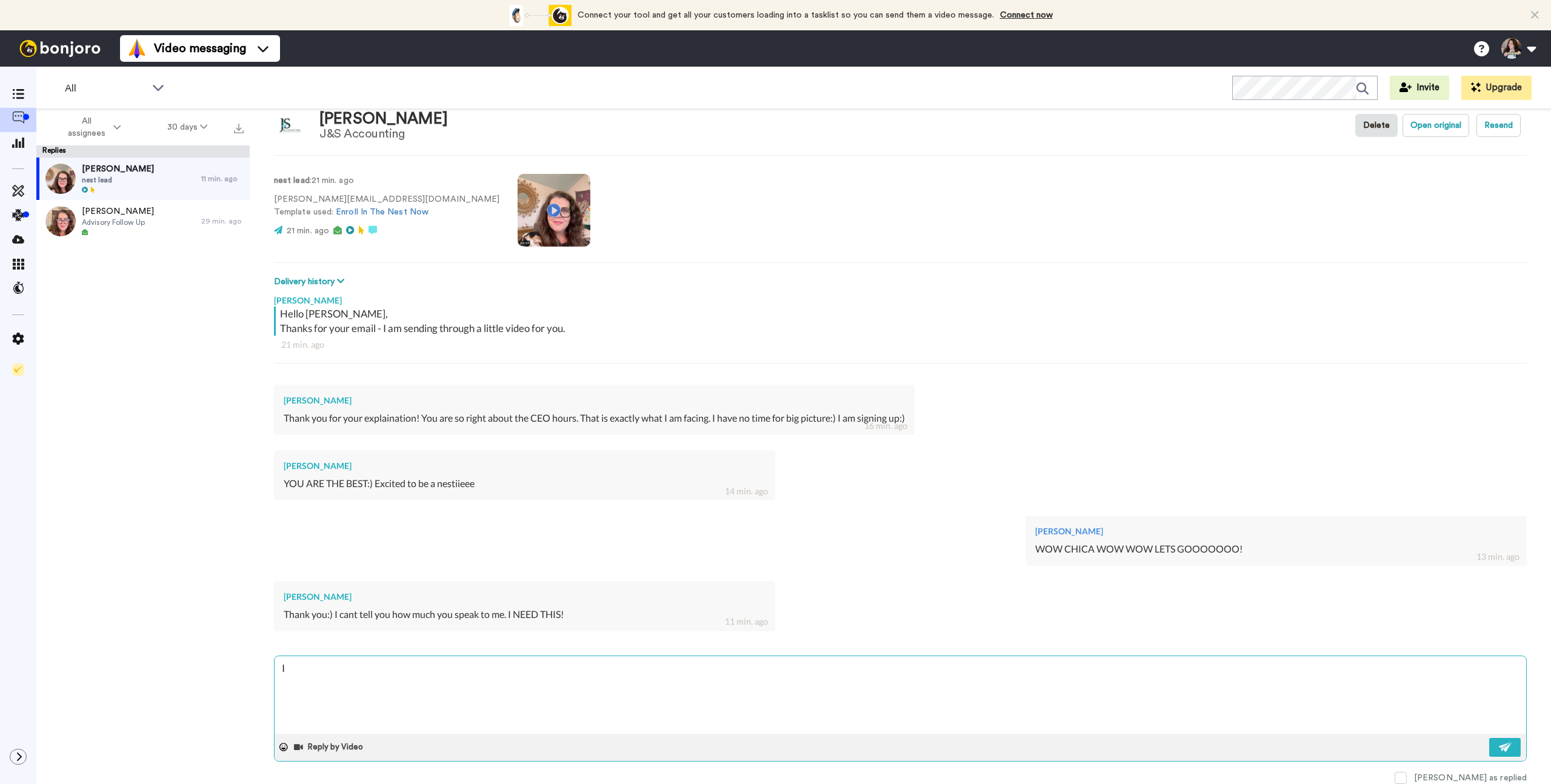
type textarea "x"
type textarea "I a"
type textarea "x"
type textarea "I am"
type textarea "x"
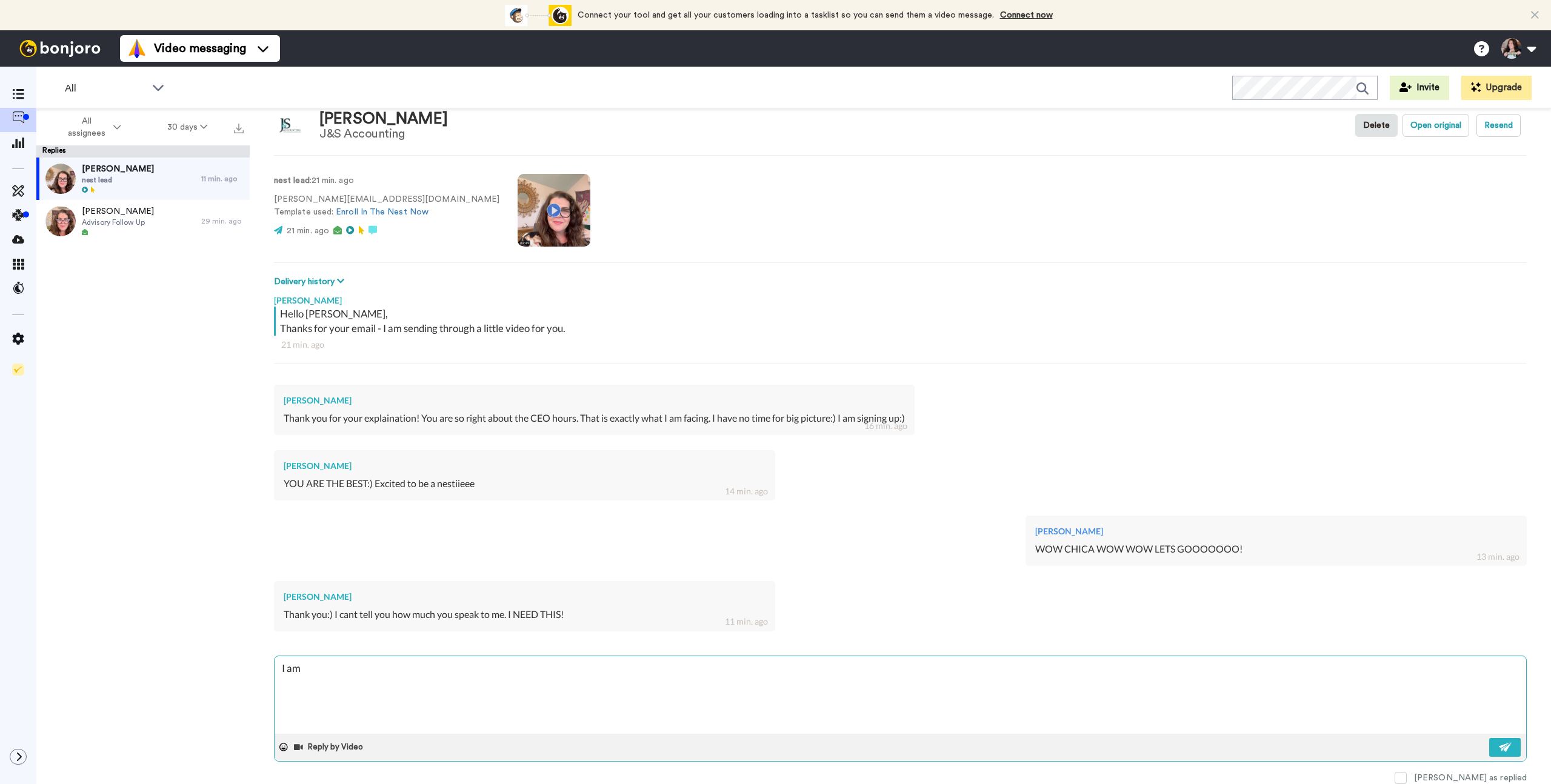
type textarea "I am"
type textarea "x"
type textarea "I am s"
type textarea "x"
type textarea "I am su"
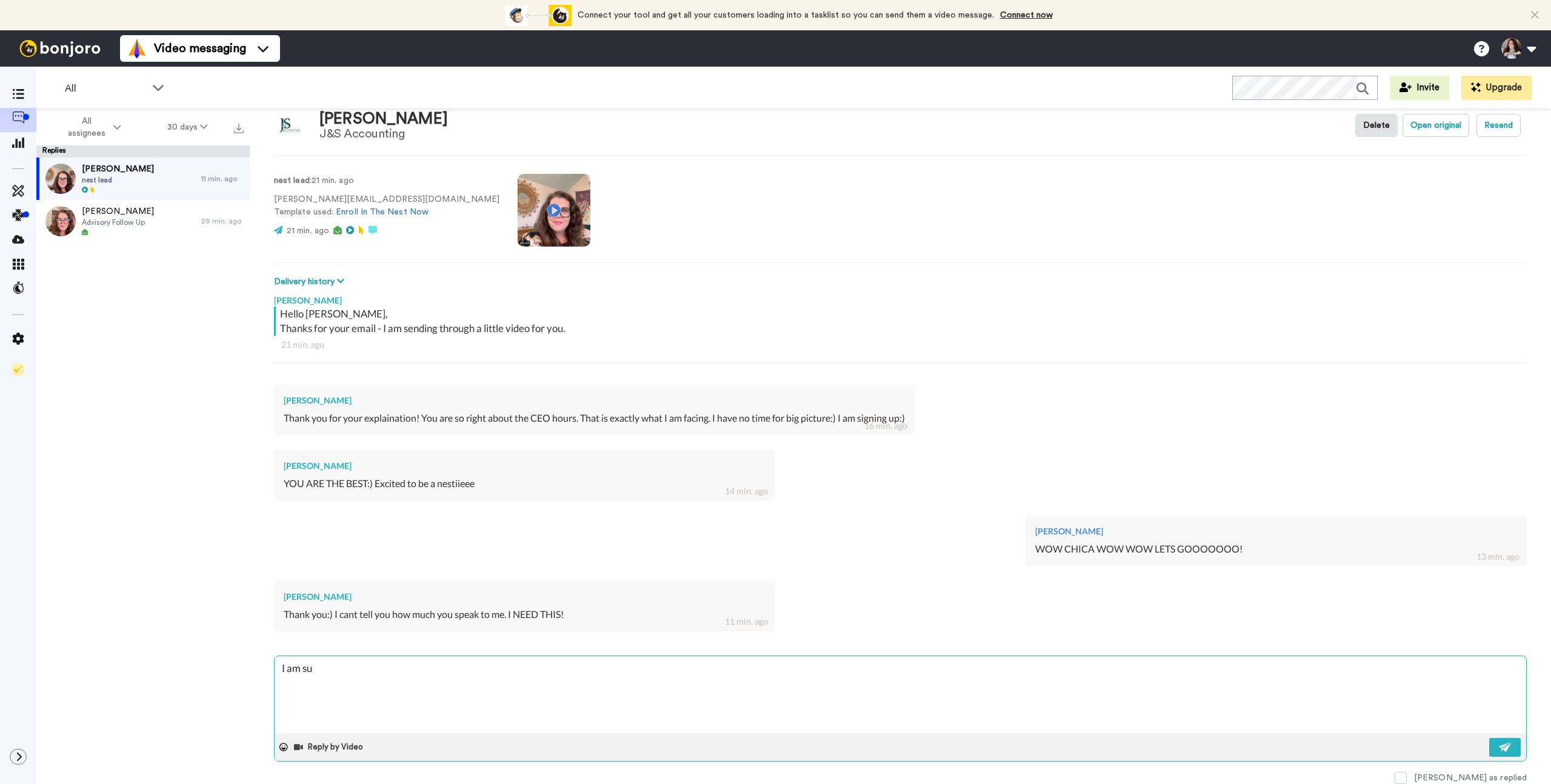
type textarea "x"
type textarea "I am sup"
type textarea "x"
type textarea "I am supe"
type textarea "x"
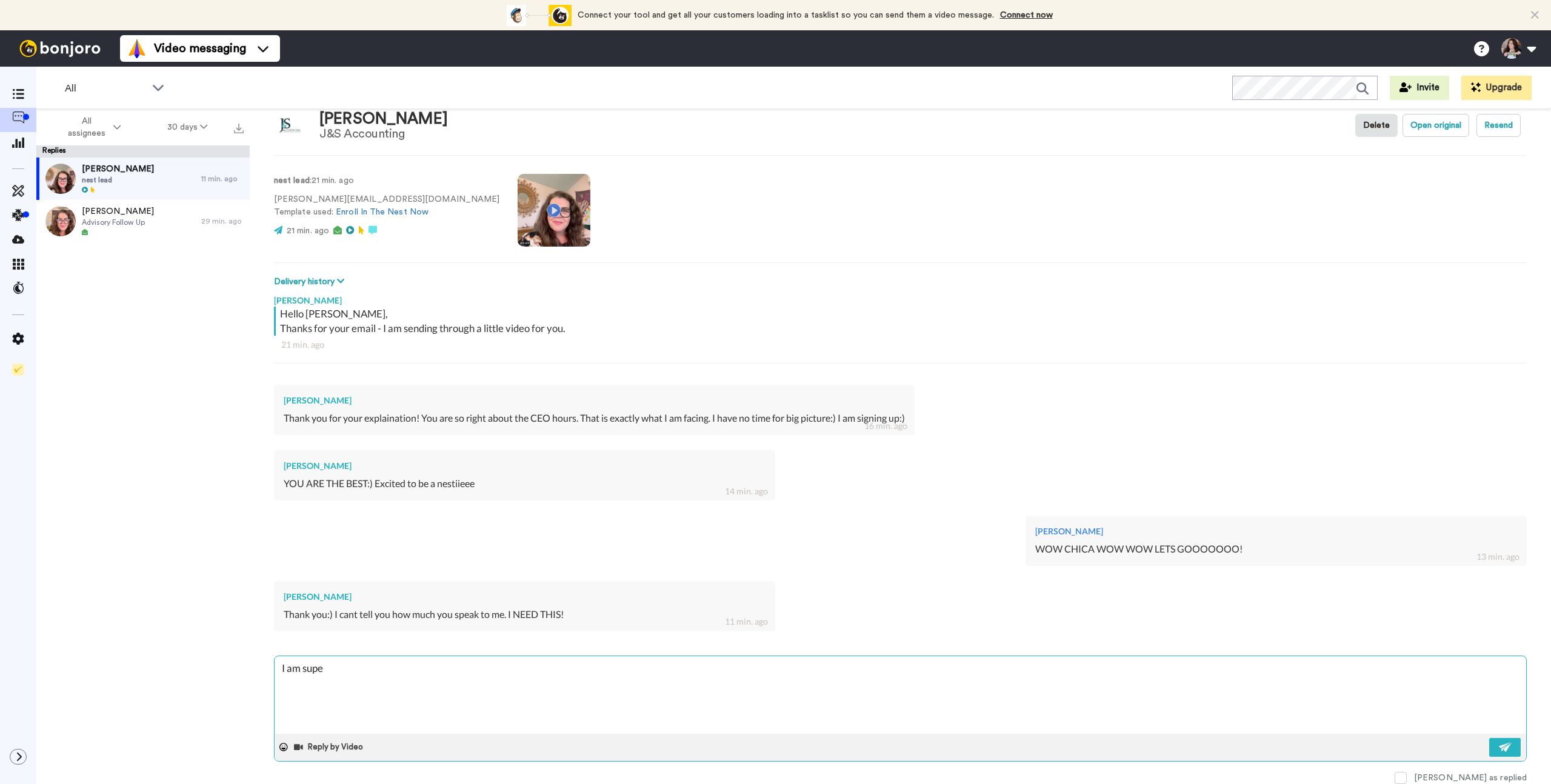
type textarea "I am super"
type textarea "x"
type textarea "I am super"
type textarea "x"
type textarea "I am super e"
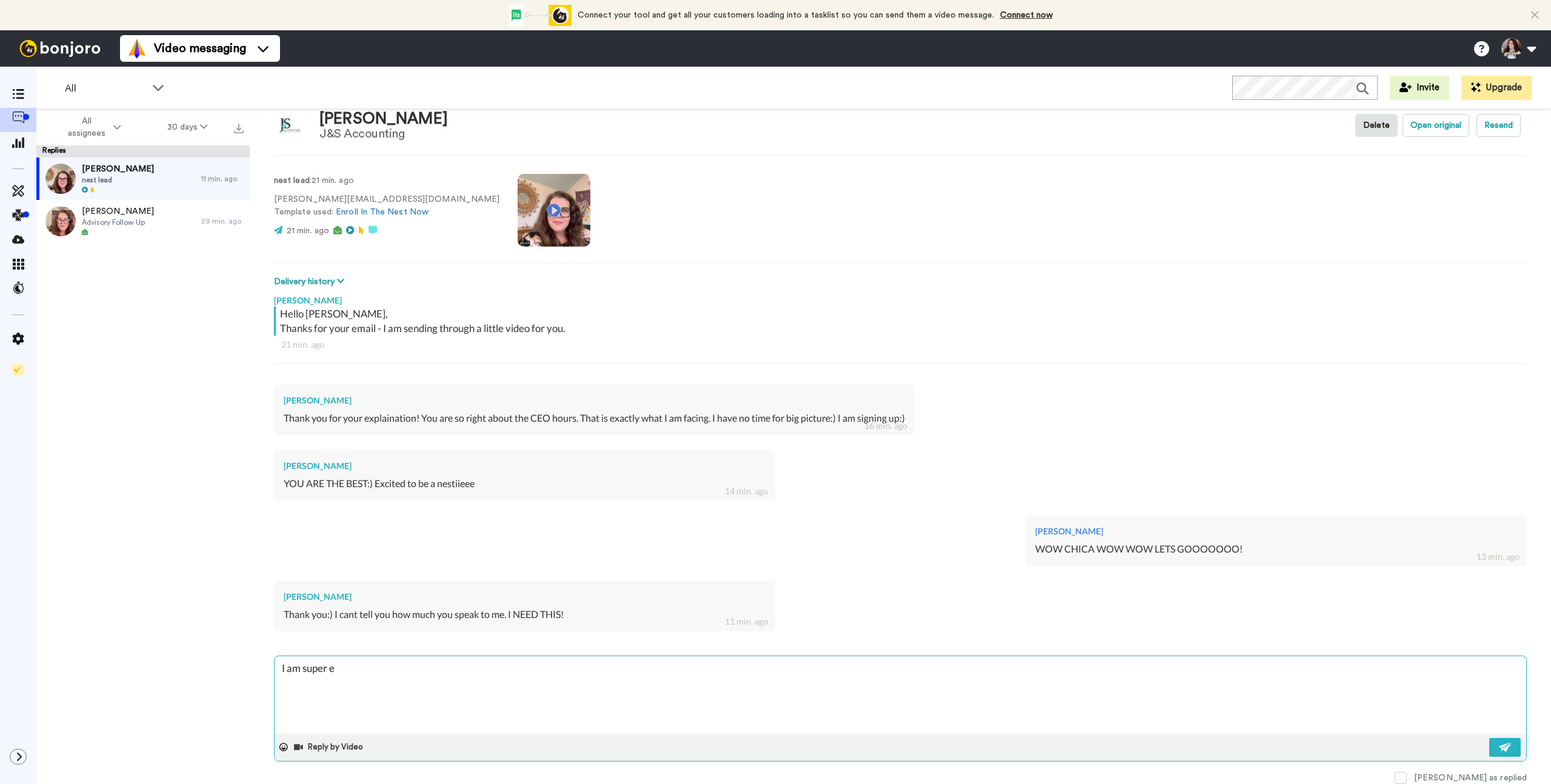
type textarea "x"
type textarea "I am super ex"
type textarea "x"
type textarea "I am super exc"
type textarea "x"
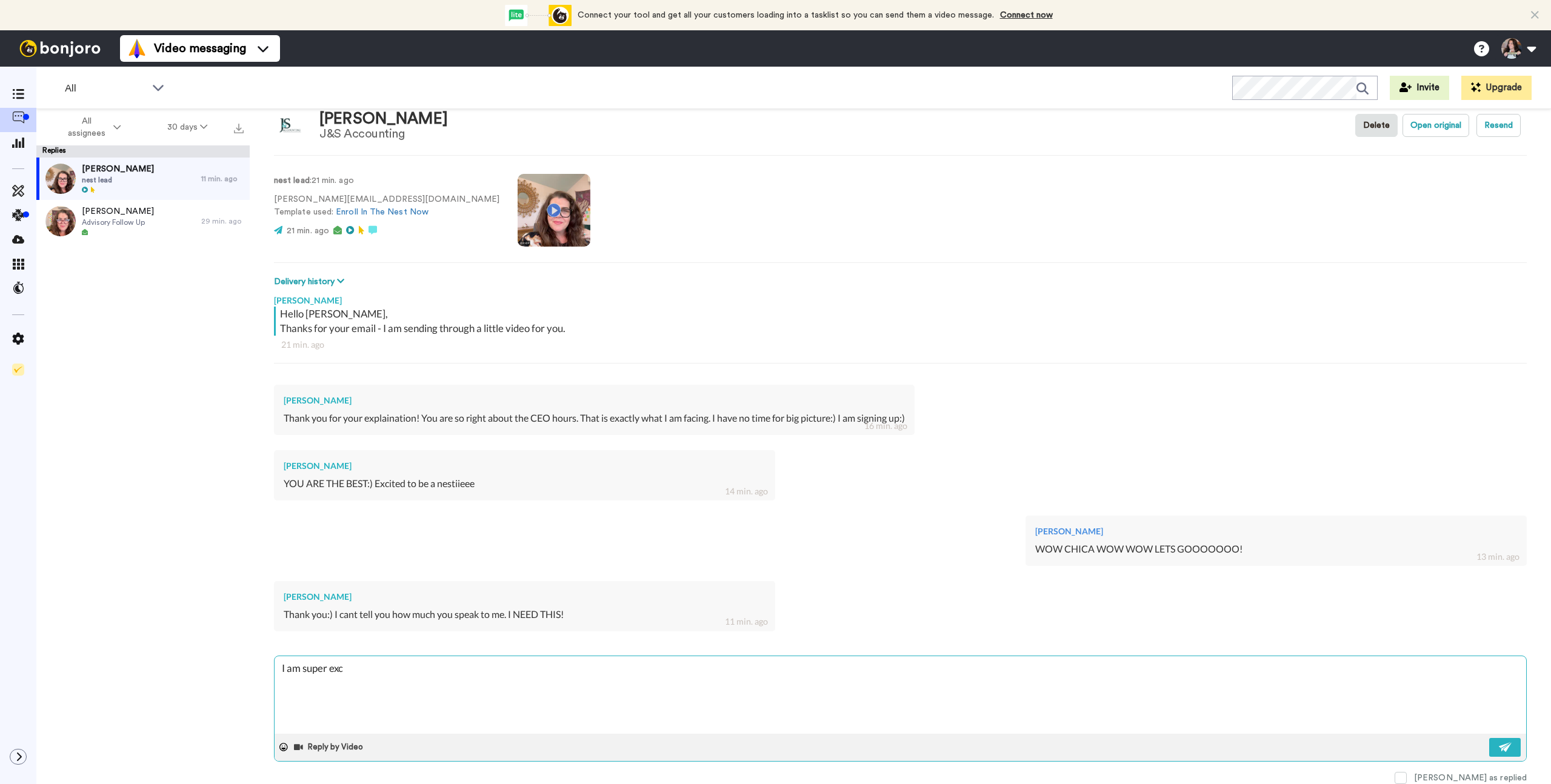
type textarea "I am super exci"
type textarea "x"
type textarea "I am super excit"
type textarea "x"
type textarea "I am super excite"
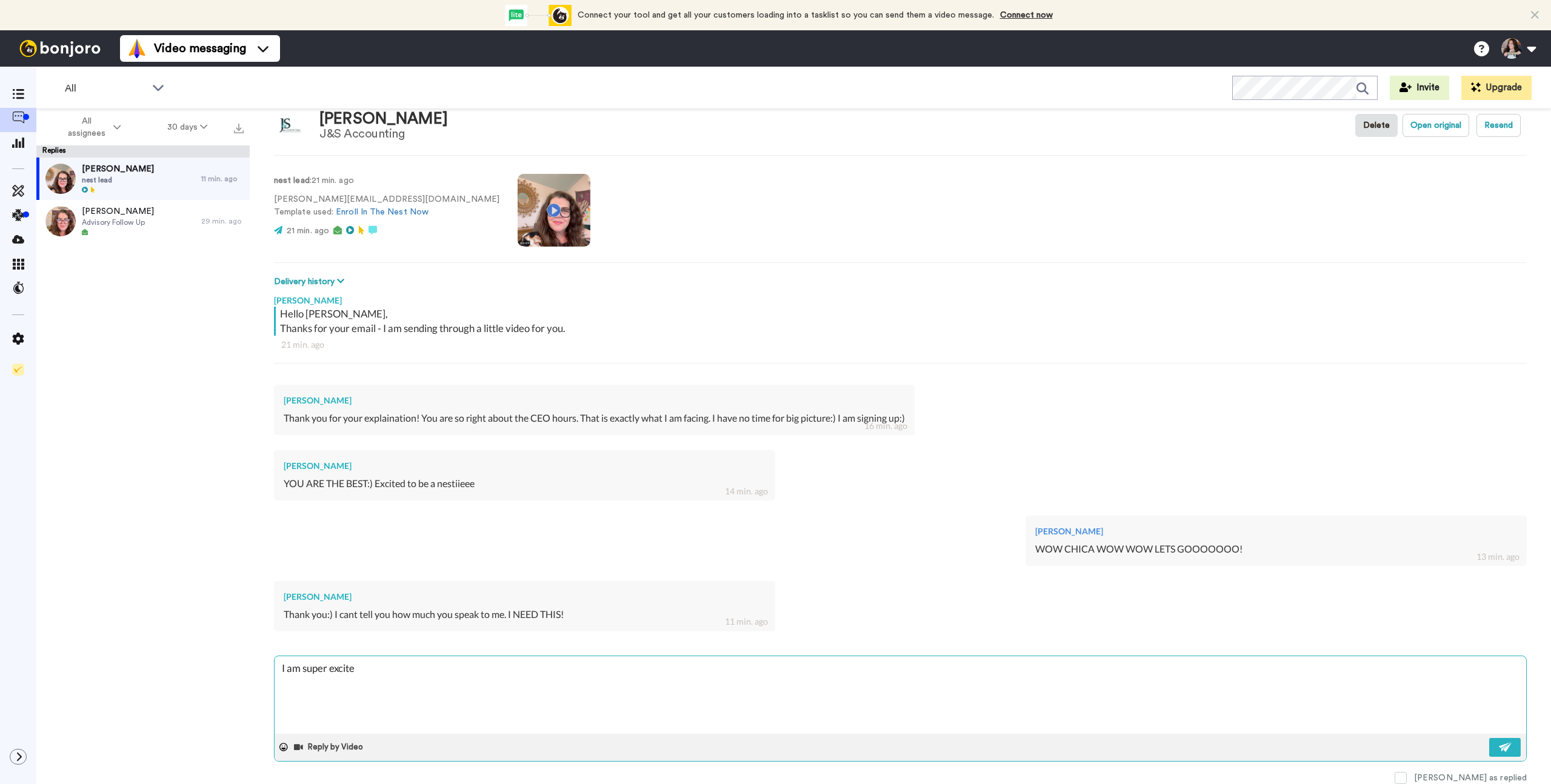
type textarea "x"
type textarea "I am super excited"
type textarea "x"
type textarea "I am super excited!"
type textarea "x"
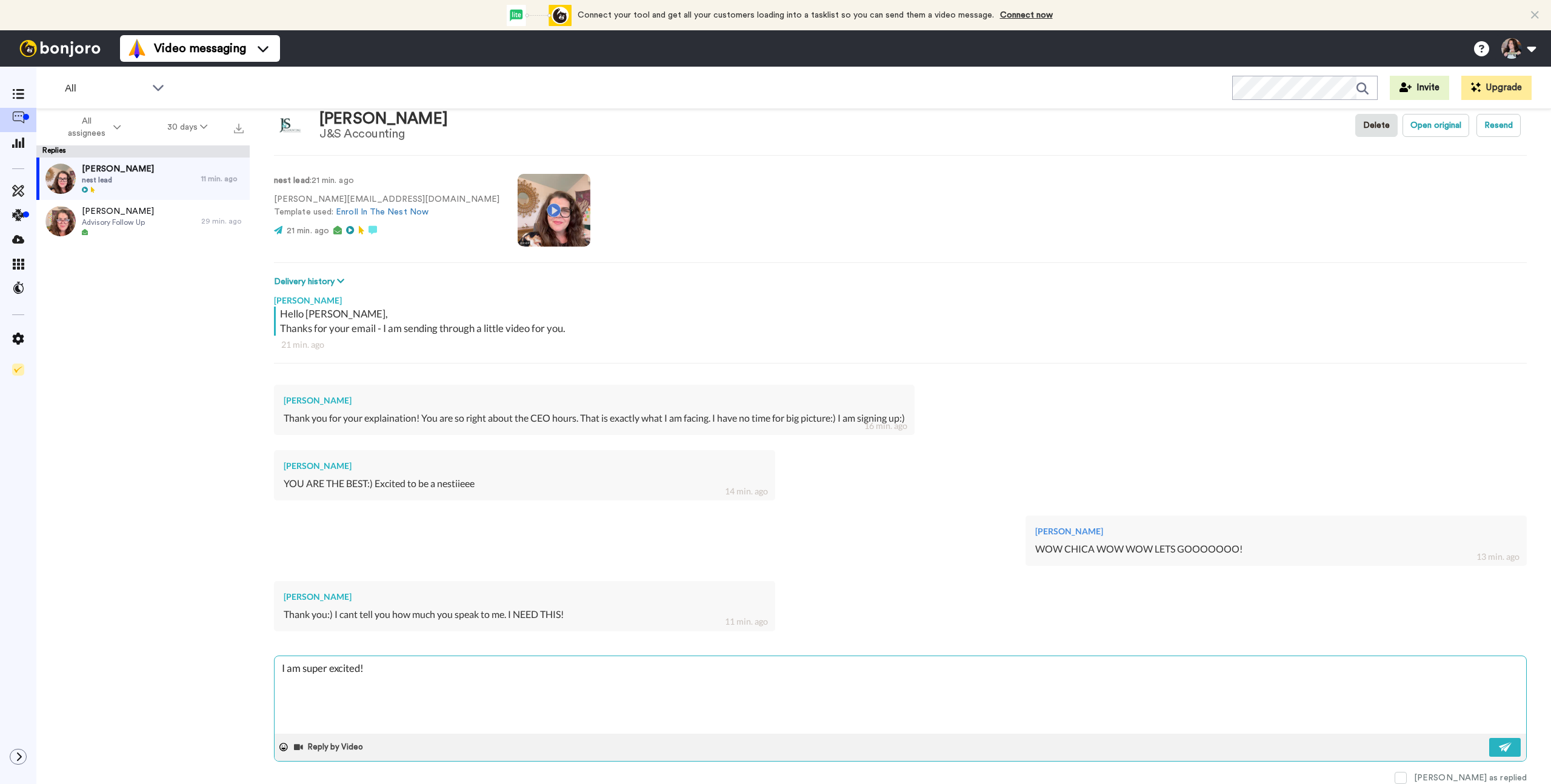
type textarea "I am super excited!"
type textarea "x"
type textarea "I am super excited!"
drag, startPoint x: 1501, startPoint y: 745, endPoint x: 1085, endPoint y: 709, distance: 417.6
click at [1501, 745] on img at bounding box center [1505, 747] width 13 height 10
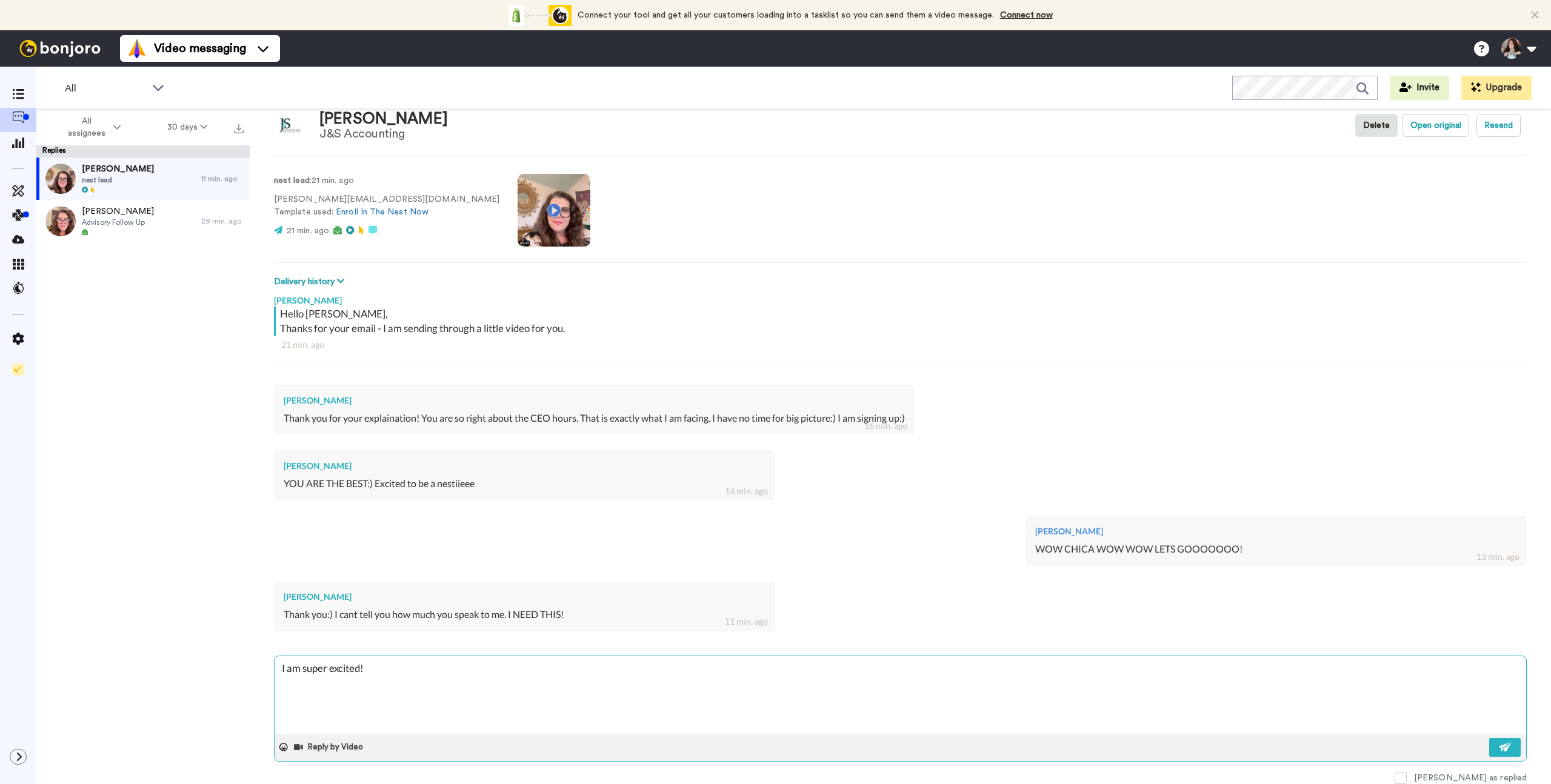
type textarea "x"
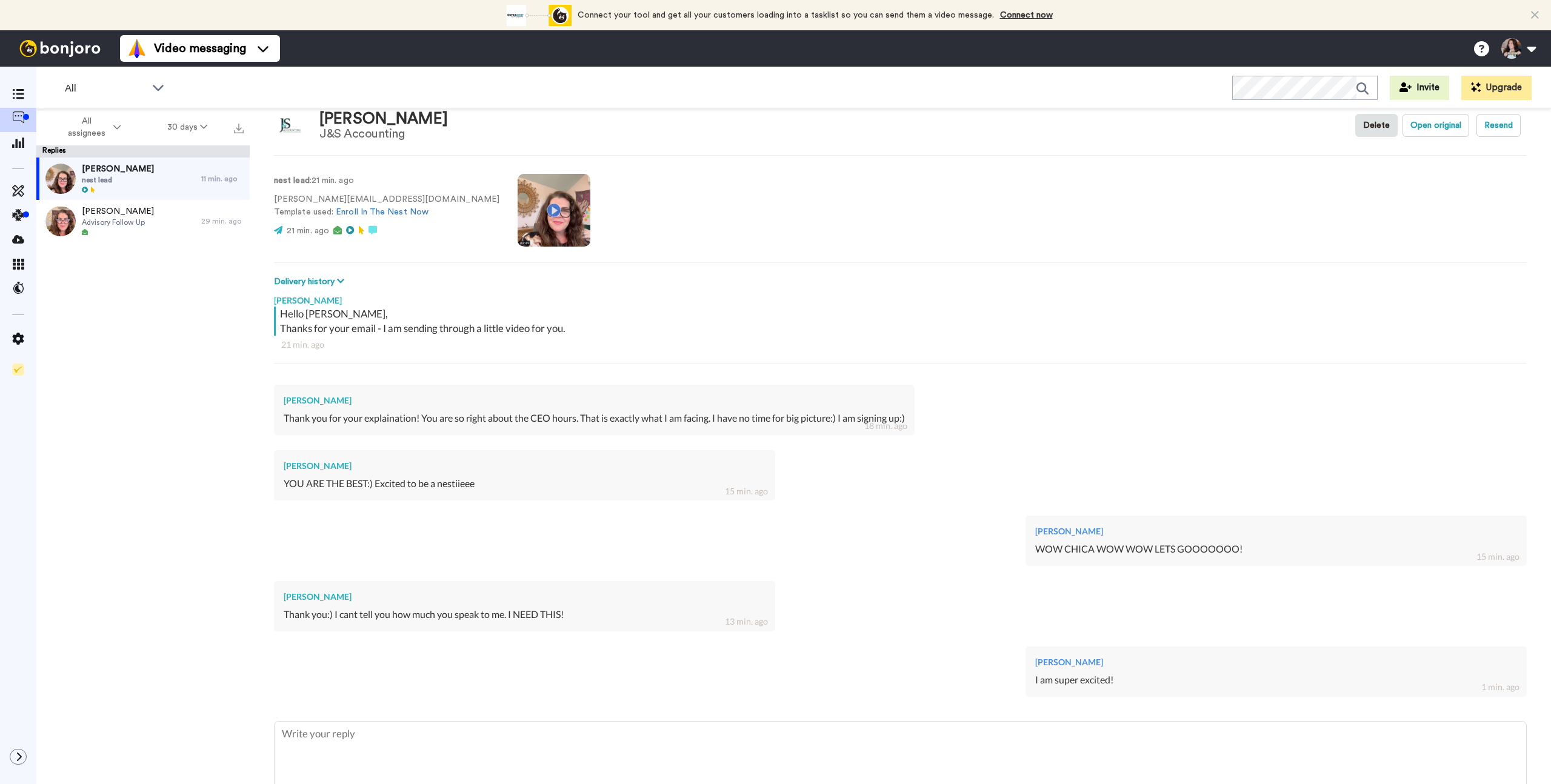
type textarea "x"
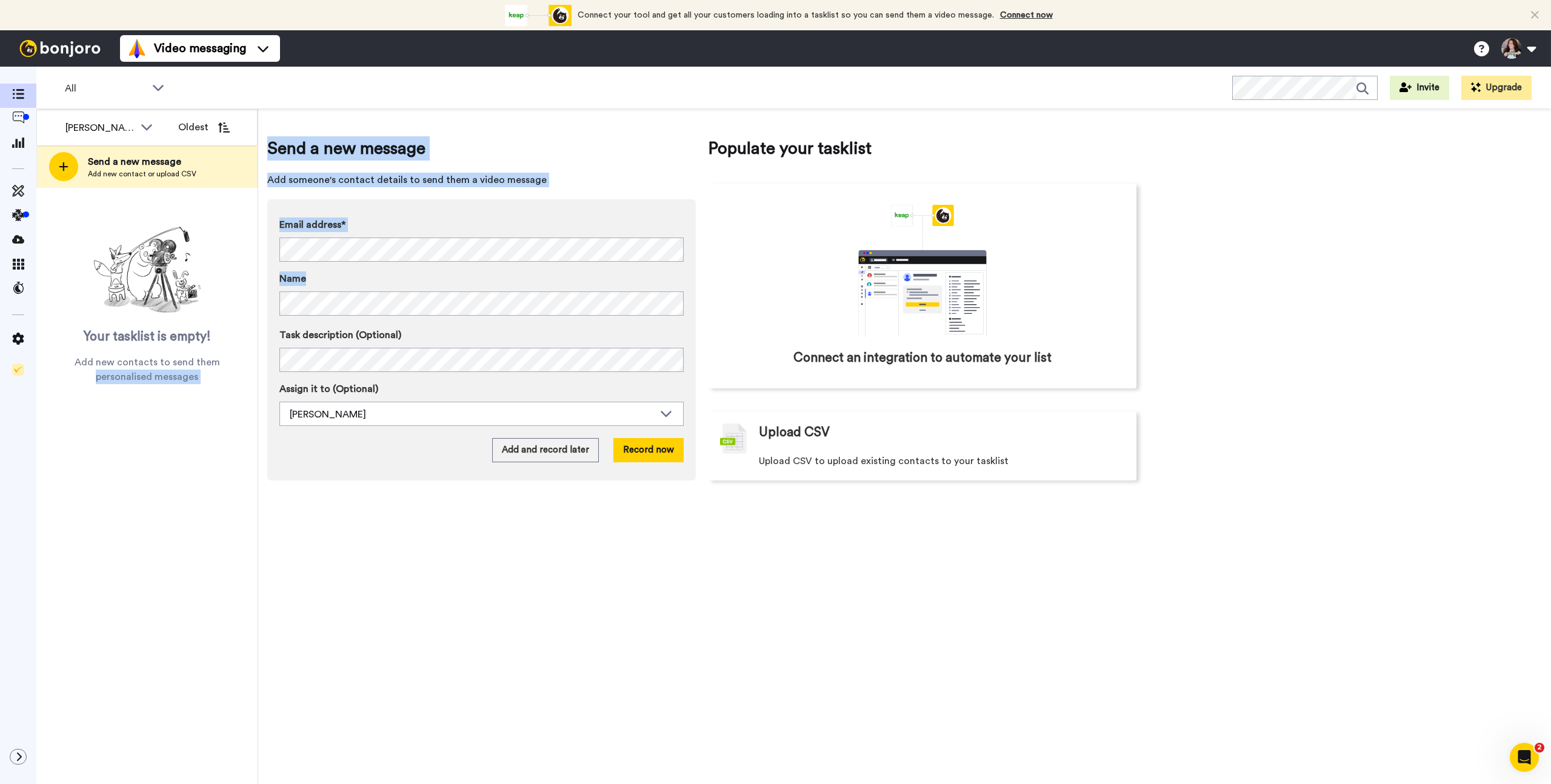
copy div "personalised messages Send a new message Add someone's contact details to send …"
drag, startPoint x: 431, startPoint y: 373, endPoint x: 266, endPoint y: 360, distance: 165.5
click at [233, 364] on div "Justine Lackey All members Justine Lackey Oldest Send a new message Add new con…" at bounding box center [794, 446] width 1515 height 675
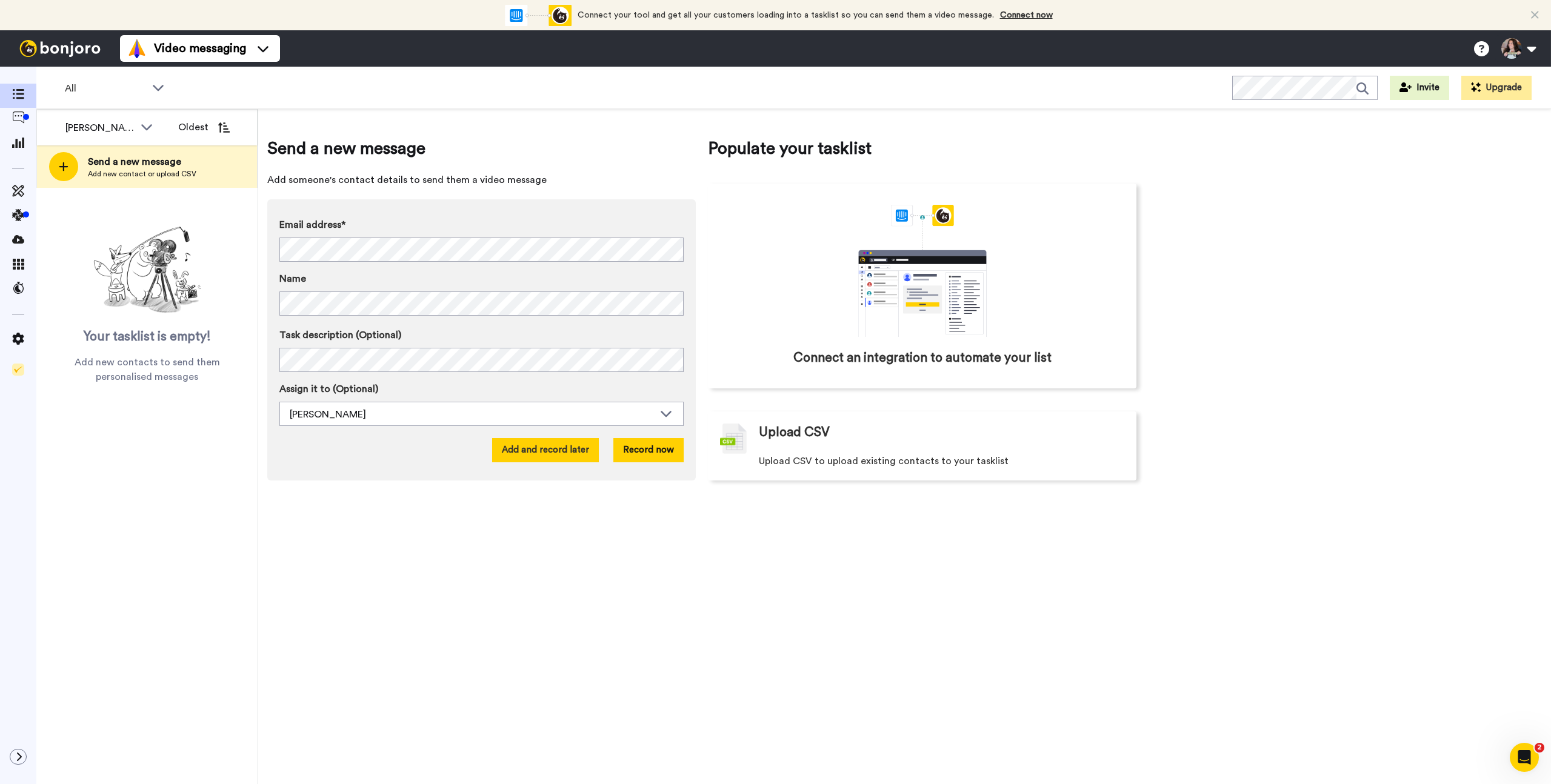
click at [561, 454] on button "Add and record later" at bounding box center [545, 450] width 106 height 24
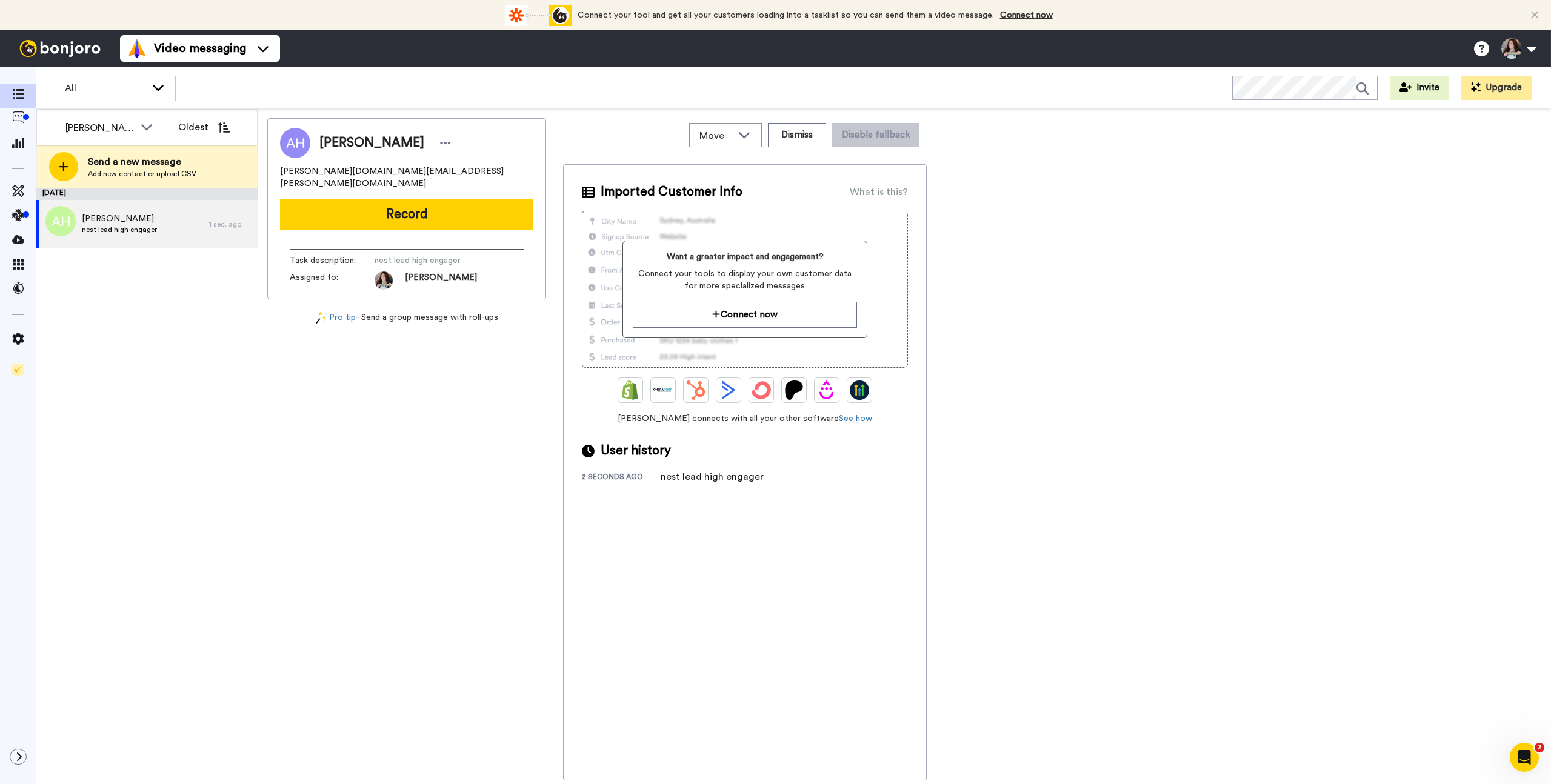
click at [109, 93] on span "All" at bounding box center [105, 89] width 81 height 15
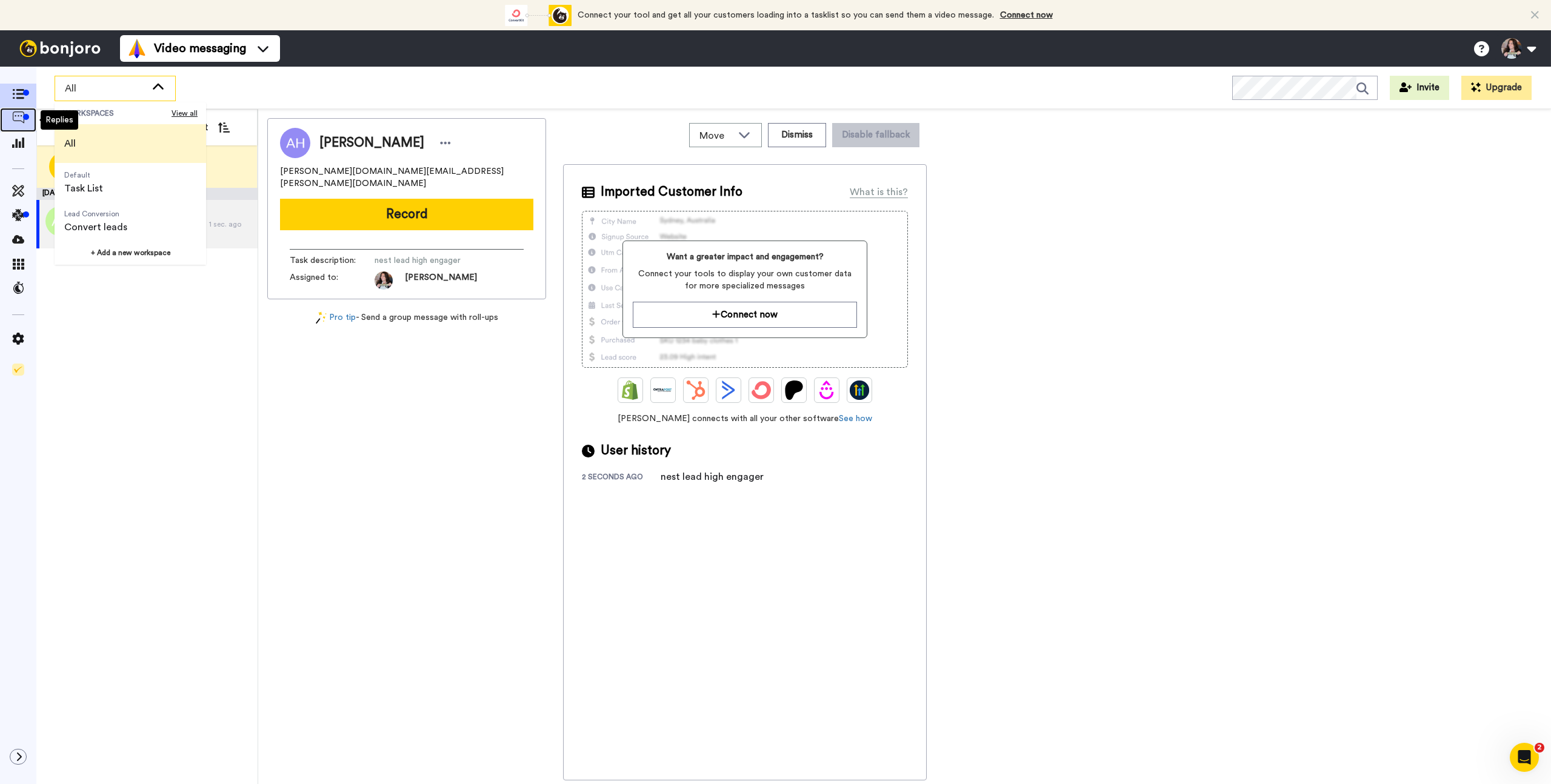
click at [18, 123] on icon at bounding box center [18, 118] width 12 height 12
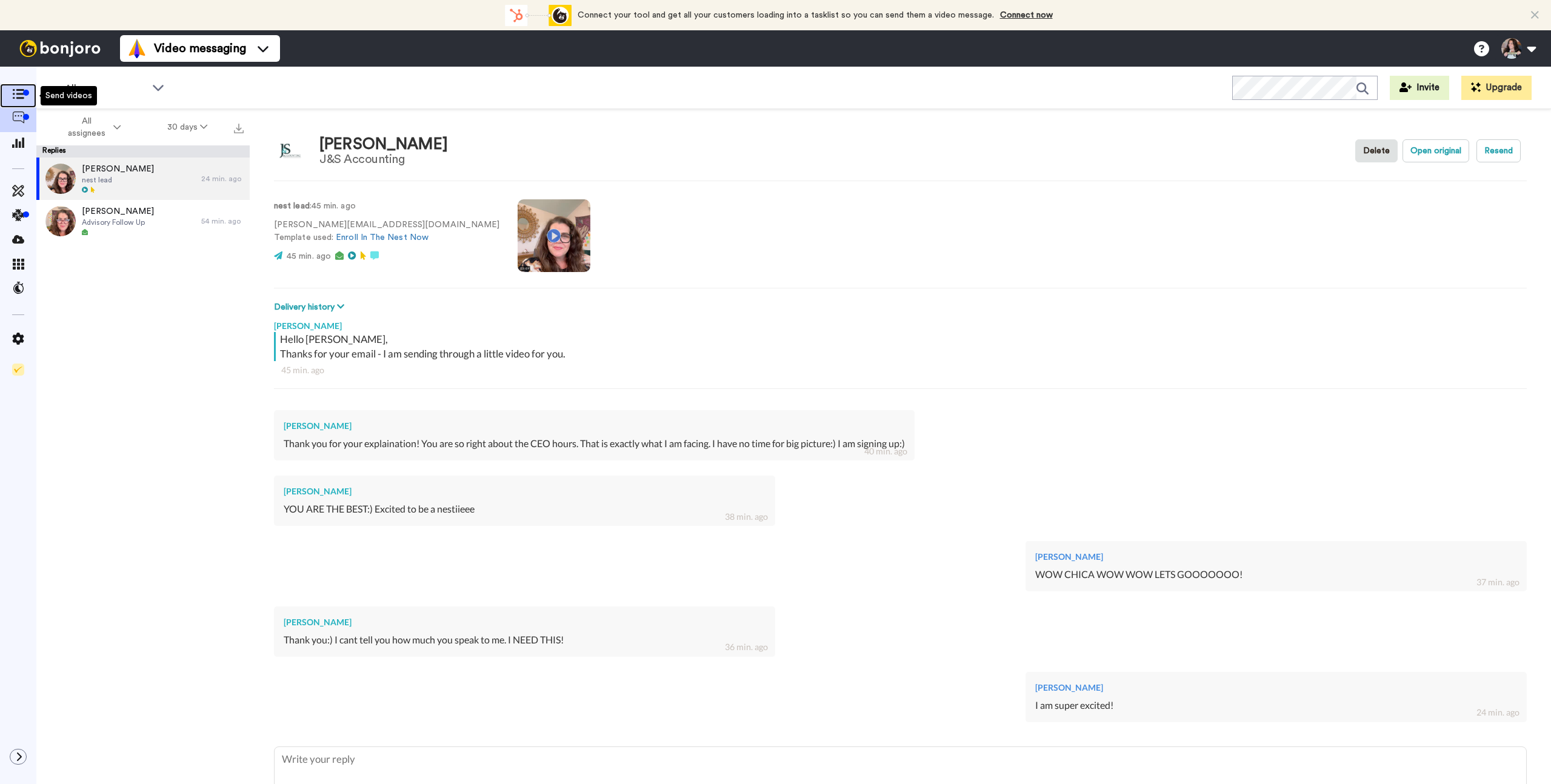
click at [21, 97] on icon at bounding box center [18, 95] width 12 height 11
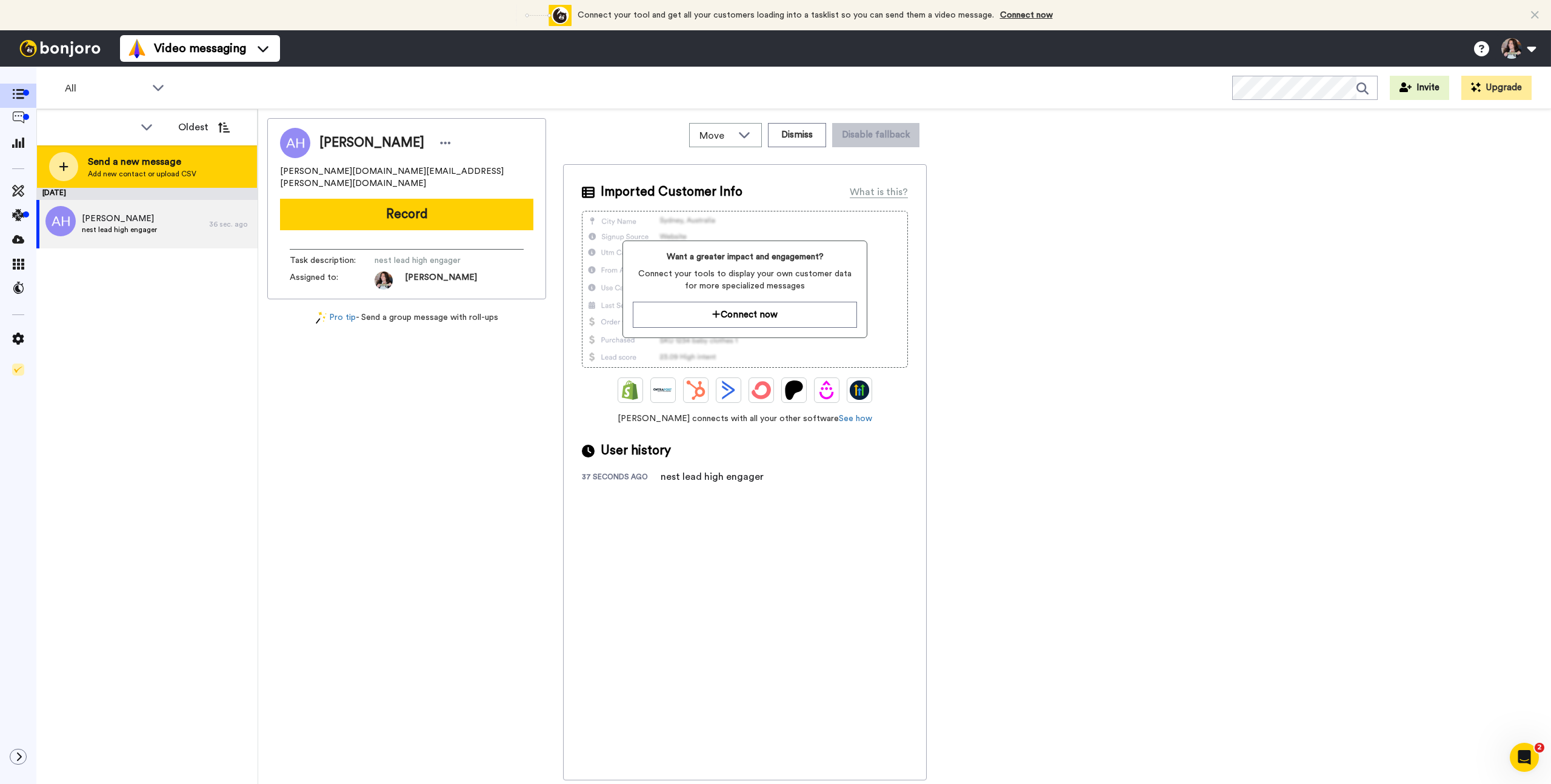
click at [149, 165] on span "Send a new message" at bounding box center [142, 162] width 108 height 15
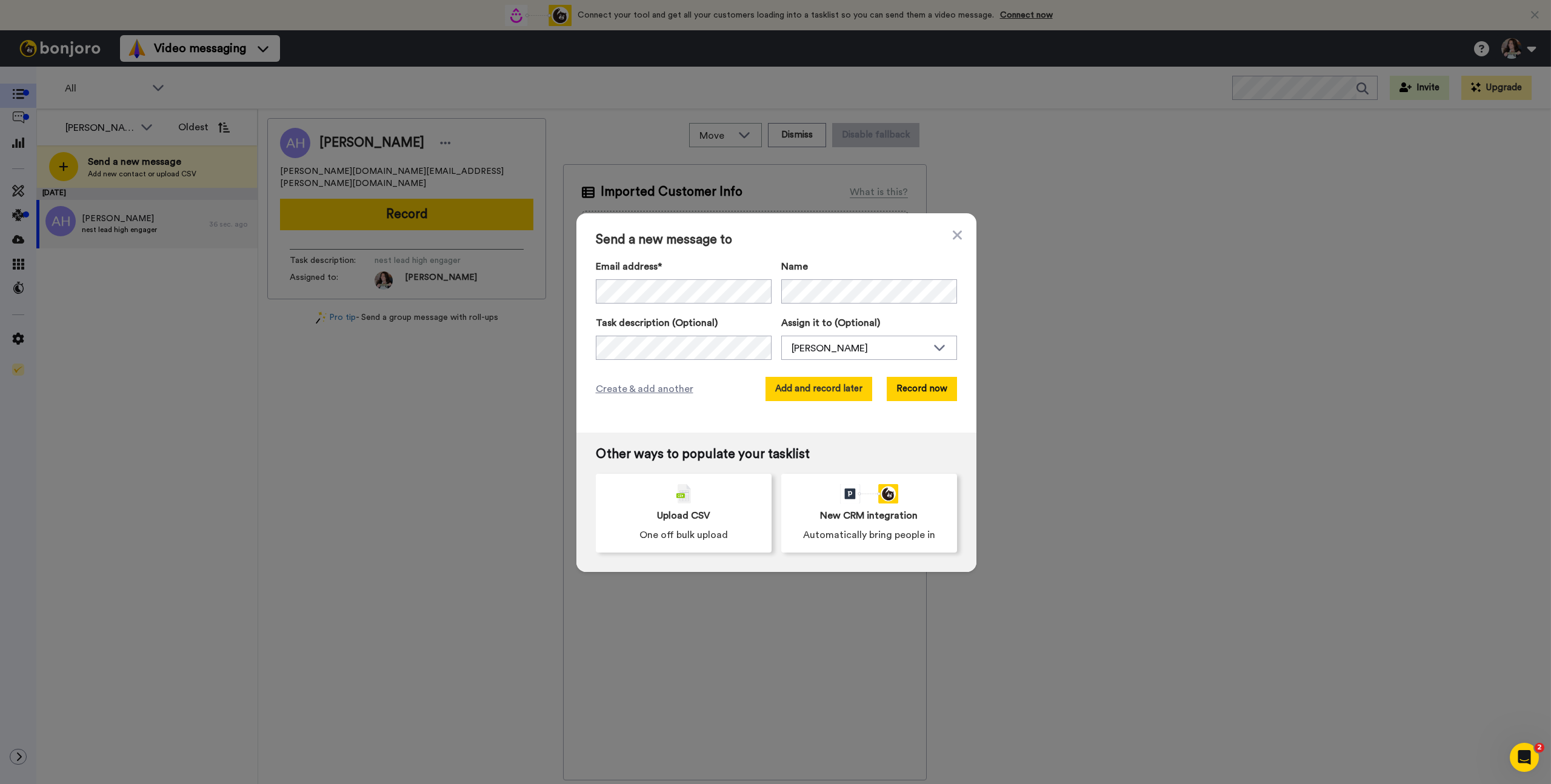
click at [816, 389] on button "Add and record later" at bounding box center [818, 389] width 106 height 24
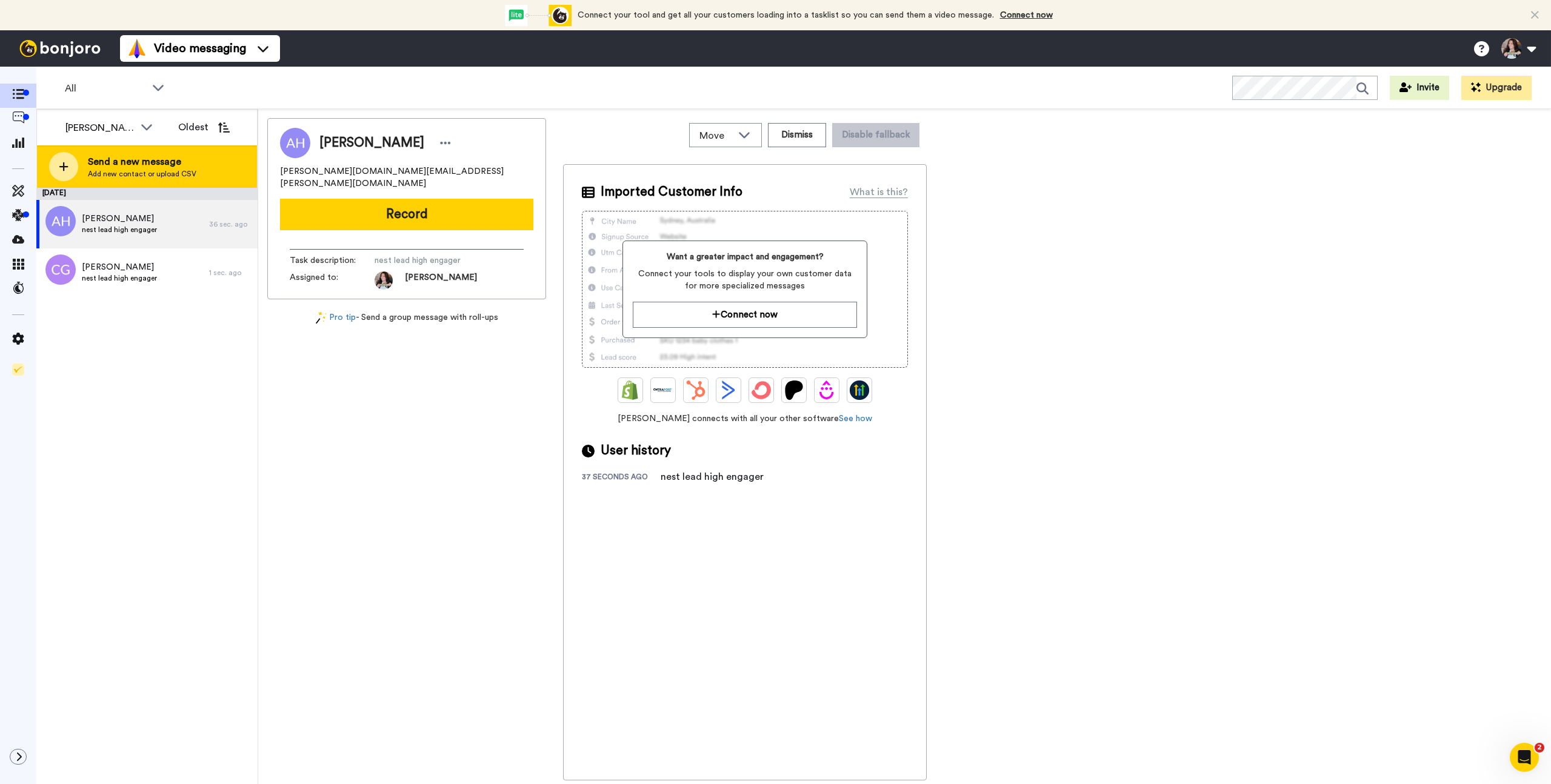
click at [109, 166] on span "Send a new message" at bounding box center [142, 162] width 108 height 15
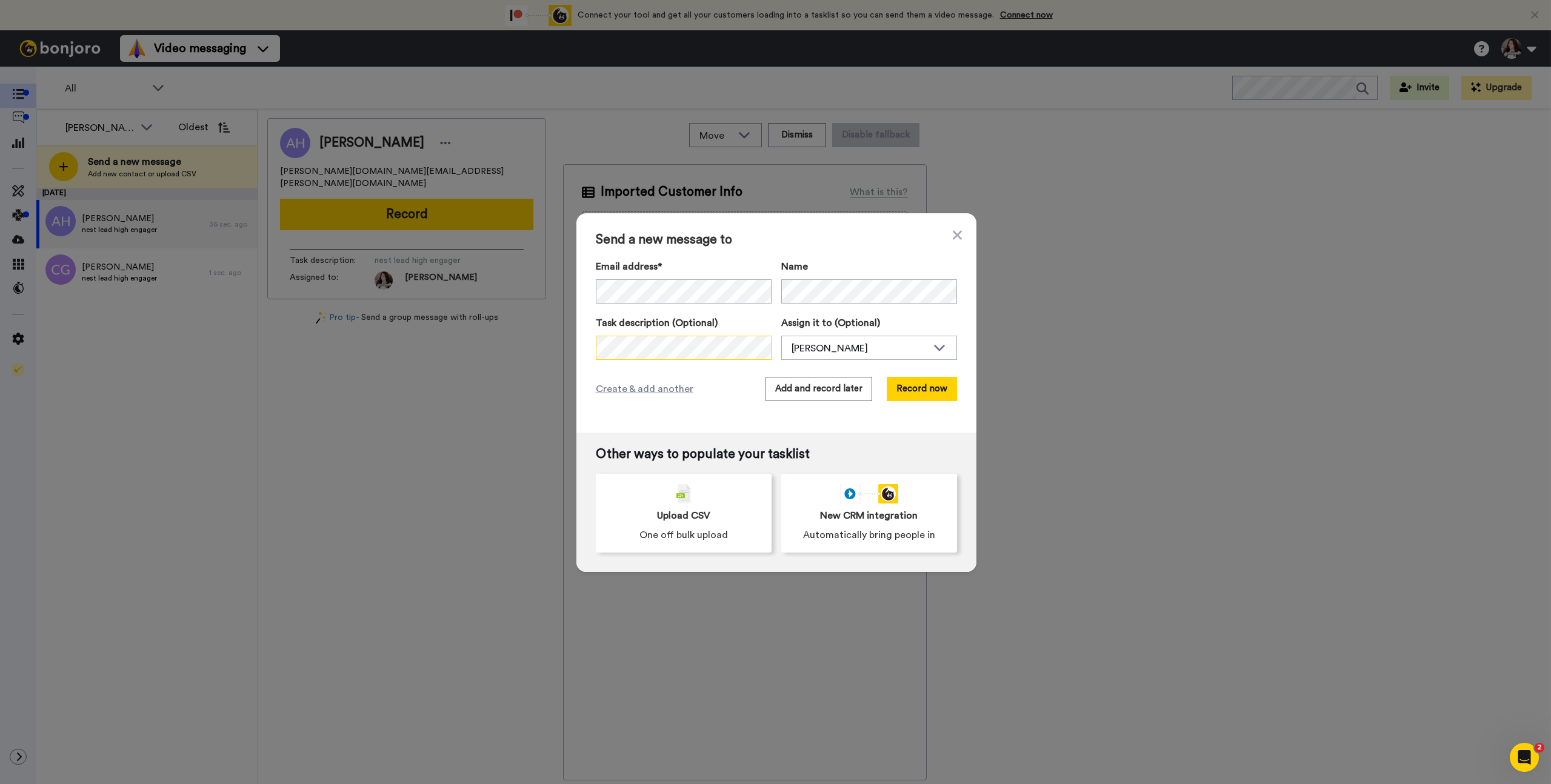
click at [555, 337] on div "Send a new message to Email address* No search result for ‘ lindsey@bcaccountin…" at bounding box center [775, 392] width 1551 height 784
click at [801, 390] on button "Add and record later" at bounding box center [818, 389] width 106 height 24
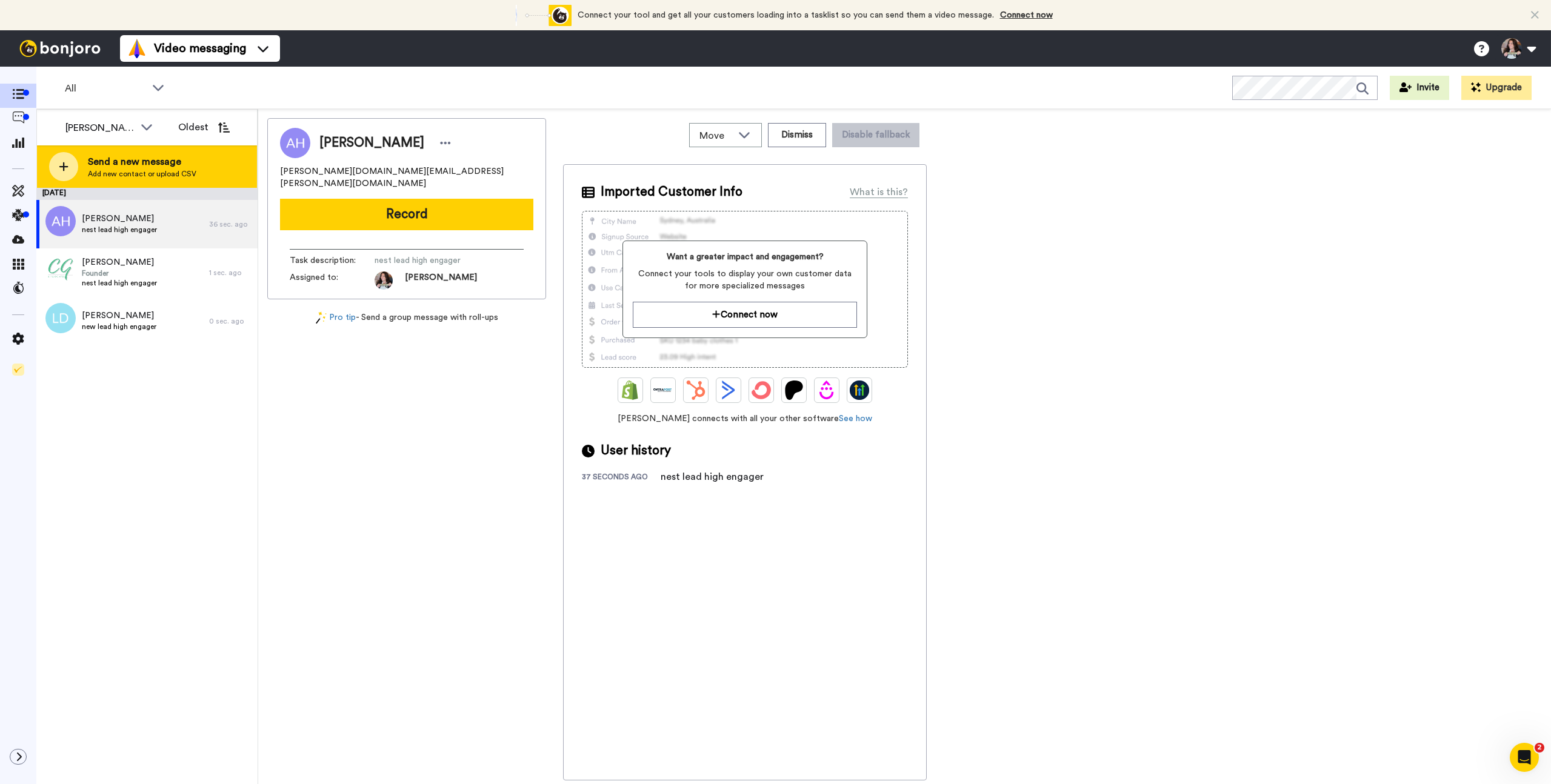
click at [100, 159] on span "Send a new message" at bounding box center [142, 162] width 108 height 15
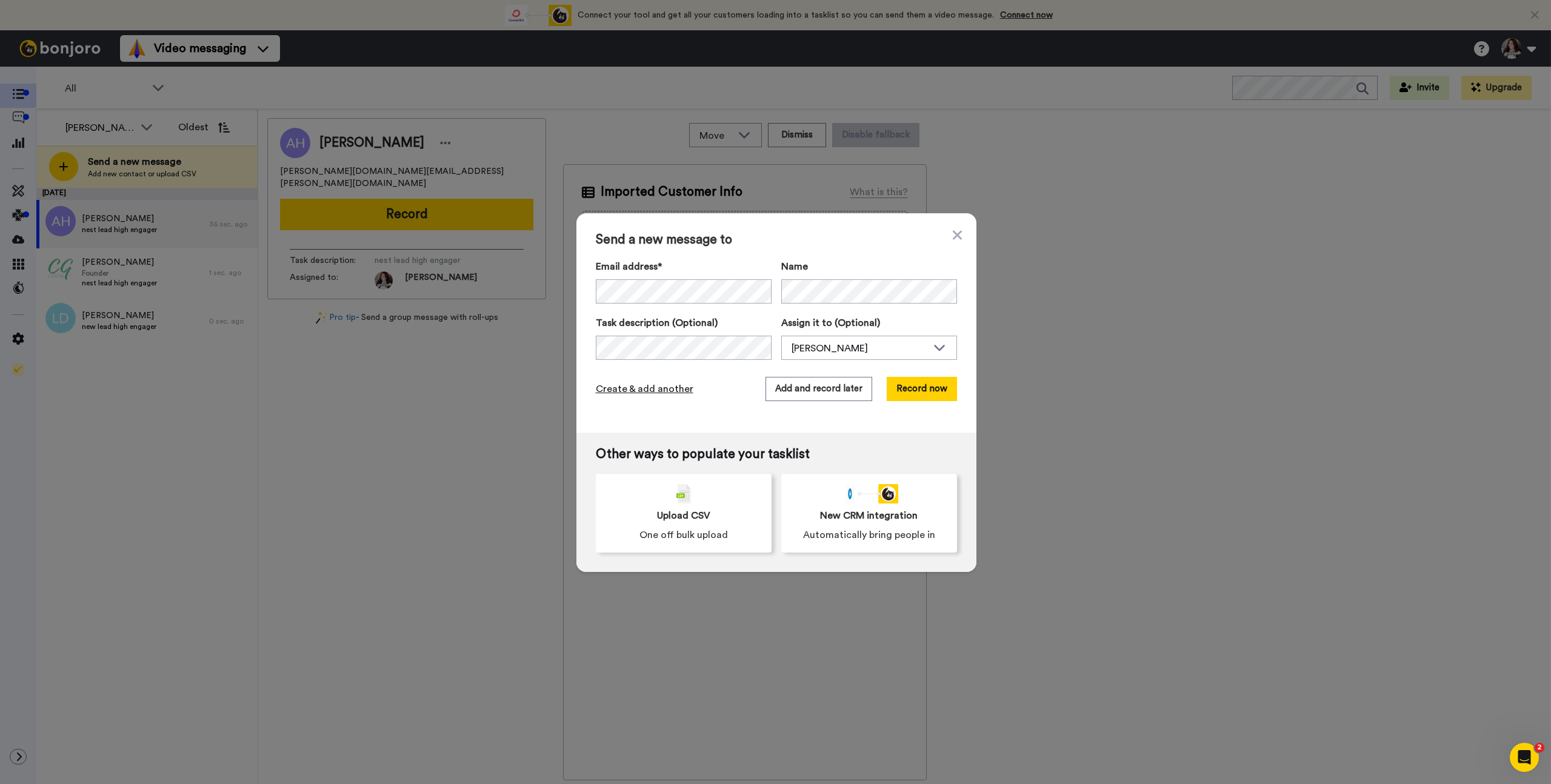
click at [667, 391] on span "Create & add another" at bounding box center [645, 389] width 98 height 15
click at [945, 231] on div "Send a new message to Email address* Andrea Holt <andrea.holt.cpa@gmail.com> Ja…" at bounding box center [776, 323] width 400 height 217
click at [953, 236] on icon at bounding box center [958, 236] width 9 height 15
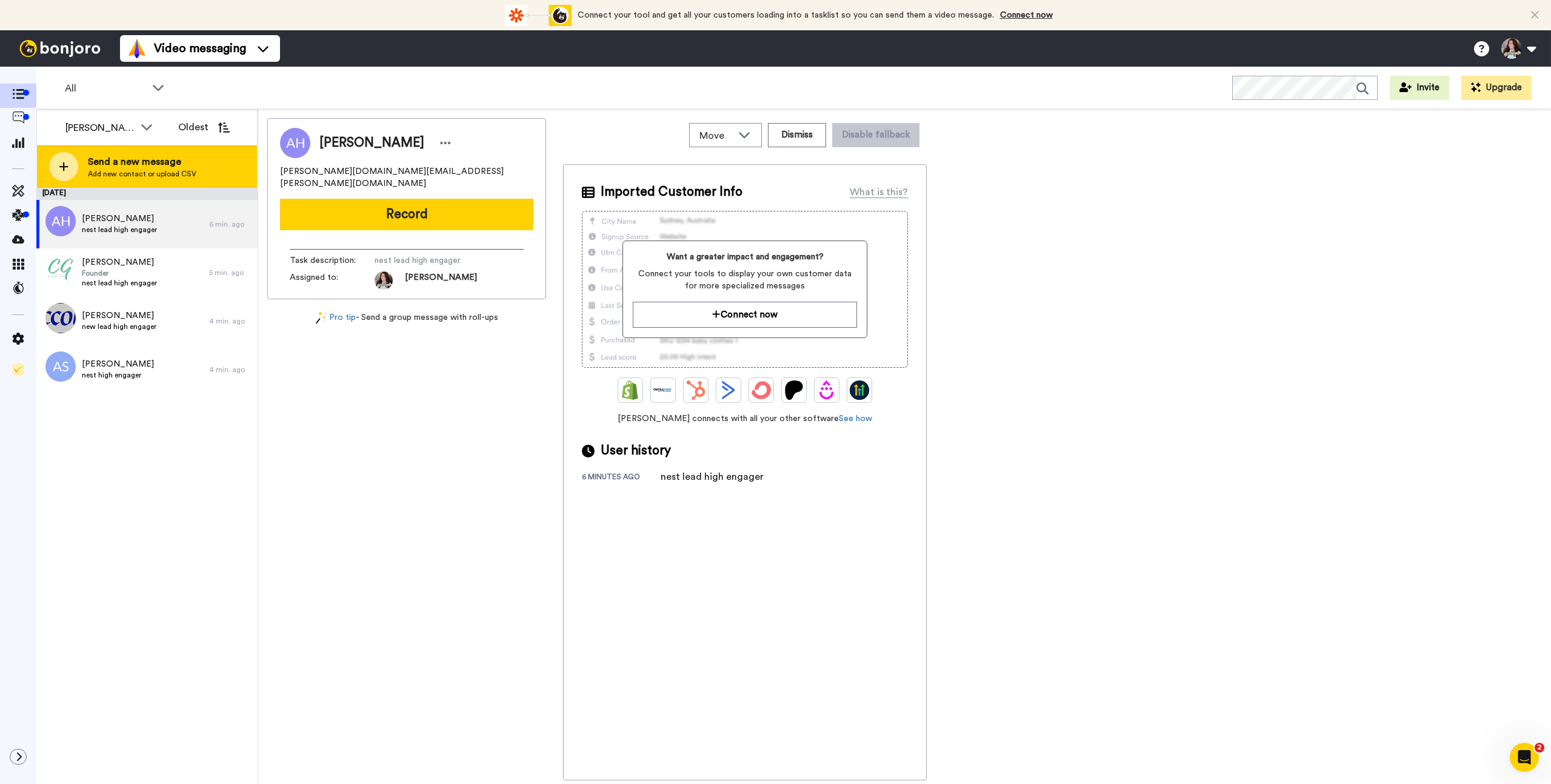
click at [163, 155] on span "Send a new message" at bounding box center [142, 162] width 108 height 15
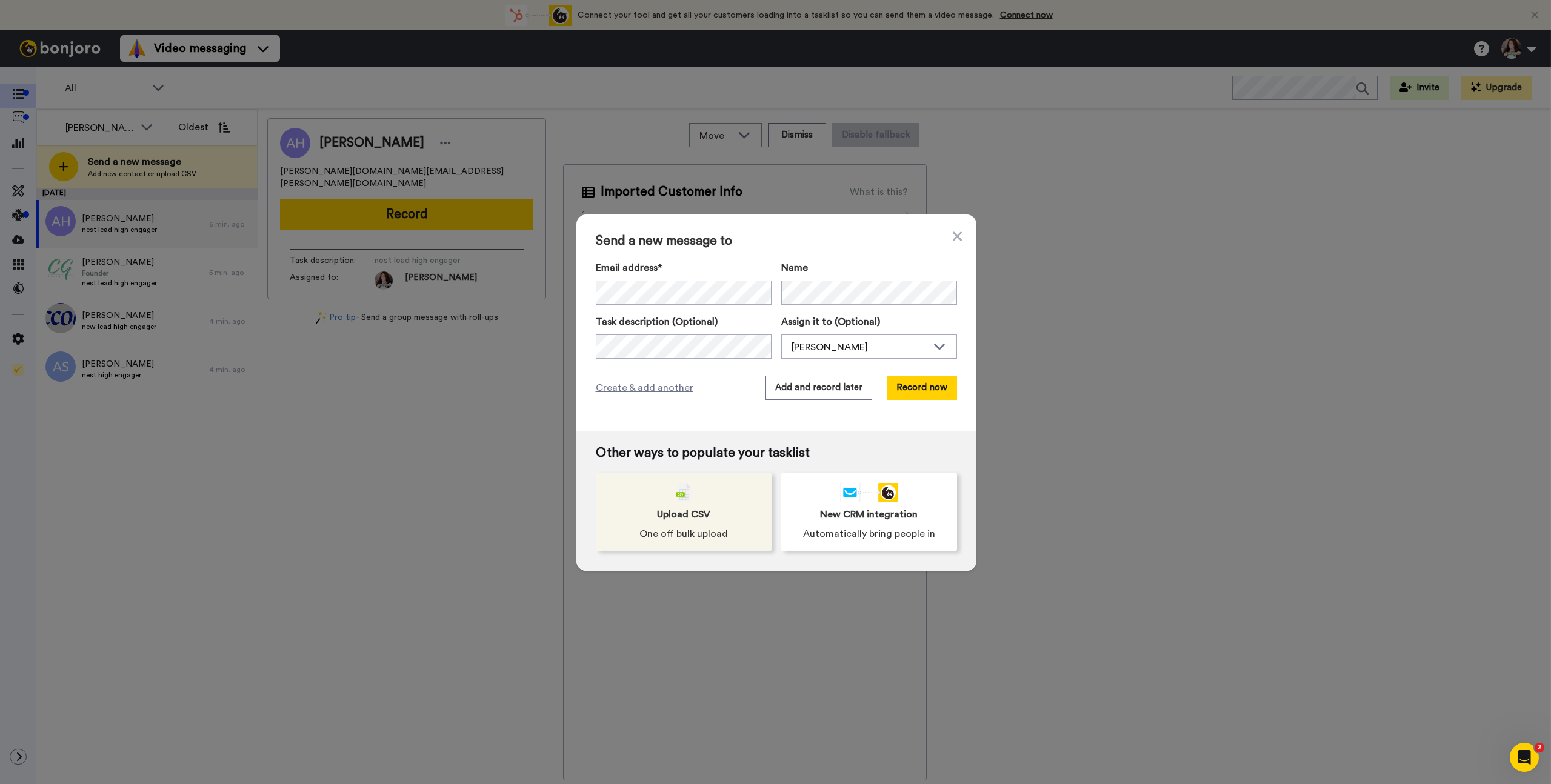
click at [667, 507] on span "Upload CSV" at bounding box center [683, 514] width 54 height 15
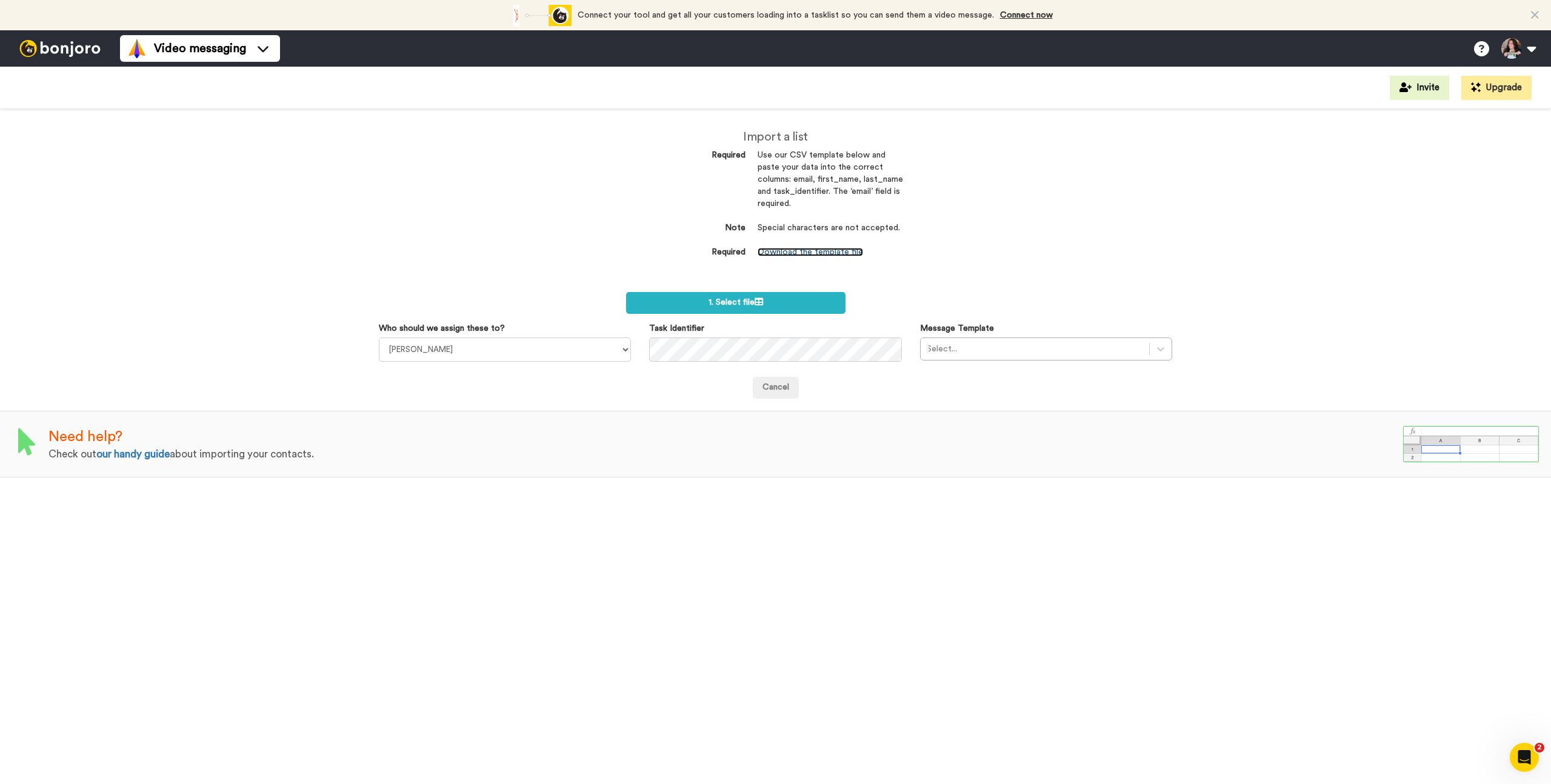
click at [823, 254] on link "Download the template file" at bounding box center [810, 252] width 105 height 9
click at [747, 302] on span "1. Select file" at bounding box center [735, 302] width 54 height 9
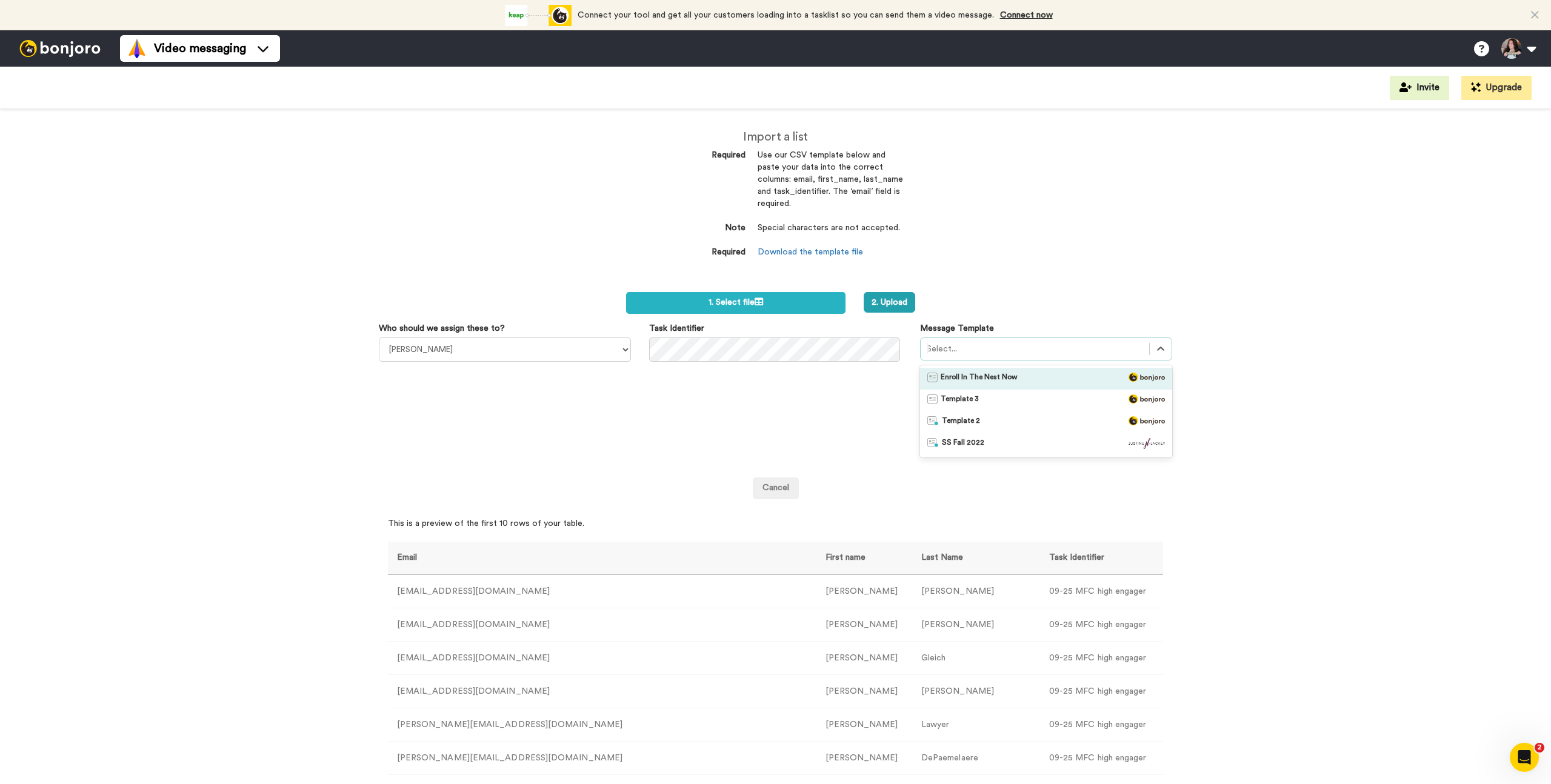
click at [1062, 346] on div at bounding box center [1034, 349] width 216 height 15
click at [980, 379] on span "Enroll In The Nest Now" at bounding box center [979, 379] width 77 height 12
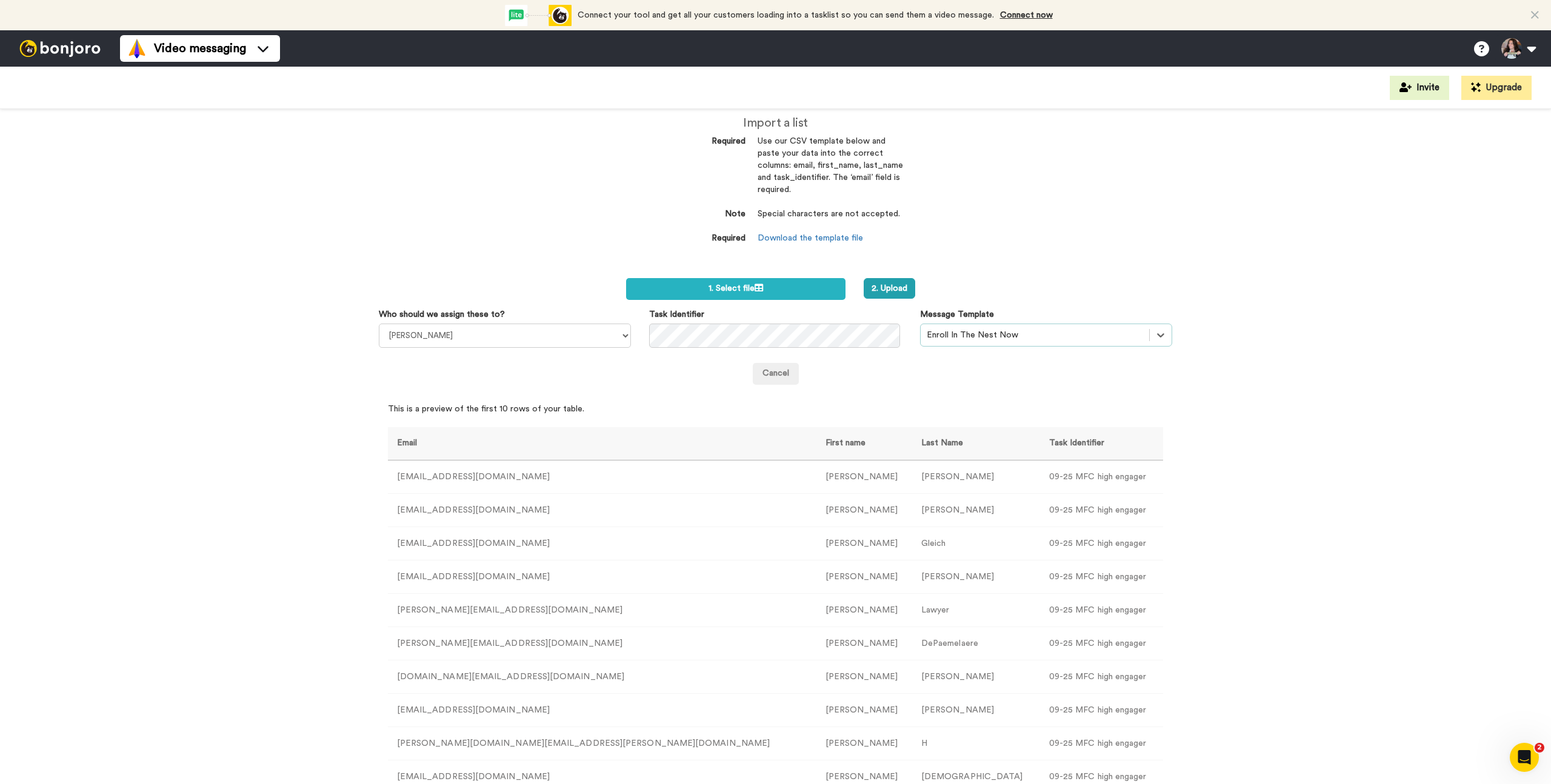
scroll to position [114, 0]
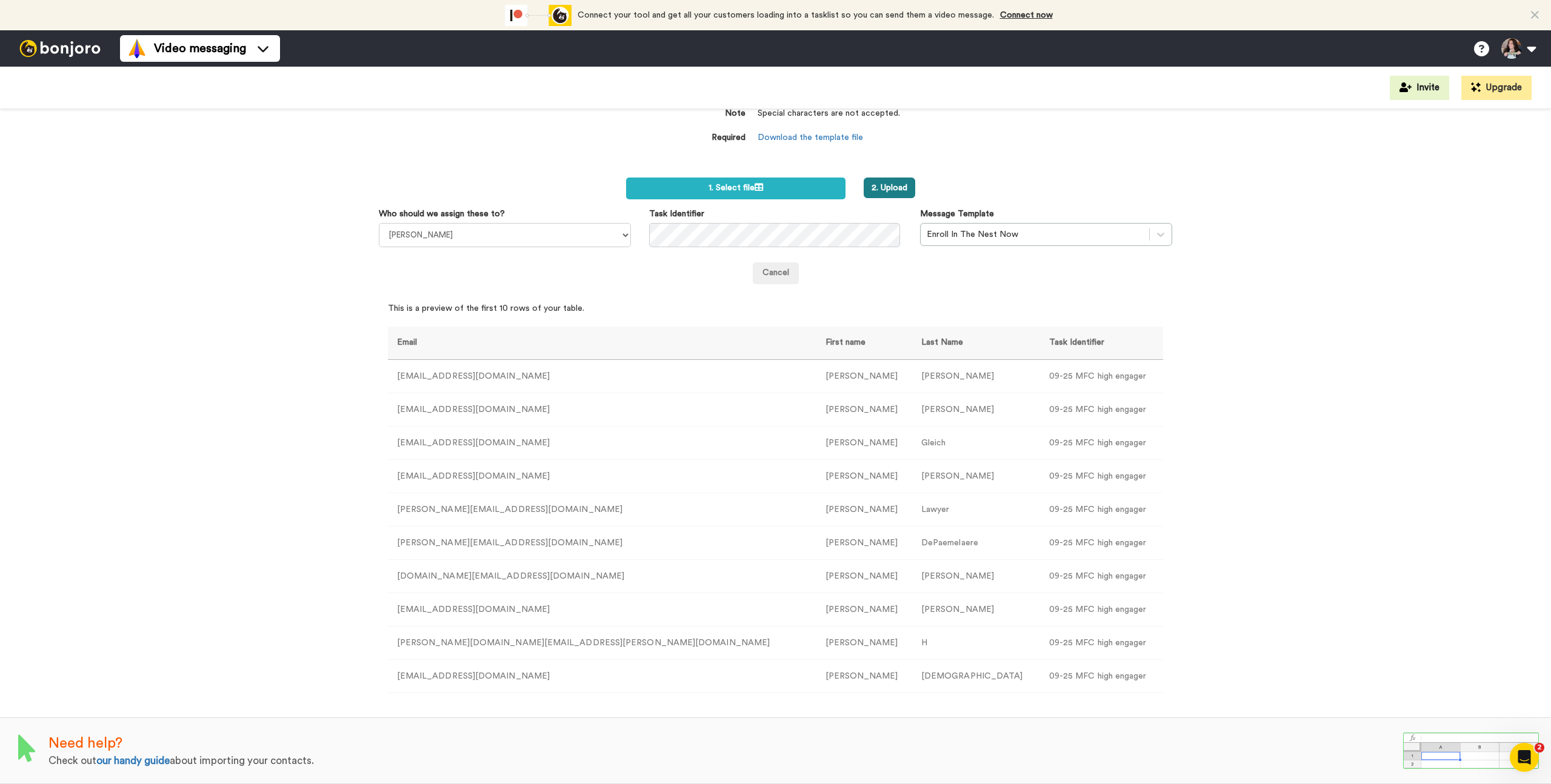
click at [880, 179] on button "2. Upload" at bounding box center [890, 188] width 52 height 20
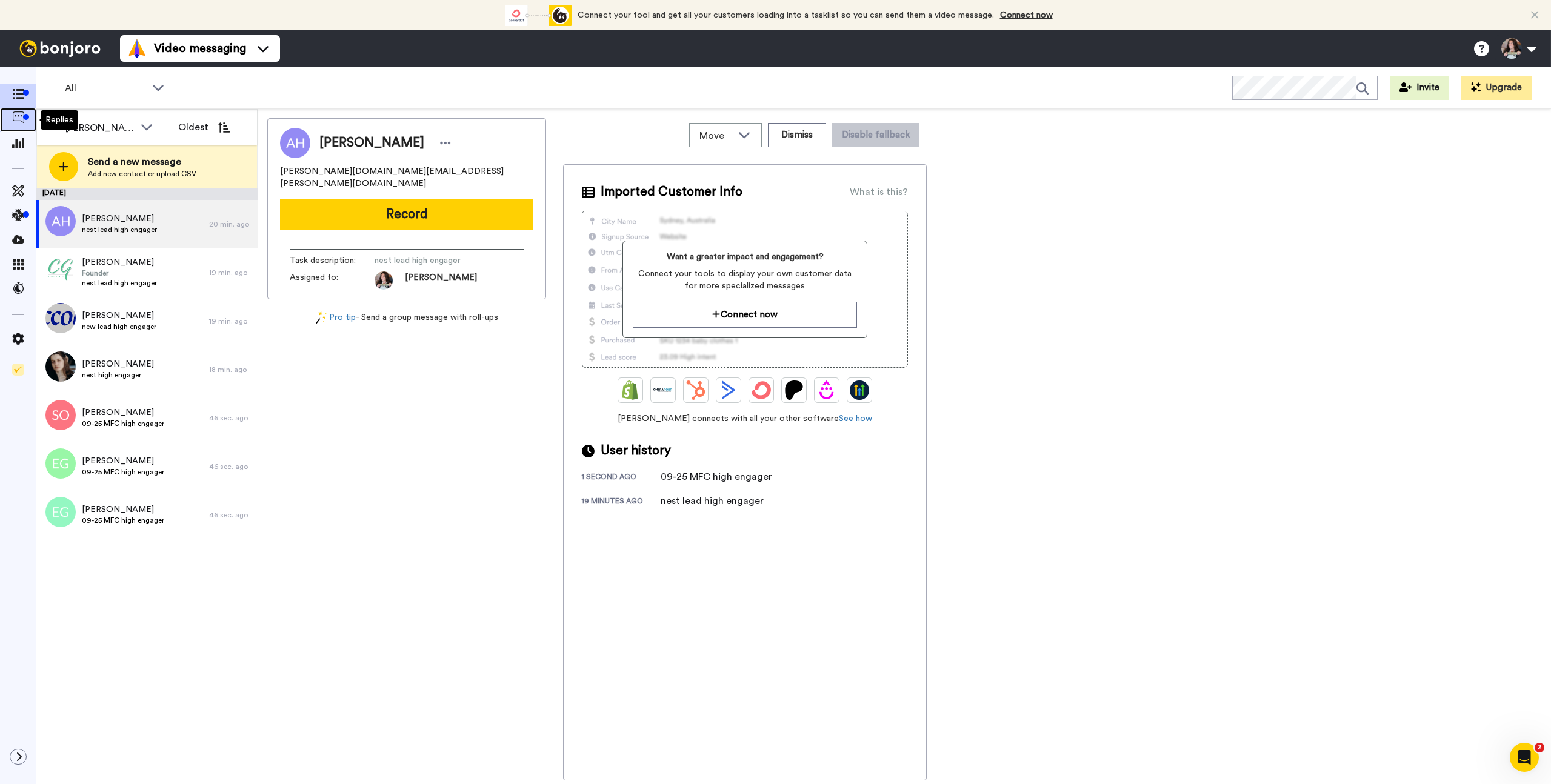
click at [17, 114] on icon at bounding box center [18, 118] width 12 height 12
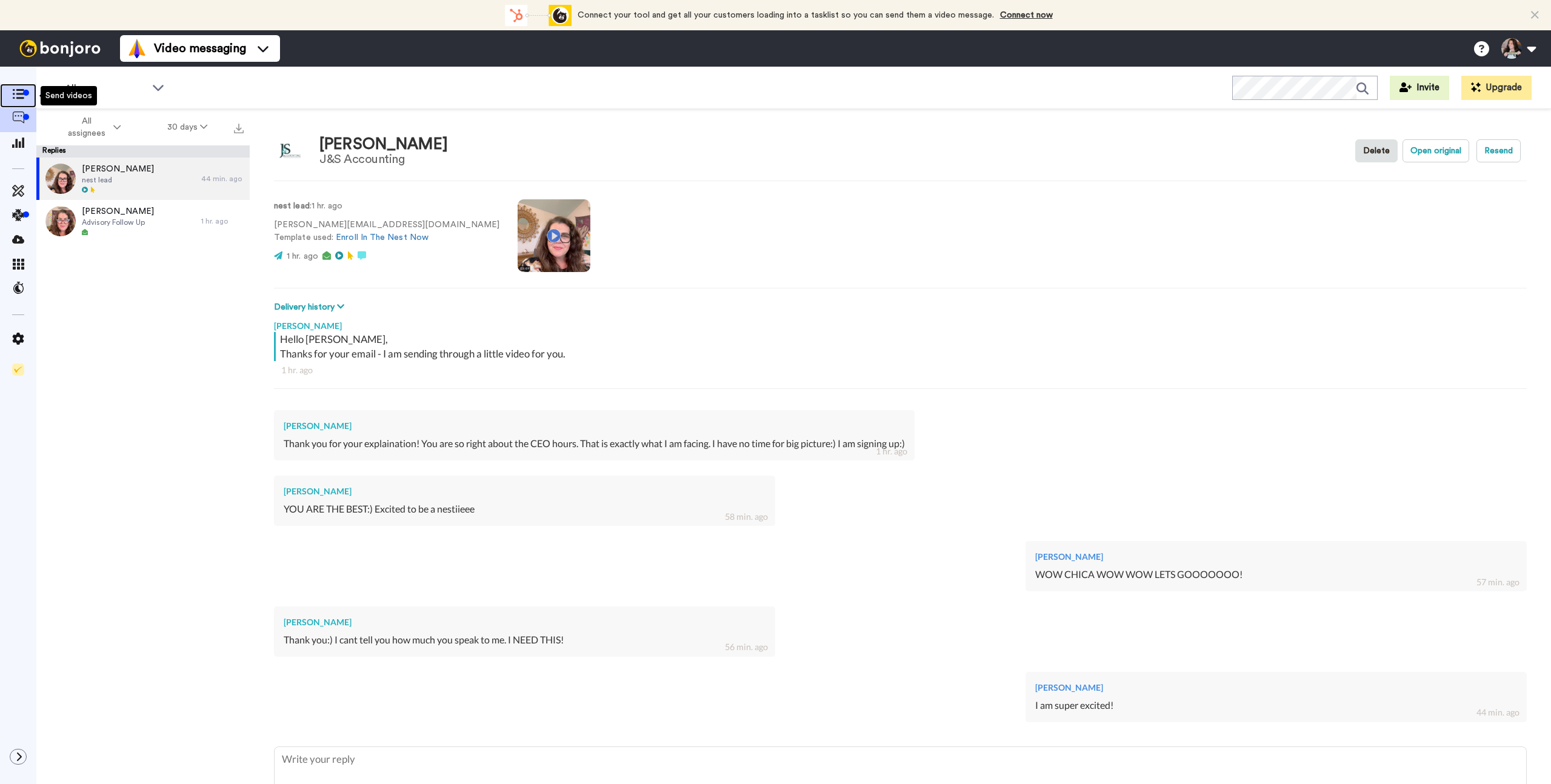
click at [26, 92] on div at bounding box center [26, 93] width 6 height 6
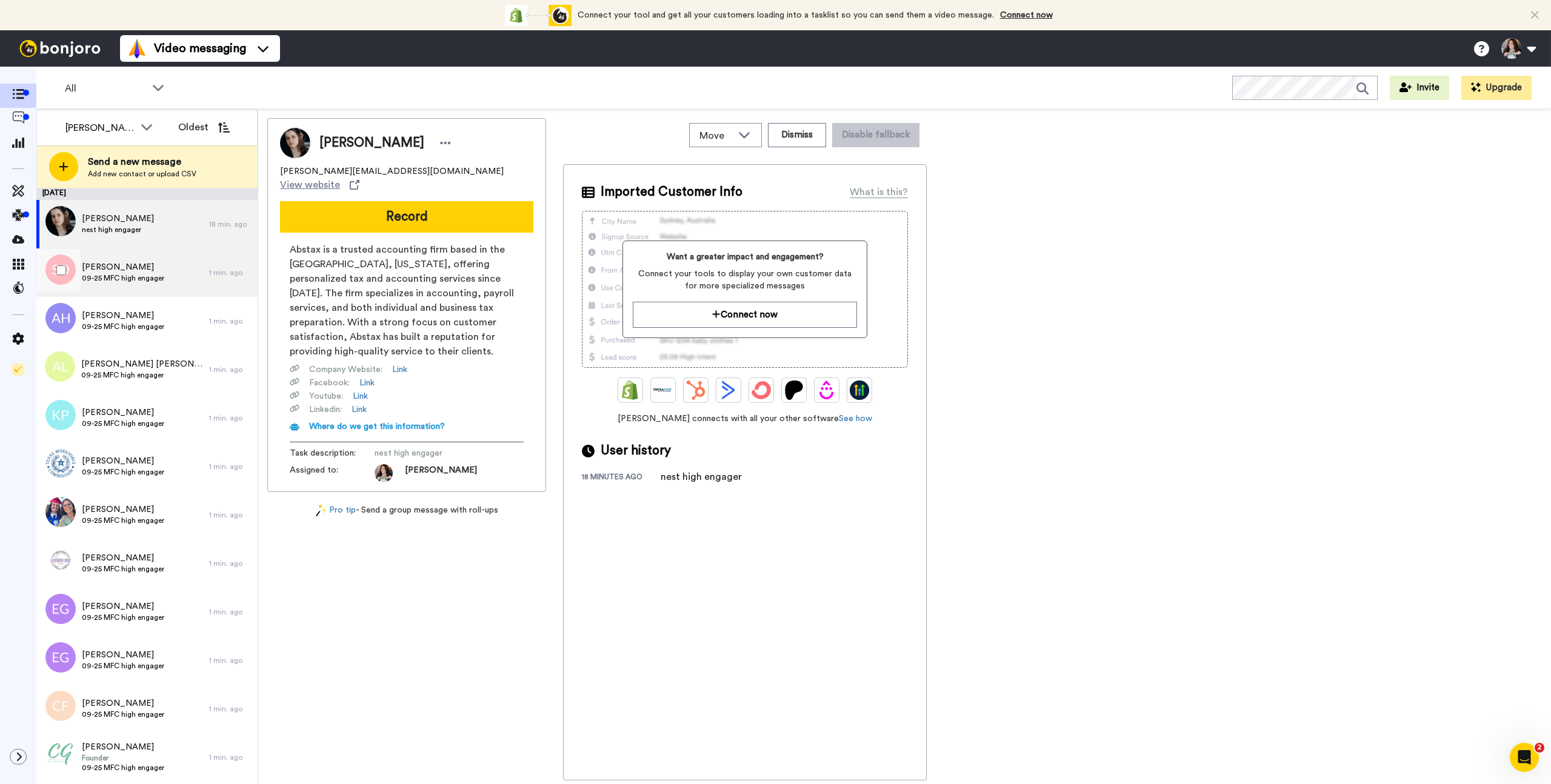
click at [153, 282] on span "09-25 MFC high engager" at bounding box center [123, 278] width 83 height 10
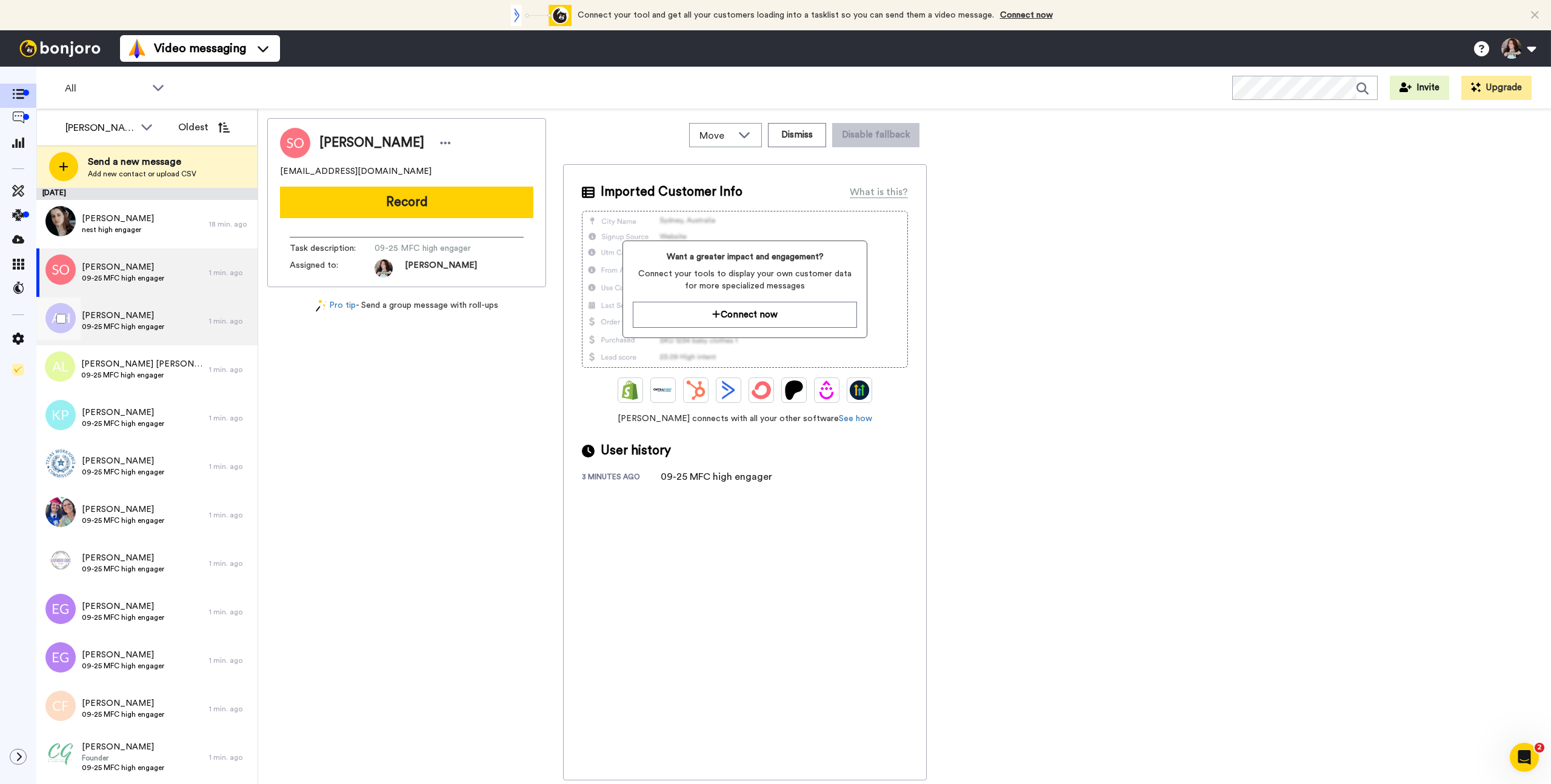
click at [146, 323] on span "09-25 MFC high engager" at bounding box center [123, 327] width 83 height 10
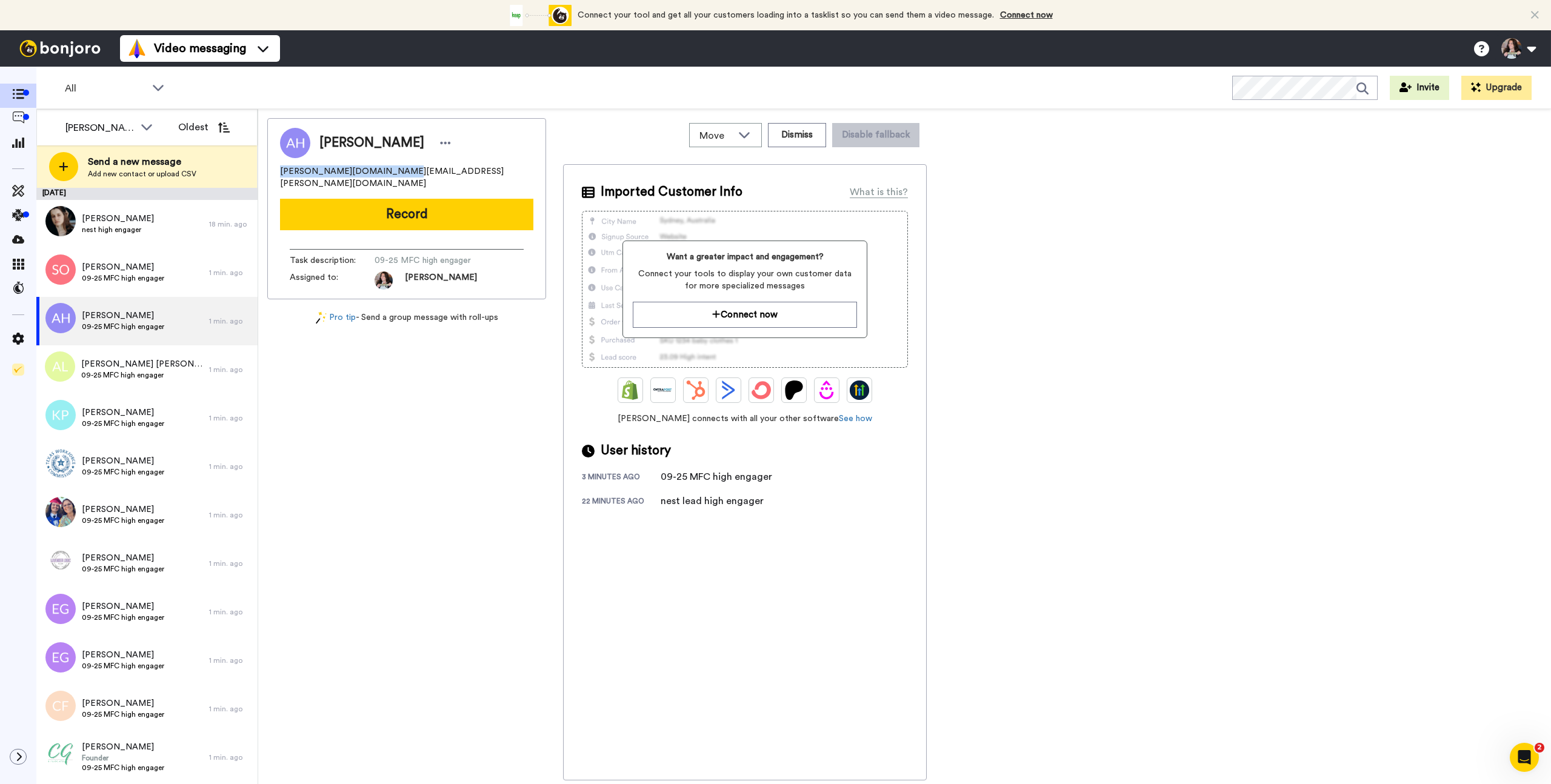
drag, startPoint x: 396, startPoint y: 173, endPoint x: 269, endPoint y: 171, distance: 127.0
click at [269, 171] on div "Andrea H andrea.holt.cpa@gmail.com Record Task description : 09-25 MFC high eng…" at bounding box center [407, 209] width 279 height 181
copy span "[PERSON_NAME][DOMAIN_NAME][EMAIL_ADDRESS][PERSON_NAME][DOMAIN_NAME]"
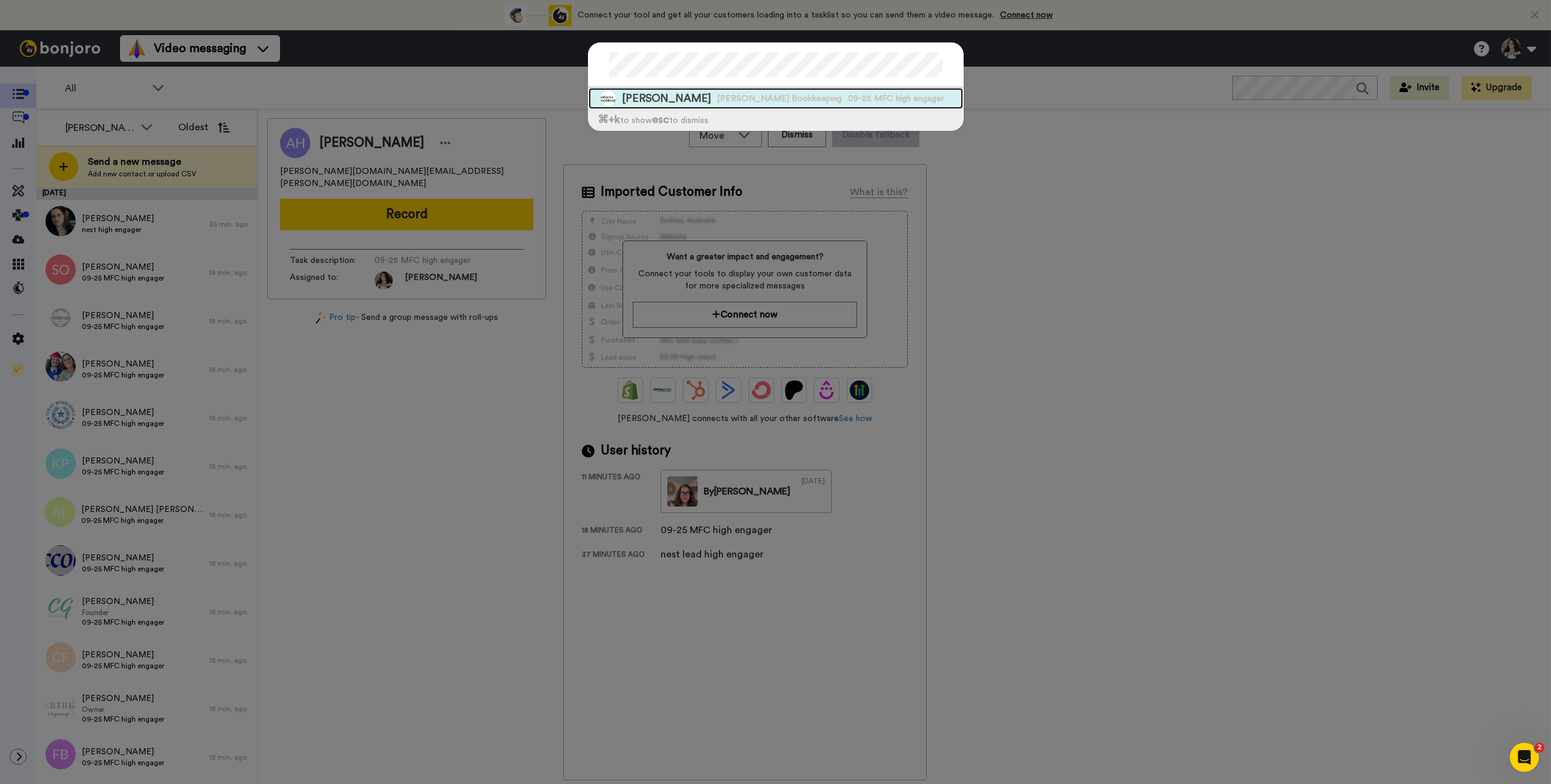
click at [726, 100] on span "Bafaro's Bookkeeping" at bounding box center [779, 98] width 125 height 12
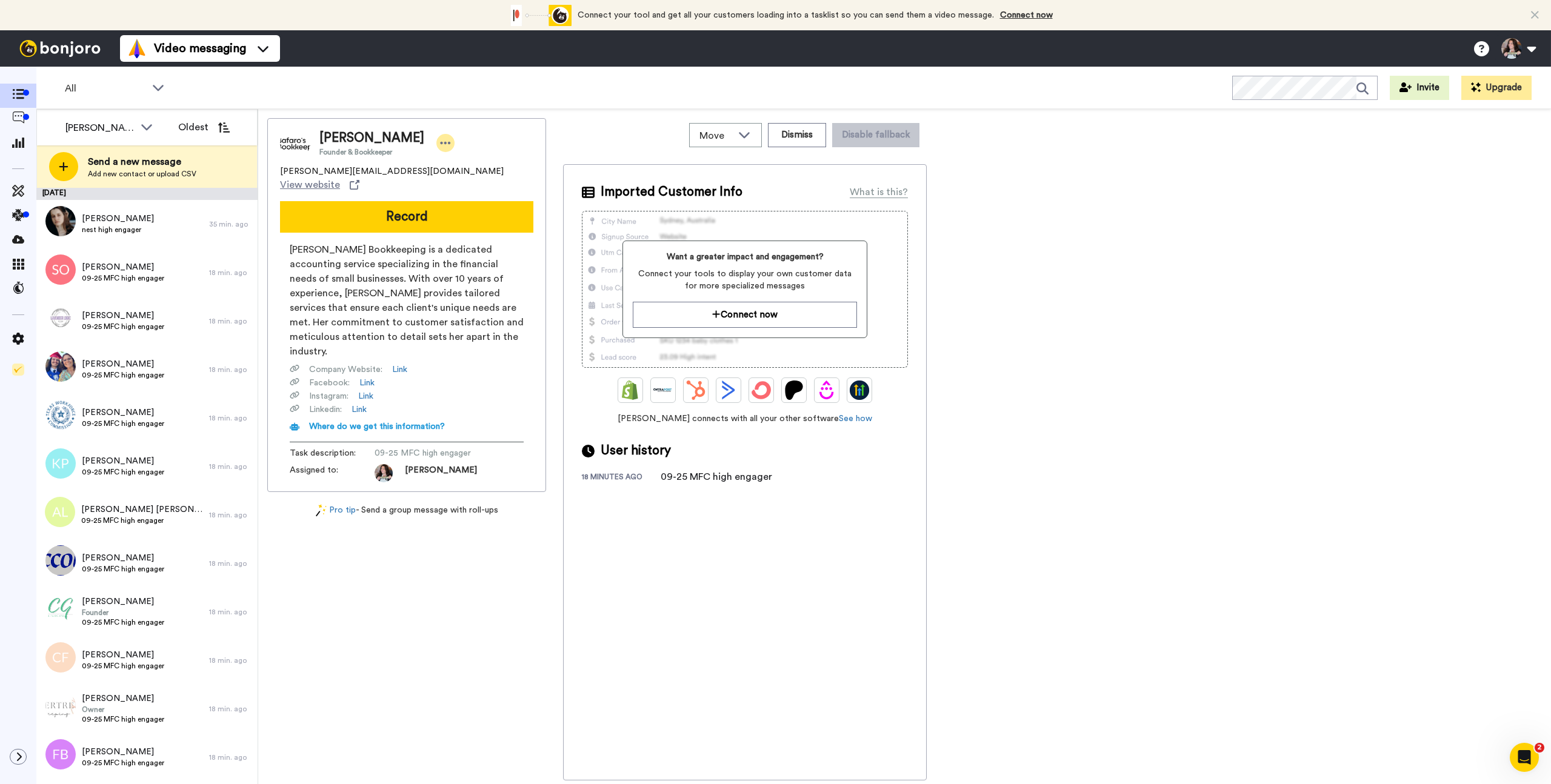
click at [440, 147] on icon at bounding box center [445, 143] width 11 height 12
click at [441, 214] on li "Dismiss" at bounding box center [457, 215] width 88 height 17
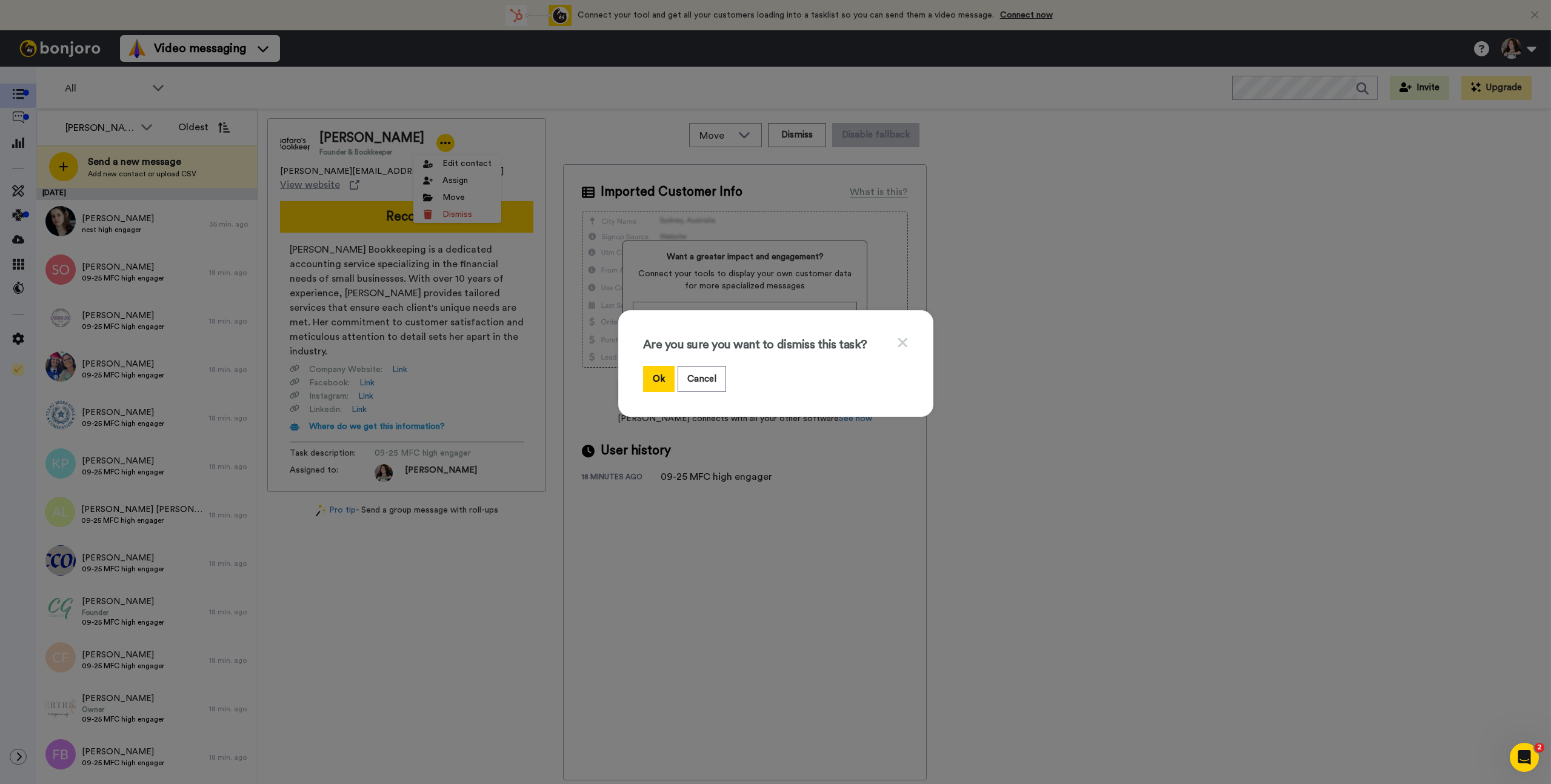
click at [634, 375] on div "Are you sure you want to dismiss this task? Ok Cancel" at bounding box center [776, 363] width 315 height 106
click at [656, 377] on button "Ok" at bounding box center [659, 379] width 32 height 26
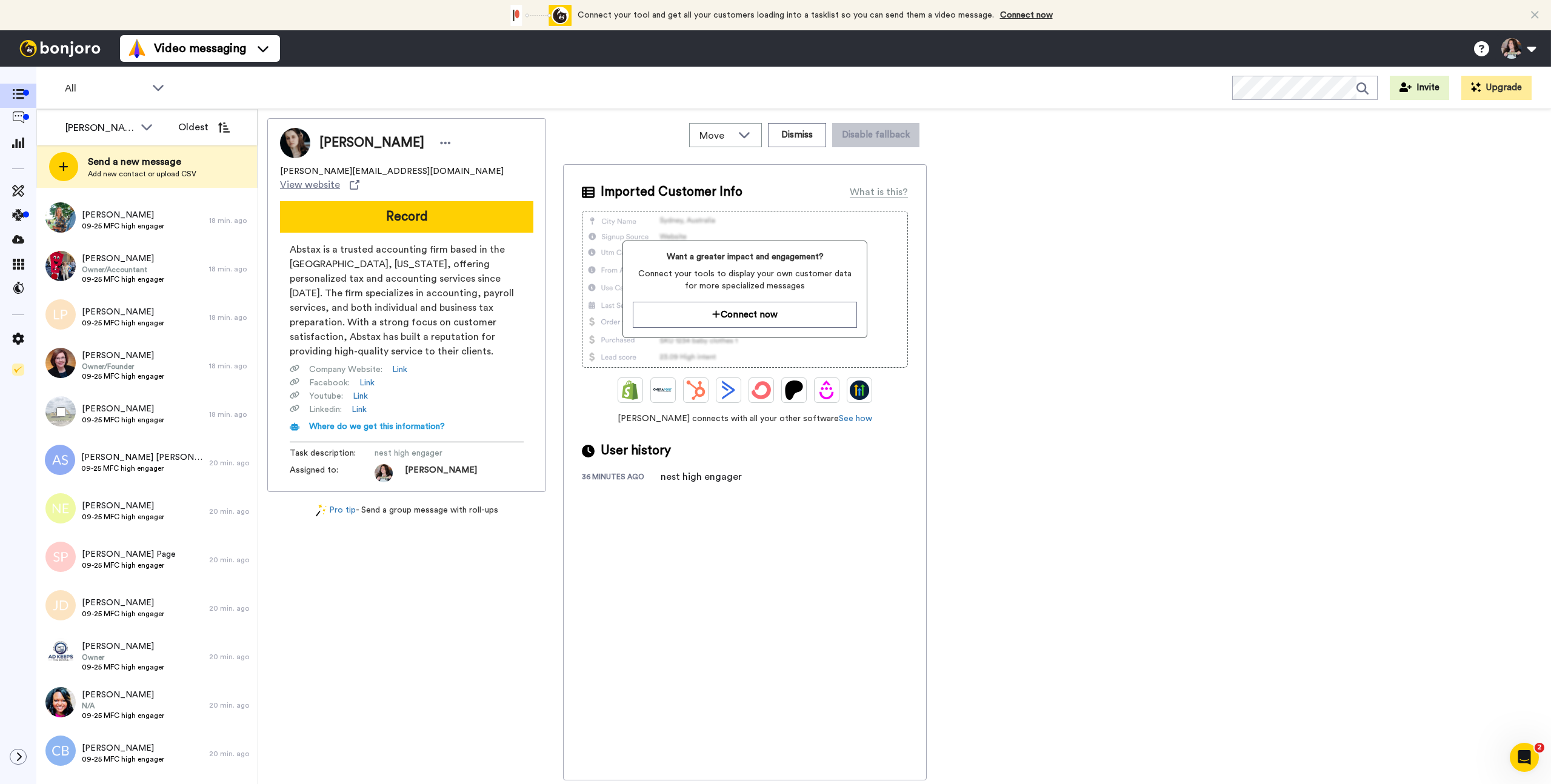
scroll to position [1064, 0]
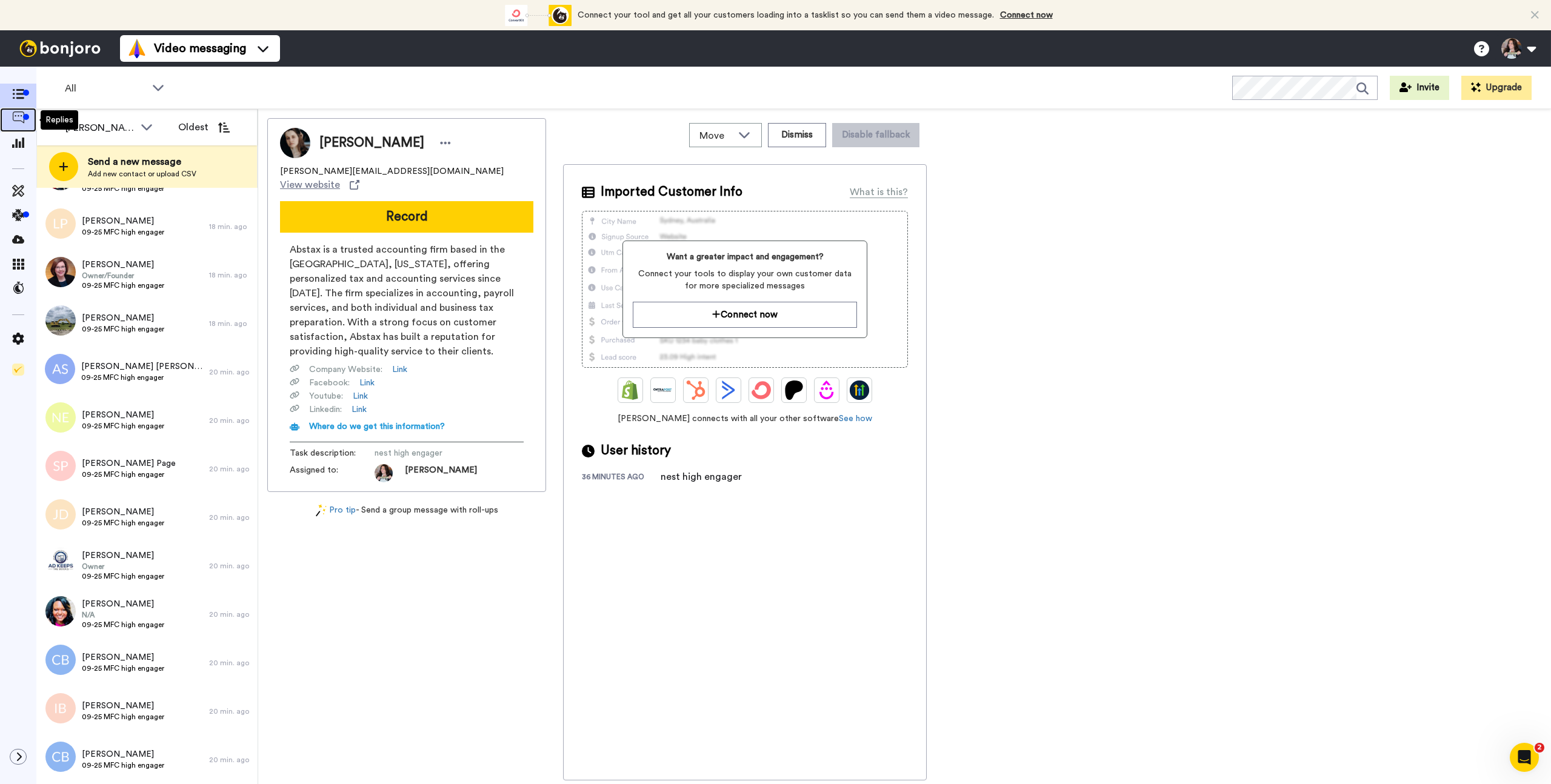
click at [19, 118] on icon at bounding box center [18, 118] width 12 height 12
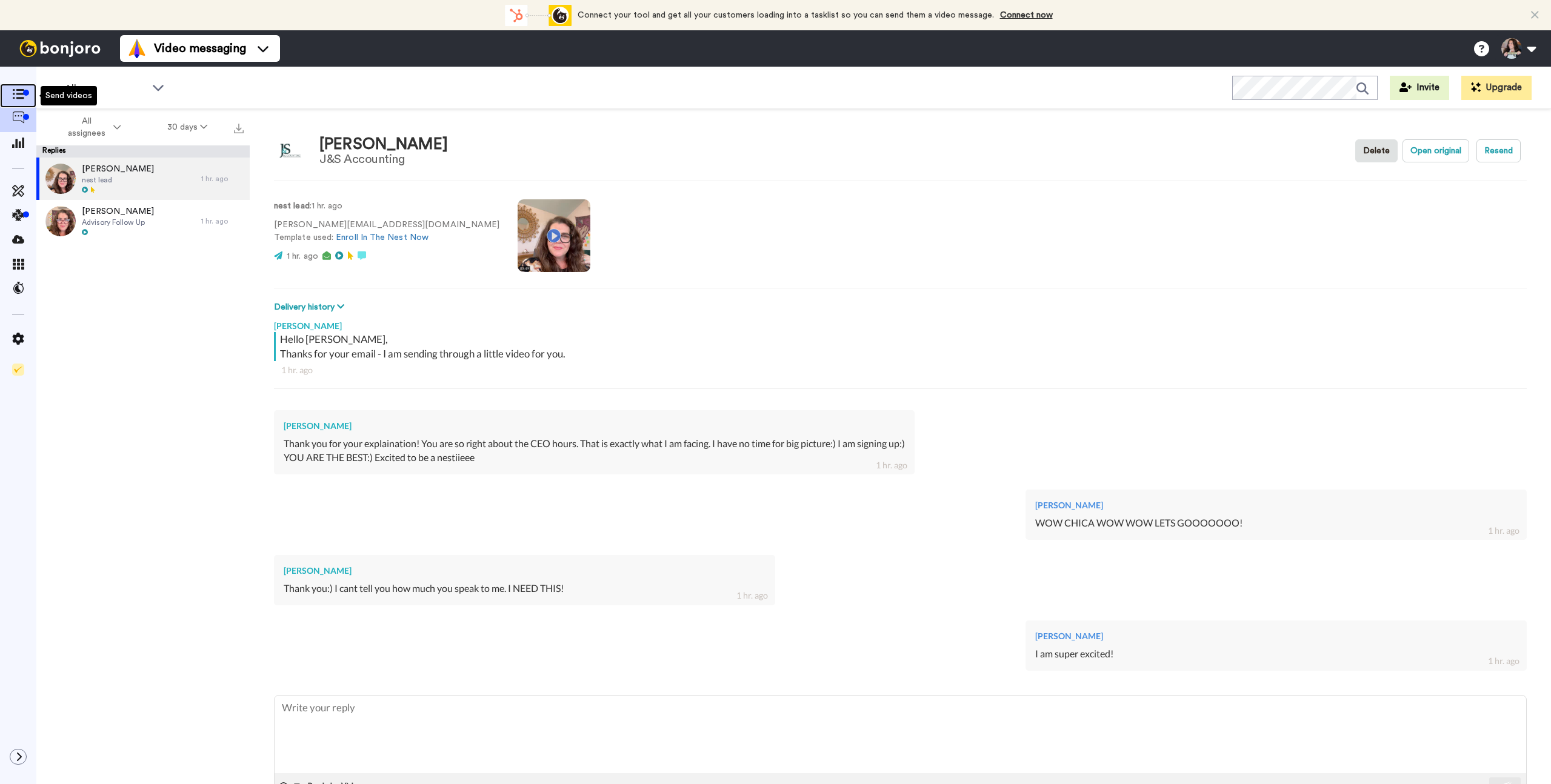
click at [9, 98] on span at bounding box center [18, 96] width 36 height 12
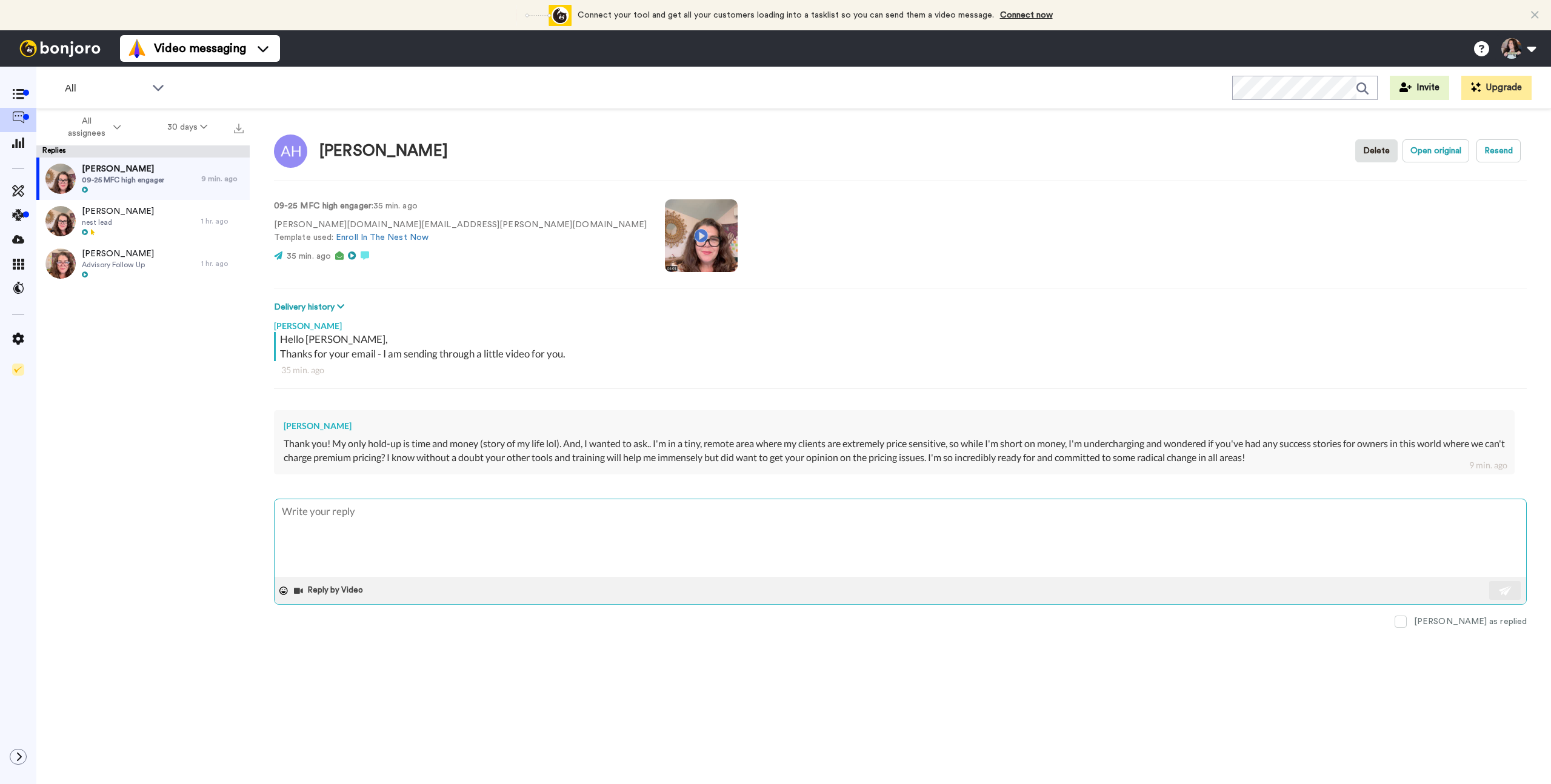
click at [511, 523] on textarea at bounding box center [900, 537] width 1251 height 77
type textarea "x"
